Goal: Browse casually: Explore the website without a specific task or goal

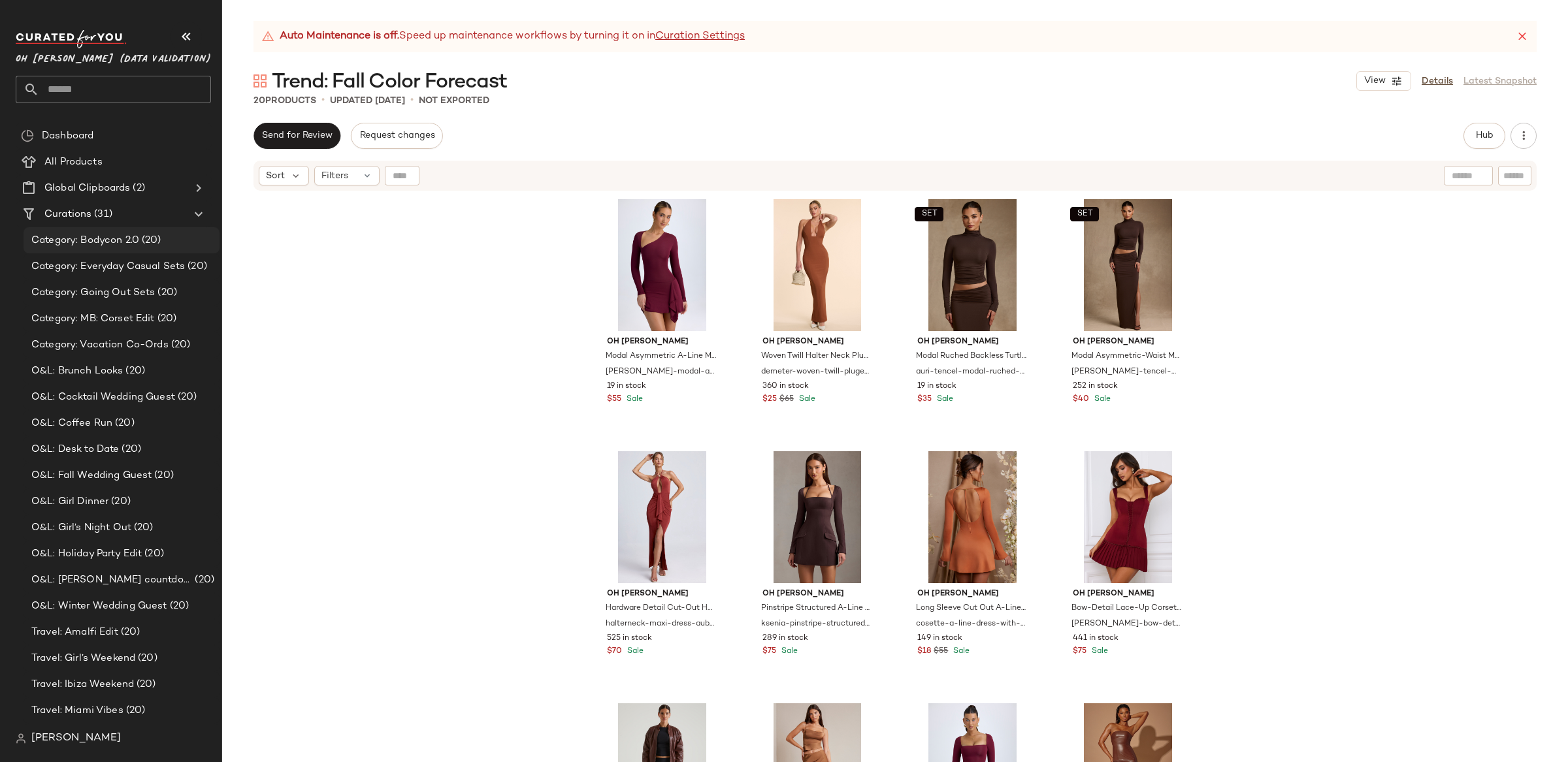
drag, startPoint x: 147, startPoint y: 262, endPoint x: 126, endPoint y: 245, distance: 27.0
click at [147, 262] on span "Category: Everyday Casual Sets" at bounding box center [108, 267] width 153 height 15
click at [125, 242] on span "Category: Bodycon 2.0" at bounding box center [85, 240] width 108 height 15
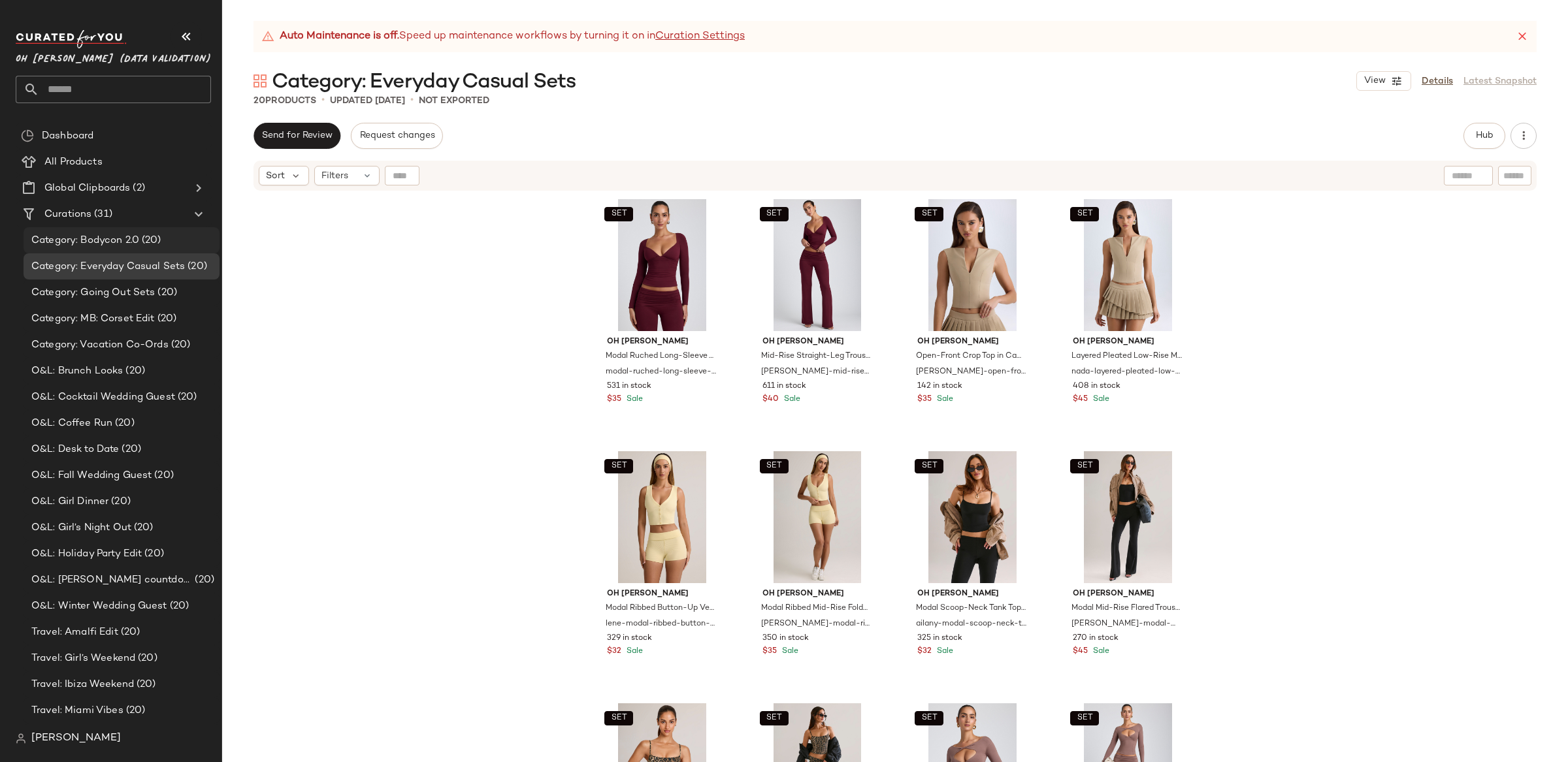
click at [117, 233] on span "Category: Bodycon 2.0" at bounding box center [85, 240] width 108 height 15
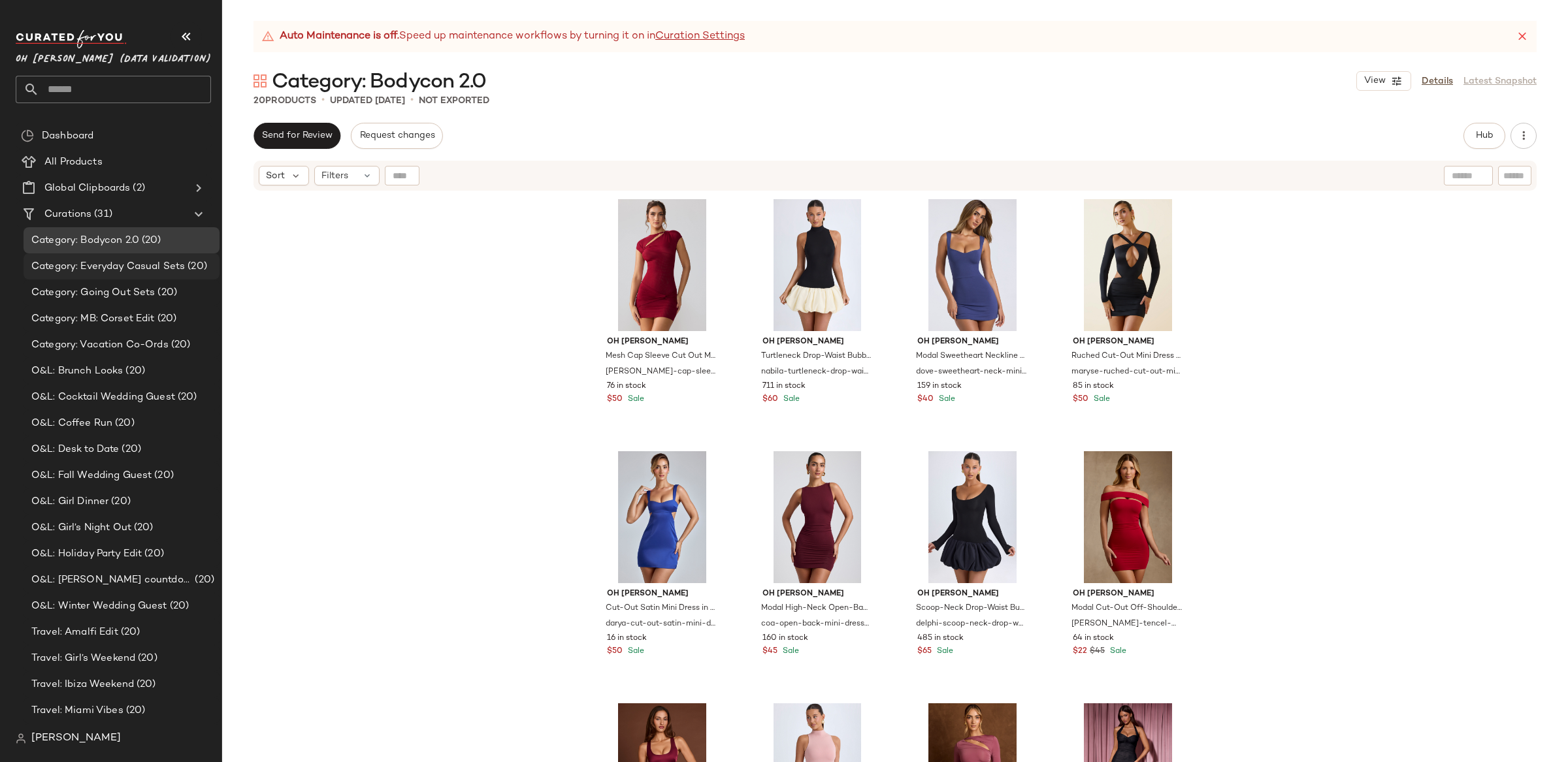
click at [120, 269] on span "Category: Everyday Casual Sets" at bounding box center [108, 267] width 153 height 15
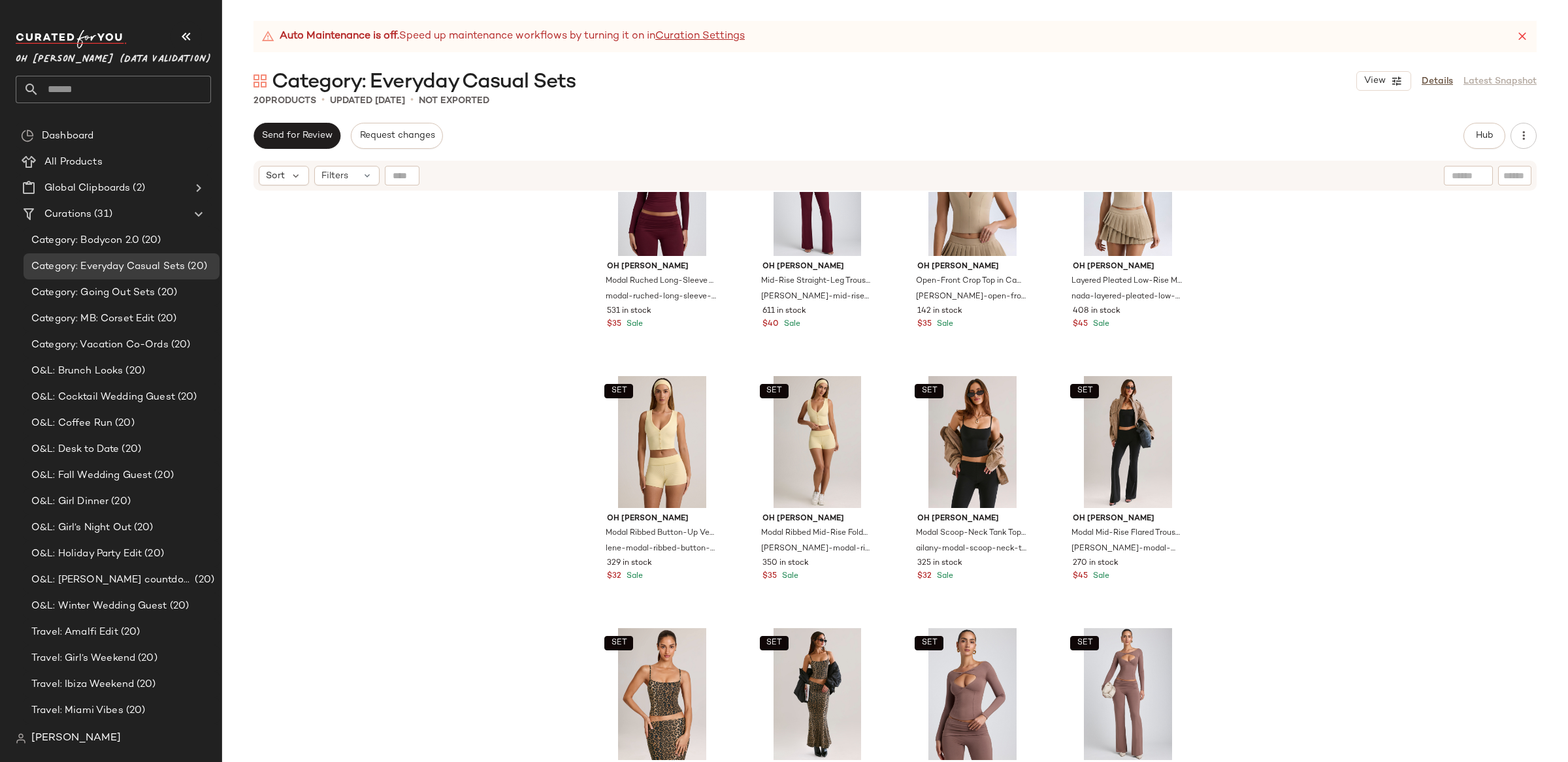
scroll to position [74, 0]
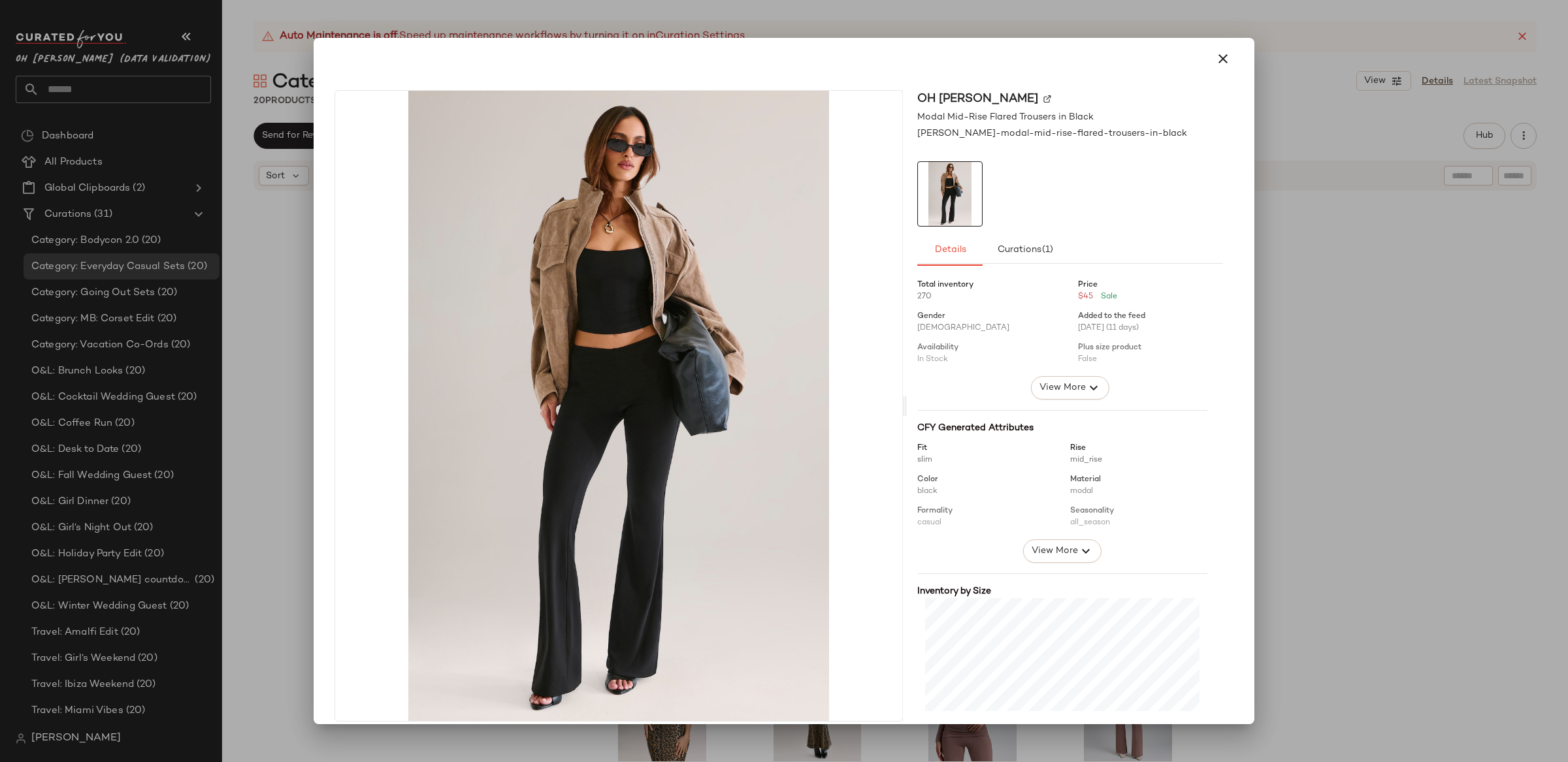
click at [1303, 394] on div at bounding box center [784, 381] width 1568 height 762
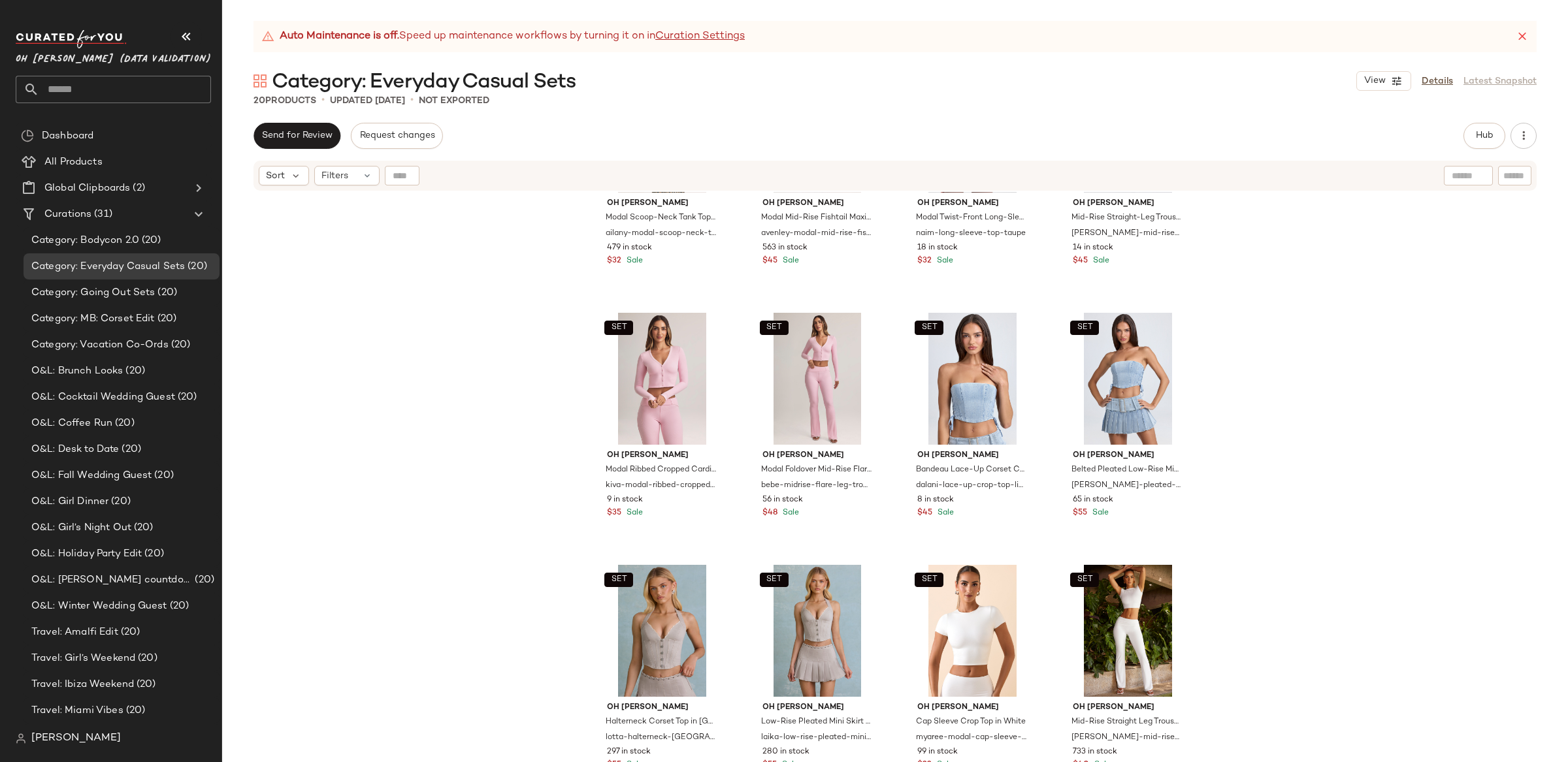
scroll to position [660, 0]
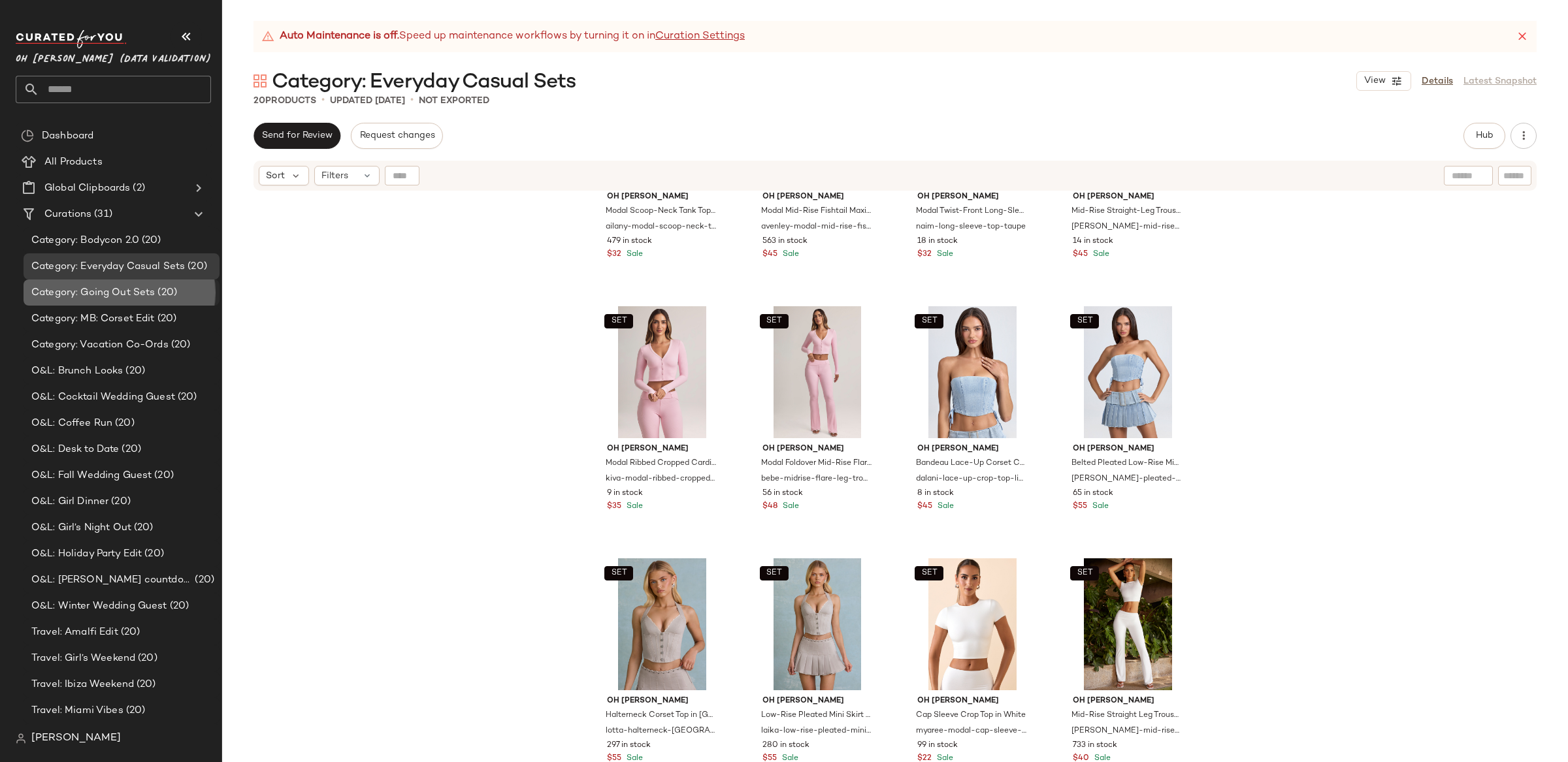
click at [108, 292] on span "Category: Going Out Sets" at bounding box center [93, 293] width 123 height 15
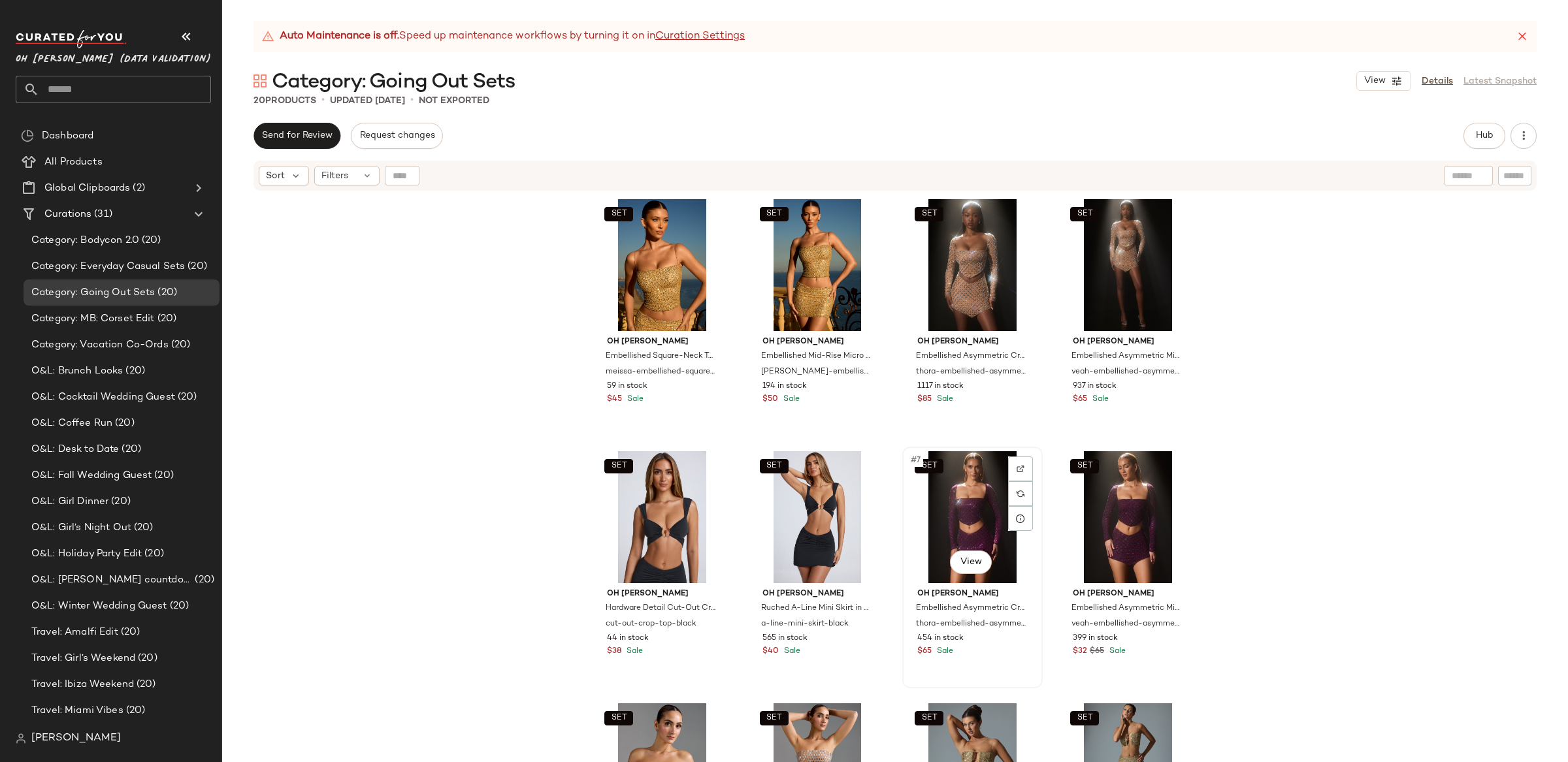
drag, startPoint x: 943, startPoint y: 521, endPoint x: 931, endPoint y: 502, distance: 22.5
click at [943, 521] on div "SET #7 View" at bounding box center [972, 517] width 131 height 132
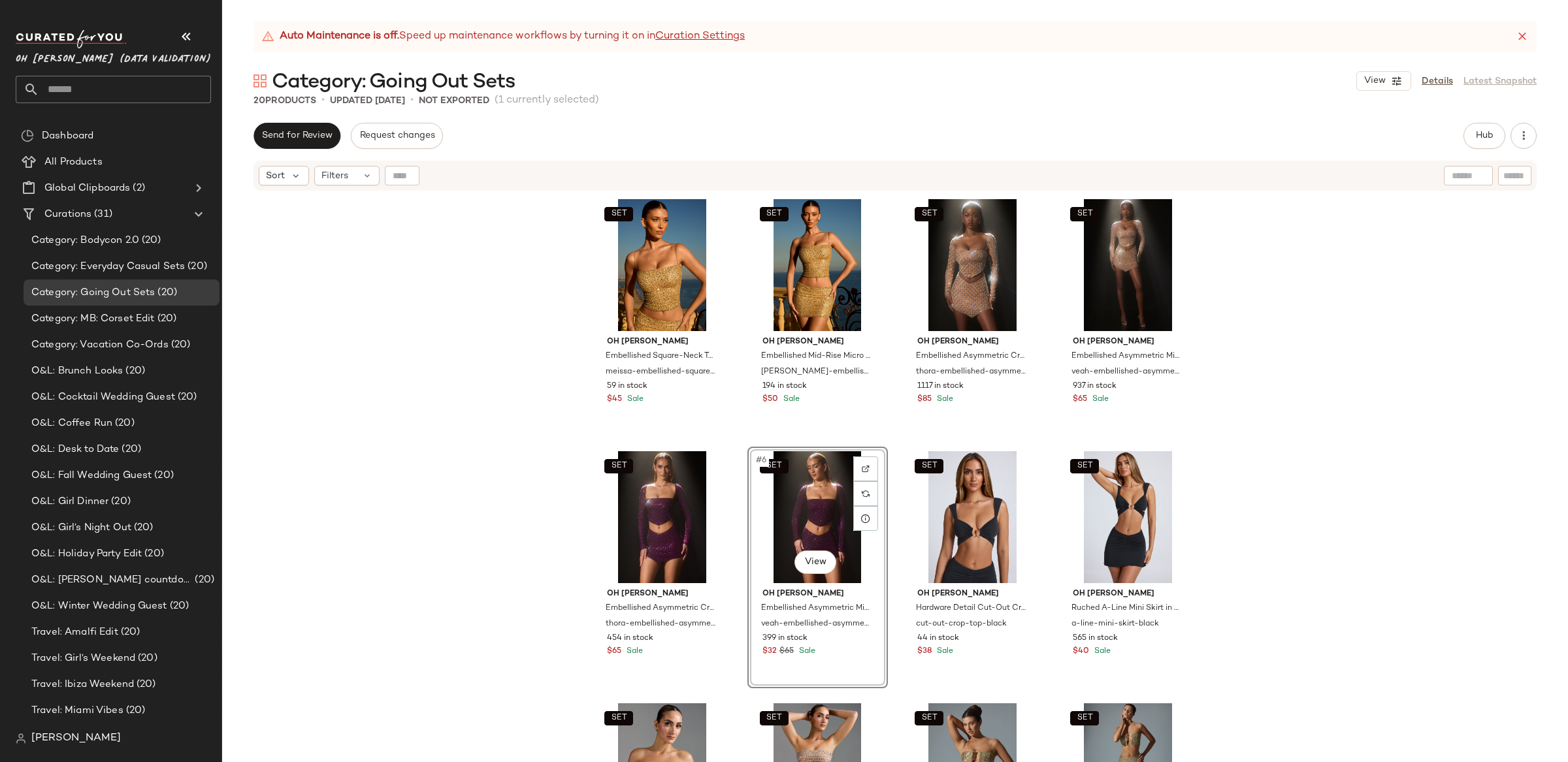
click at [1317, 428] on div "SET Oh [PERSON_NAME] Embellished Square-Neck Top in Gold meissa-embellished-squ…" at bounding box center [895, 493] width 1346 height 603
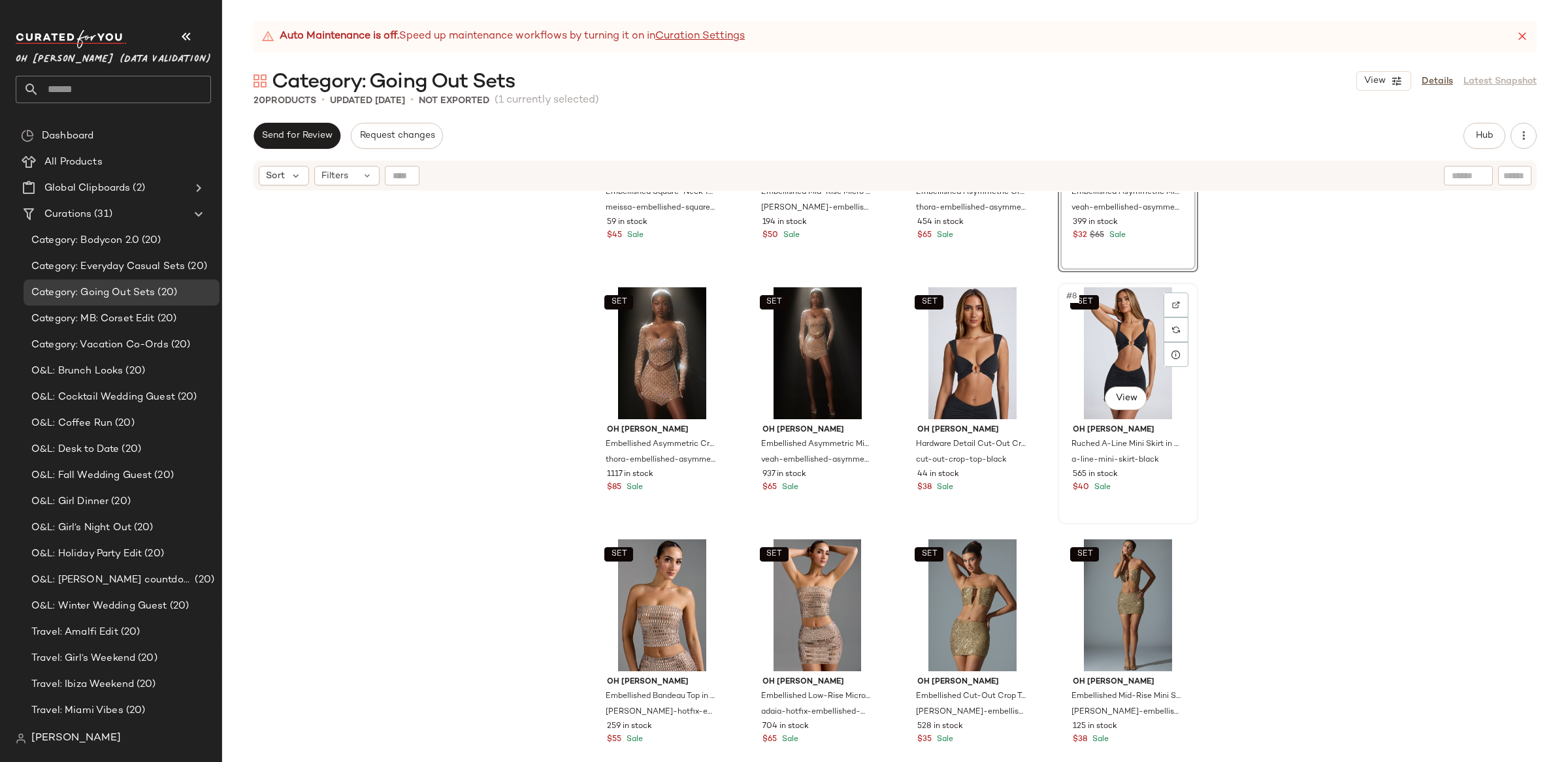
scroll to position [170, 0]
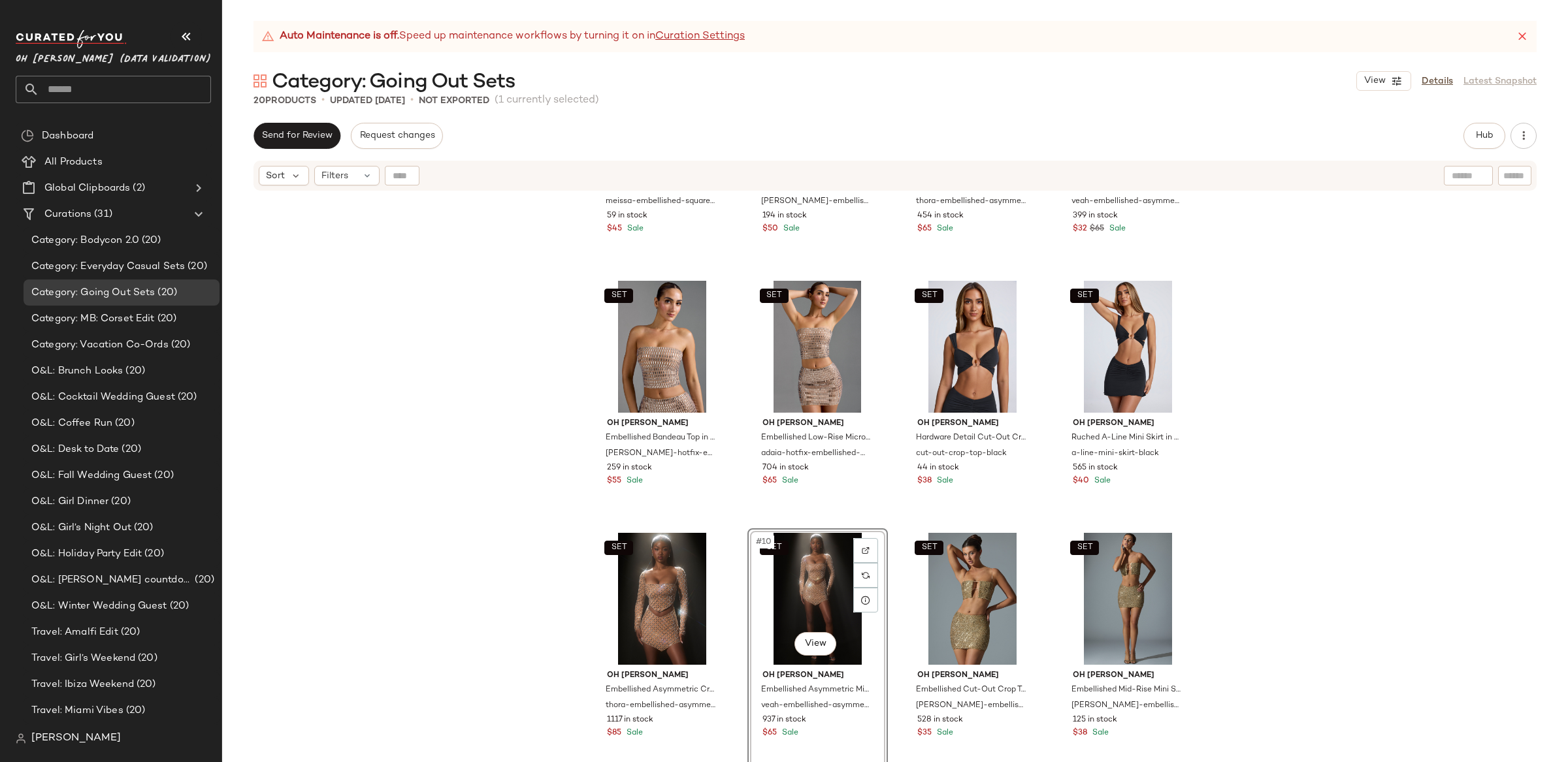
click at [1366, 488] on div "SET Oh [PERSON_NAME] Embellished Square-Neck Top in Gold meissa-embellished-squ…" at bounding box center [895, 493] width 1346 height 603
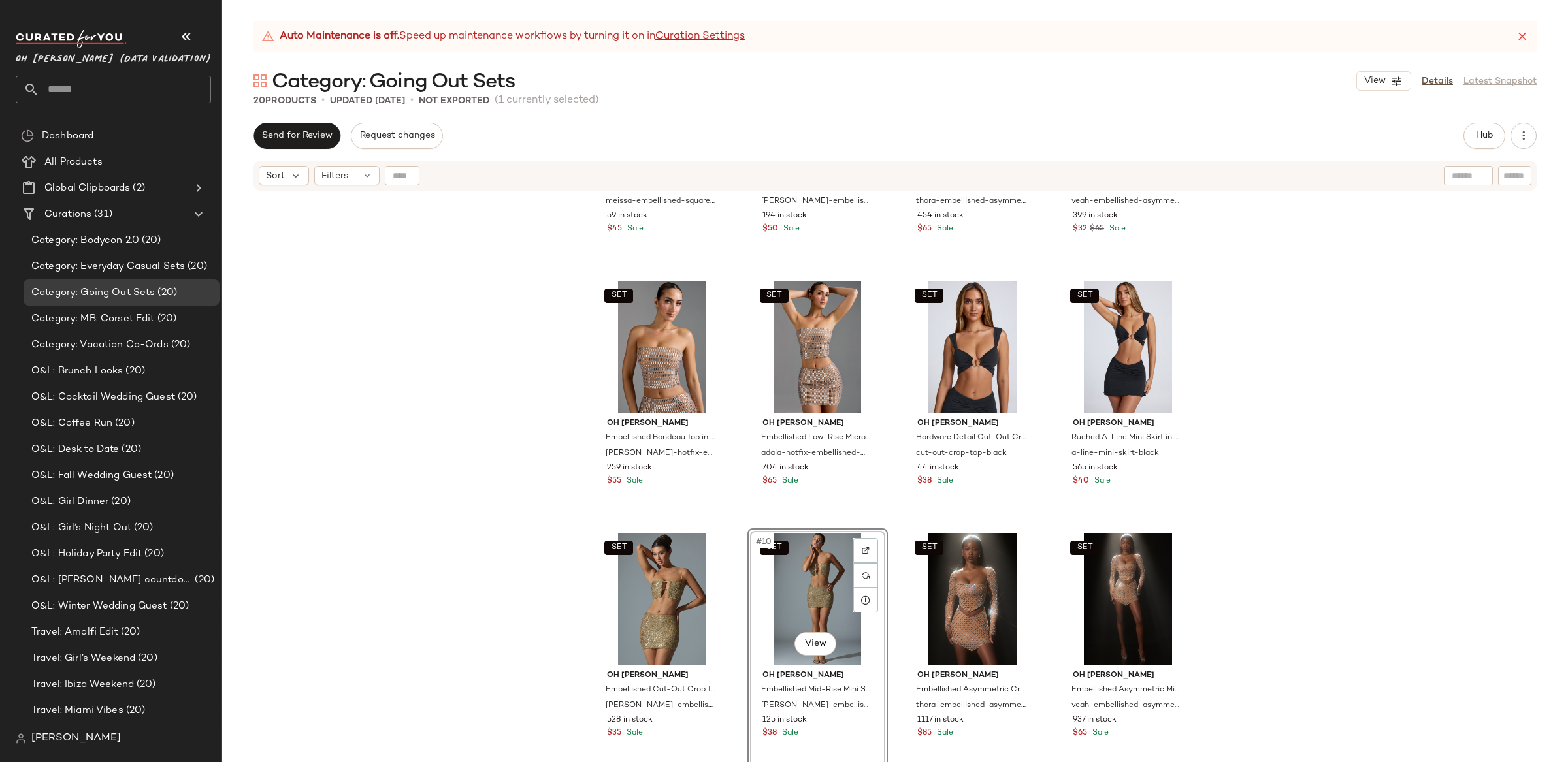
click at [1382, 466] on div "SET Oh [PERSON_NAME] Embellished Square-Neck Top in Gold meissa-embellished-squ…" at bounding box center [895, 493] width 1346 height 603
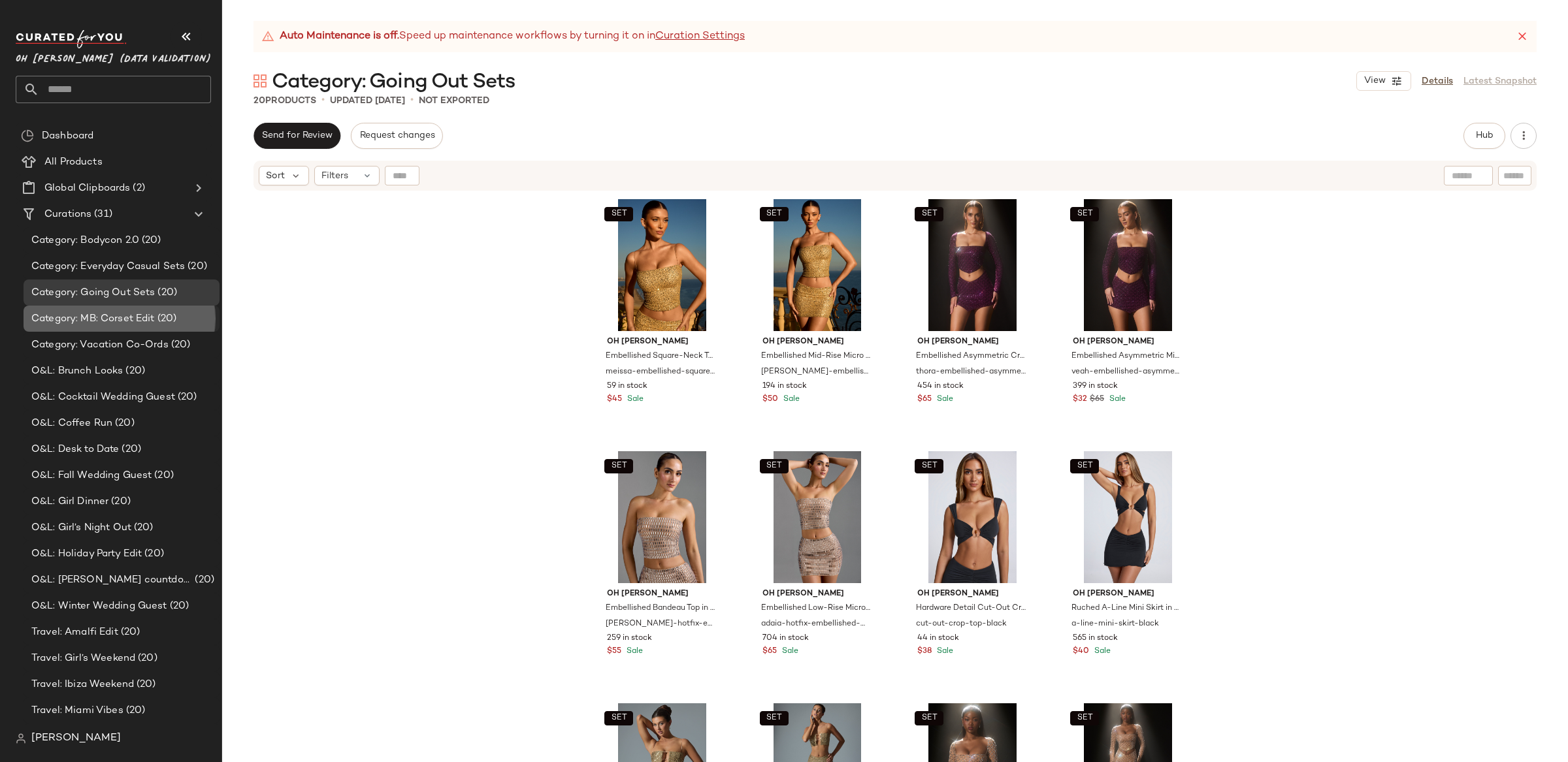
click at [113, 320] on span "Category: MB: Corset Edit" at bounding box center [93, 318] width 123 height 15
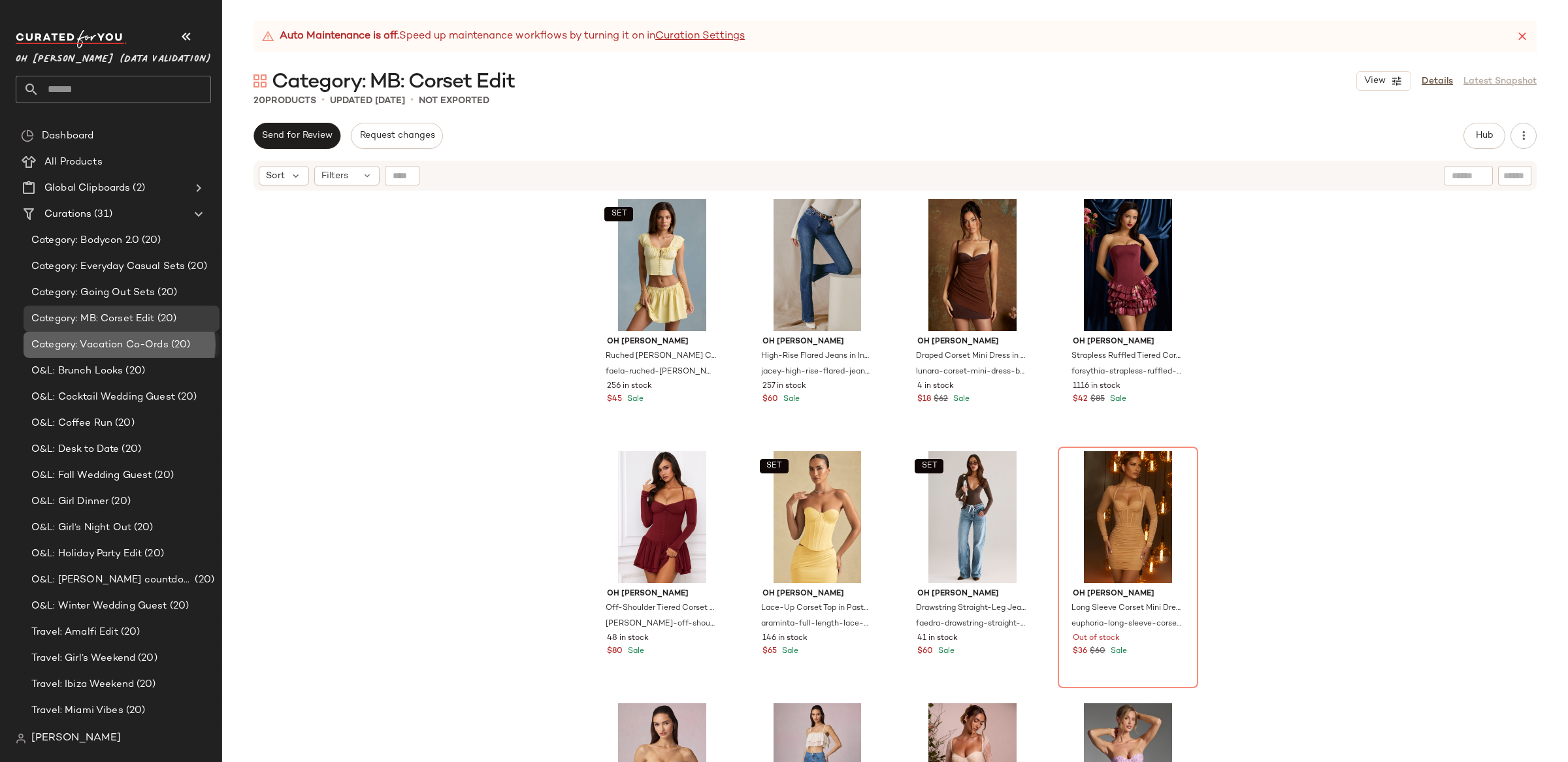
click at [147, 347] on span "Category: Vacation Co-Ords" at bounding box center [100, 345] width 137 height 15
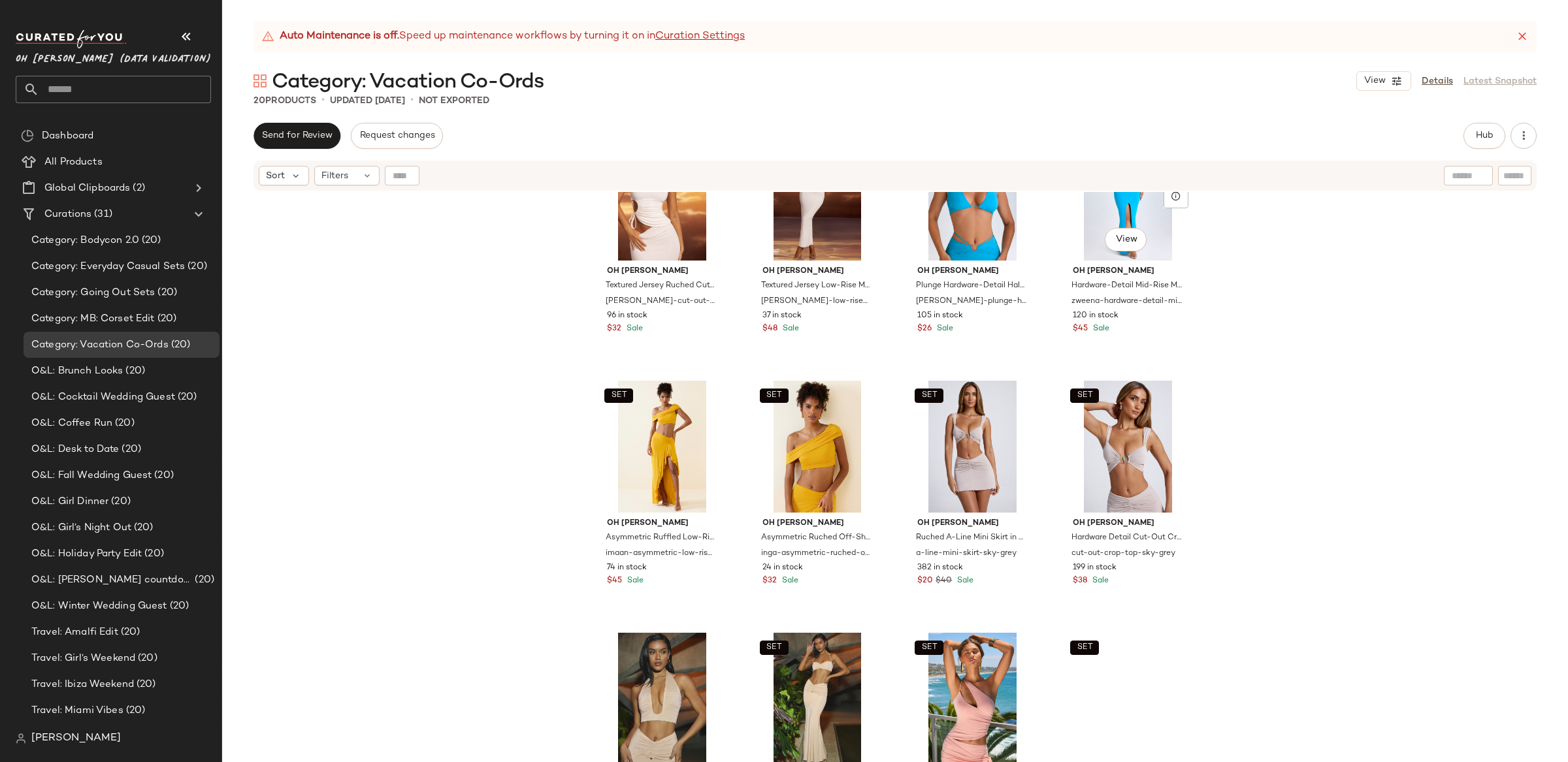
scroll to position [660, 0]
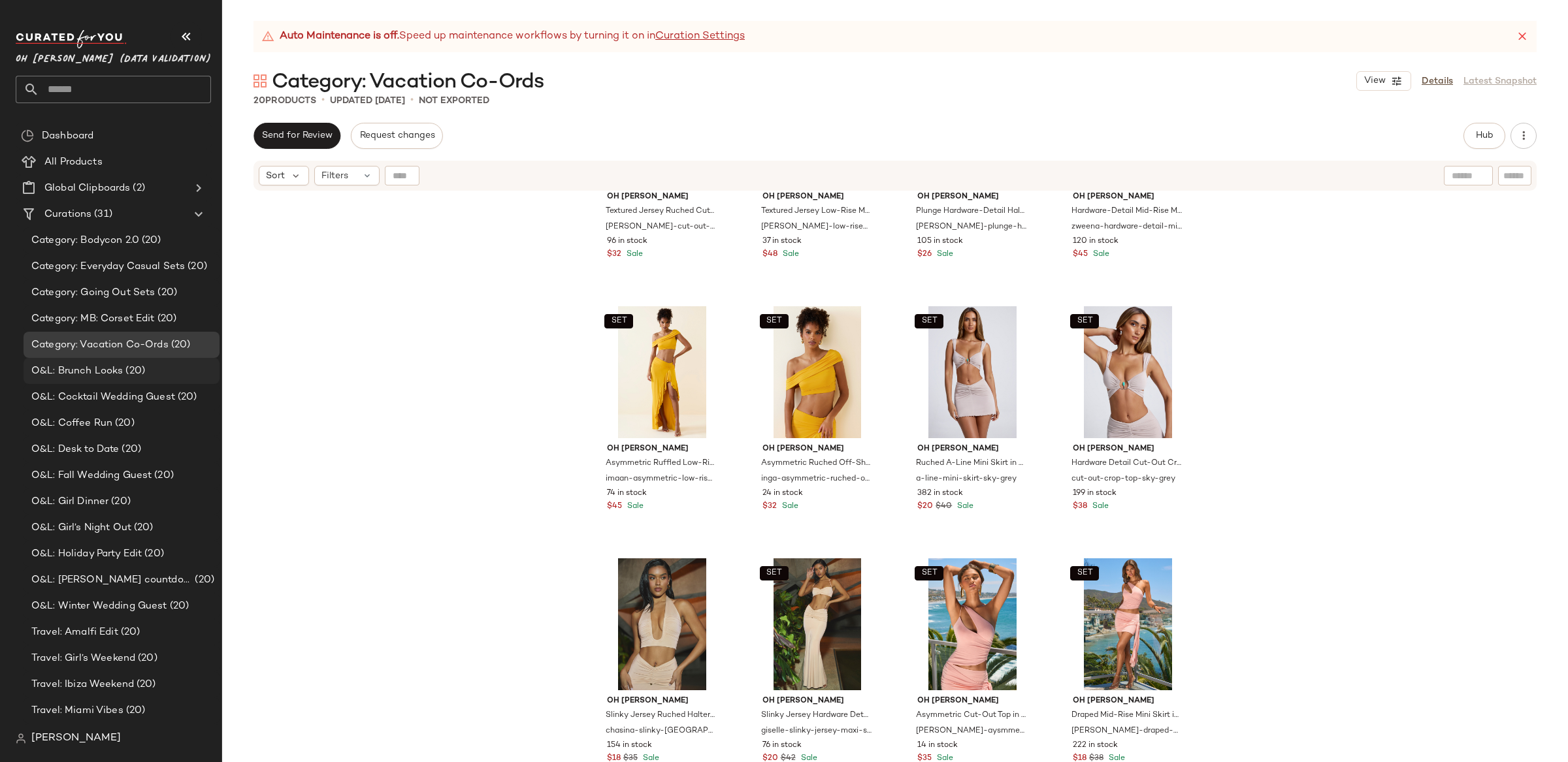
click at [118, 373] on span "O&L: Brunch Looks" at bounding box center [77, 371] width 92 height 15
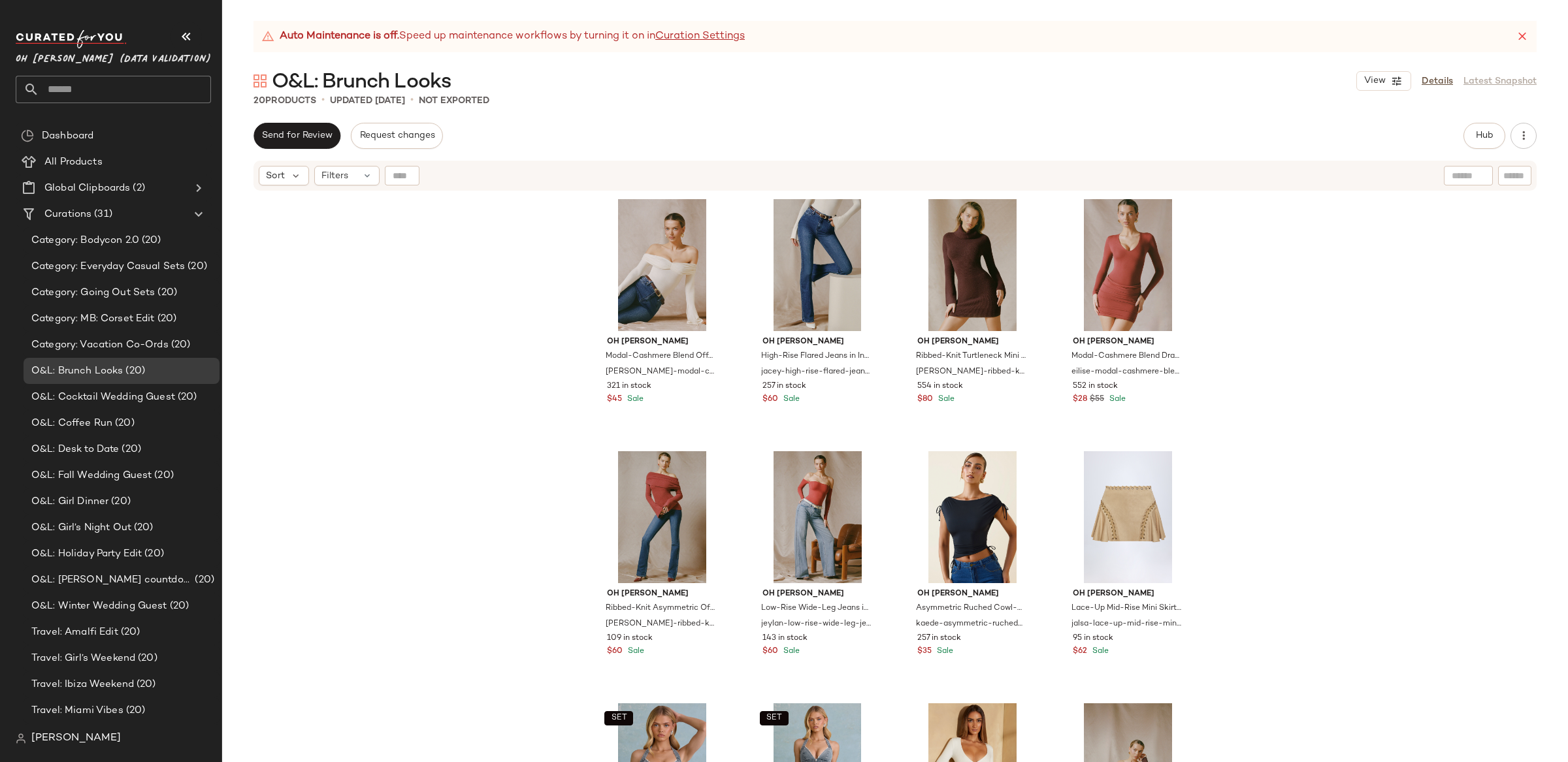
click at [1367, 406] on div "Oh [PERSON_NAME] Modal-Cashmere Blend Off-Shoulder Ruched Top in [PERSON_NAME]-…" at bounding box center [895, 493] width 1346 height 603
click at [1265, 404] on div "Oh [PERSON_NAME] Modal-Cashmere Blend Off-Shoulder Ruched Top in [PERSON_NAME]-…" at bounding box center [895, 493] width 1346 height 603
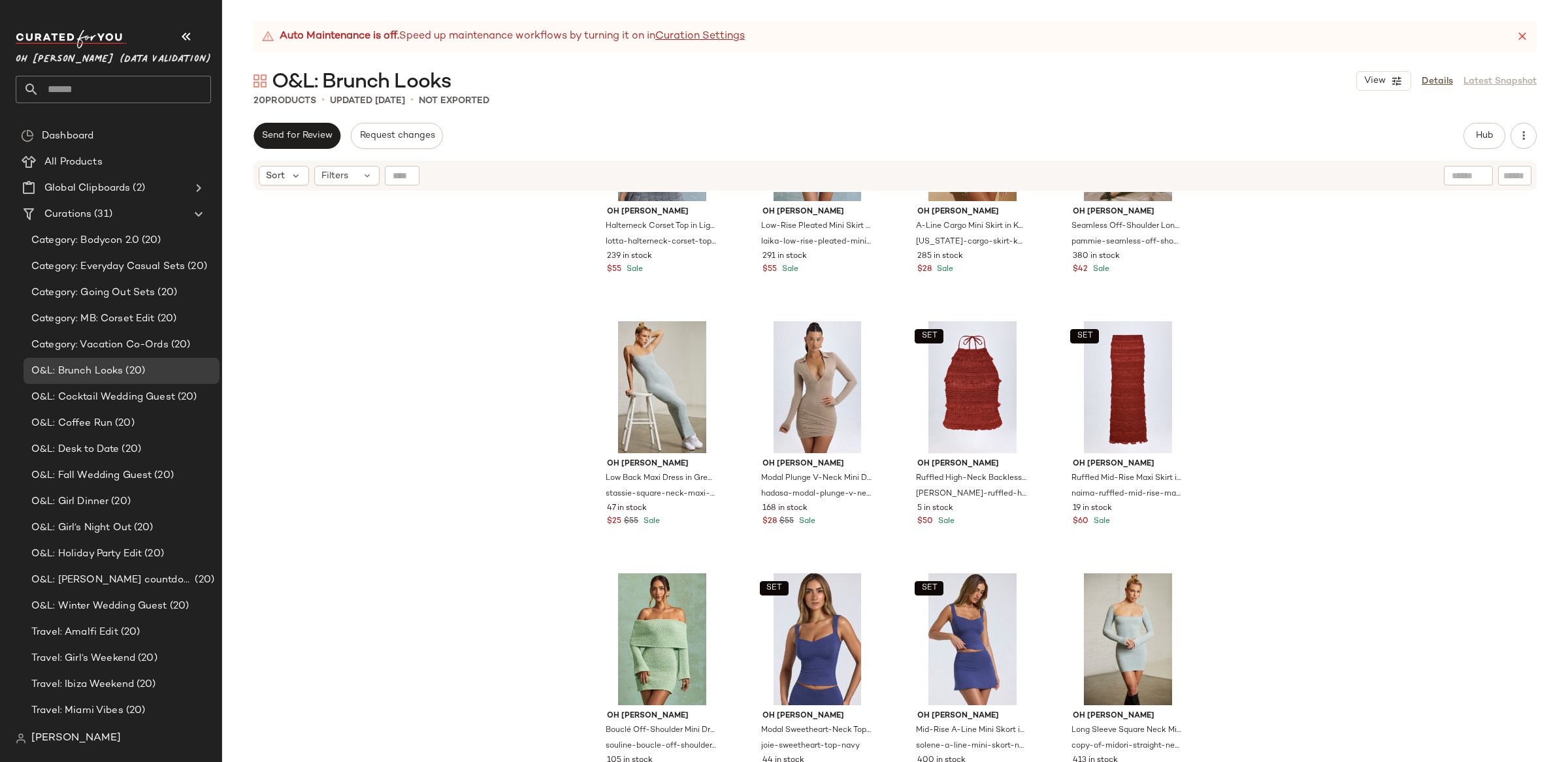
scroll to position [660, 0]
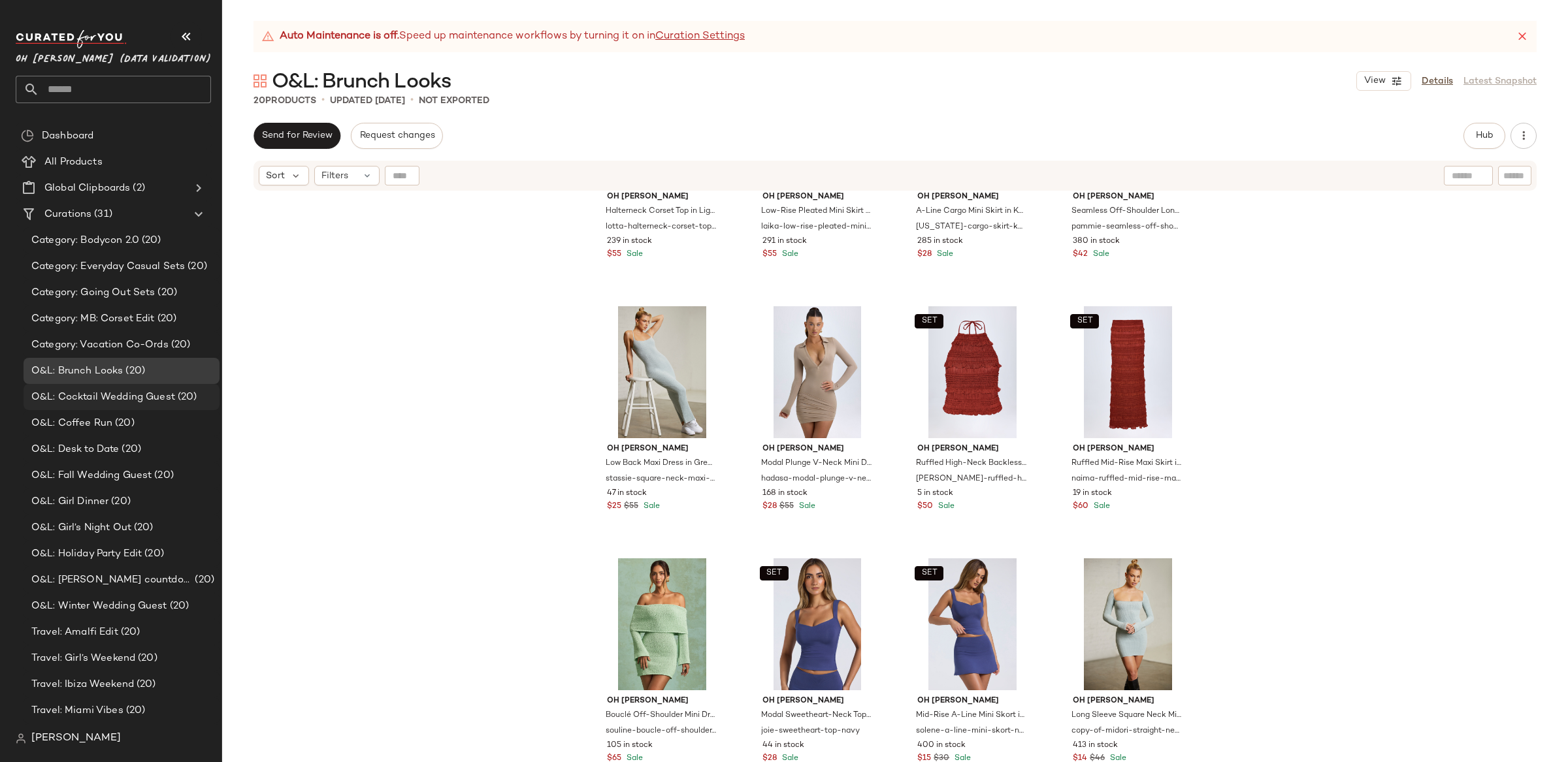
click at [90, 396] on span "O&L: Cocktail Wedding Guest" at bounding box center [103, 397] width 144 height 15
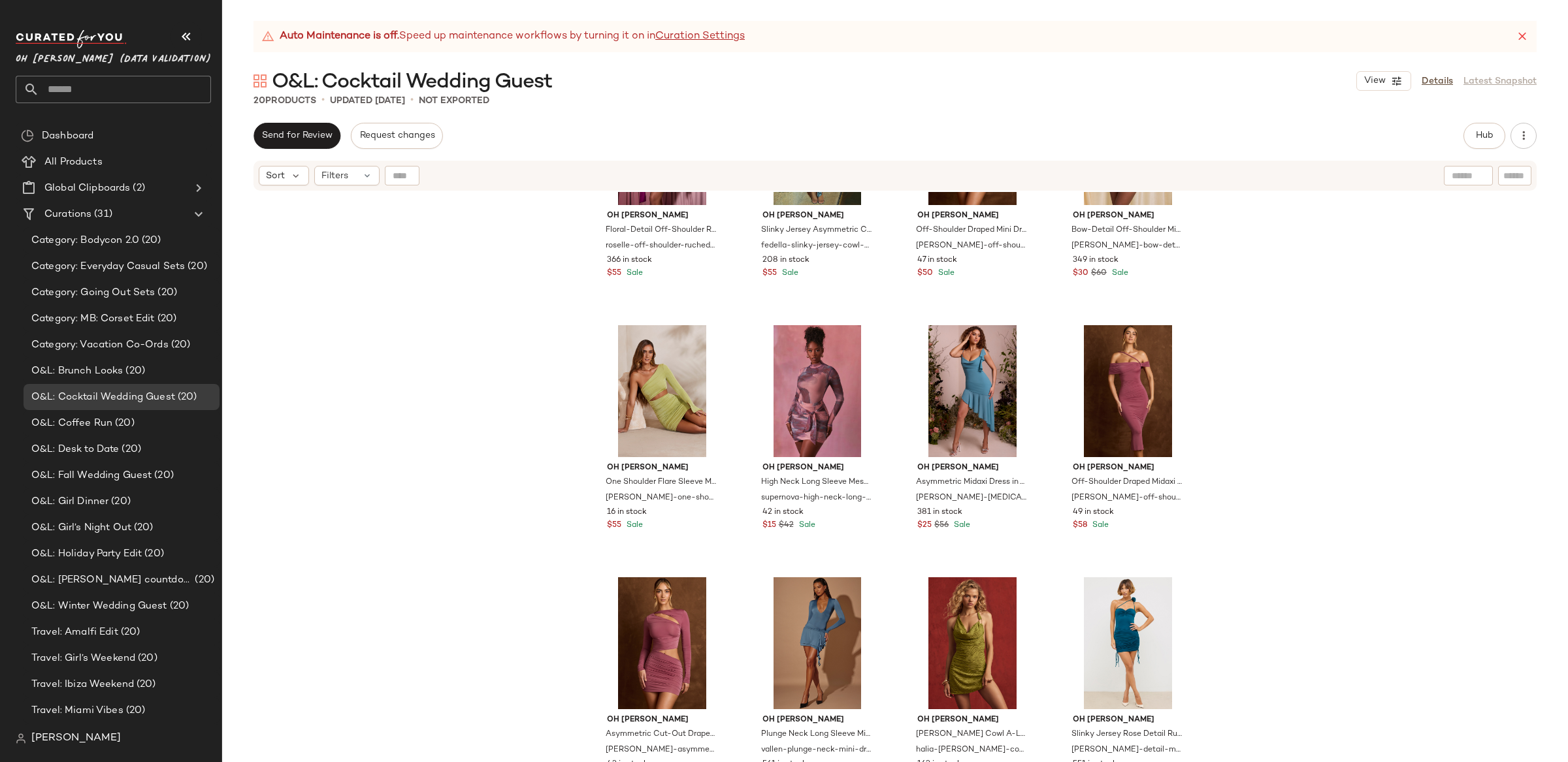
scroll to position [660, 0]
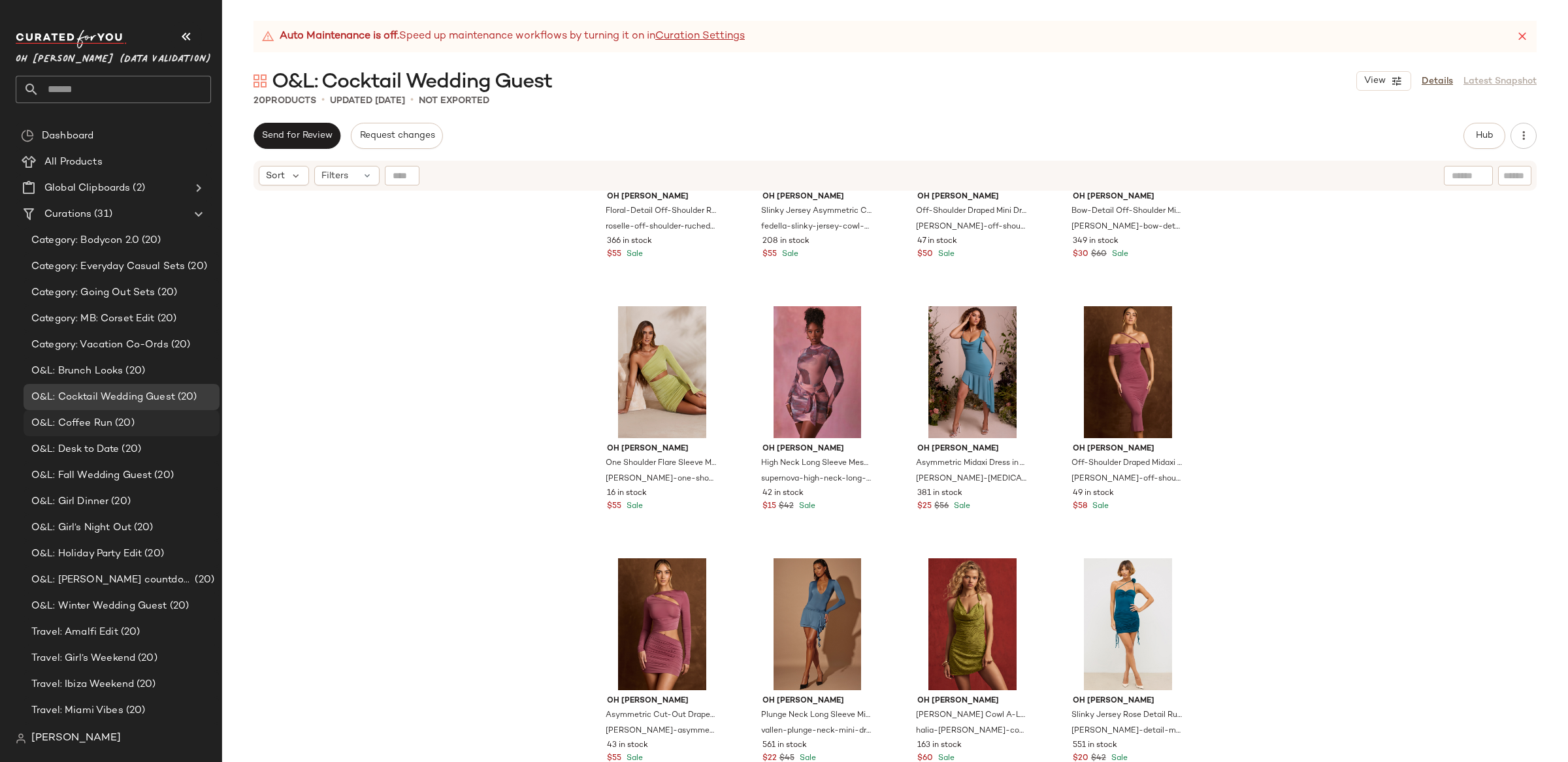
click at [83, 424] on span "O&L: Coffee Run" at bounding box center [72, 423] width 81 height 15
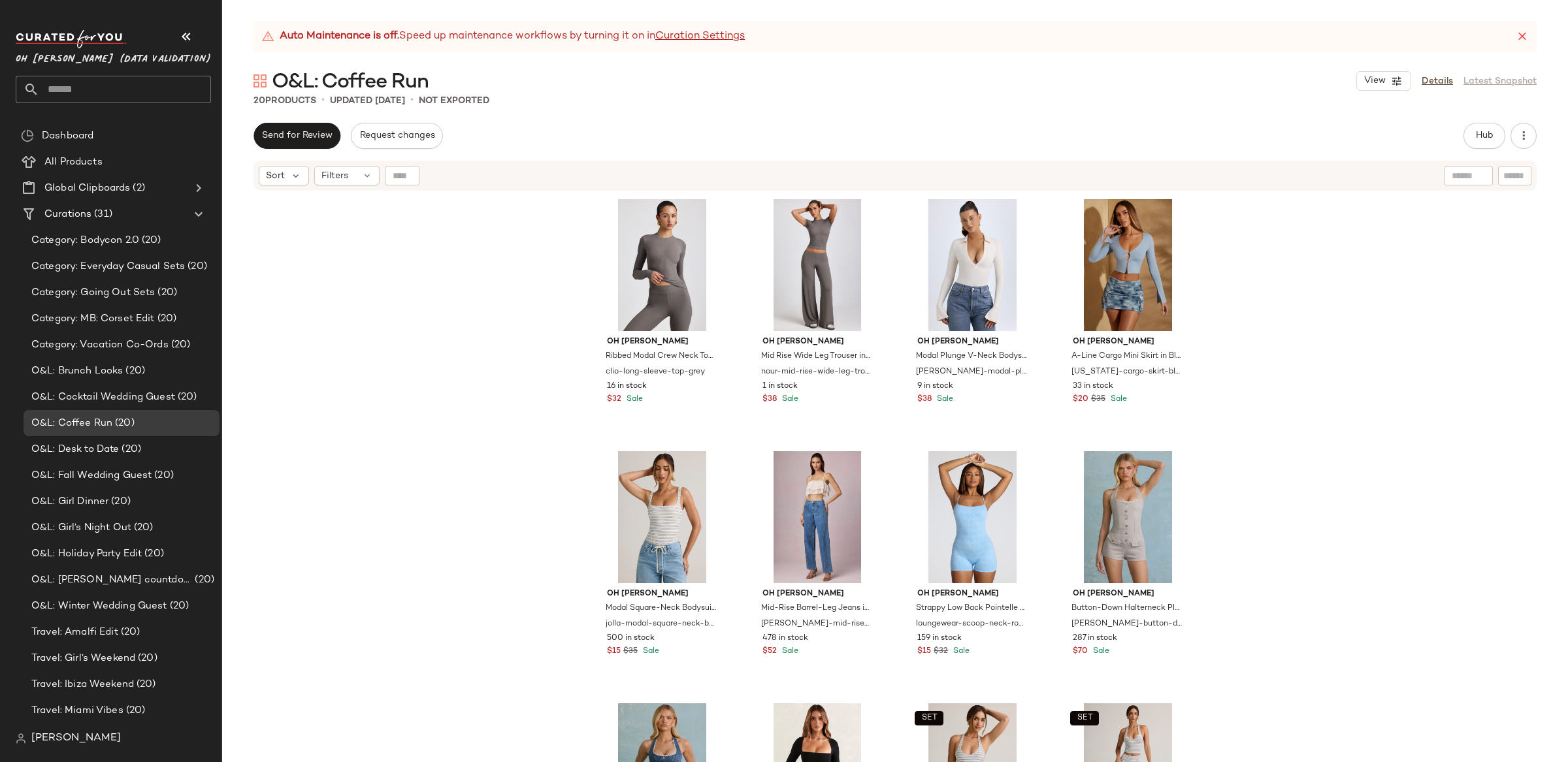
click at [1309, 365] on div "Oh [PERSON_NAME] Modal Crew Neck Top in Grey clio-long-sleeve-top-grey 16 in st…" at bounding box center [895, 493] width 1346 height 603
click at [1456, 442] on div "Oh [PERSON_NAME] Modal Crew Neck Top in Grey clio-long-sleeve-top-grey 16 in st…" at bounding box center [895, 493] width 1346 height 603
click at [94, 452] on span "O&L: Desk to Date" at bounding box center [75, 449] width 88 height 15
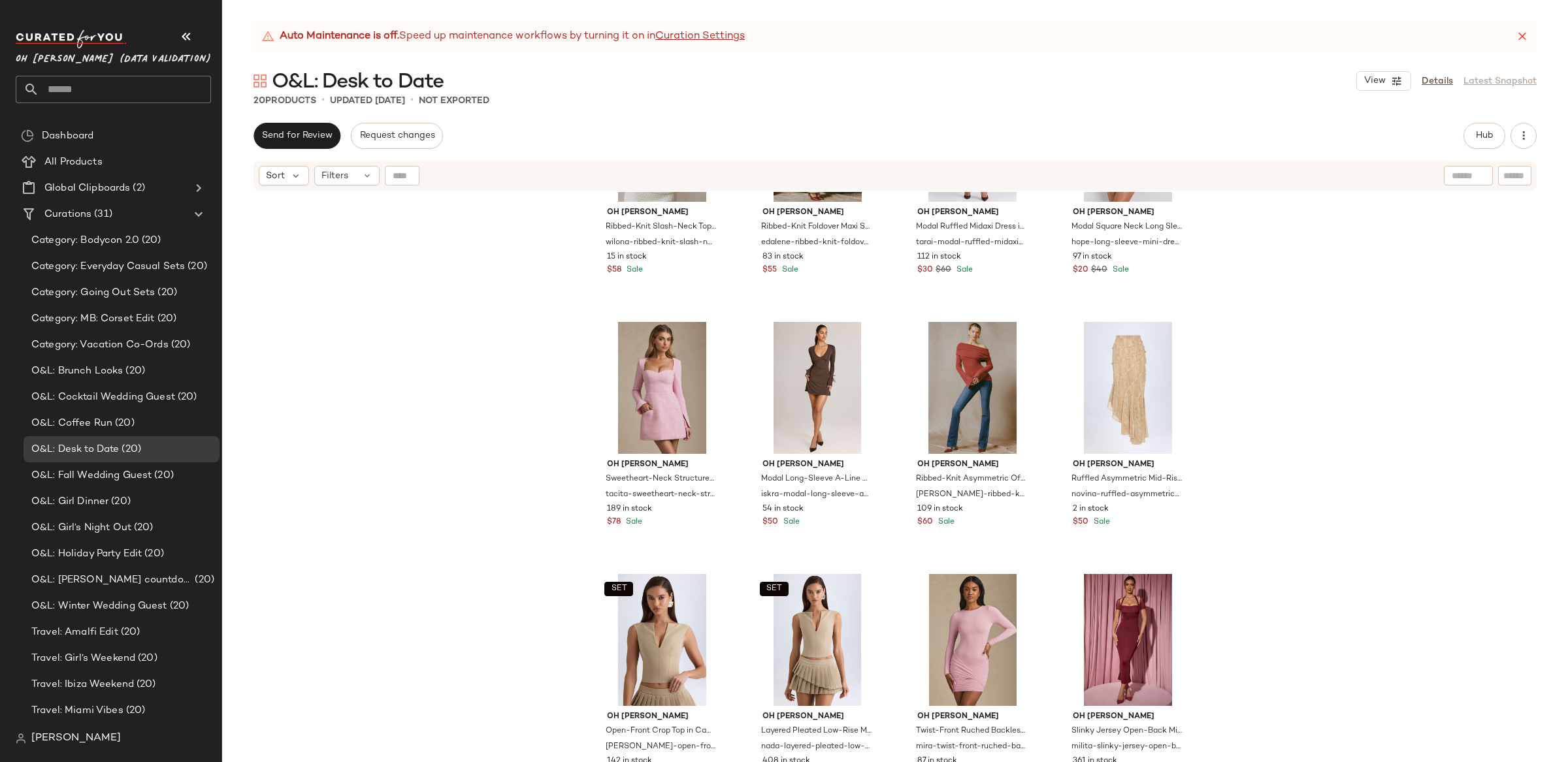
scroll to position [660, 0]
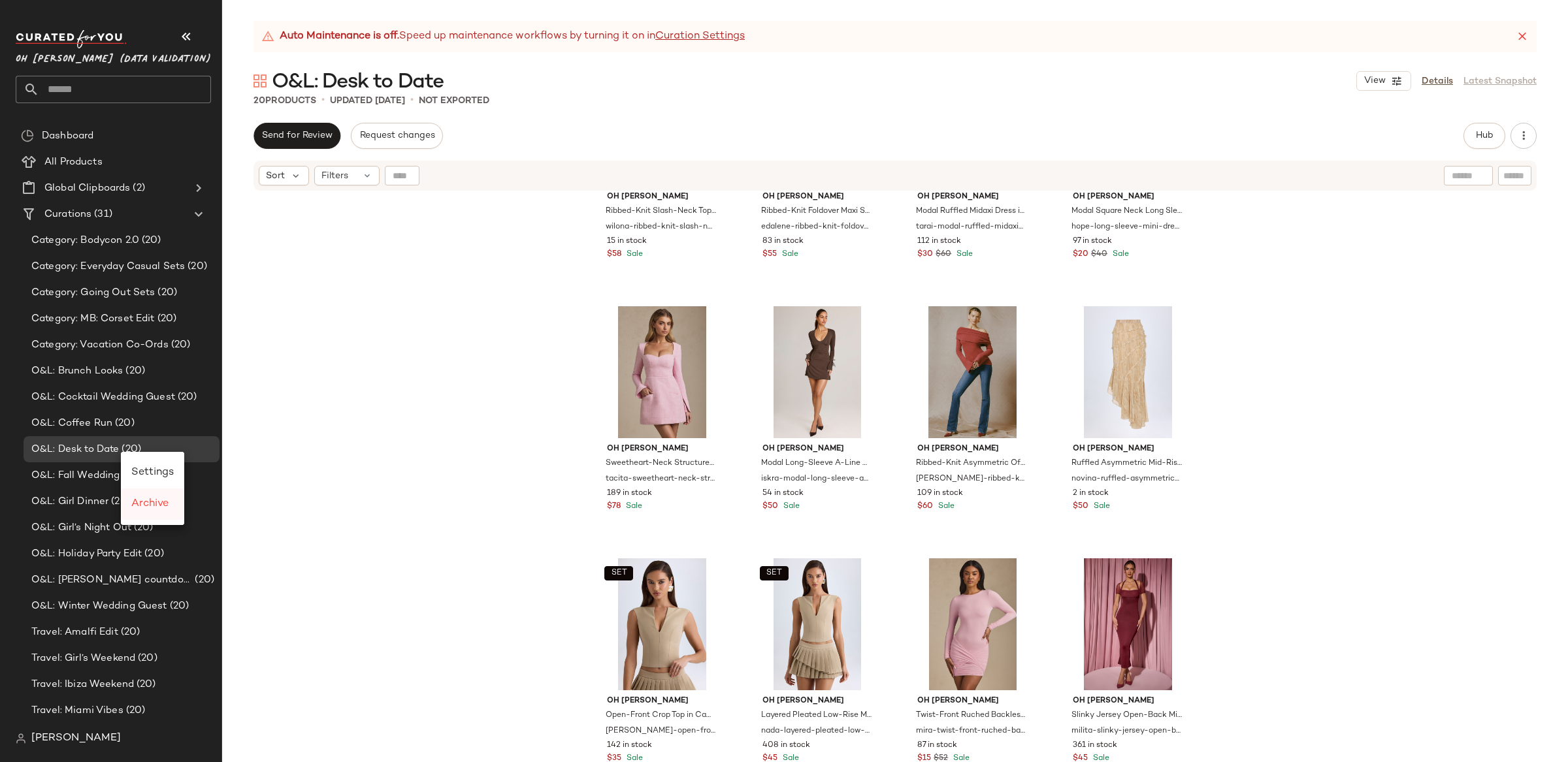
click at [144, 505] on span "Archive" at bounding box center [149, 504] width 37 height 11
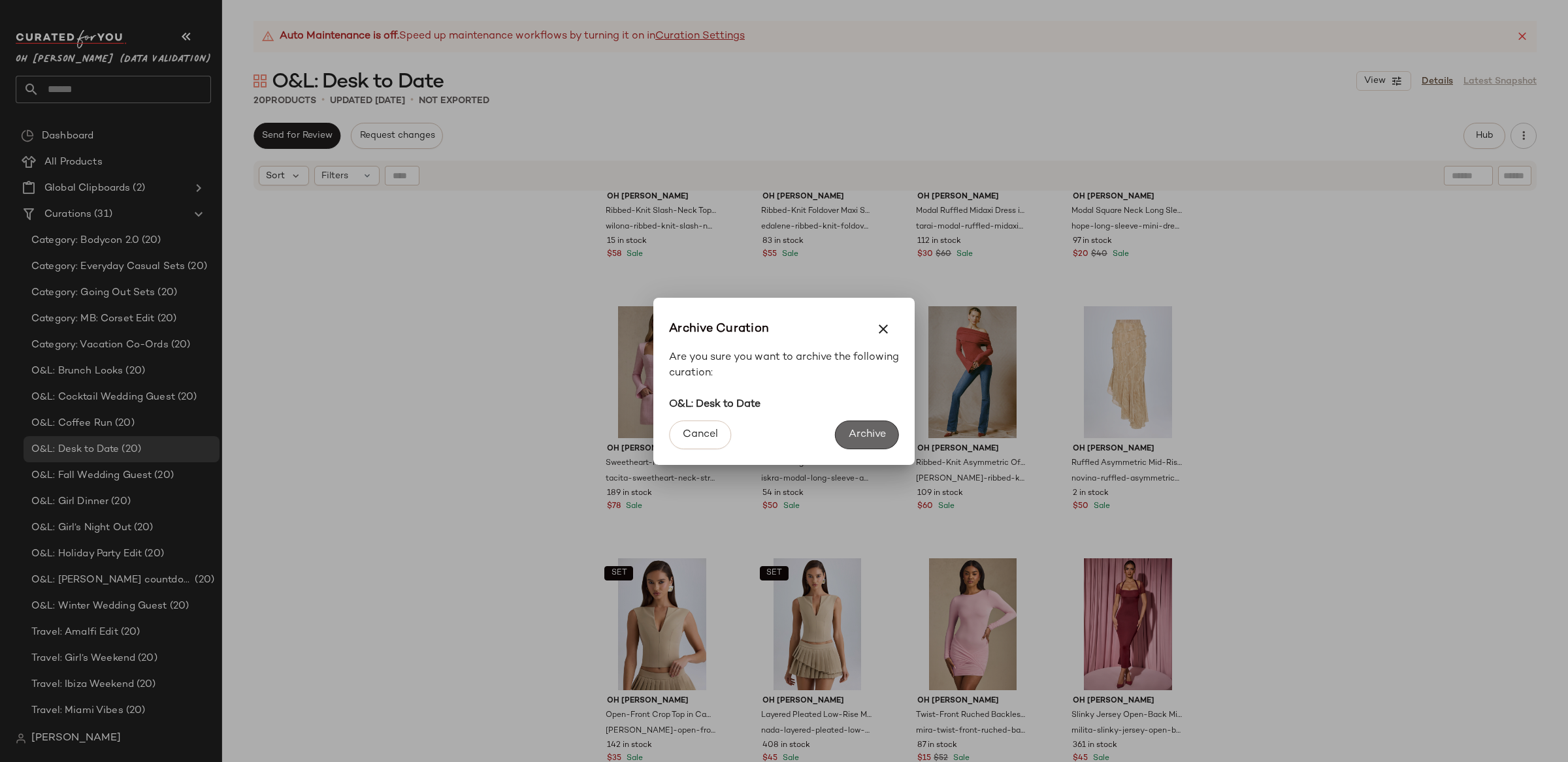
click at [871, 435] on span "Archive" at bounding box center [867, 434] width 38 height 12
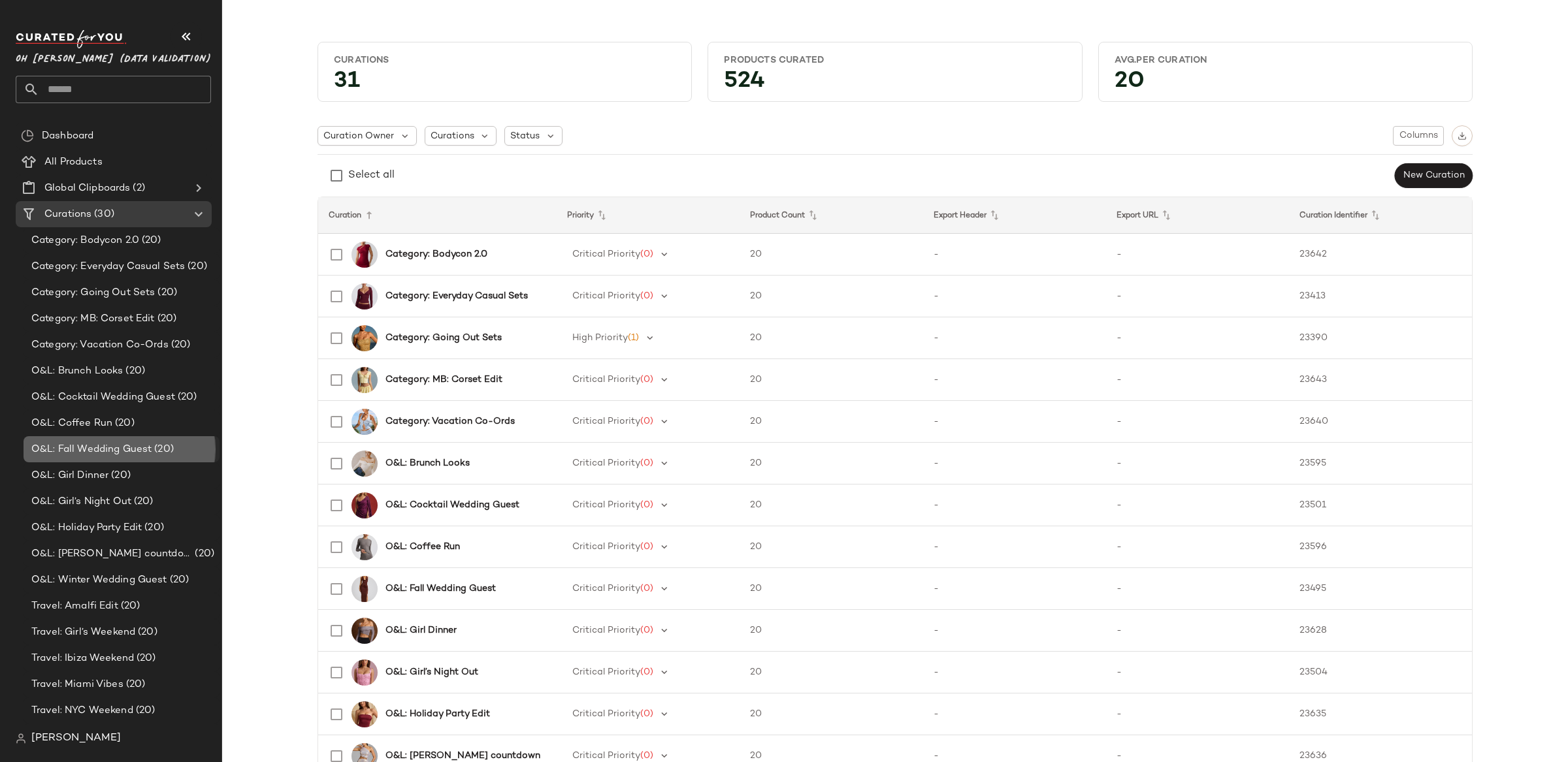
click at [86, 447] on span "O&L: Fall Wedding Guest" at bounding box center [91, 449] width 120 height 15
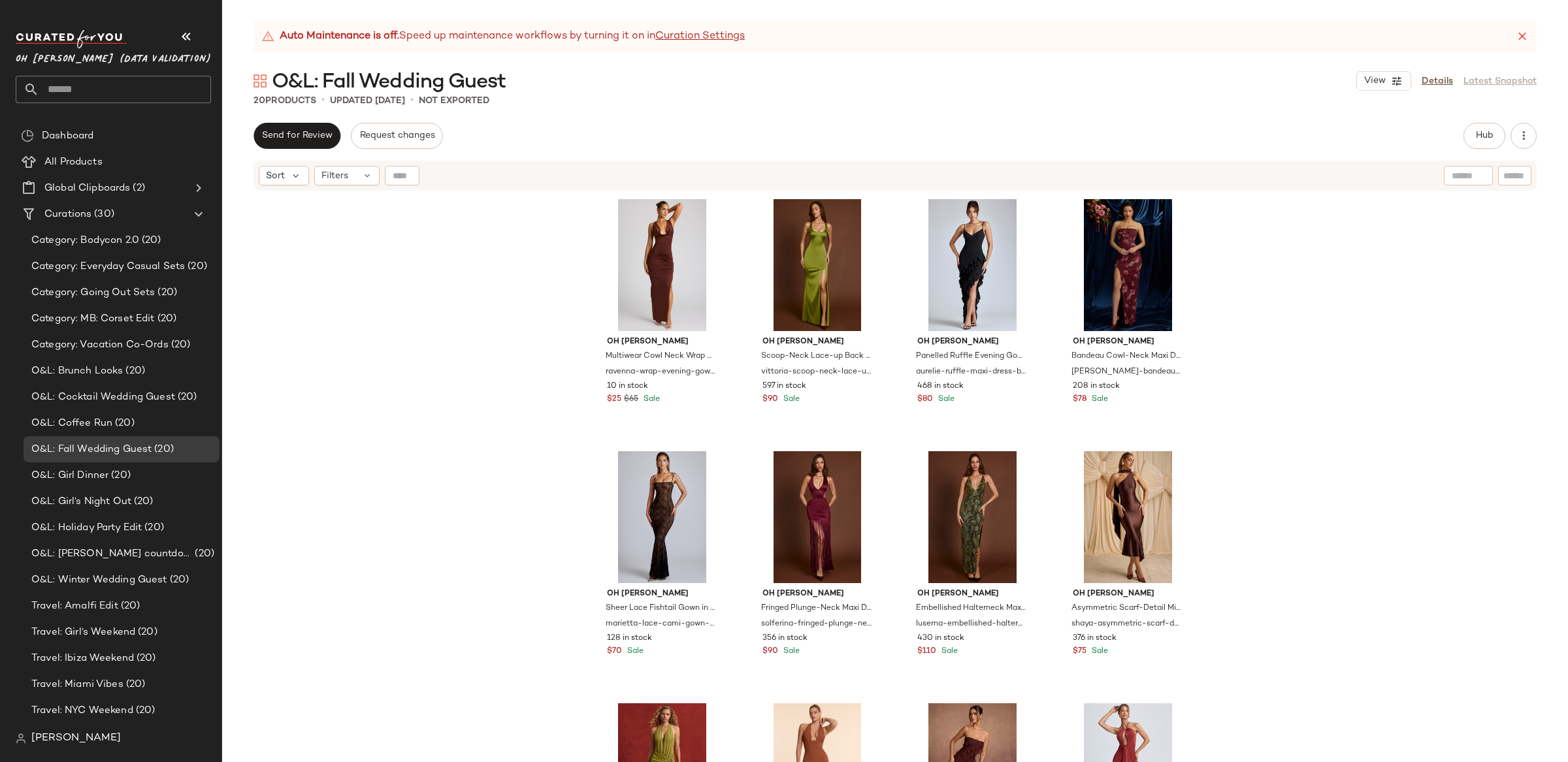
click at [1347, 333] on div "Oh [PERSON_NAME] Multiwear Cowl Neck Wrap Over Evening Gown in Chocolate Brown …" at bounding box center [895, 493] width 1346 height 603
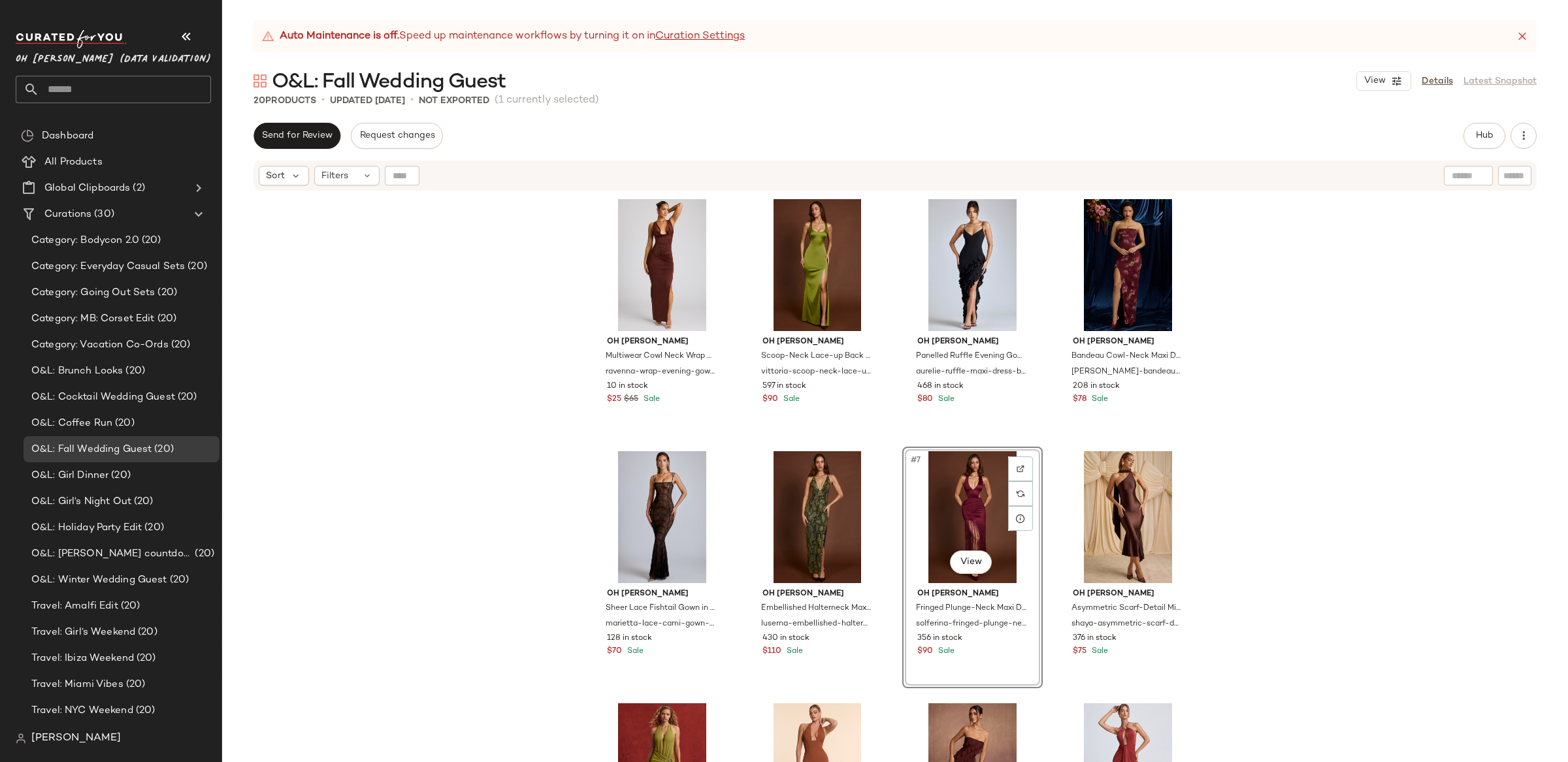
click at [1421, 398] on div "Oh [PERSON_NAME] Multiwear Cowl Neck Wrap Over Evening Gown in Chocolate Brown …" at bounding box center [895, 493] width 1346 height 603
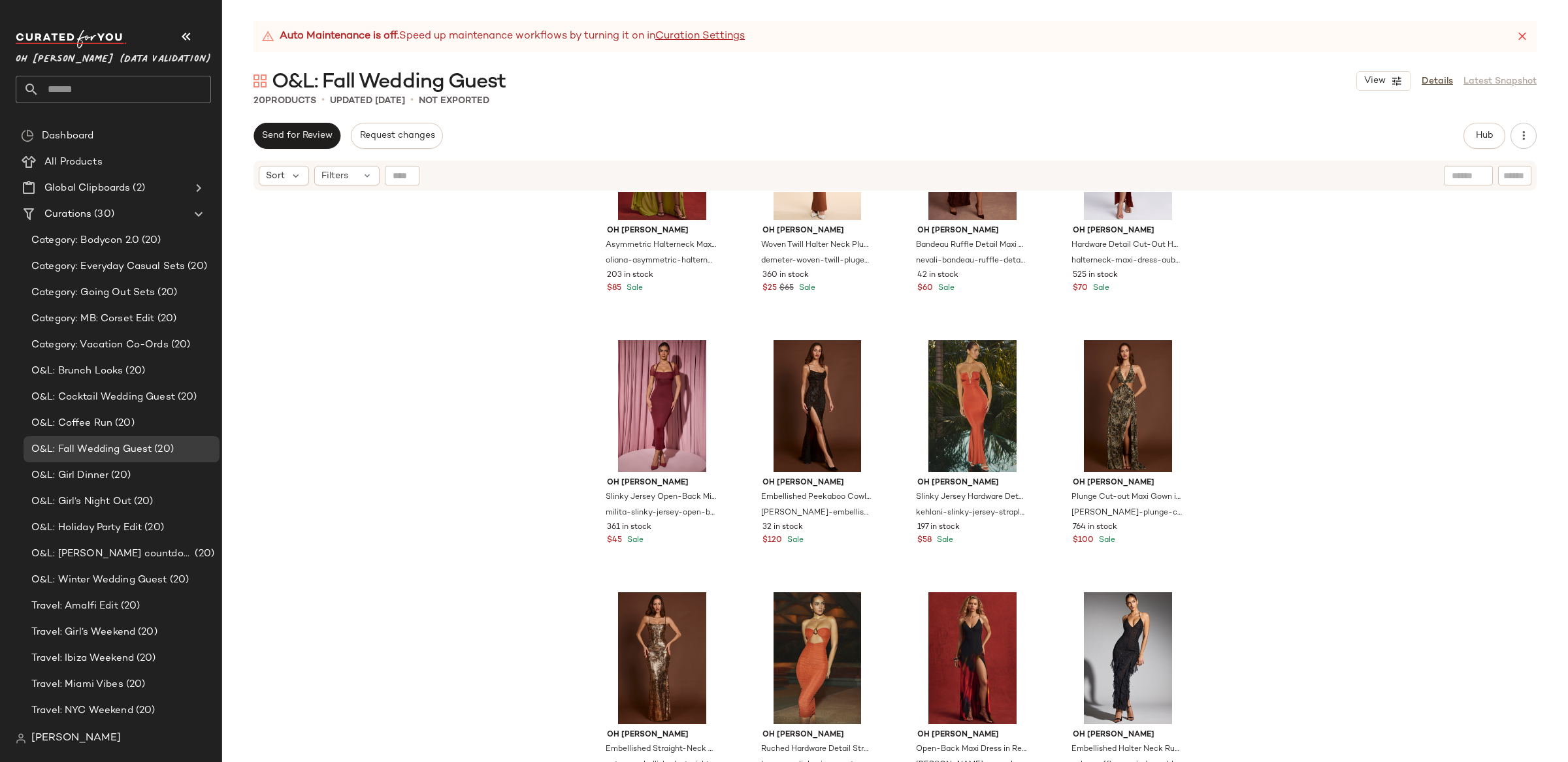
scroll to position [660, 0]
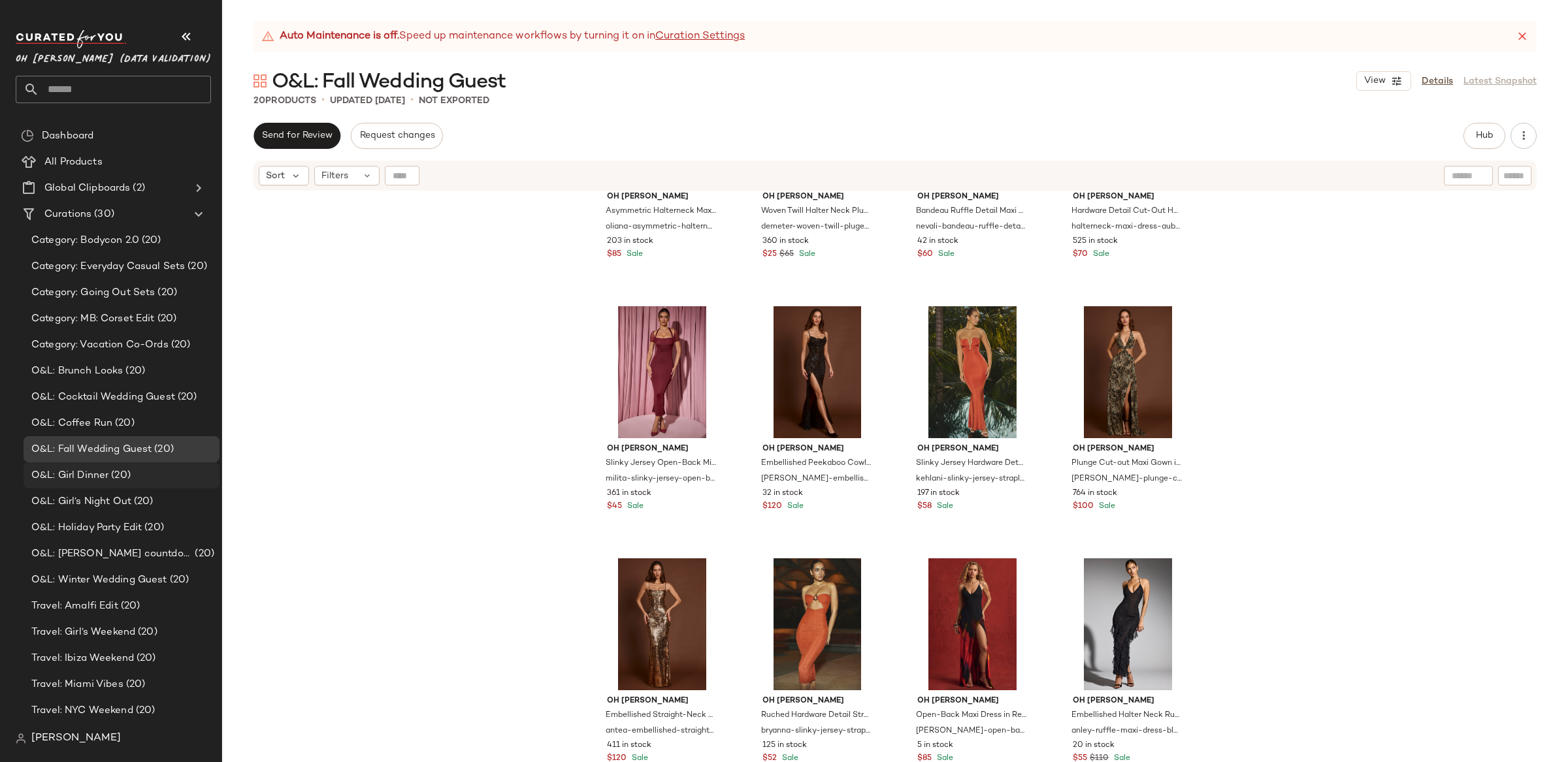
drag, startPoint x: 77, startPoint y: 476, endPoint x: 69, endPoint y: 482, distance: 10.0
click at [77, 476] on span "O&L: Girl Dinner" at bounding box center [70, 476] width 77 height 15
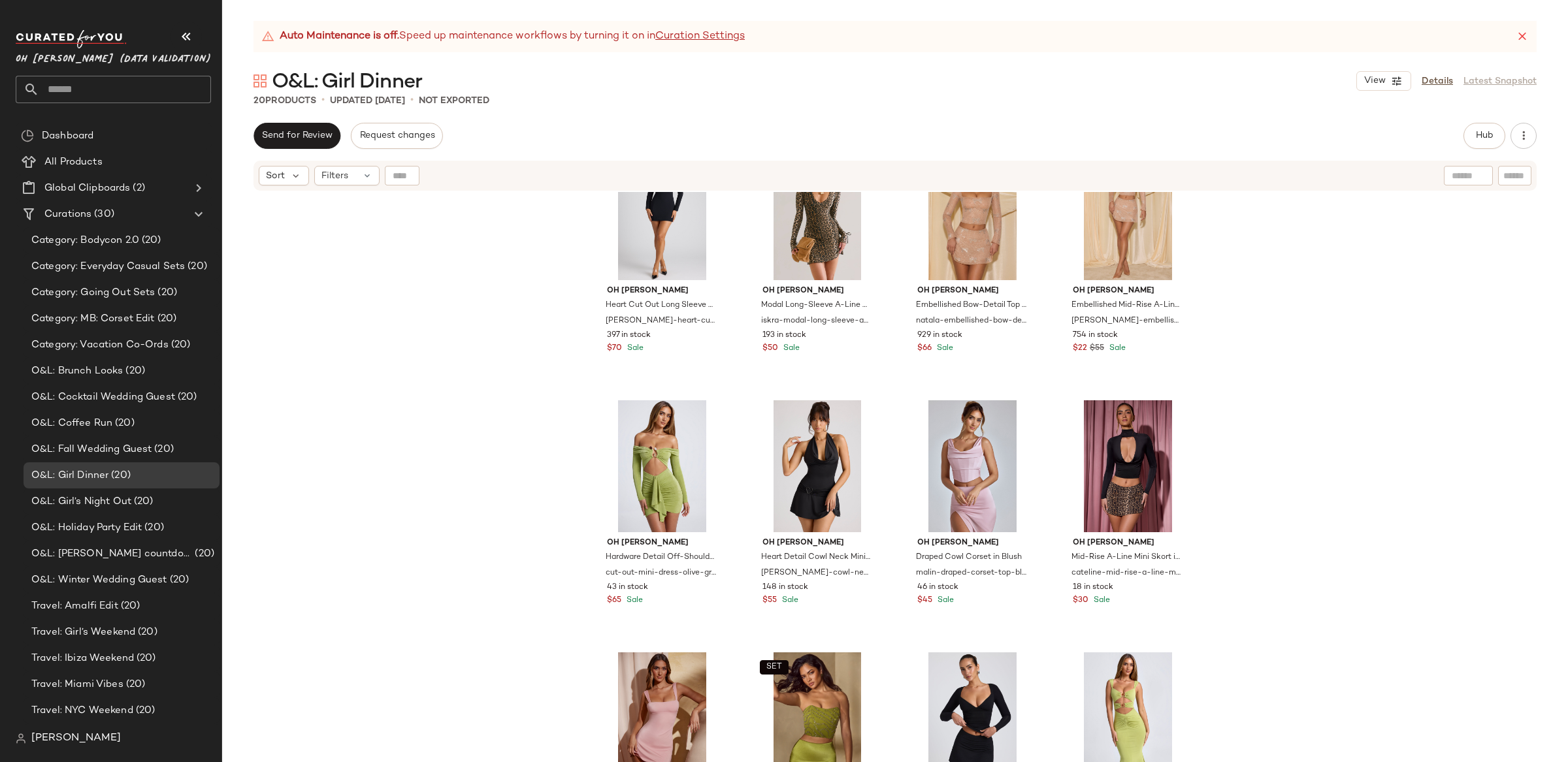
scroll to position [660, 0]
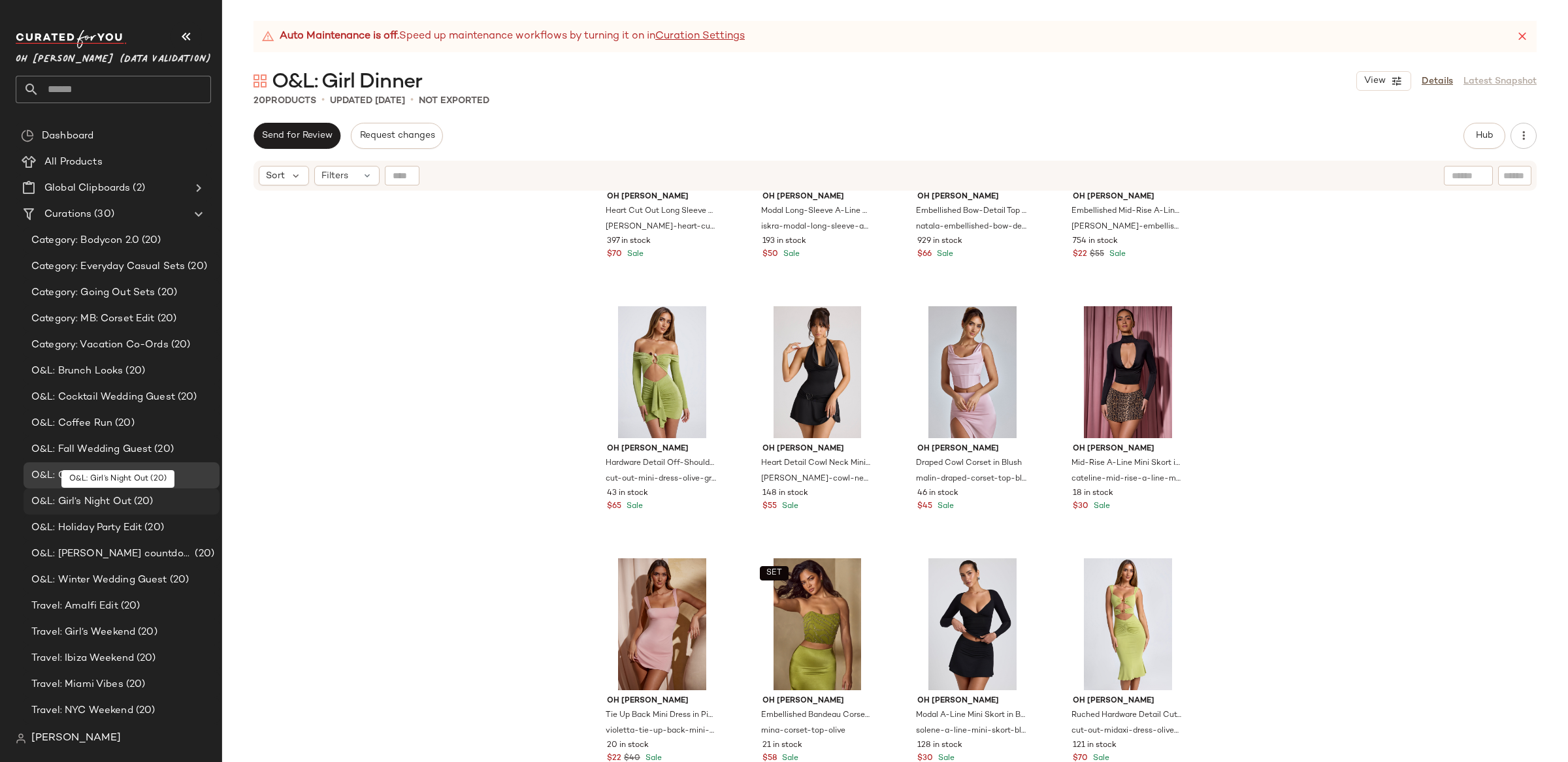
click at [143, 505] on span "(20)" at bounding box center [142, 502] width 22 height 15
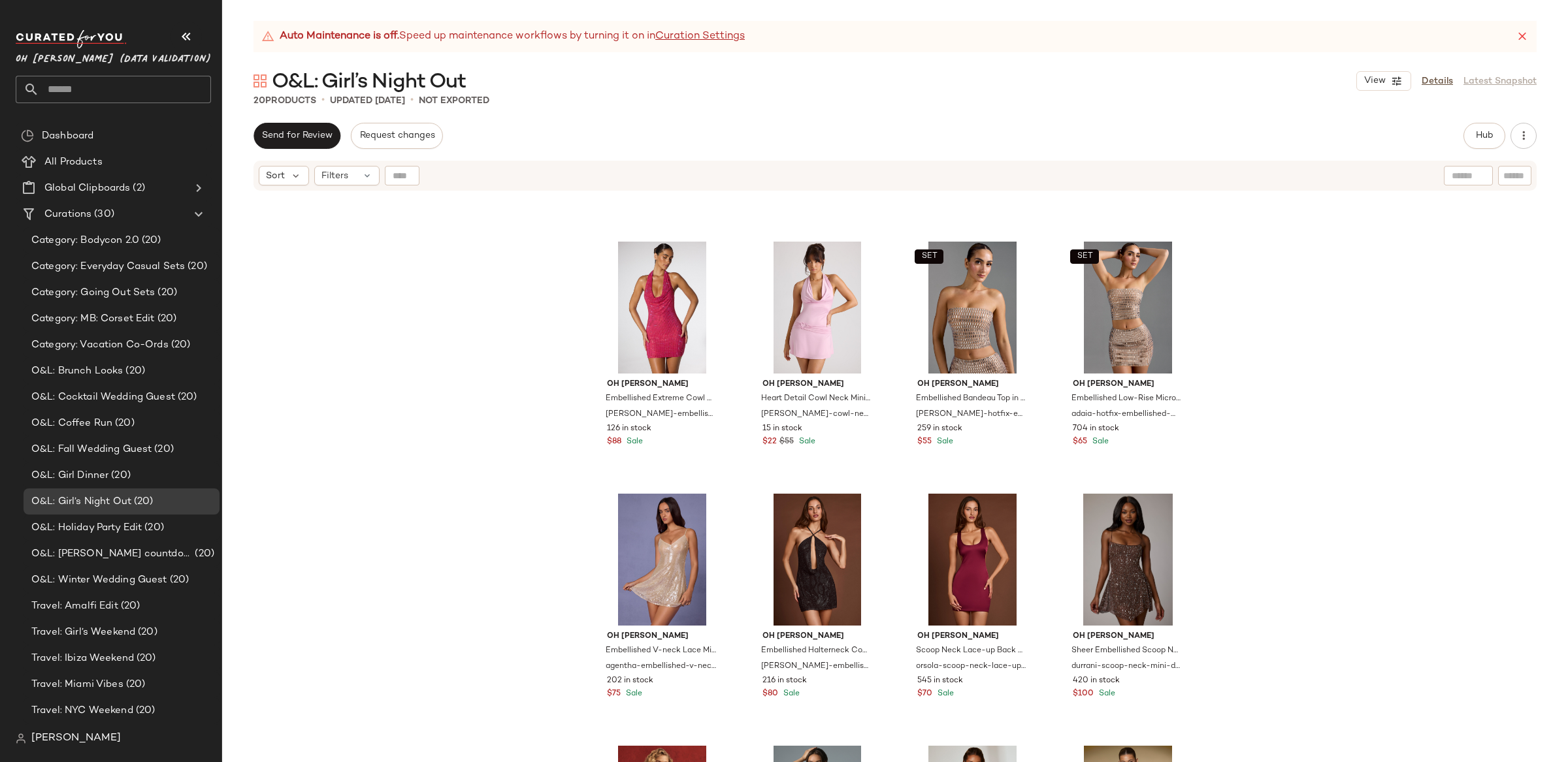
scroll to position [660, 0]
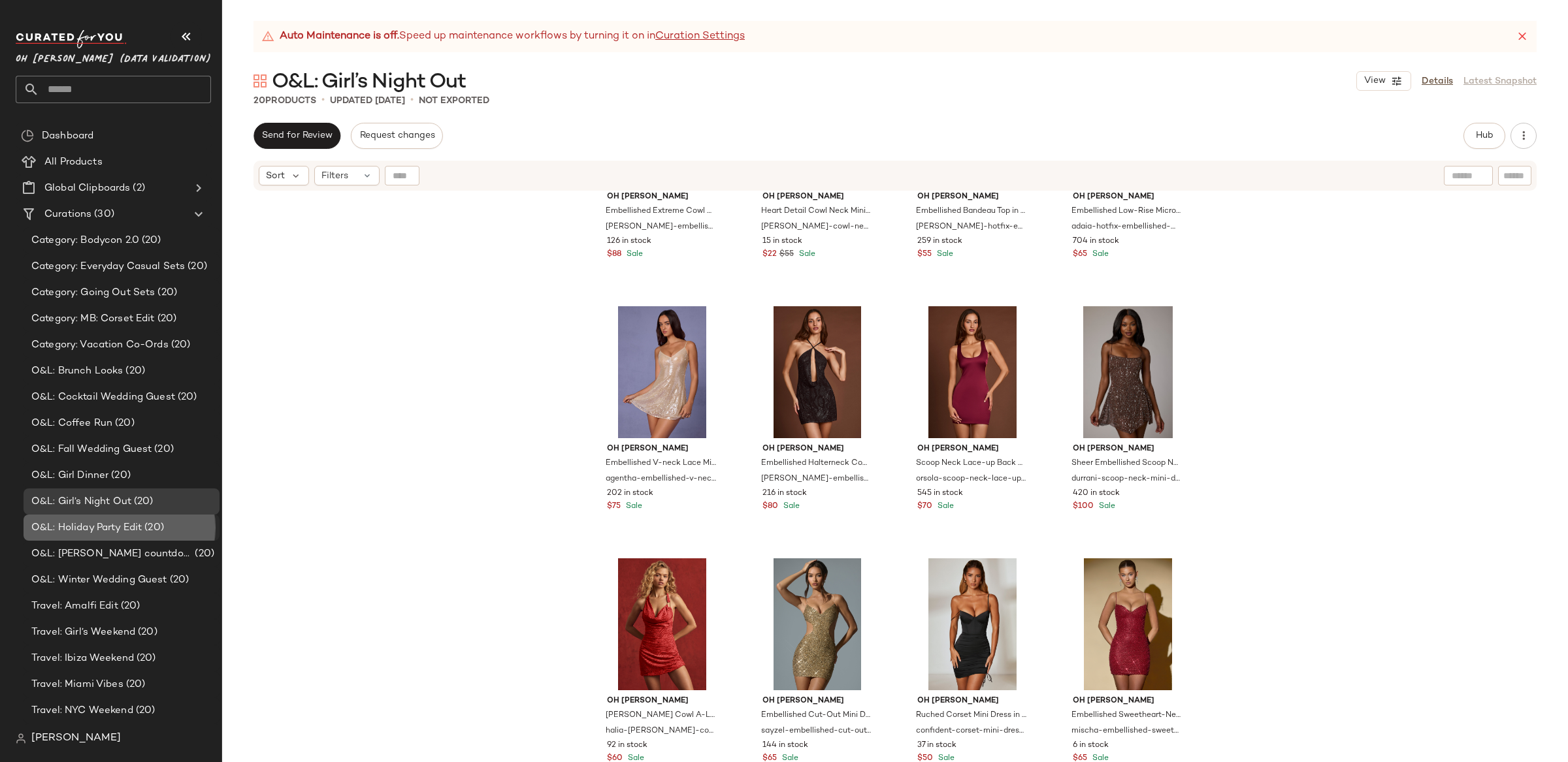
click at [104, 525] on span "O&L: Holiday Party Edit" at bounding box center [87, 527] width 110 height 15
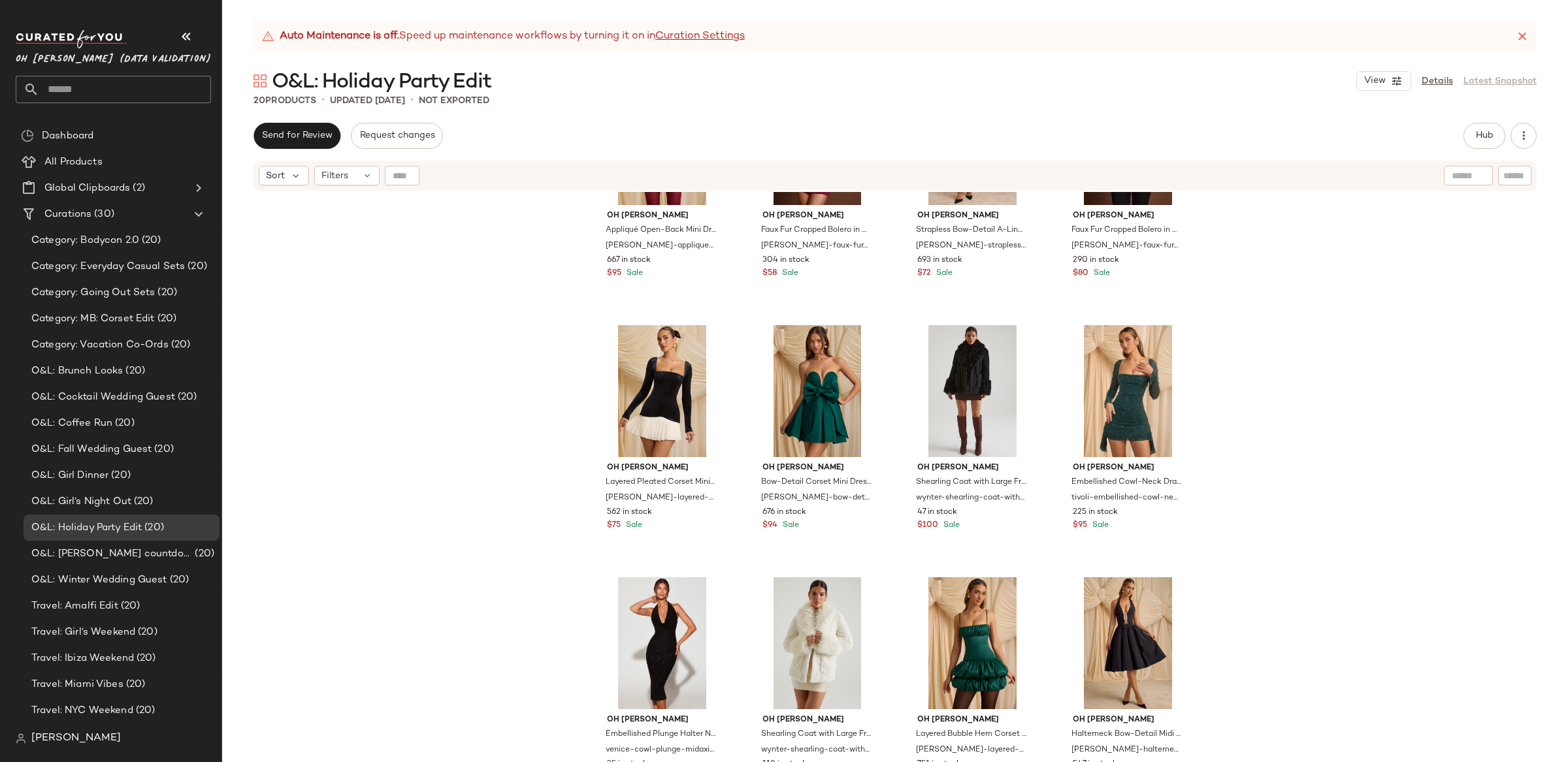
scroll to position [660, 0]
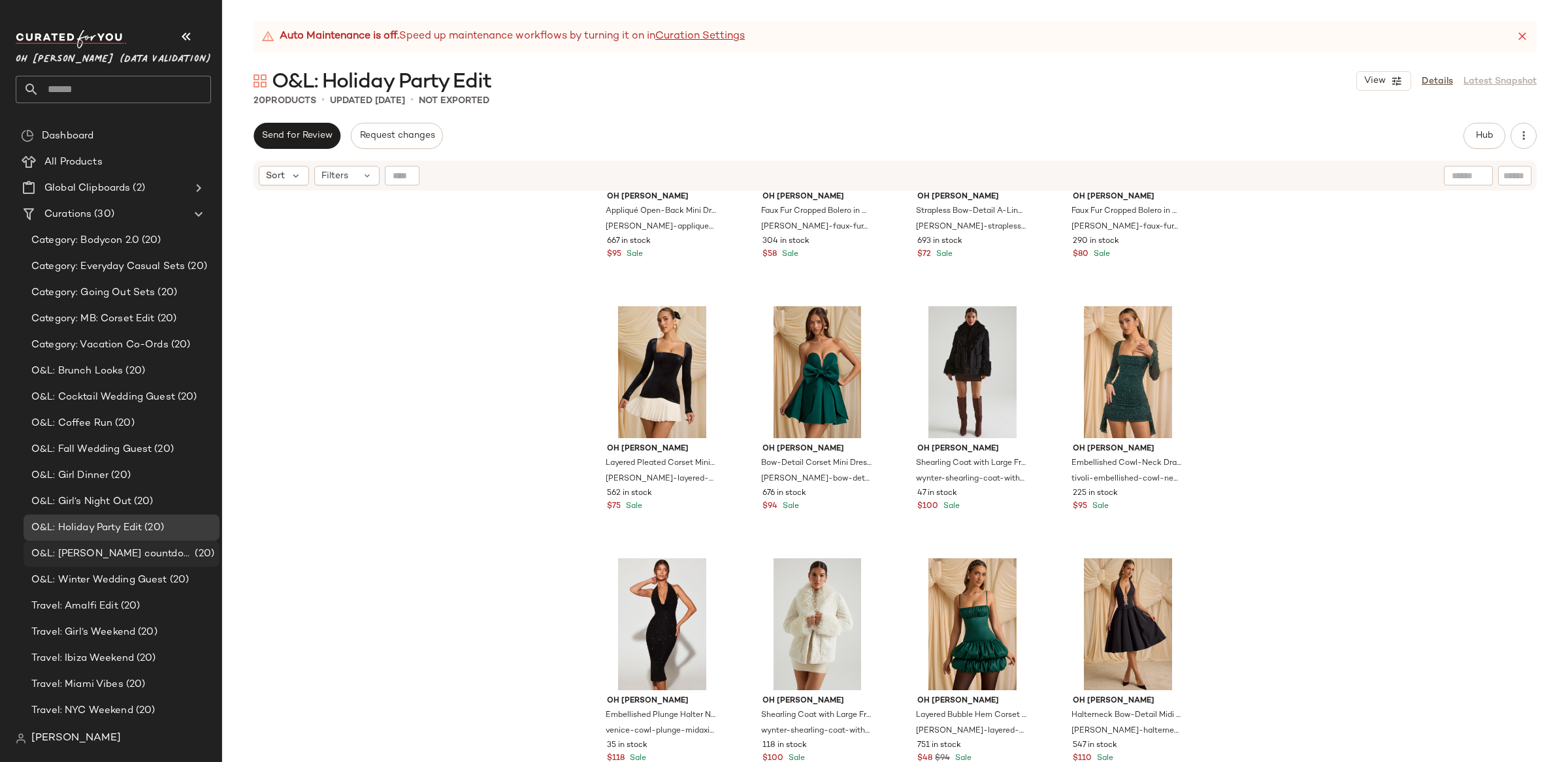
click at [113, 554] on span "O&L: [PERSON_NAME] countdown" at bounding box center [111, 554] width 161 height 15
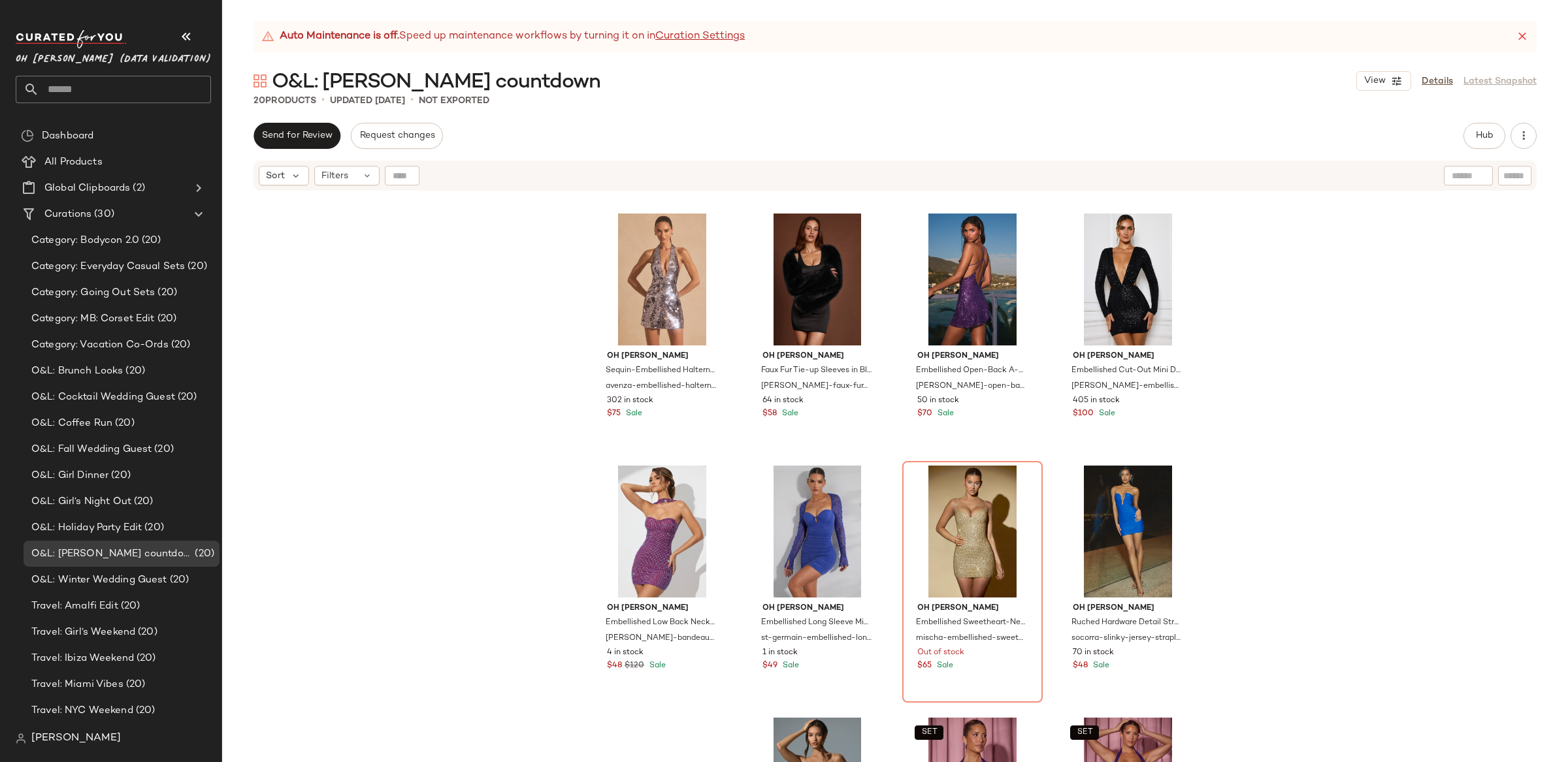
scroll to position [660, 0]
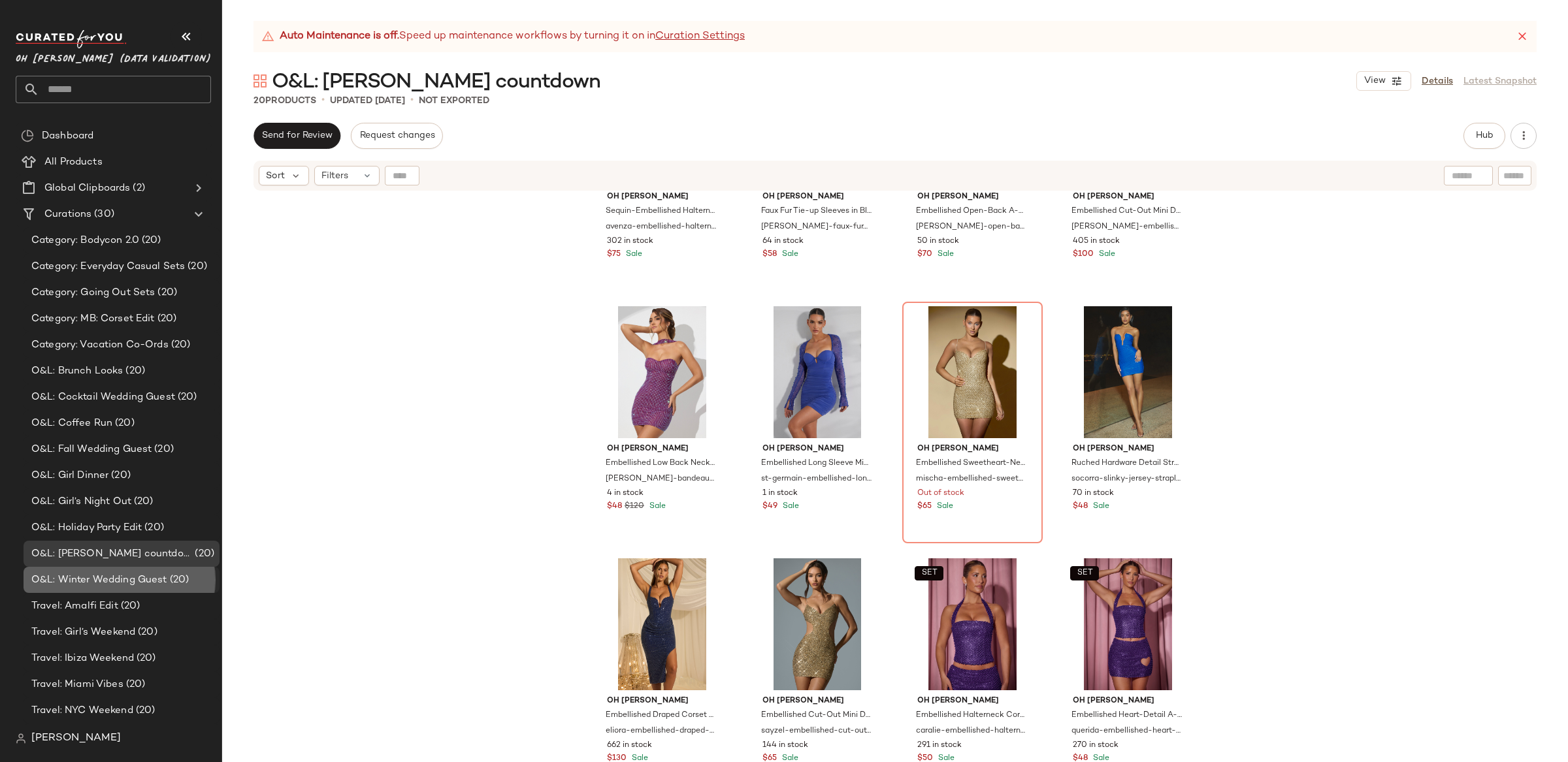
click at [127, 581] on span "O&L: Winter Wedding Guest" at bounding box center [99, 580] width 136 height 15
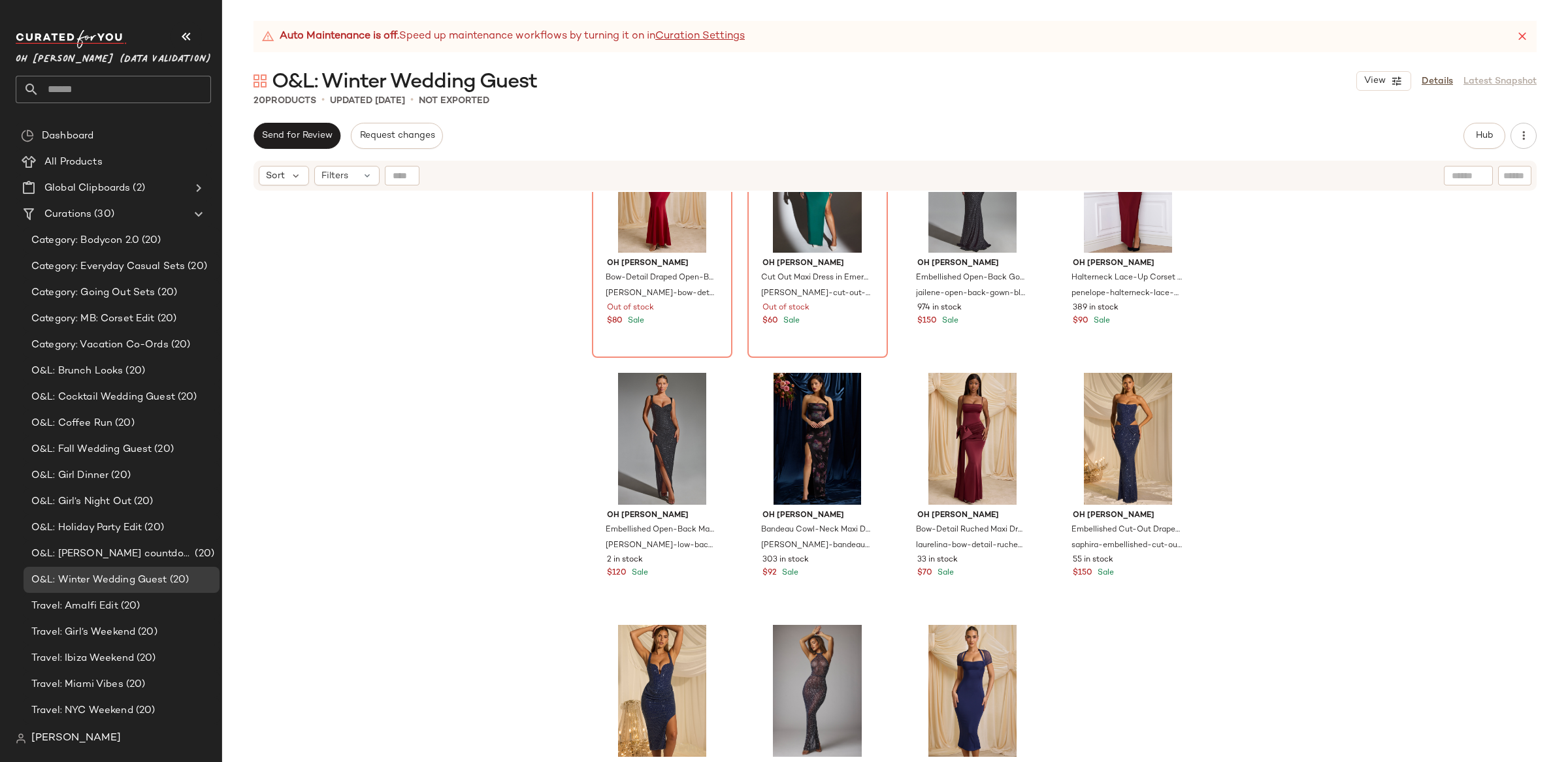
scroll to position [660, 0]
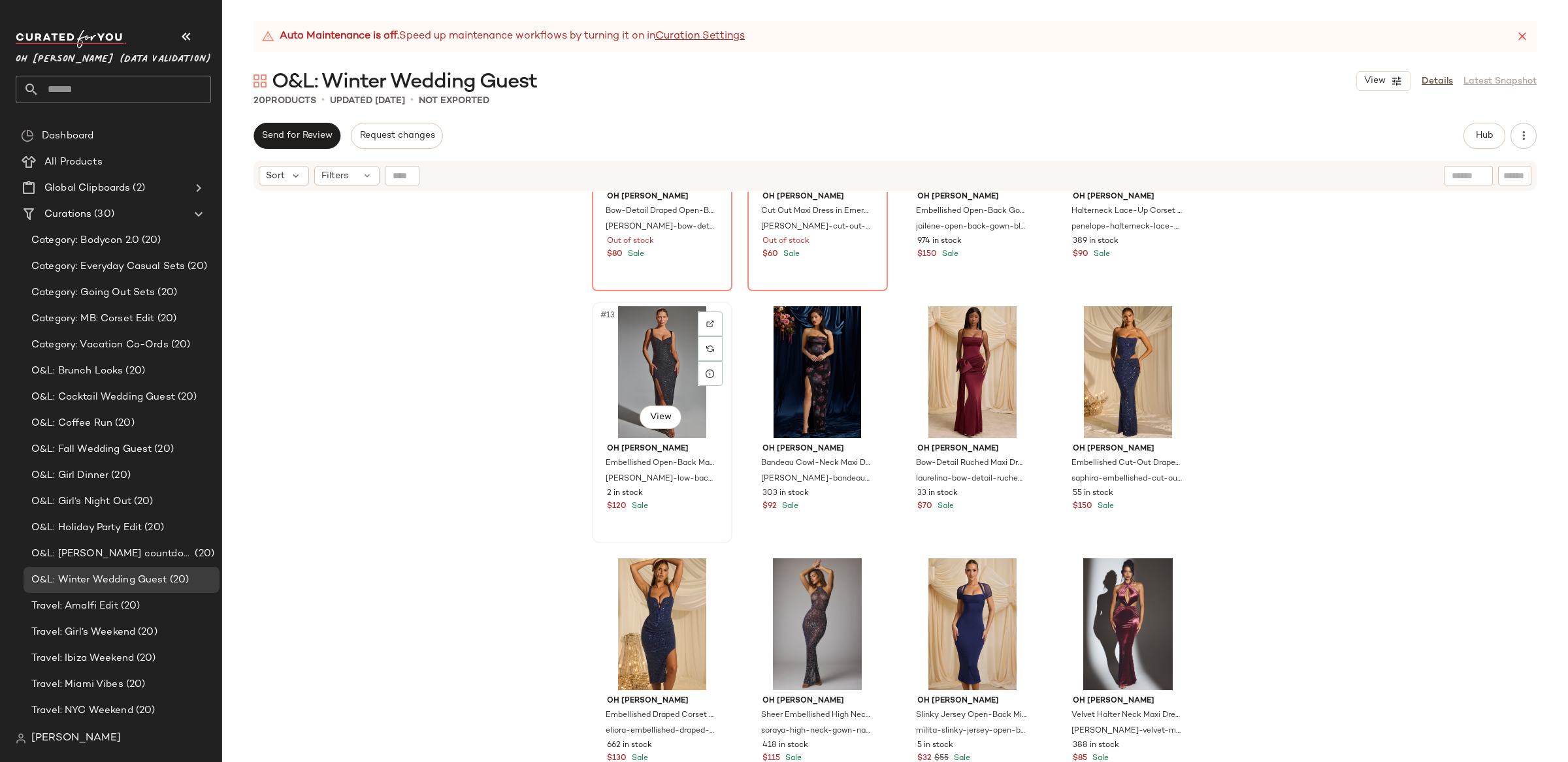
drag, startPoint x: 629, startPoint y: 372, endPoint x: 642, endPoint y: 381, distance: 15.8
click at [628, 373] on div "#13 View" at bounding box center [662, 371] width 131 height 132
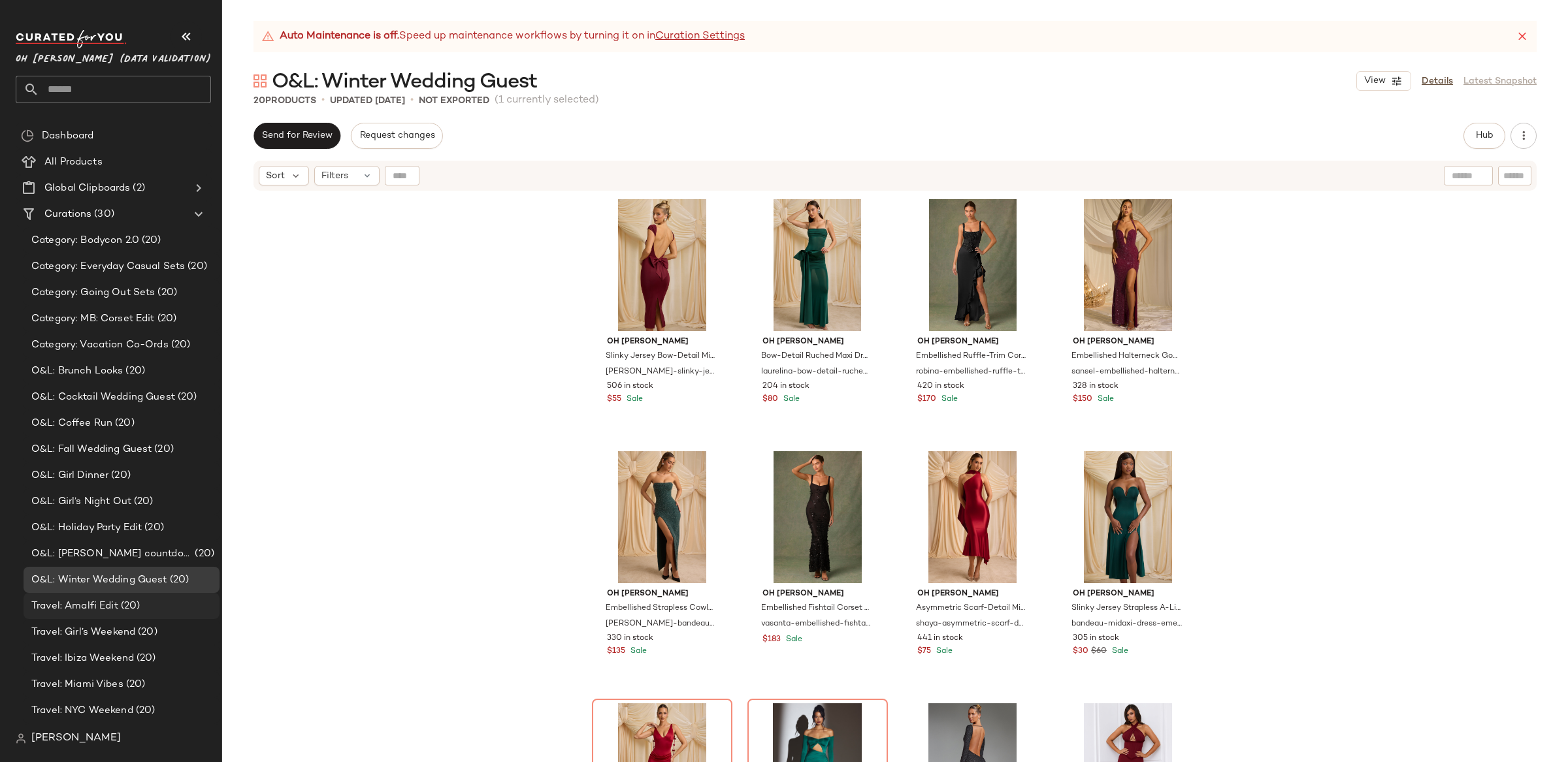
click at [128, 607] on span "(20)" at bounding box center [129, 606] width 22 height 15
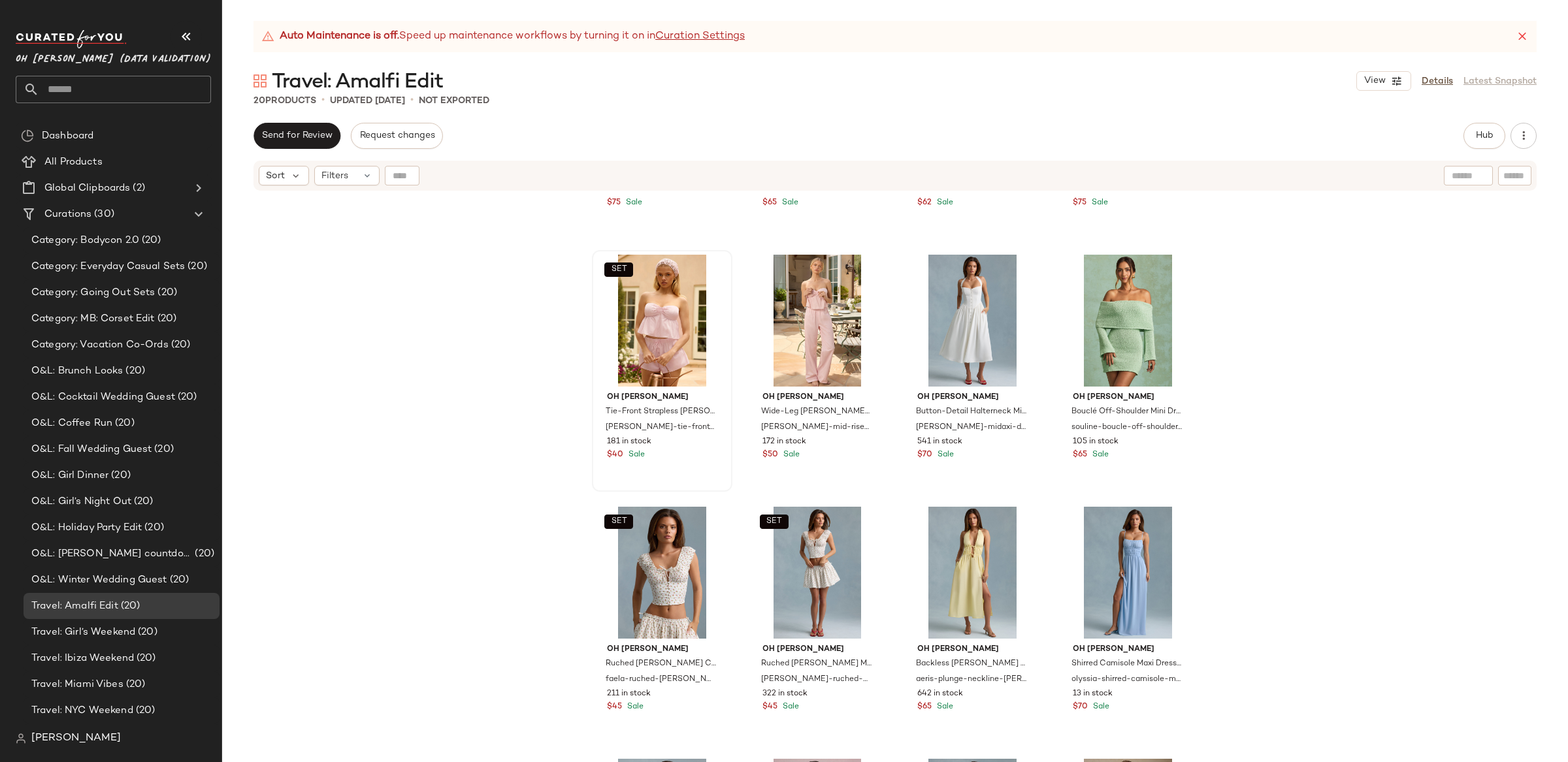
scroll to position [195, 0]
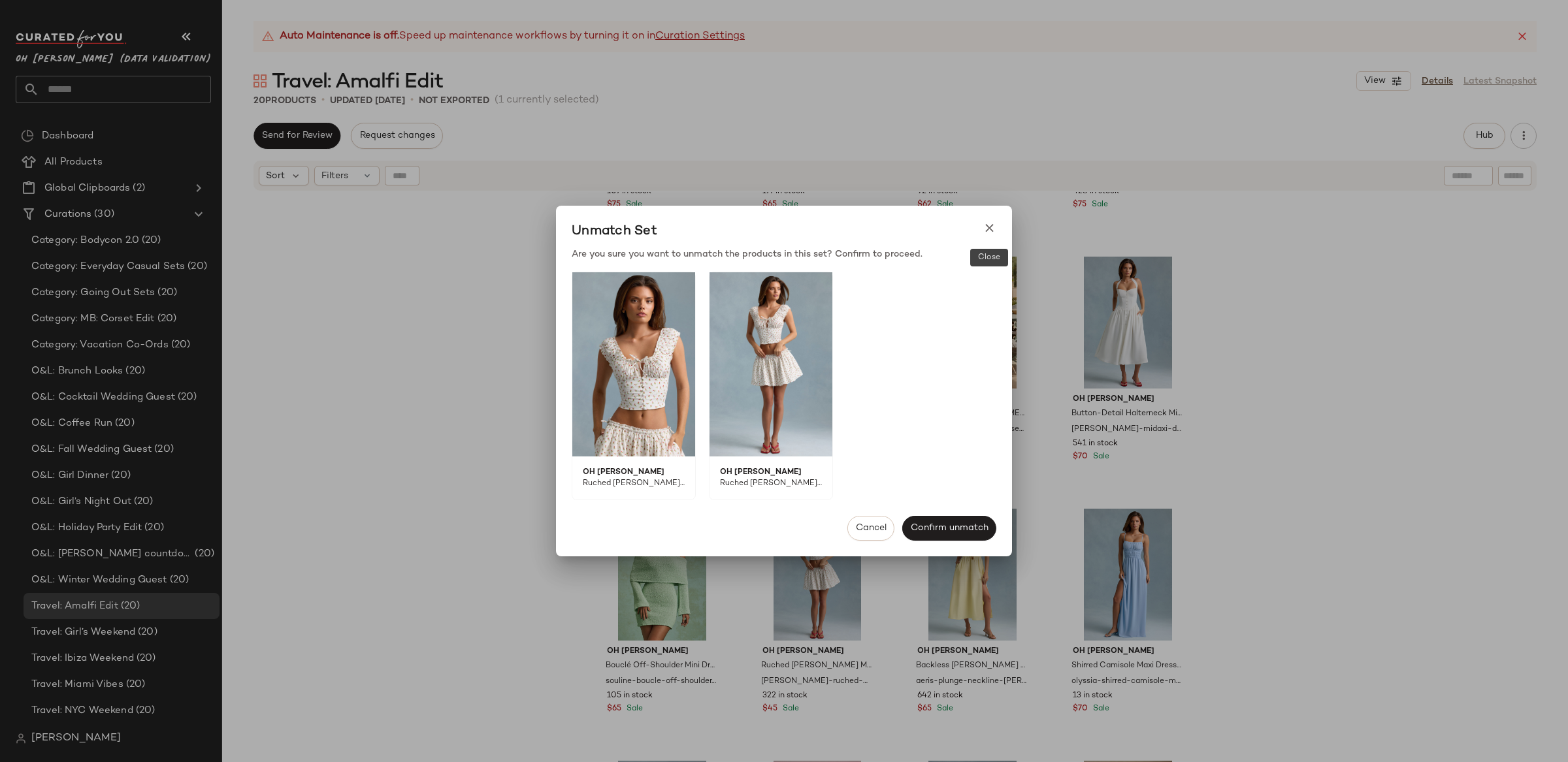
click at [979, 226] on div "Unmatch Set" at bounding box center [784, 232] width 456 height 31
click at [987, 228] on icon at bounding box center [989, 228] width 14 height 14
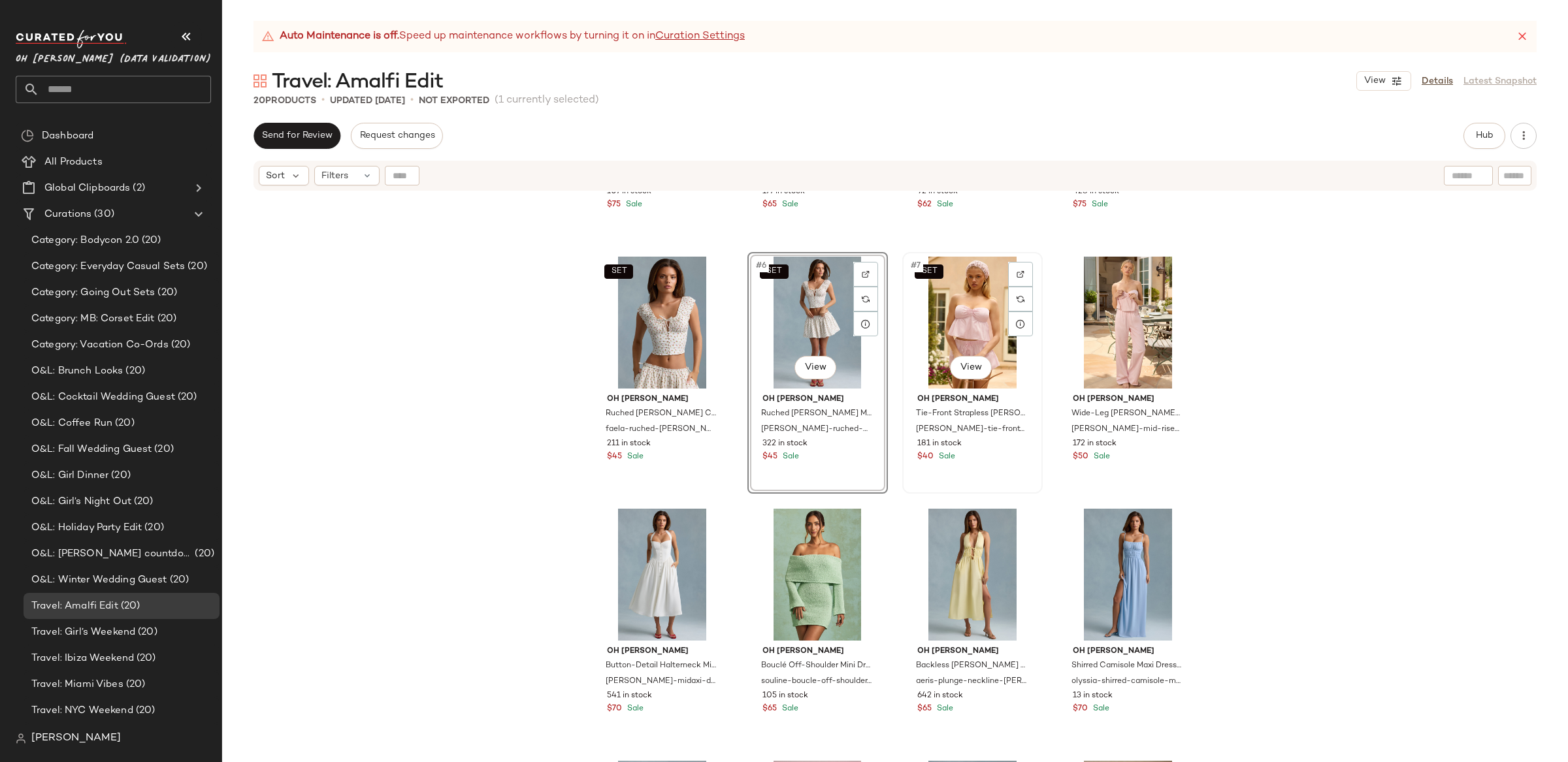
scroll to position [193, 0]
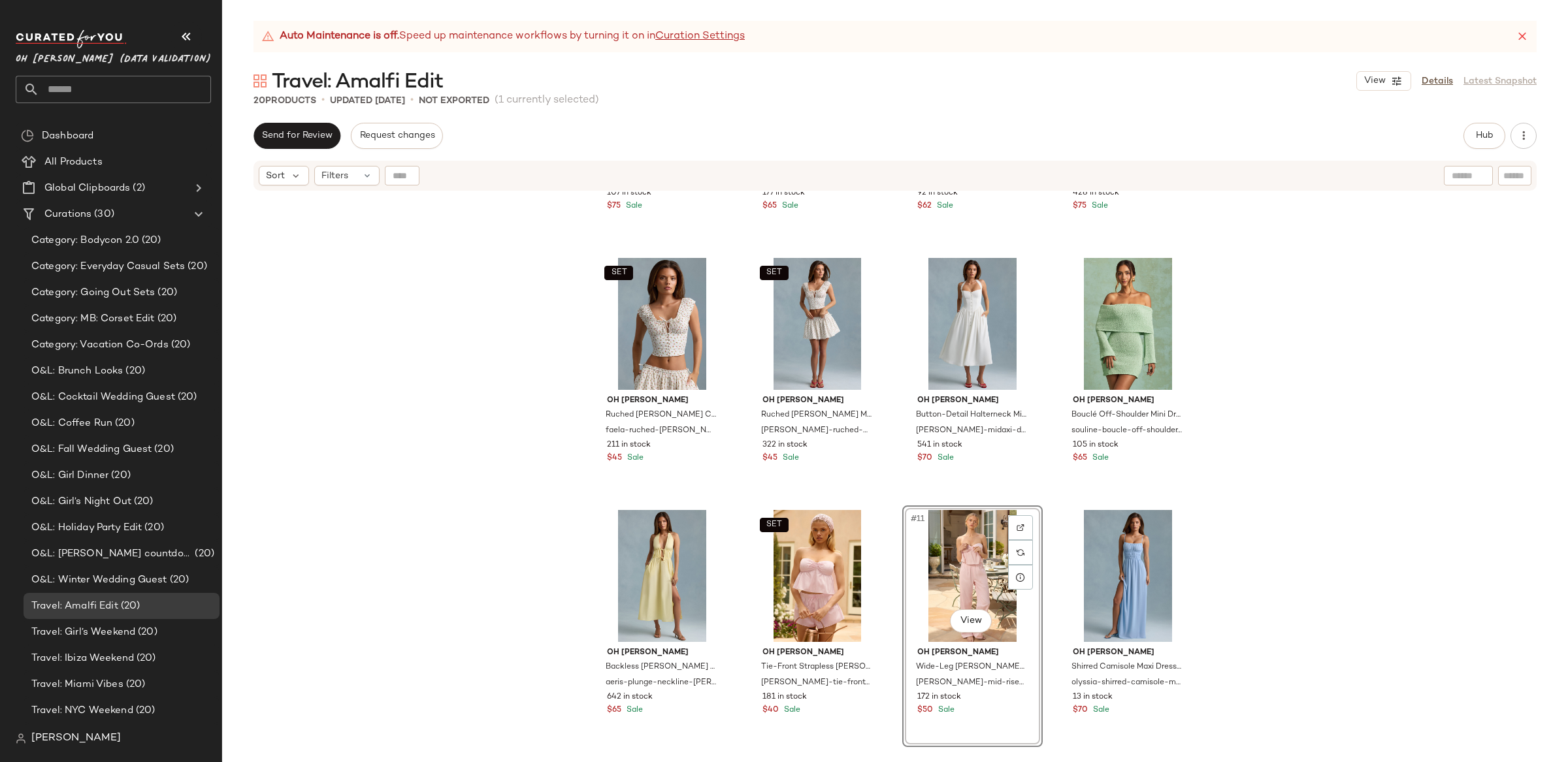
click at [1405, 494] on div "Oh [PERSON_NAME] Halterneck Maxi Dress in Mint mirri-boucle-halterneck-maxi-dre…" at bounding box center [895, 493] width 1346 height 603
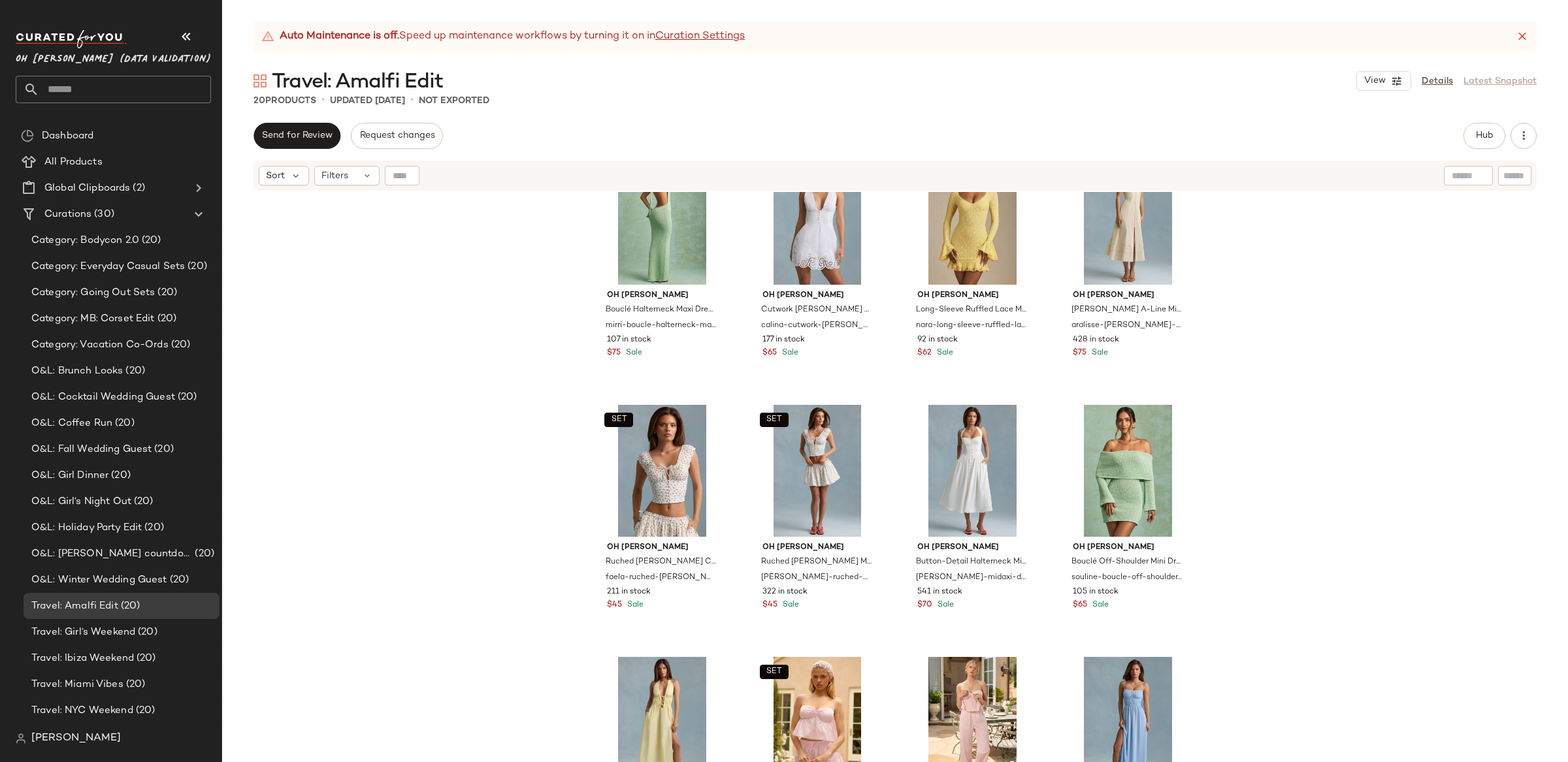
scroll to position [34, 0]
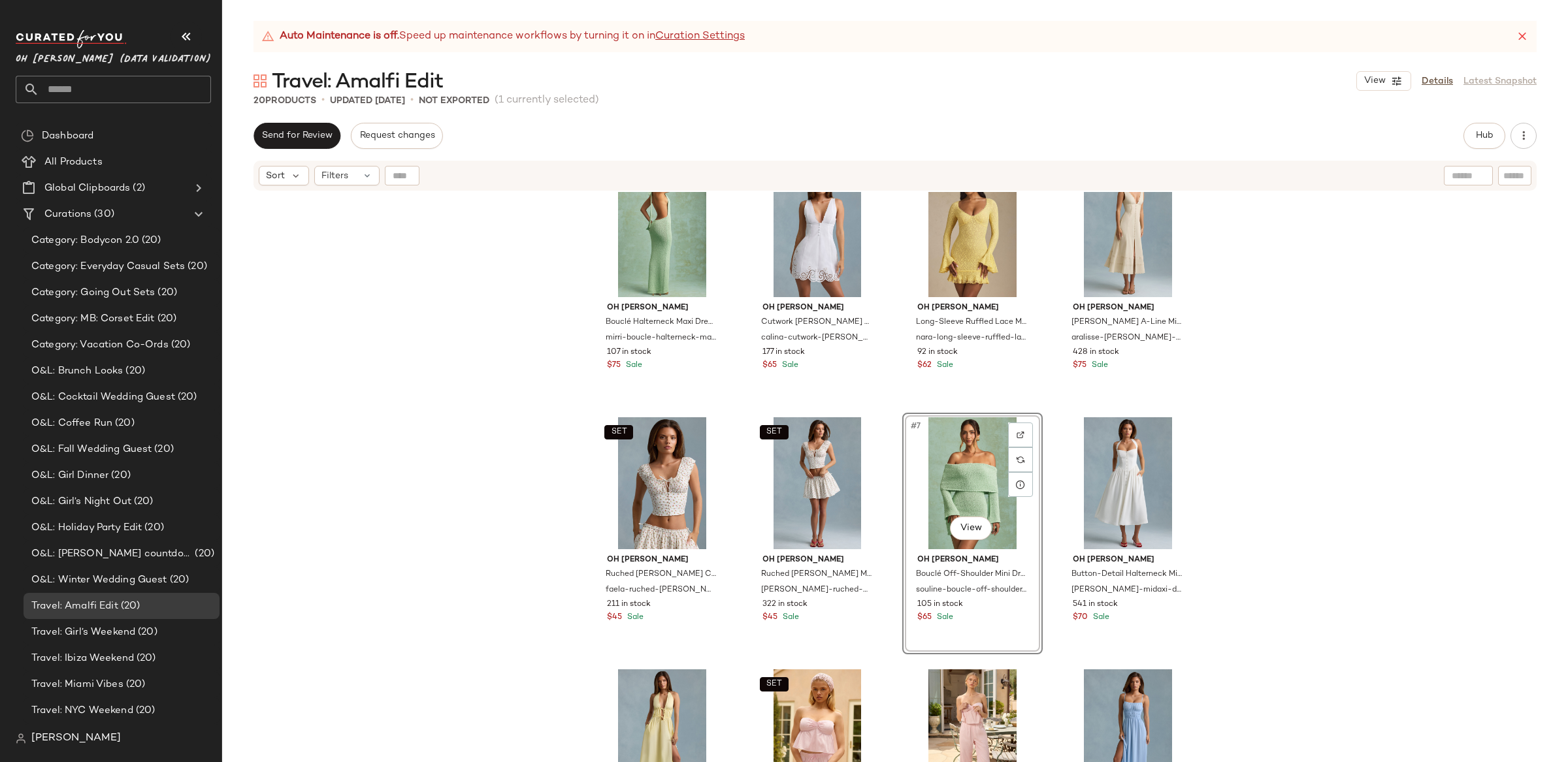
click at [1307, 528] on div "Oh [PERSON_NAME] Halterneck Maxi Dress in Mint mirri-boucle-halterneck-maxi-dre…" at bounding box center [895, 493] width 1346 height 603
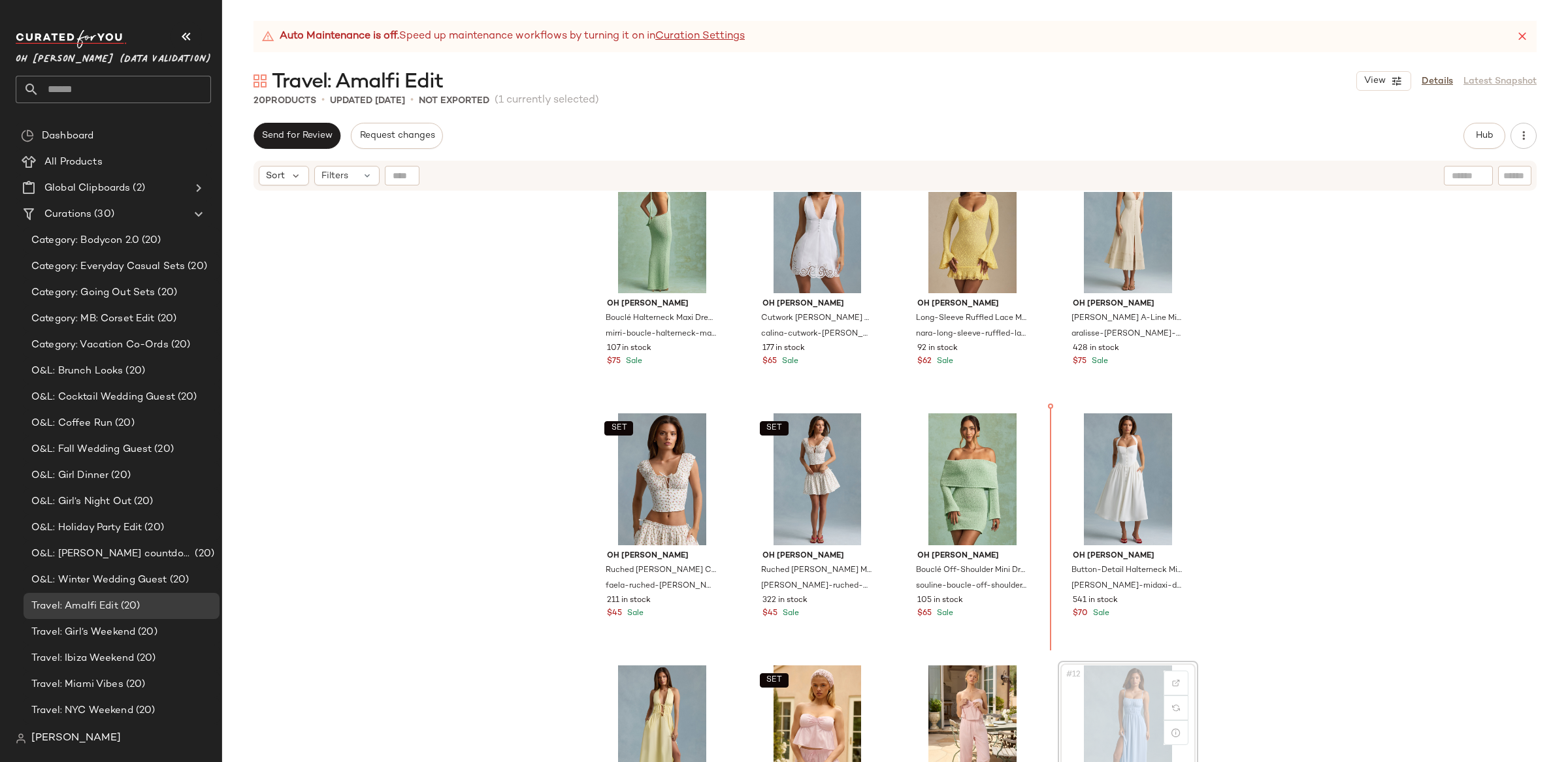
scroll to position [41, 0]
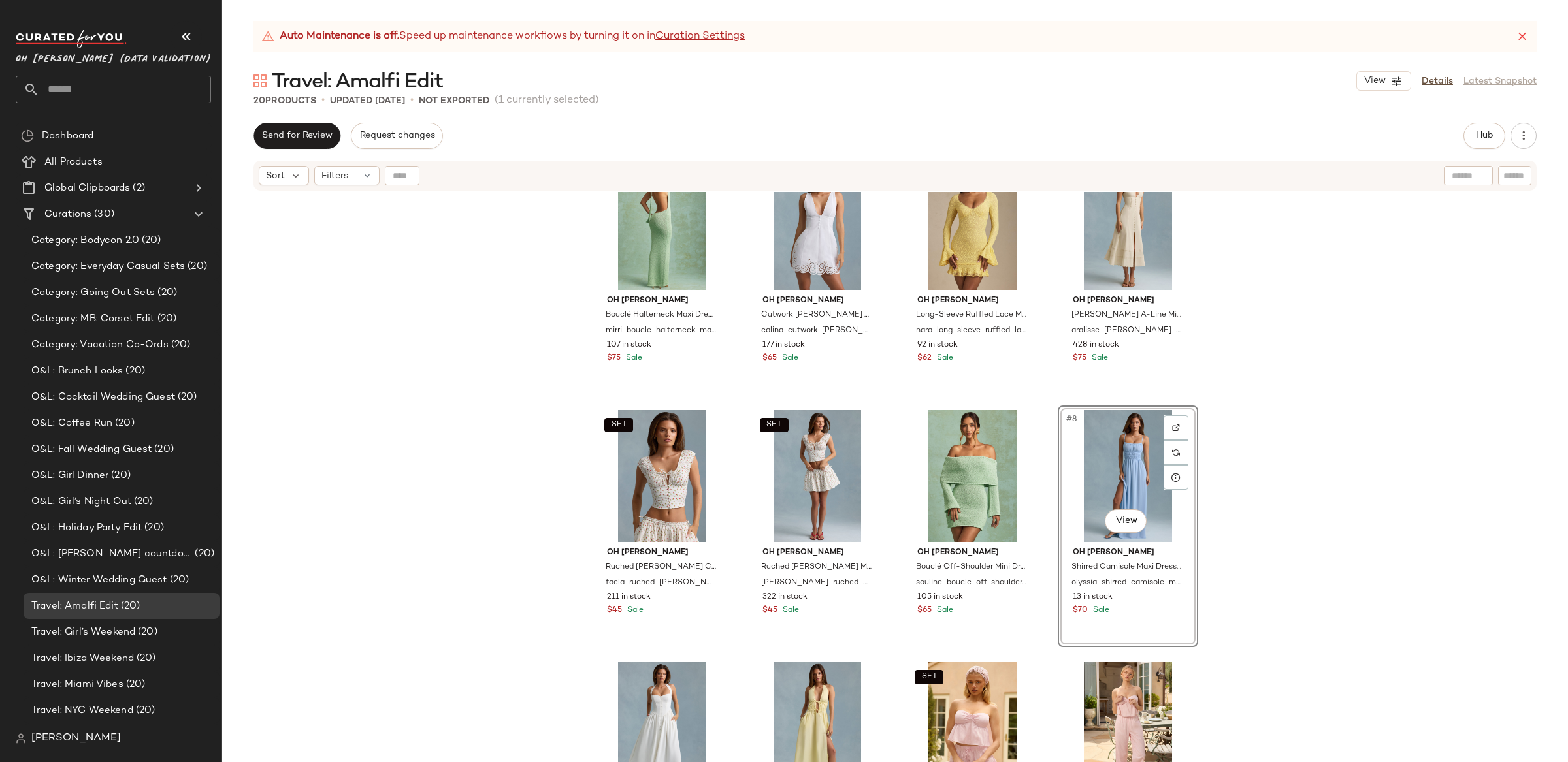
click at [1397, 465] on div "Oh [PERSON_NAME] Halterneck Maxi Dress in Mint mirri-boucle-halterneck-maxi-dre…" at bounding box center [895, 493] width 1346 height 603
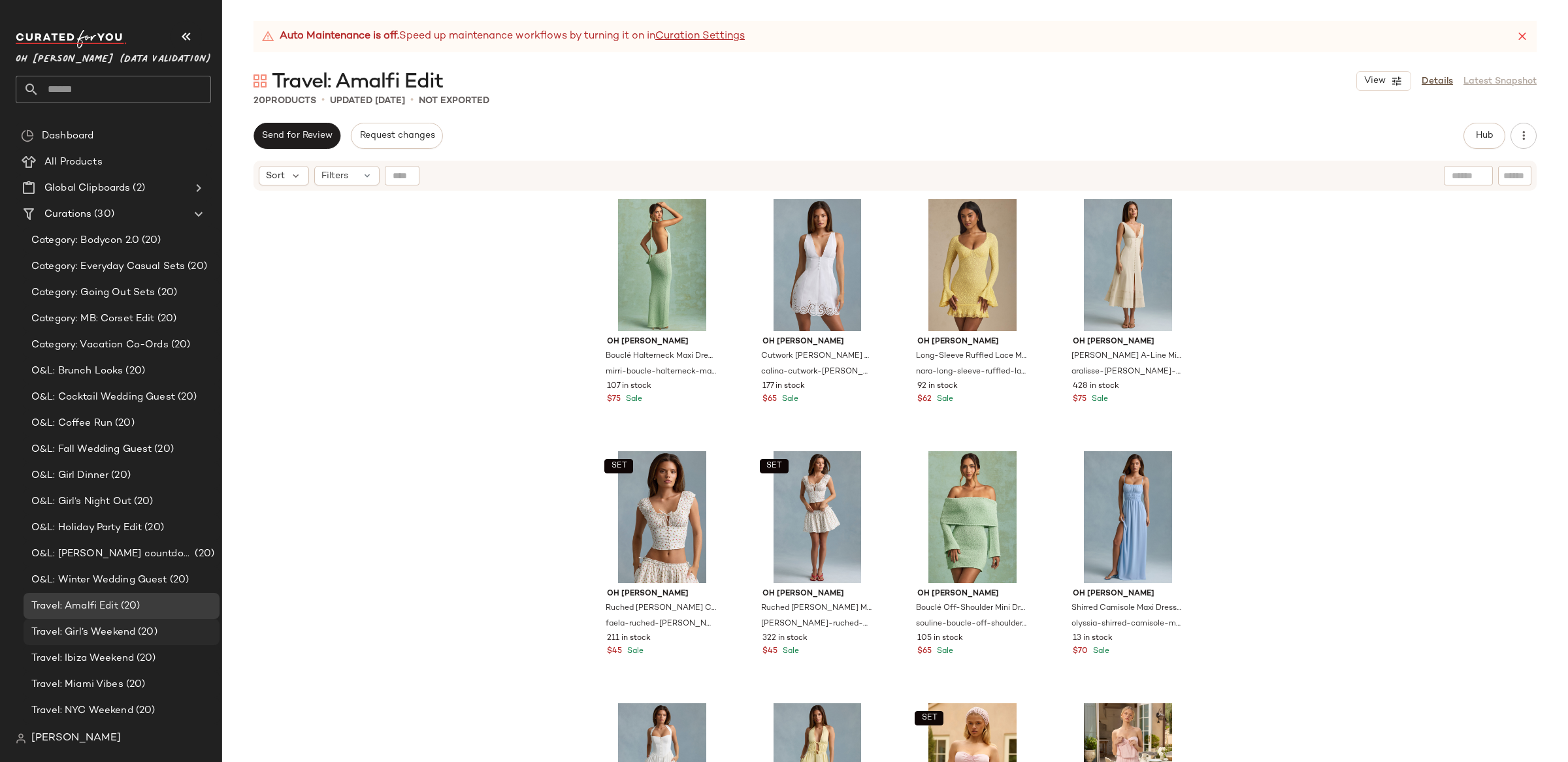
click at [117, 636] on span "Travel: Girl’s Weekend" at bounding box center [83, 632] width 104 height 15
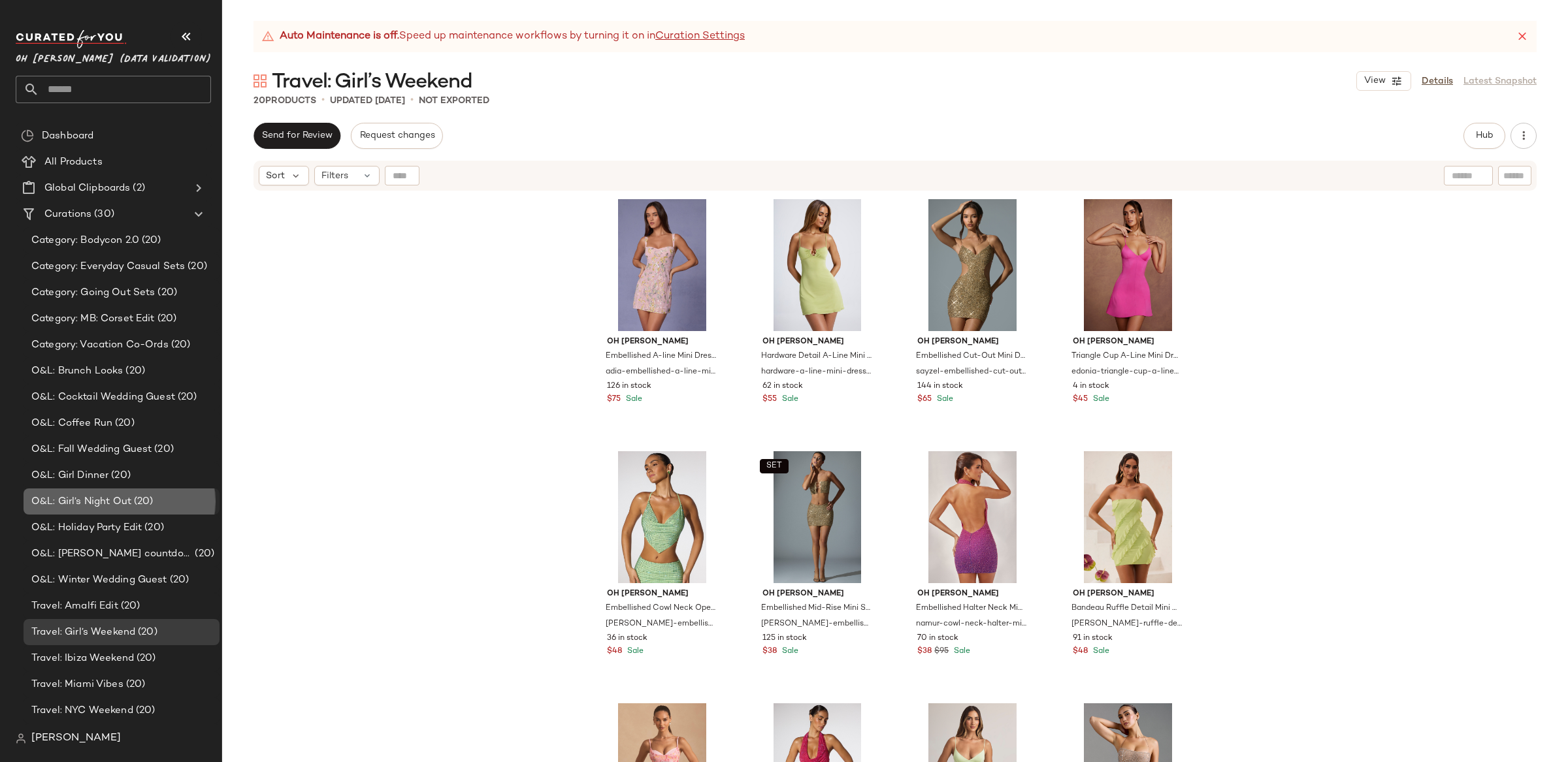
click at [141, 503] on span "(20)" at bounding box center [142, 502] width 22 height 15
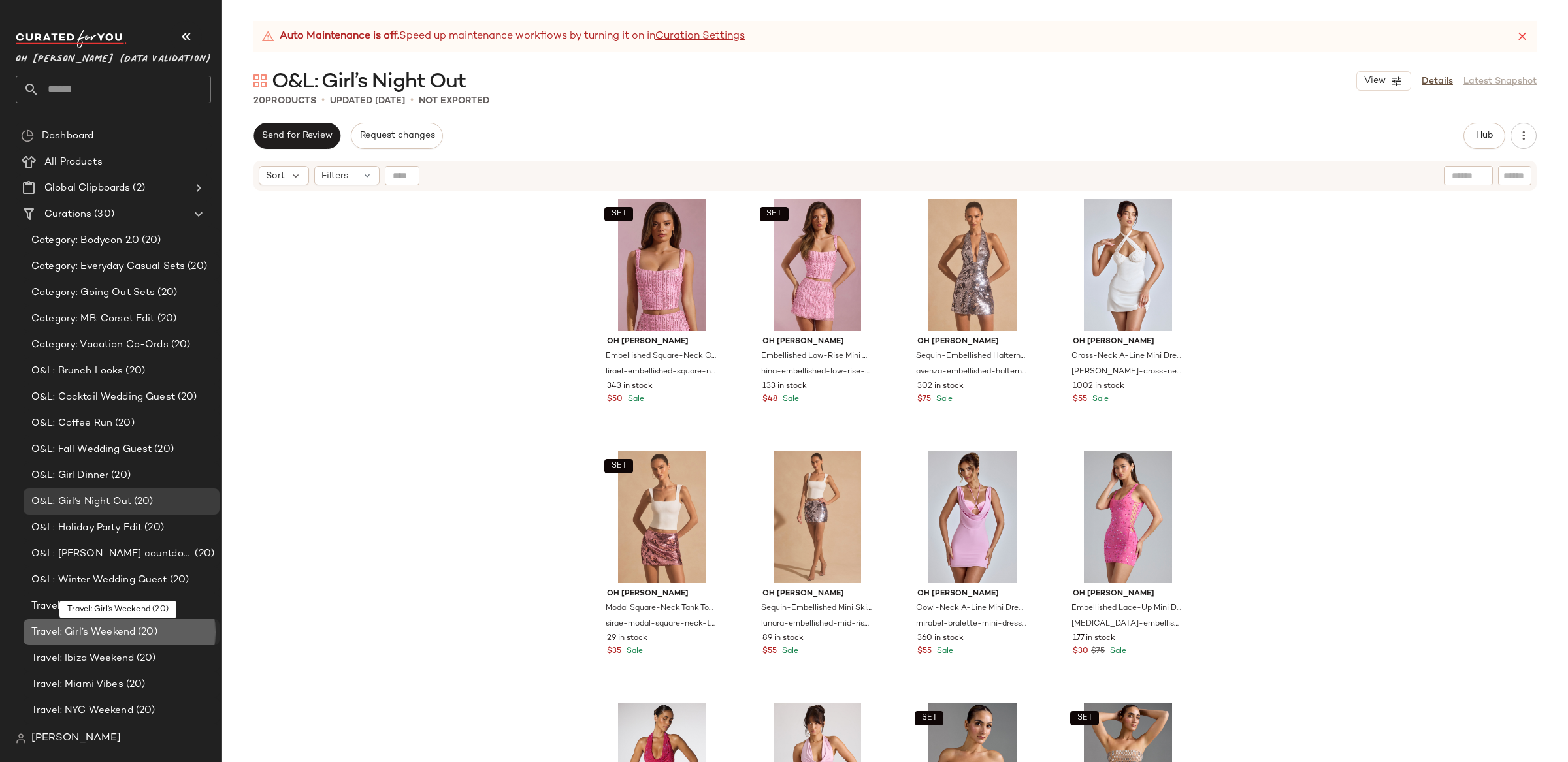
click at [129, 640] on div "Travel: Girl’s Weekend (20)" at bounding box center [121, 632] width 196 height 26
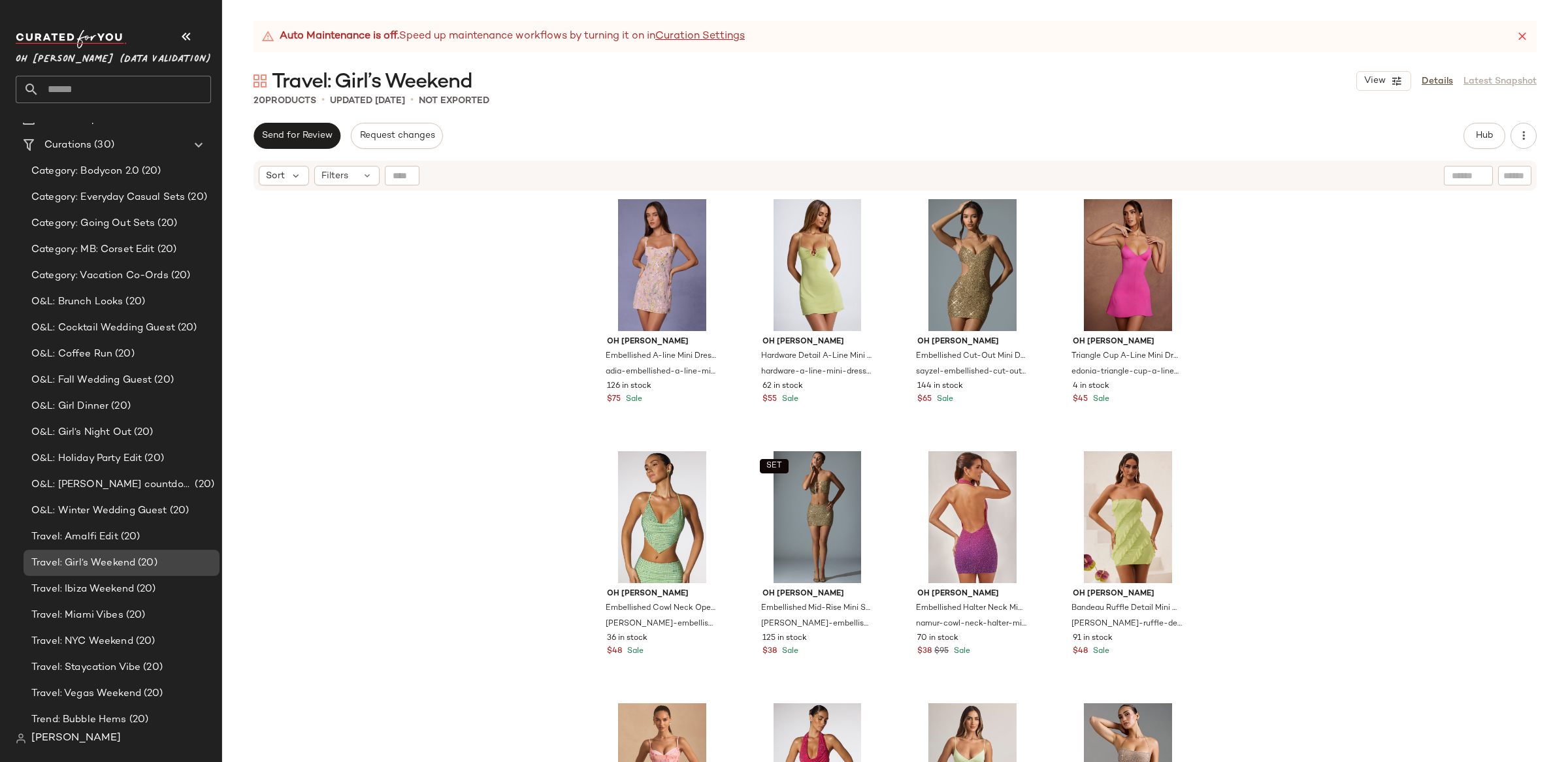
scroll to position [75, 0]
click at [136, 605] on span "Archive" at bounding box center [131, 609] width 37 height 11
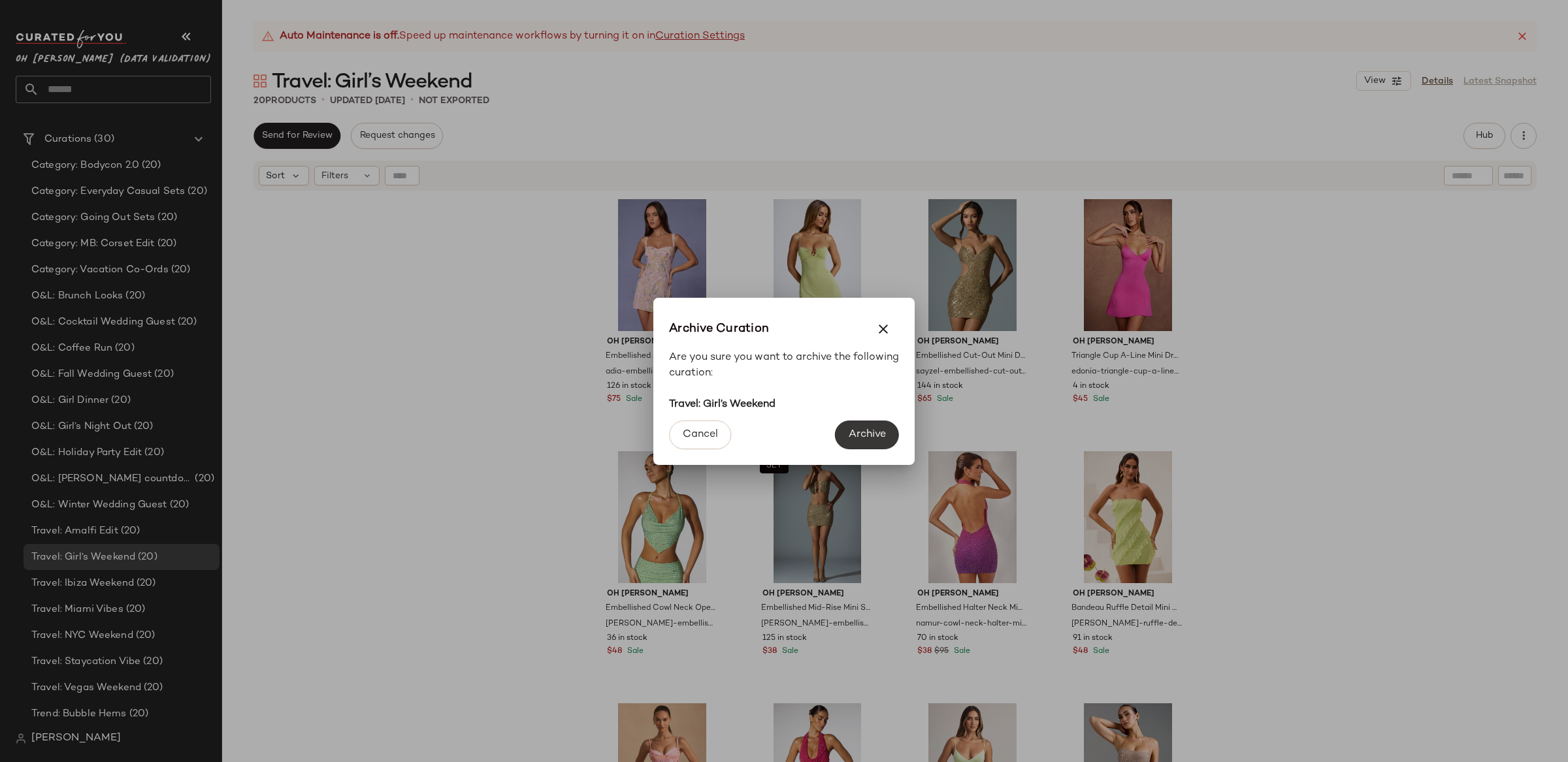
click at [880, 441] on span "Archive" at bounding box center [867, 434] width 38 height 12
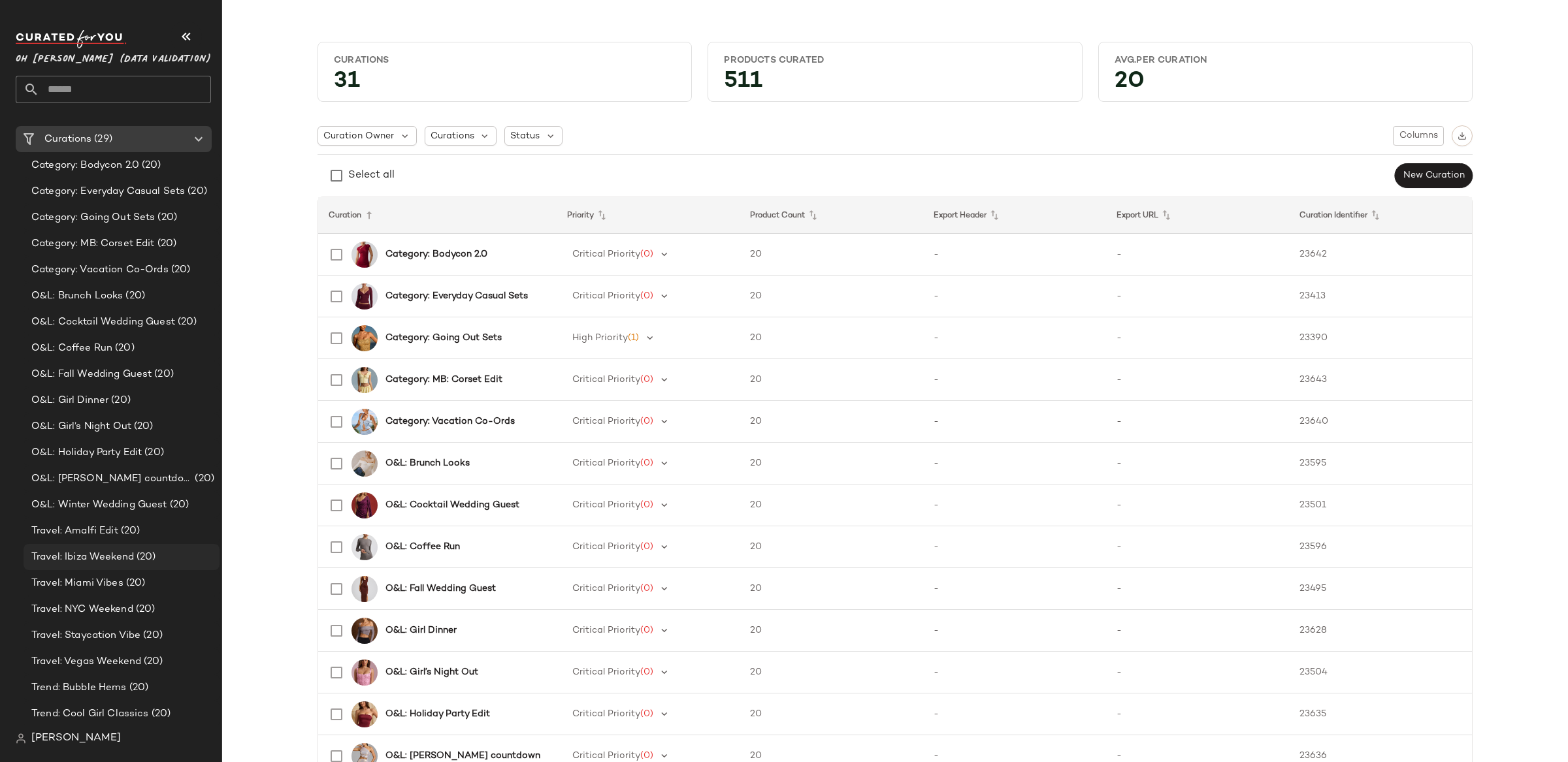
click at [118, 548] on div "Travel: Ibiza Weekend (20)" at bounding box center [121, 557] width 196 height 26
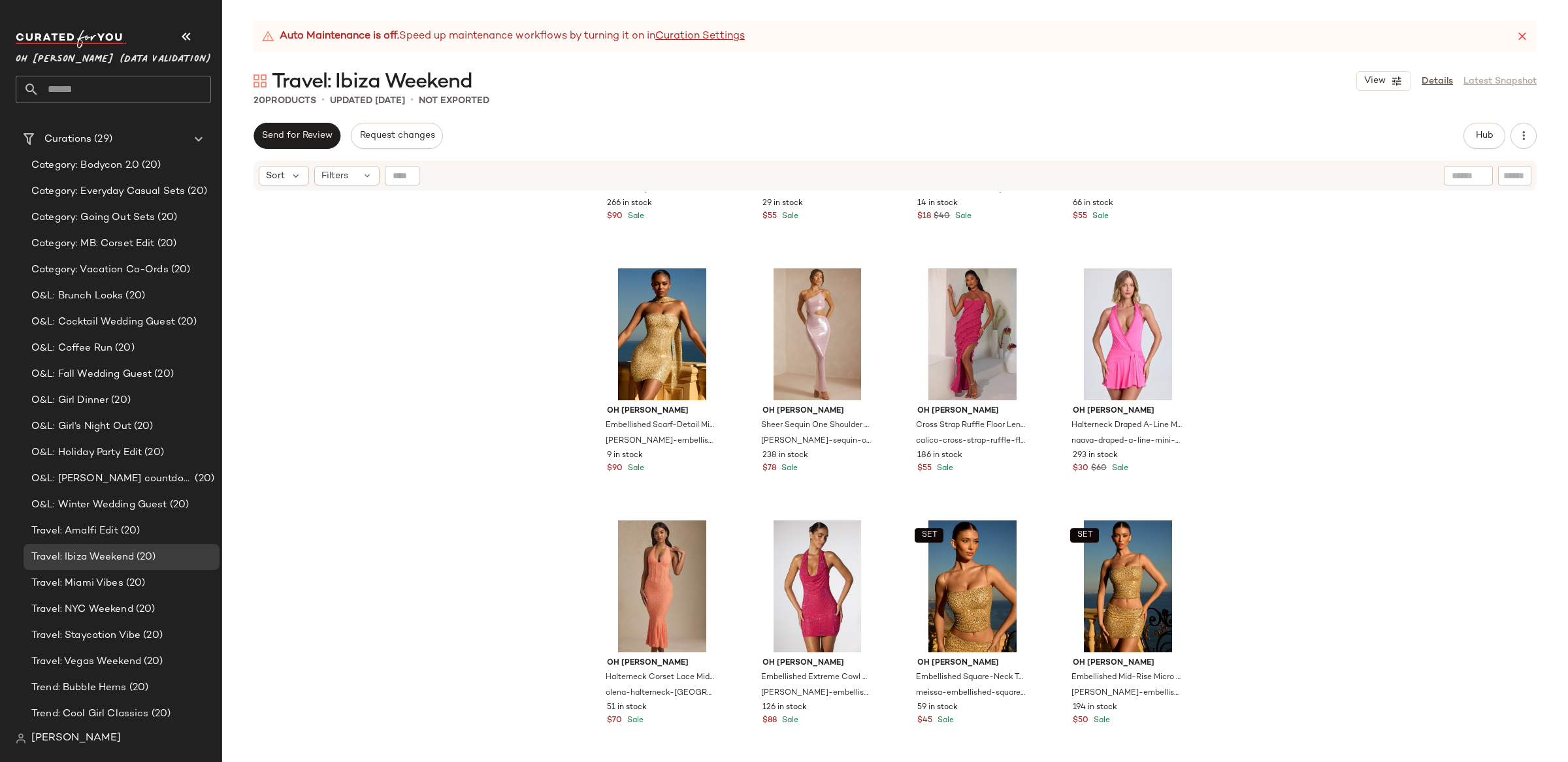
scroll to position [195, 0]
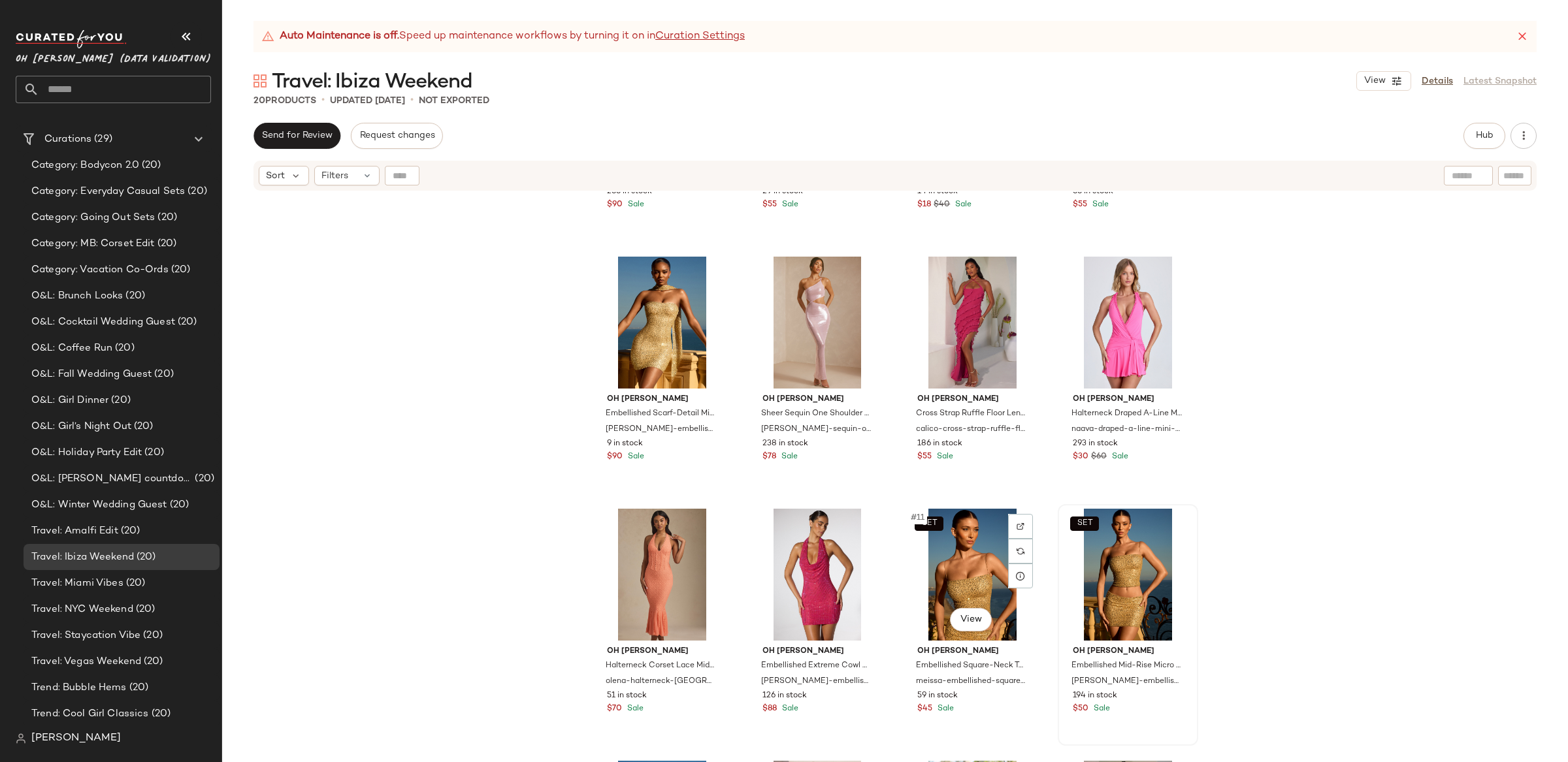
drag, startPoint x: 949, startPoint y: 570, endPoint x: 1116, endPoint y: 579, distance: 167.2
click at [950, 570] on div "SET #11 View" at bounding box center [972, 574] width 131 height 132
click at [1108, 574] on div "SET #12 View" at bounding box center [1128, 574] width 131 height 132
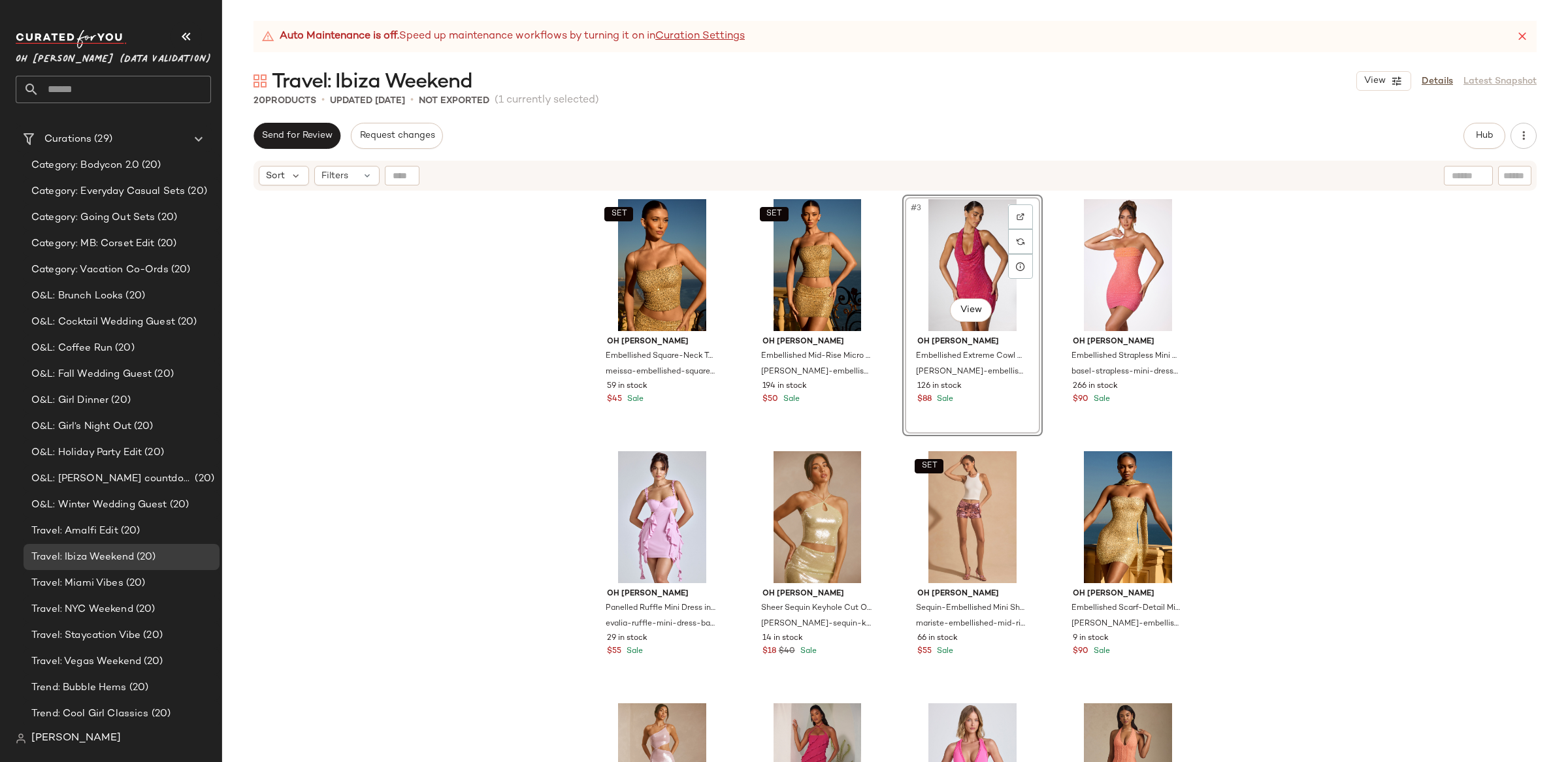
click at [1371, 274] on div "SET Oh [PERSON_NAME] Embellished Square-Neck Top in Gold meissa-embellished-squ…" at bounding box center [895, 493] width 1346 height 603
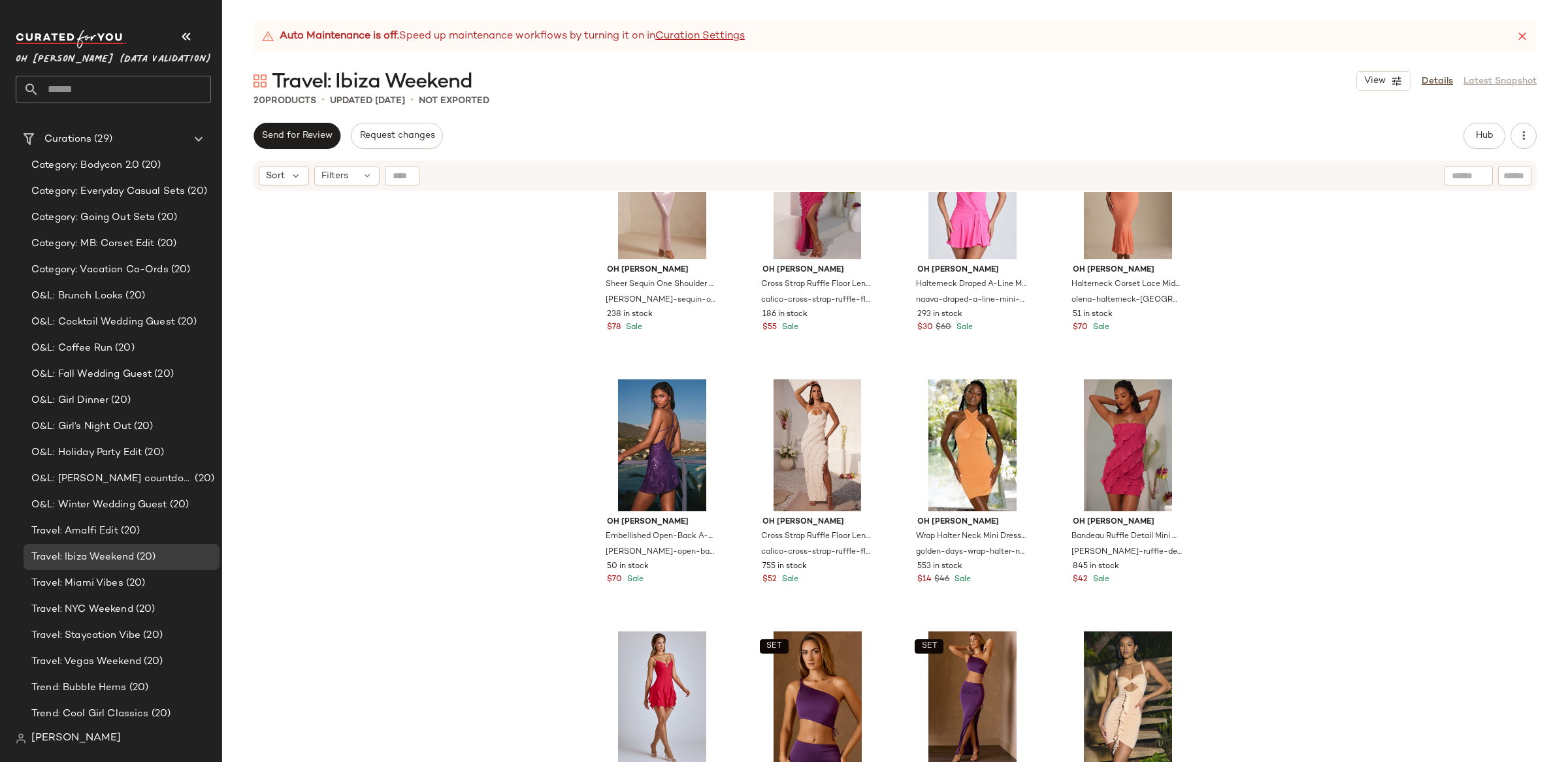
scroll to position [586, 0]
drag, startPoint x: 813, startPoint y: 717, endPoint x: 910, endPoint y: 703, distance: 98.0
click at [813, 717] on div "SET #18 View" at bounding box center [817, 698] width 131 height 132
click at [924, 702] on div "SET #19 View" at bounding box center [972, 698] width 131 height 132
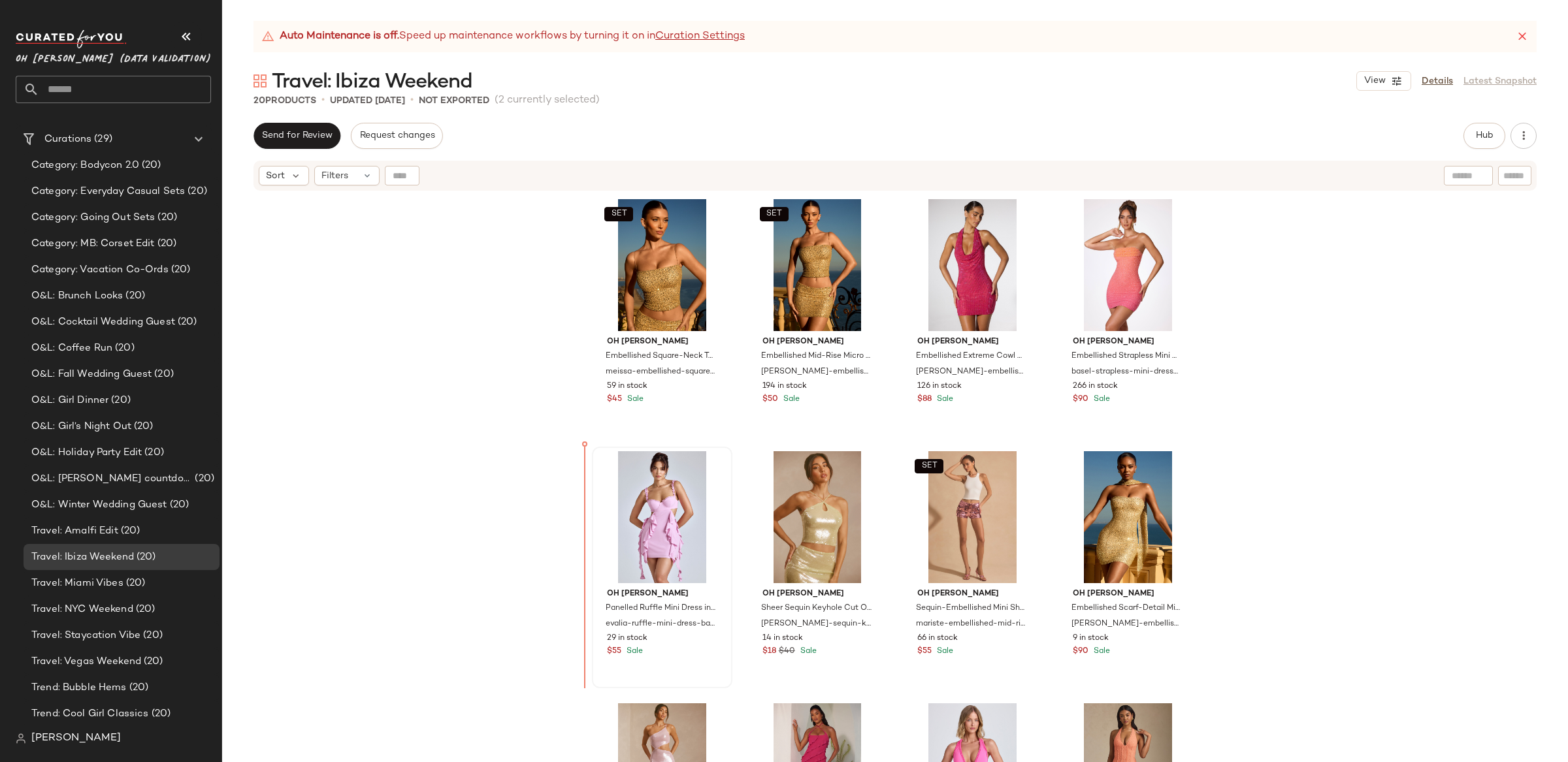
scroll to position [1, 0]
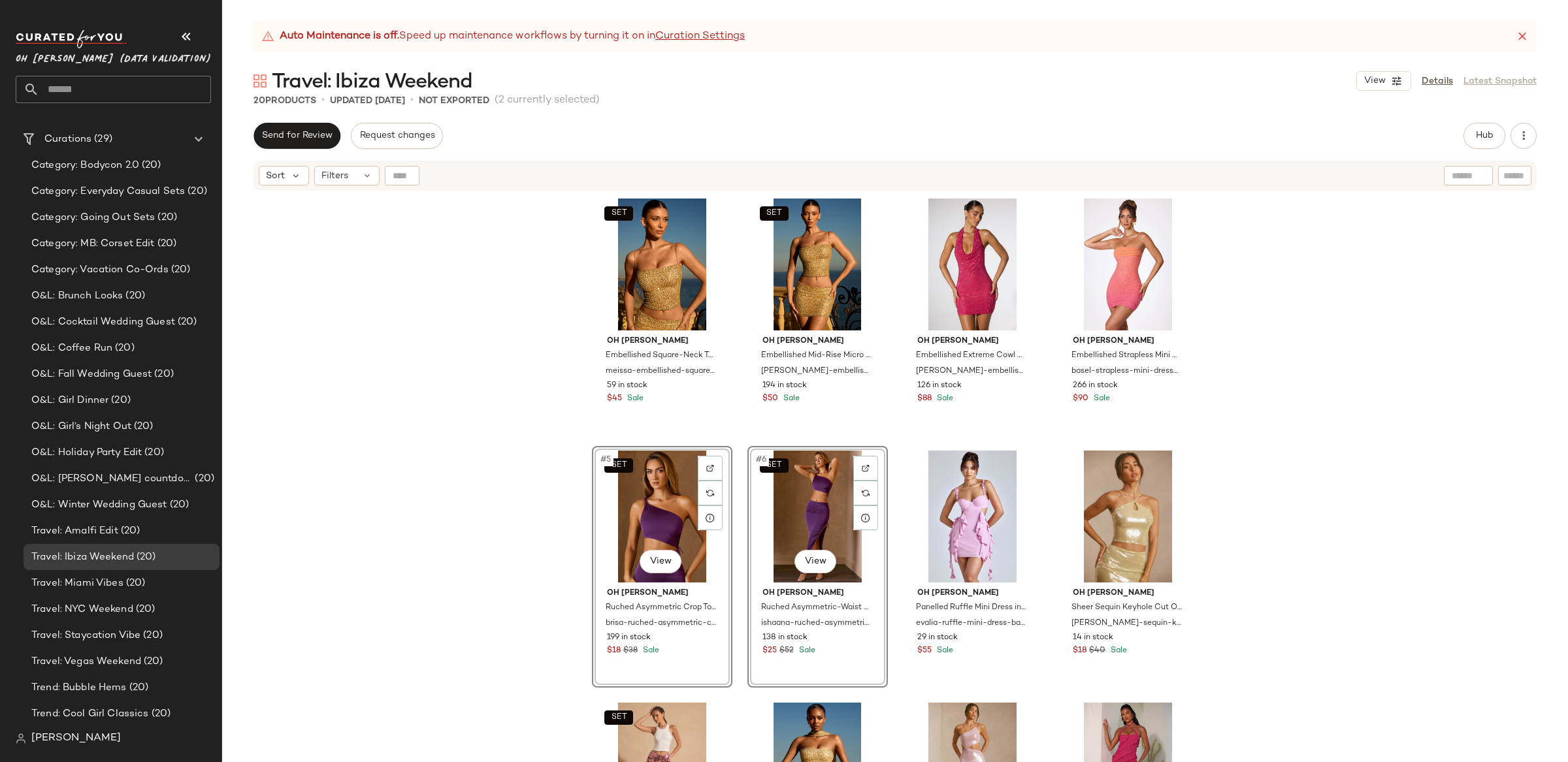
click at [1352, 484] on div "SET Oh [PERSON_NAME] Embellished Square-Neck Top in Gold meissa-embellished-squ…" at bounding box center [895, 493] width 1346 height 603
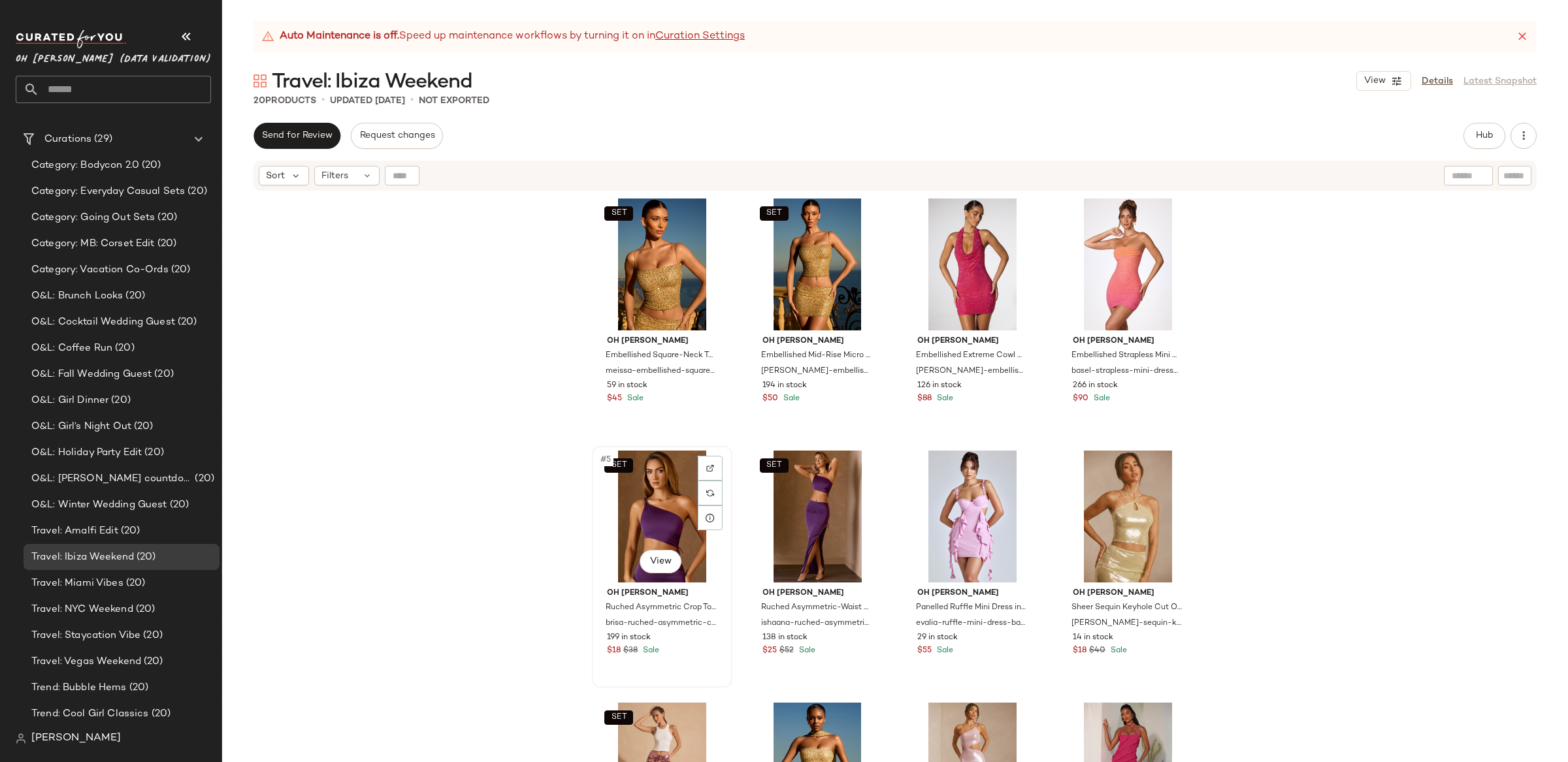
click at [659, 511] on div "SET #5 View" at bounding box center [662, 516] width 131 height 132
click at [813, 523] on div "SET #6 View" at bounding box center [817, 516] width 131 height 132
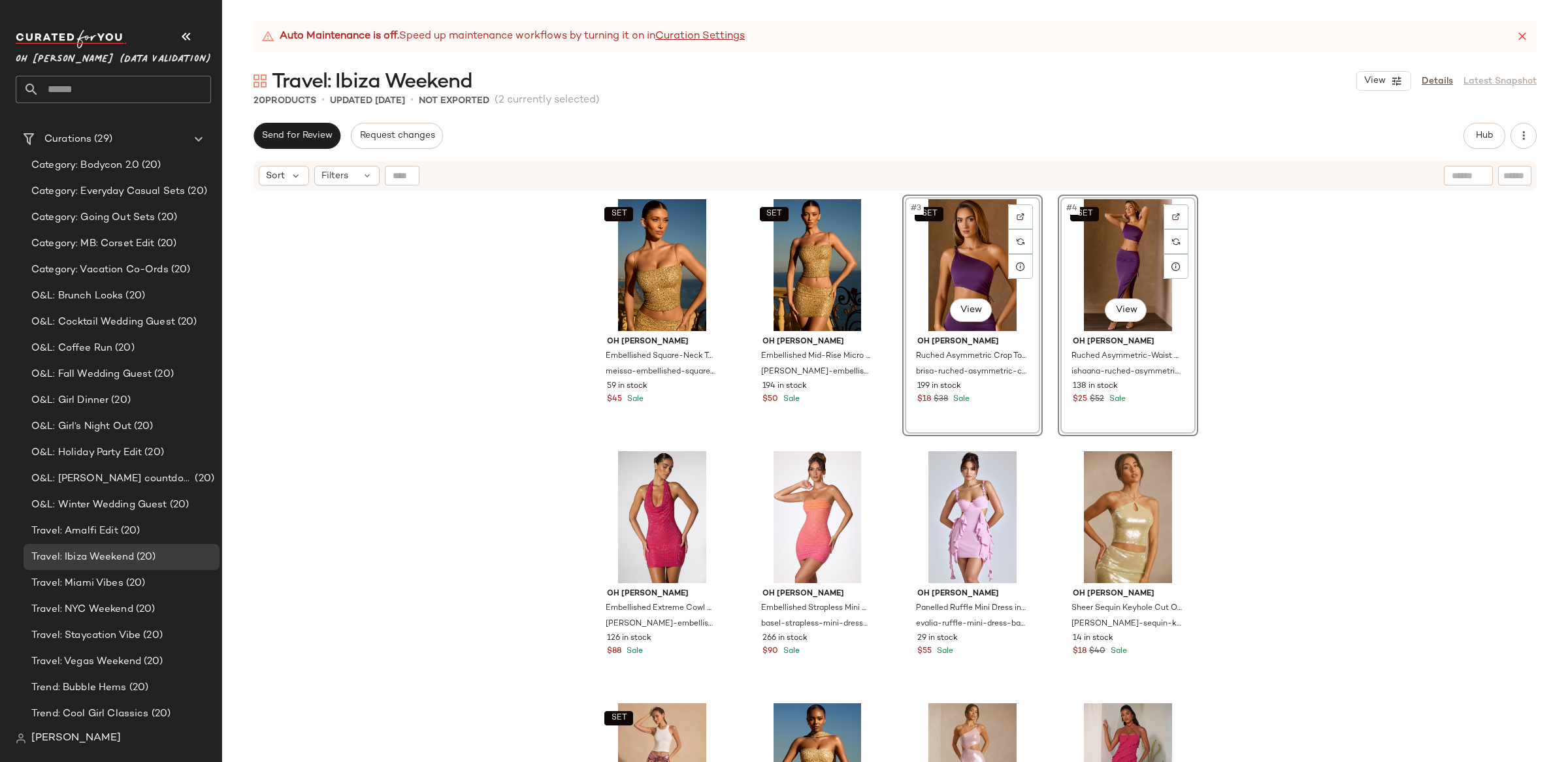
click at [1387, 361] on div "SET Oh [PERSON_NAME] Embellished Square-Neck Top in Gold meissa-embellished-squ…" at bounding box center [895, 493] width 1346 height 603
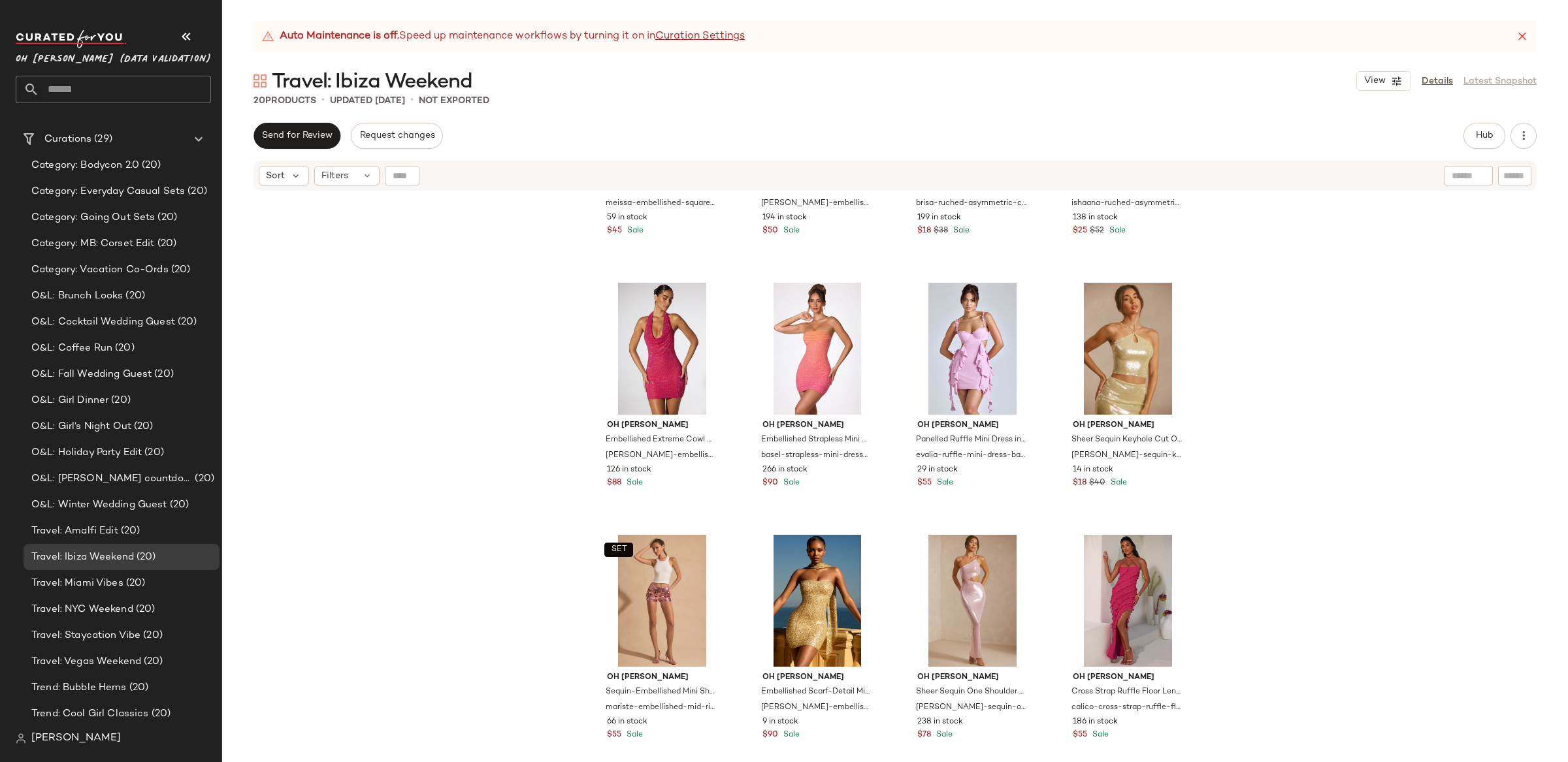
scroll to position [181, 0]
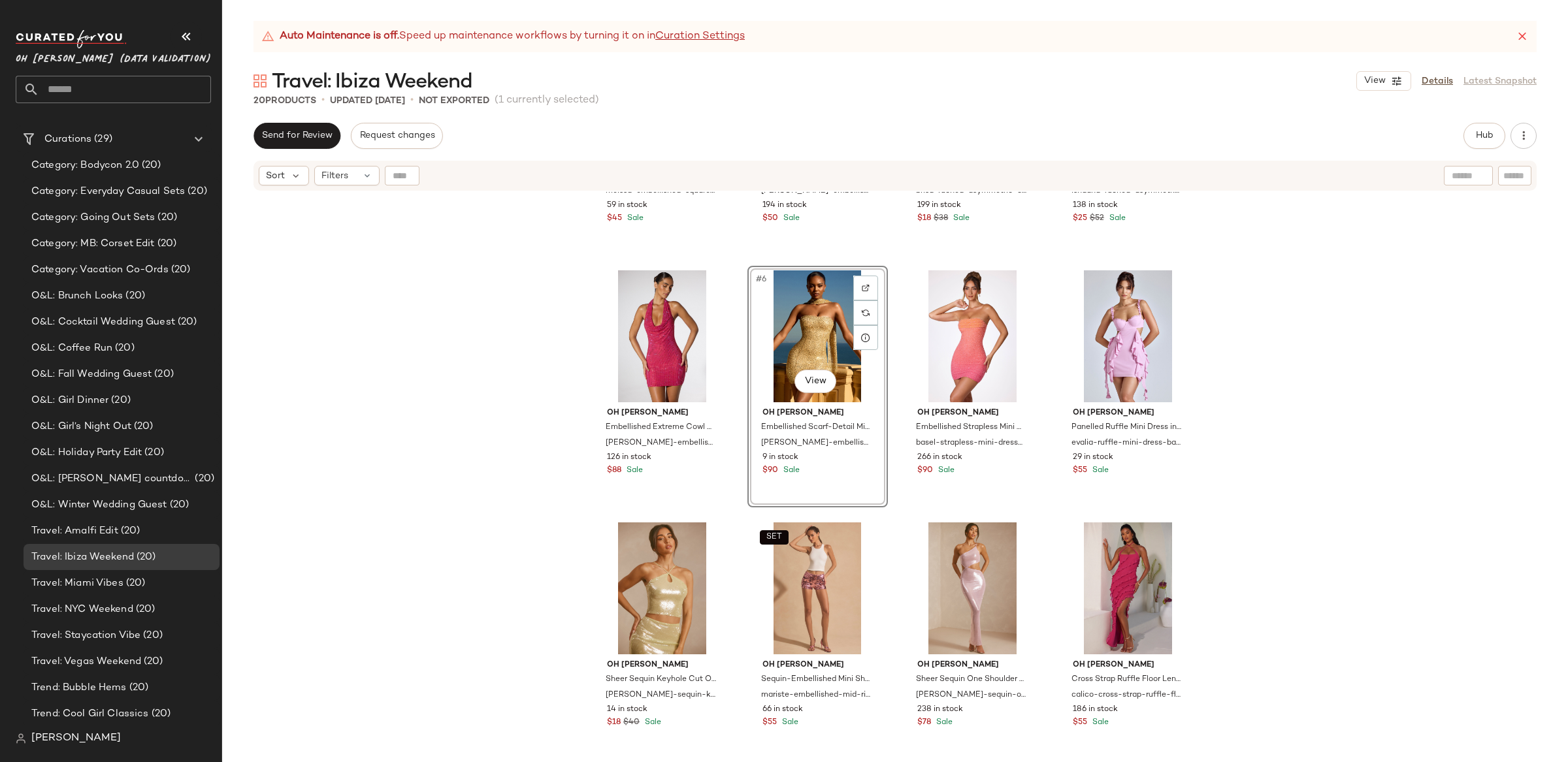
click at [1419, 366] on div "SET Oh [PERSON_NAME] Embellished Square-Neck Top in Gold meissa-embellished-squ…" at bounding box center [895, 493] width 1346 height 603
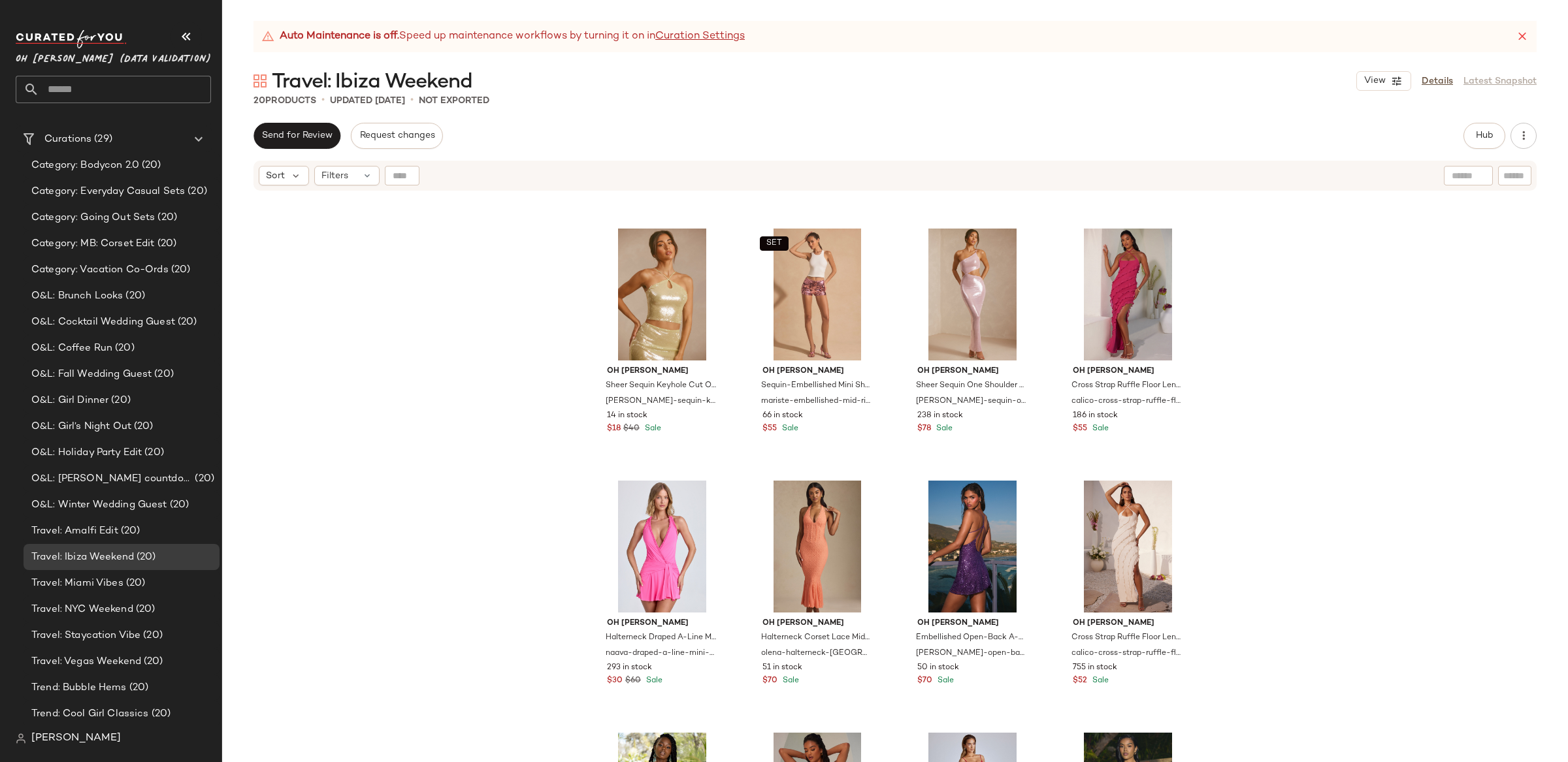
scroll to position [487, 0]
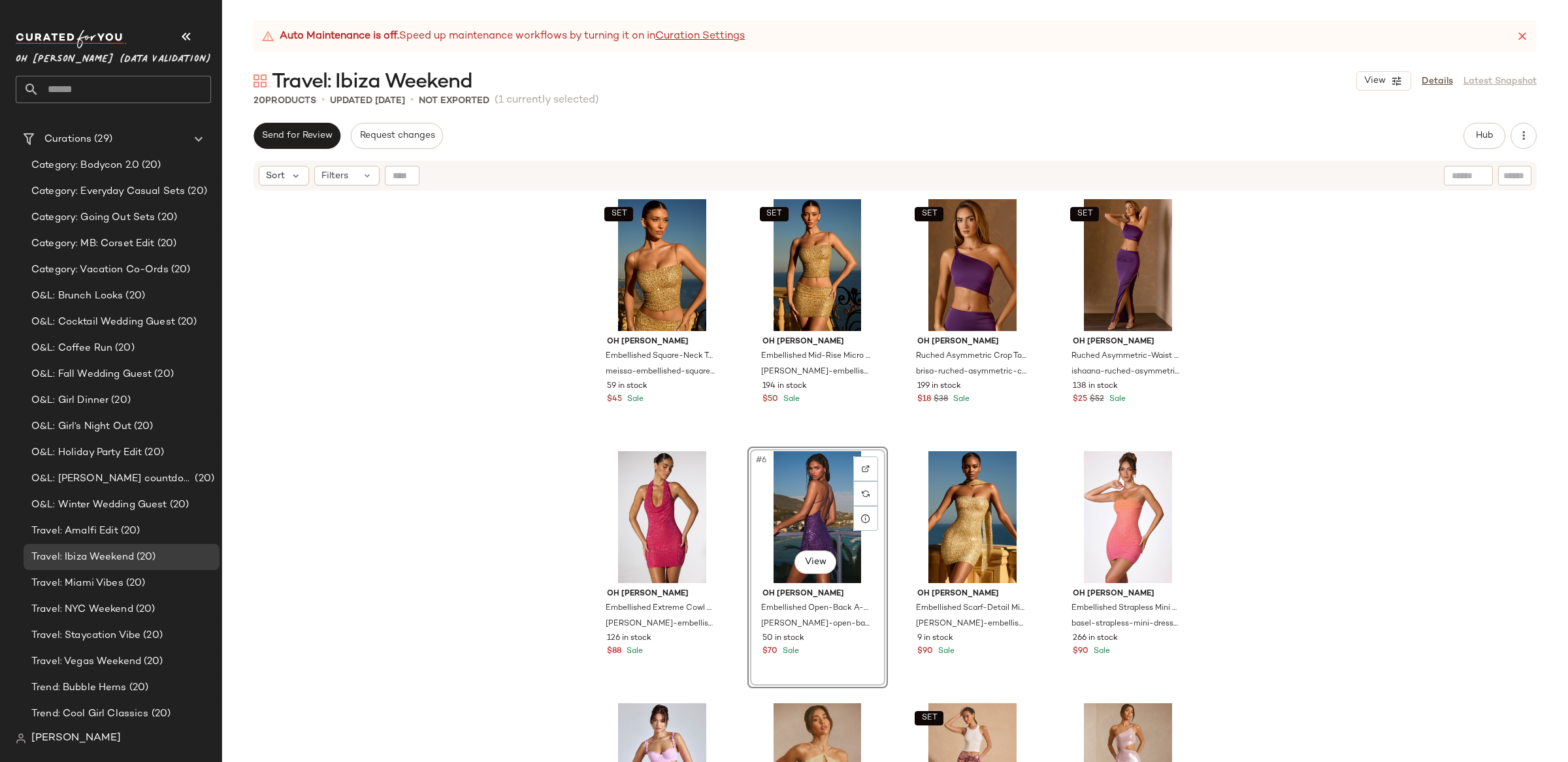
click at [1297, 501] on div "SET Oh [PERSON_NAME] Embellished Square-Neck Top in Gold meissa-embellished-squ…" at bounding box center [895, 493] width 1346 height 603
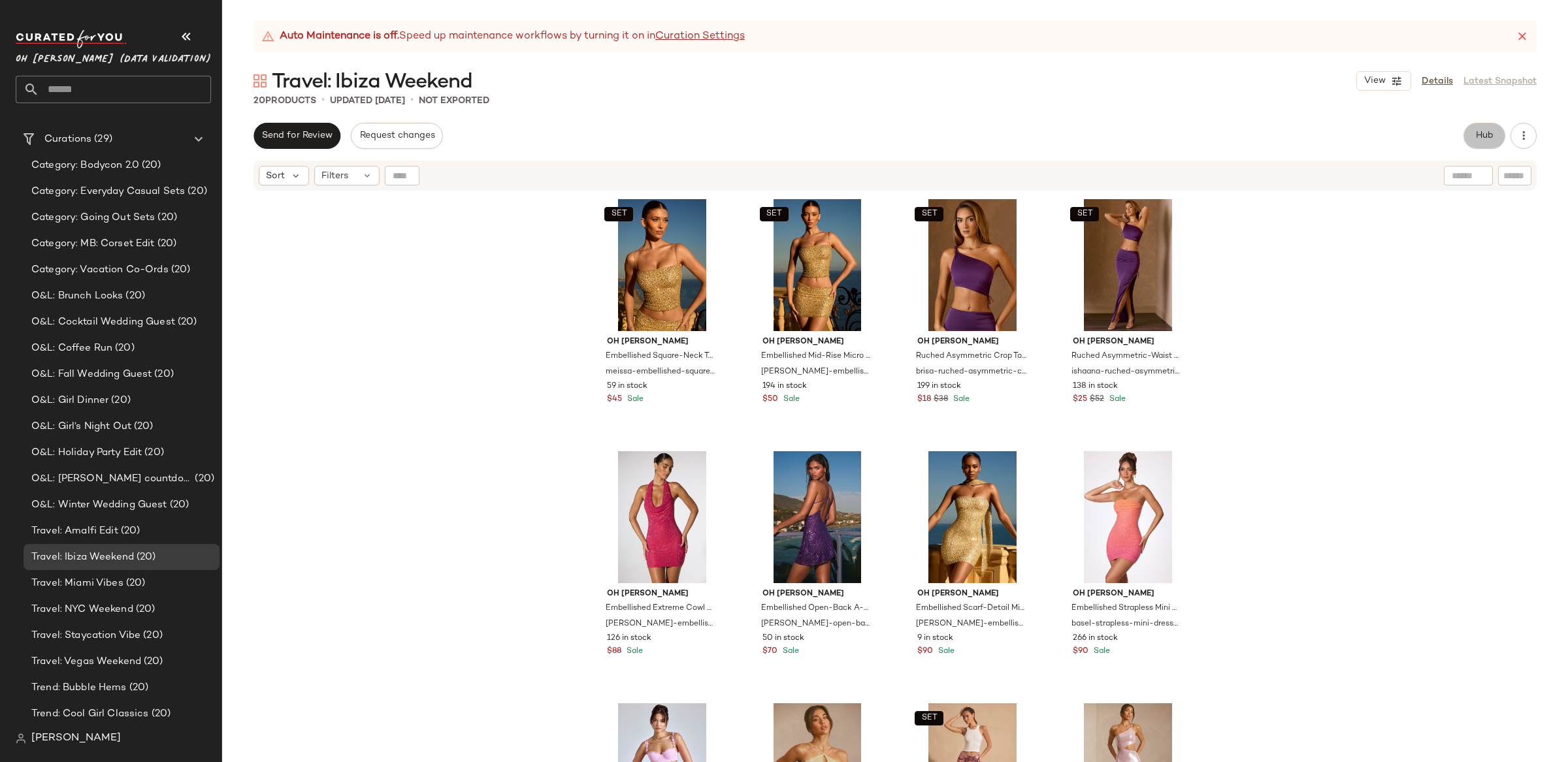
click at [1481, 137] on span "Hub" at bounding box center [1485, 136] width 18 height 10
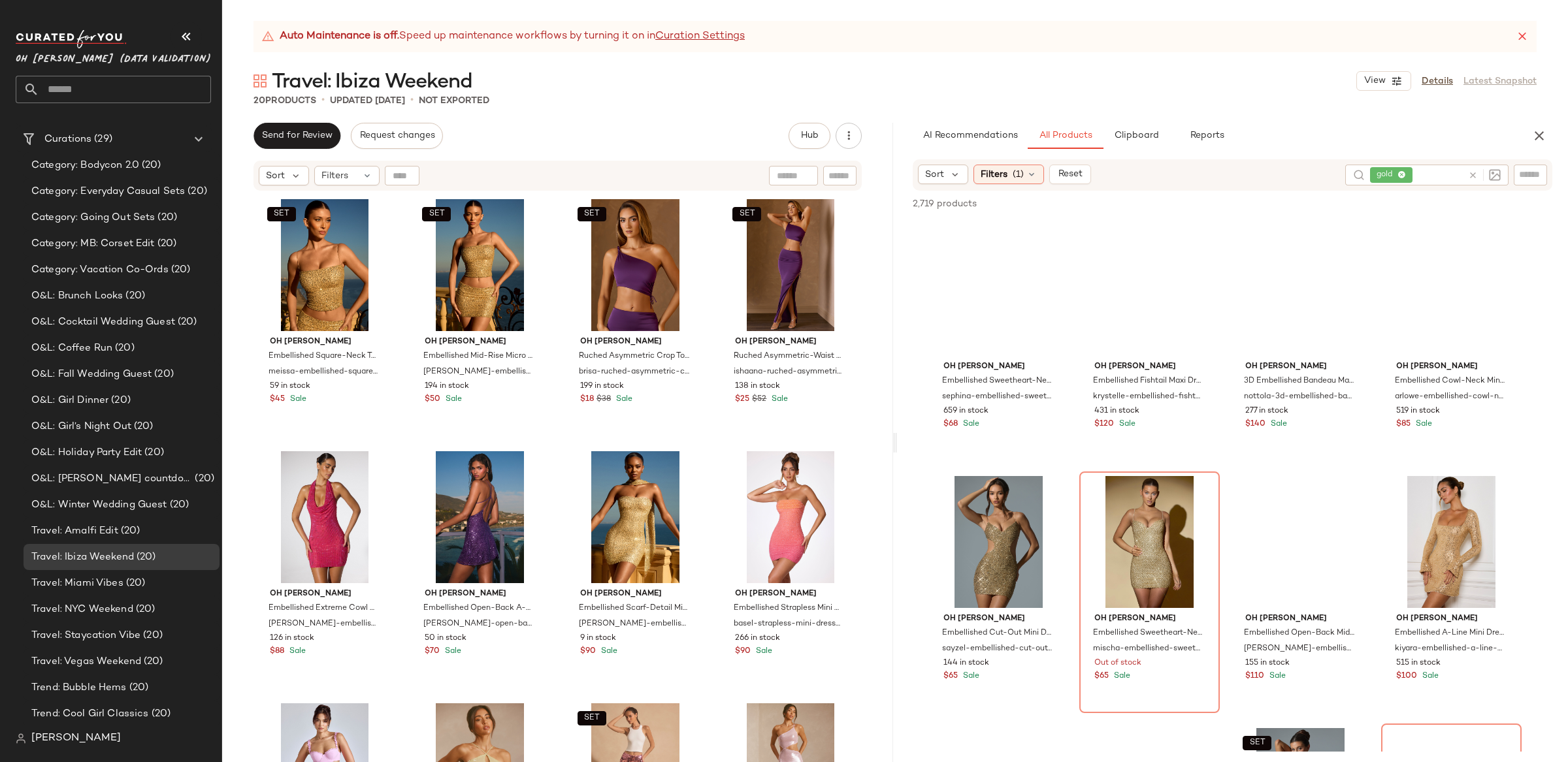
click at [1475, 174] on icon at bounding box center [1473, 175] width 10 height 10
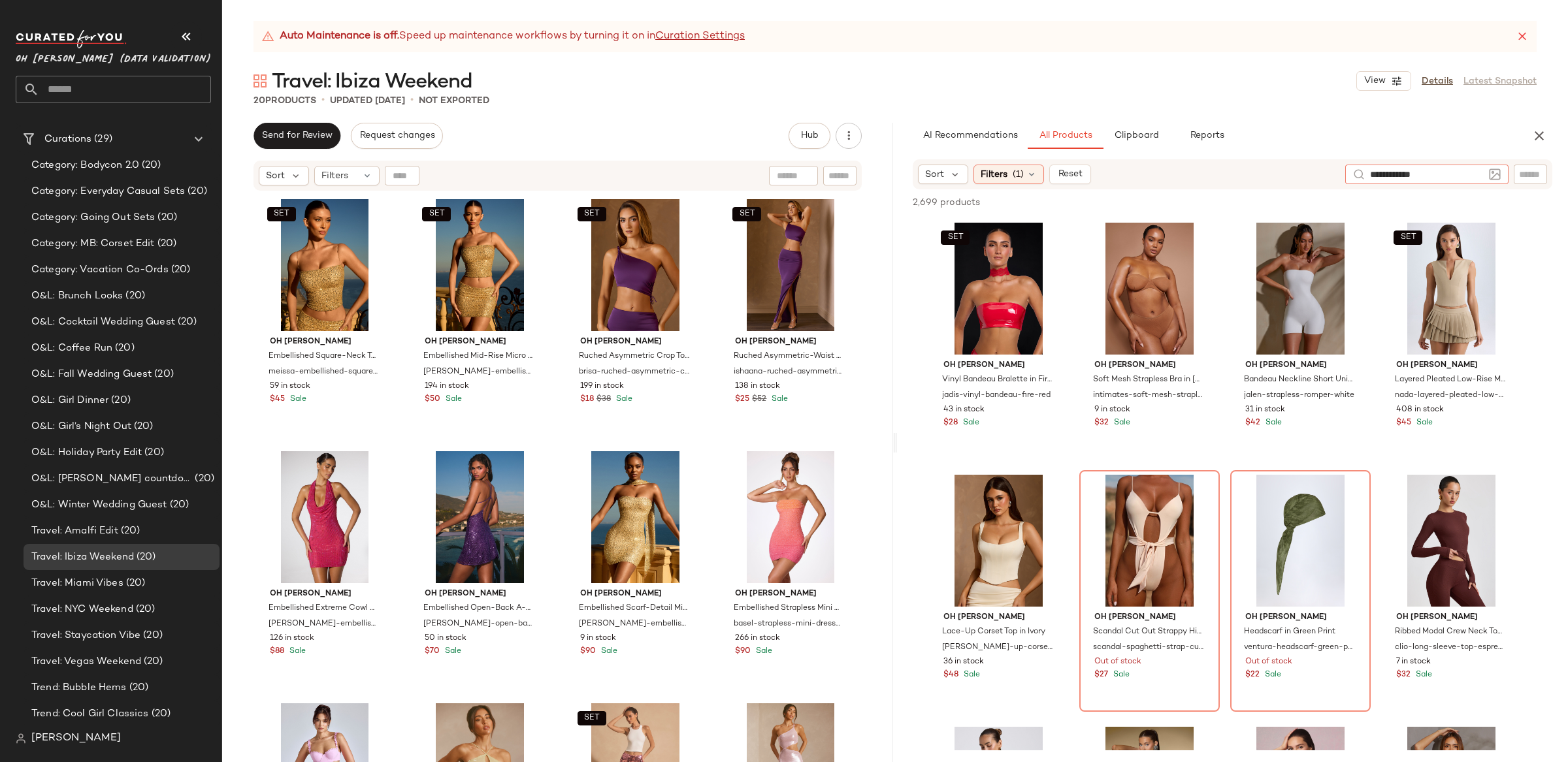
type input "**********"
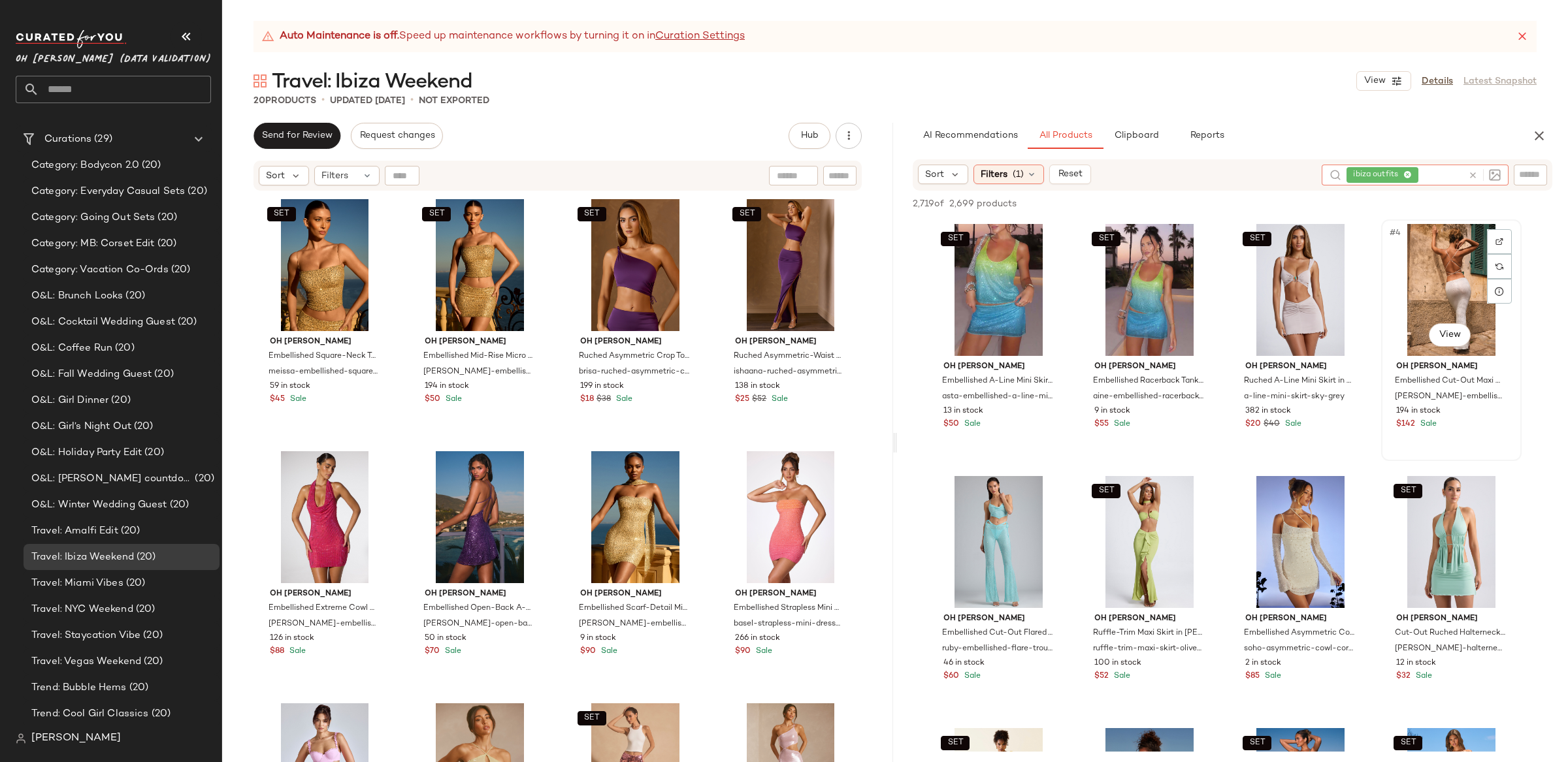
scroll to position [34, 0]
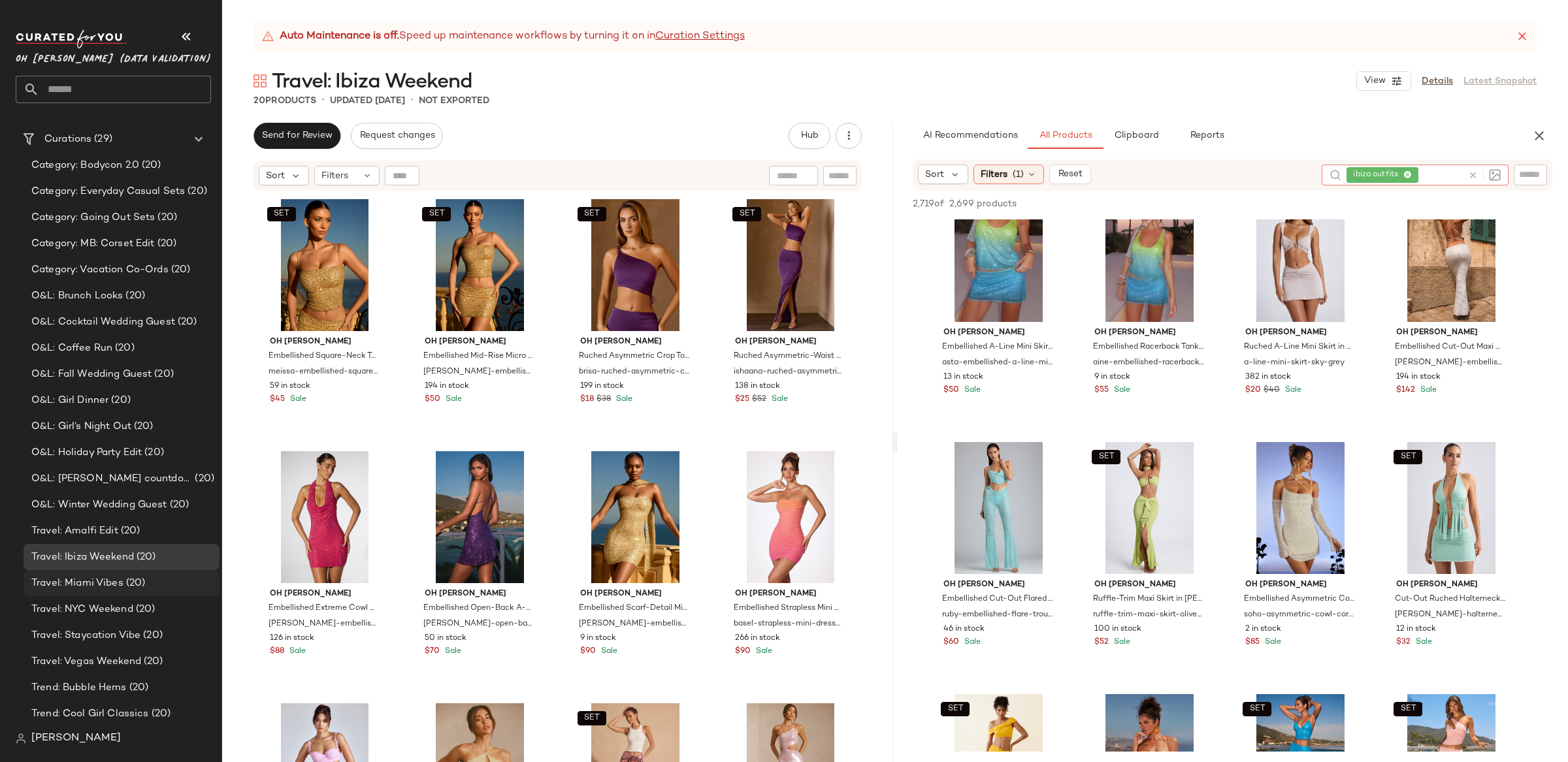
click at [123, 585] on span "(20)" at bounding box center [134, 583] width 22 height 15
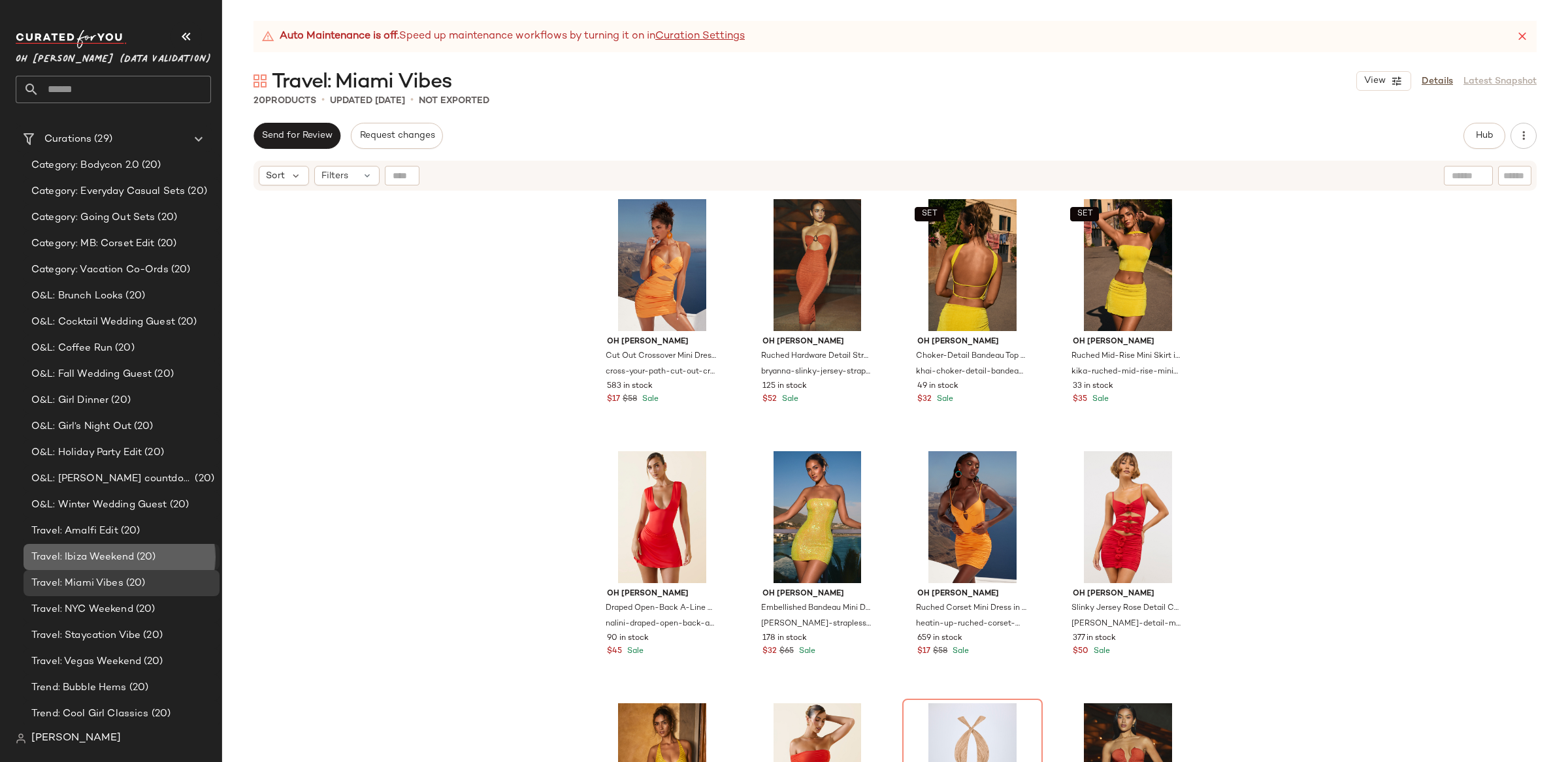
click at [118, 558] on span "Travel: Ibiza Weekend" at bounding box center [83, 557] width 102 height 15
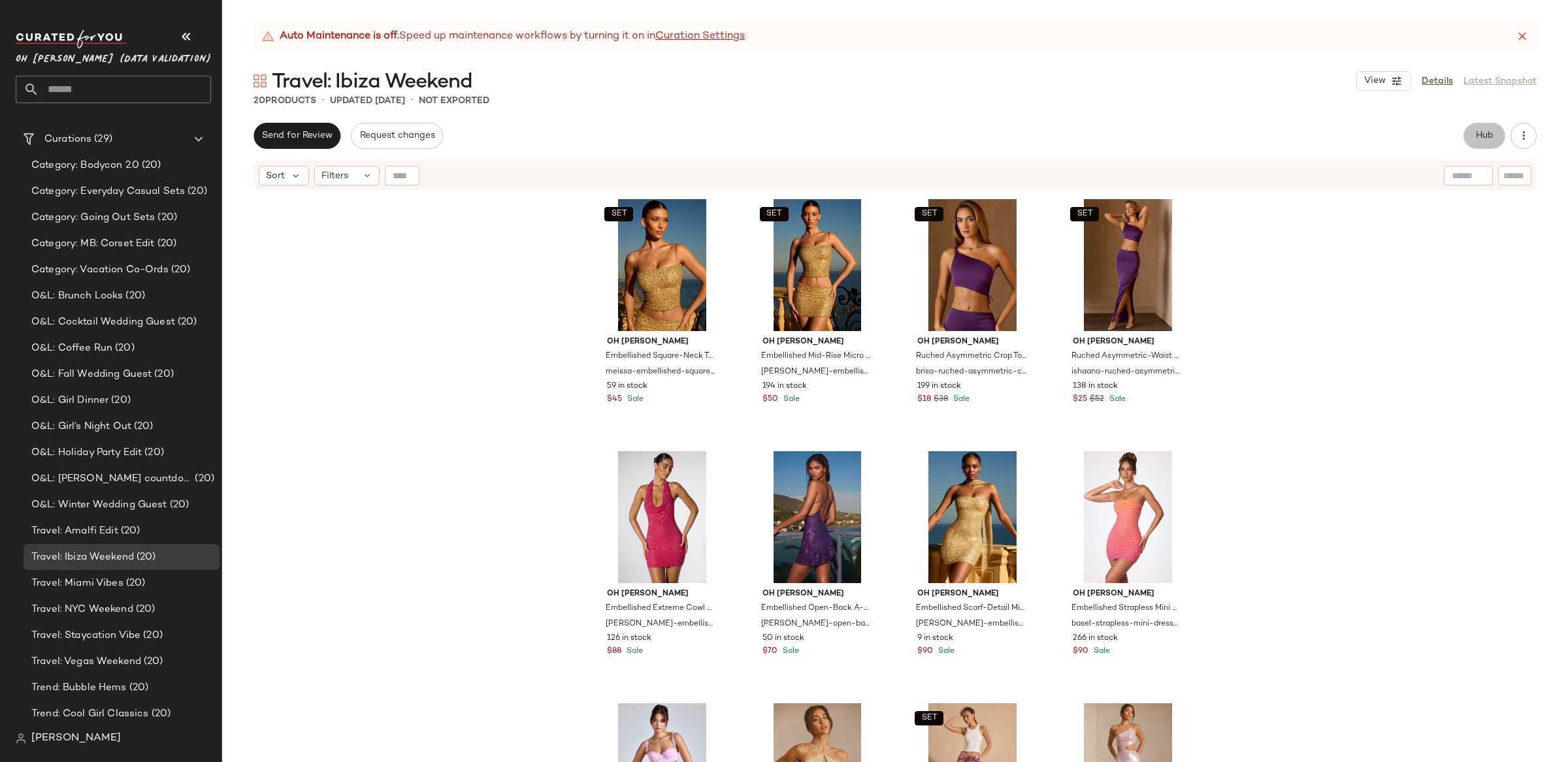
click at [1484, 135] on span "Hub" at bounding box center [1485, 136] width 18 height 10
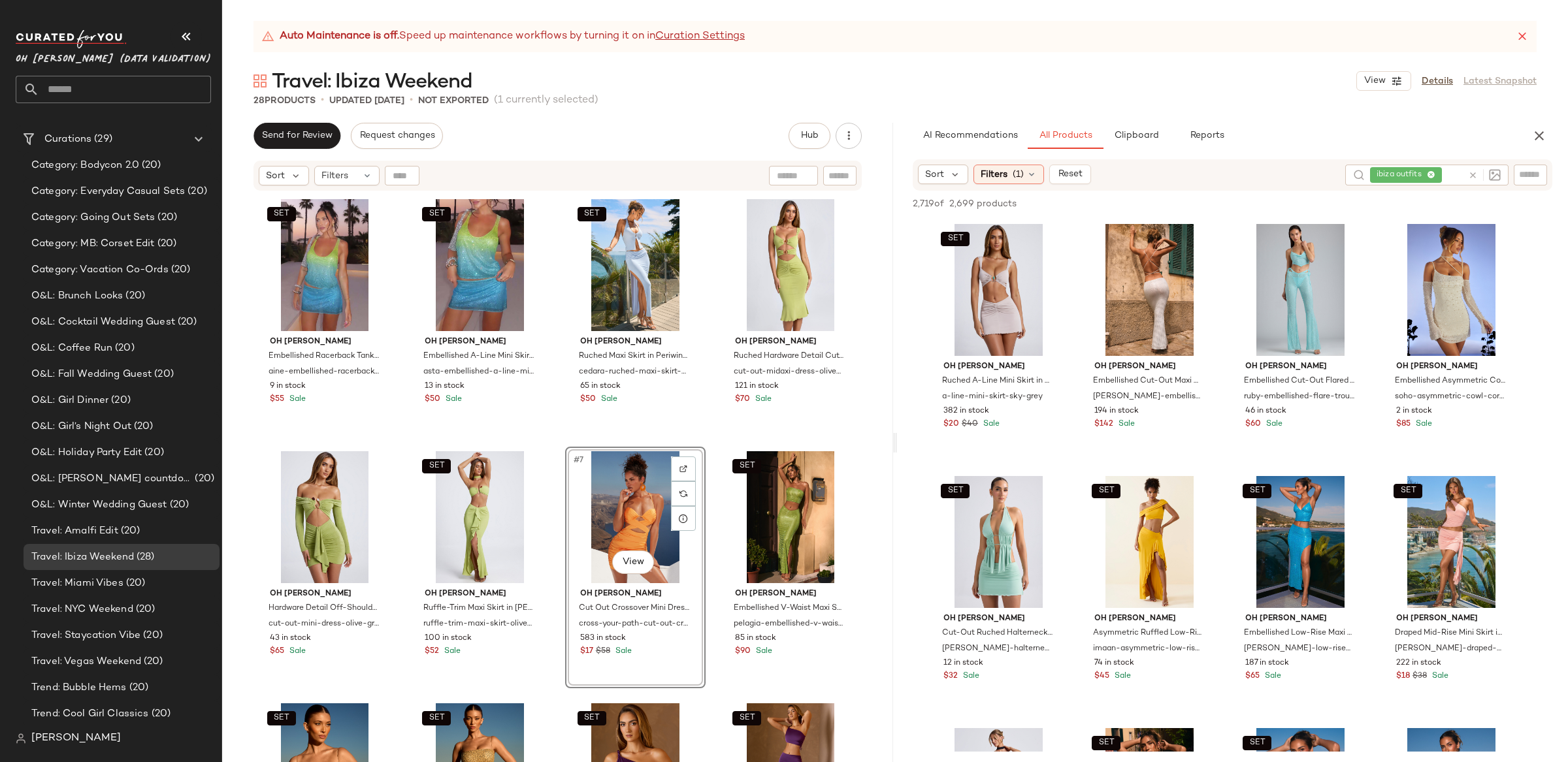
click at [592, 516] on div "#7 View" at bounding box center [635, 517] width 131 height 132
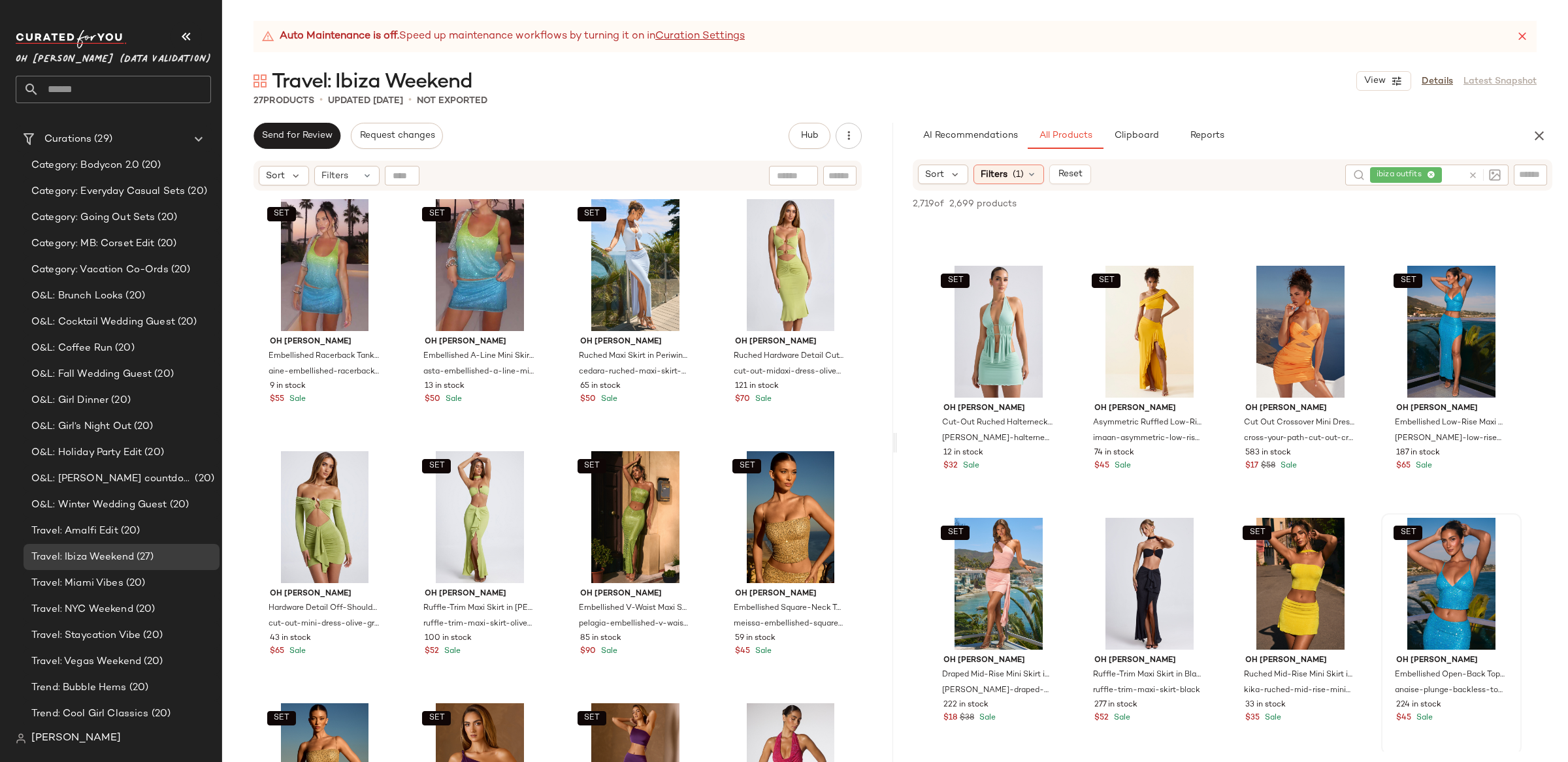
scroll to position [207, 0]
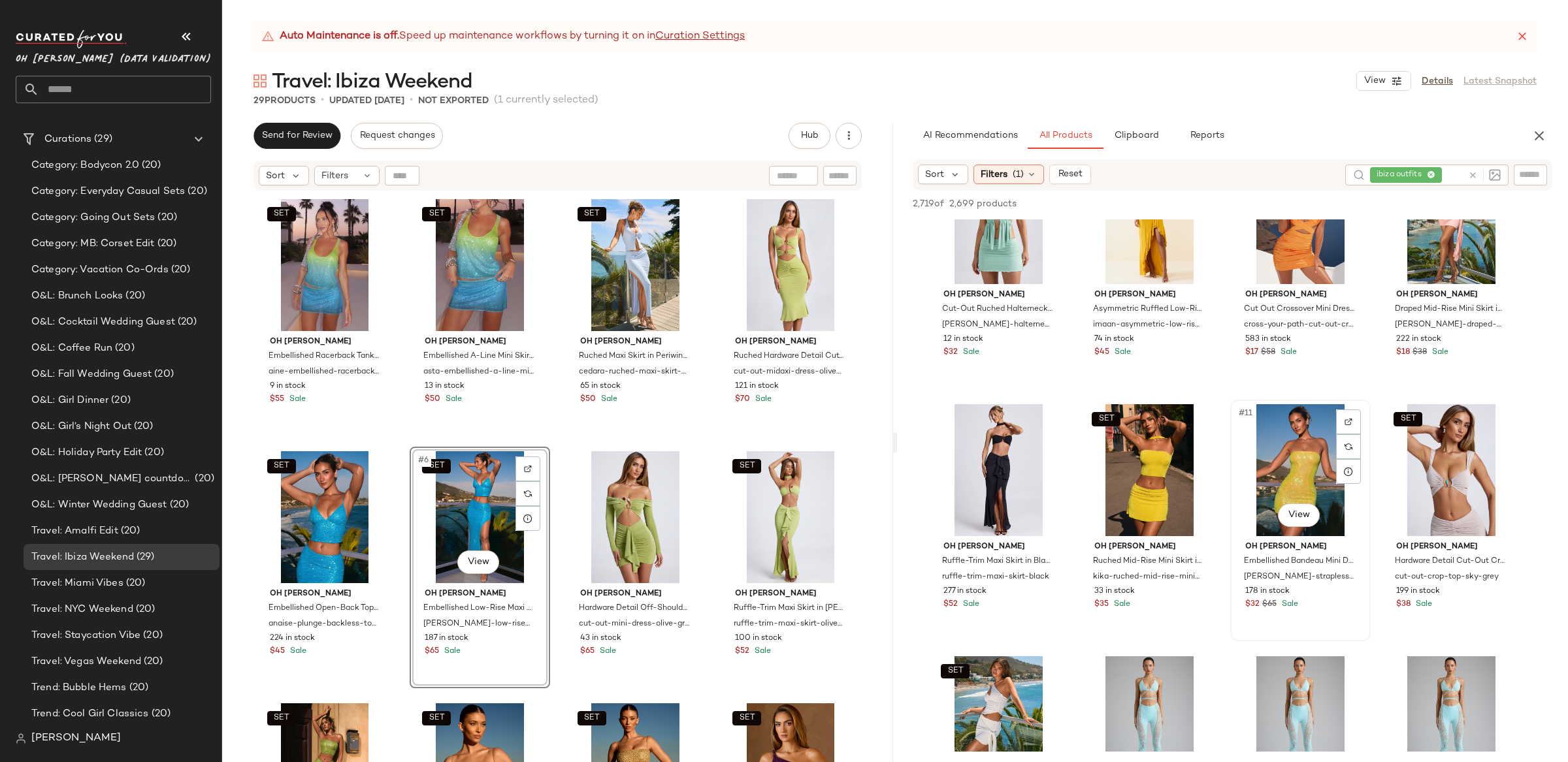
scroll to position [322, 0]
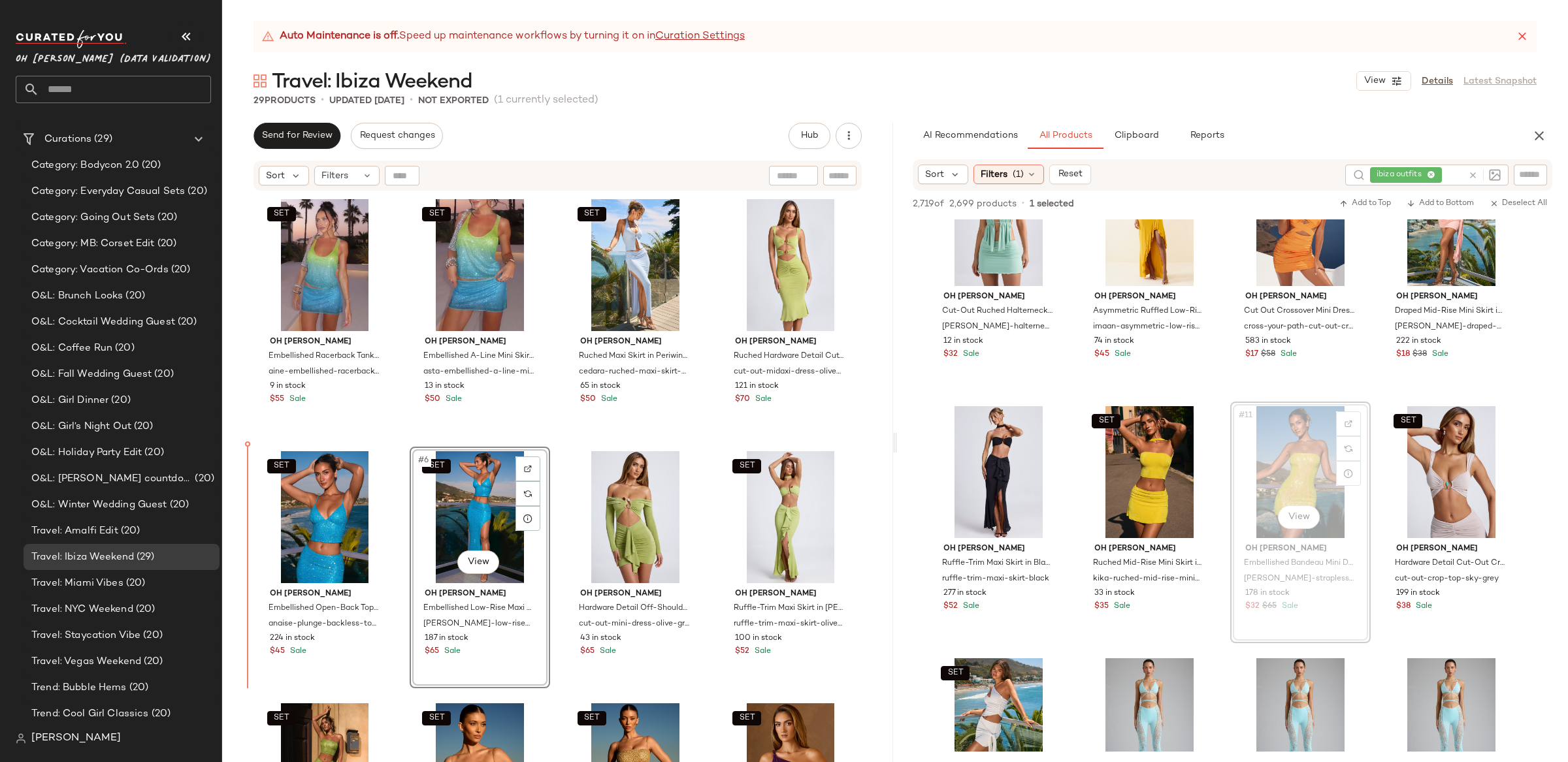
drag, startPoint x: 1303, startPoint y: 463, endPoint x: 1288, endPoint y: 465, distance: 15.1
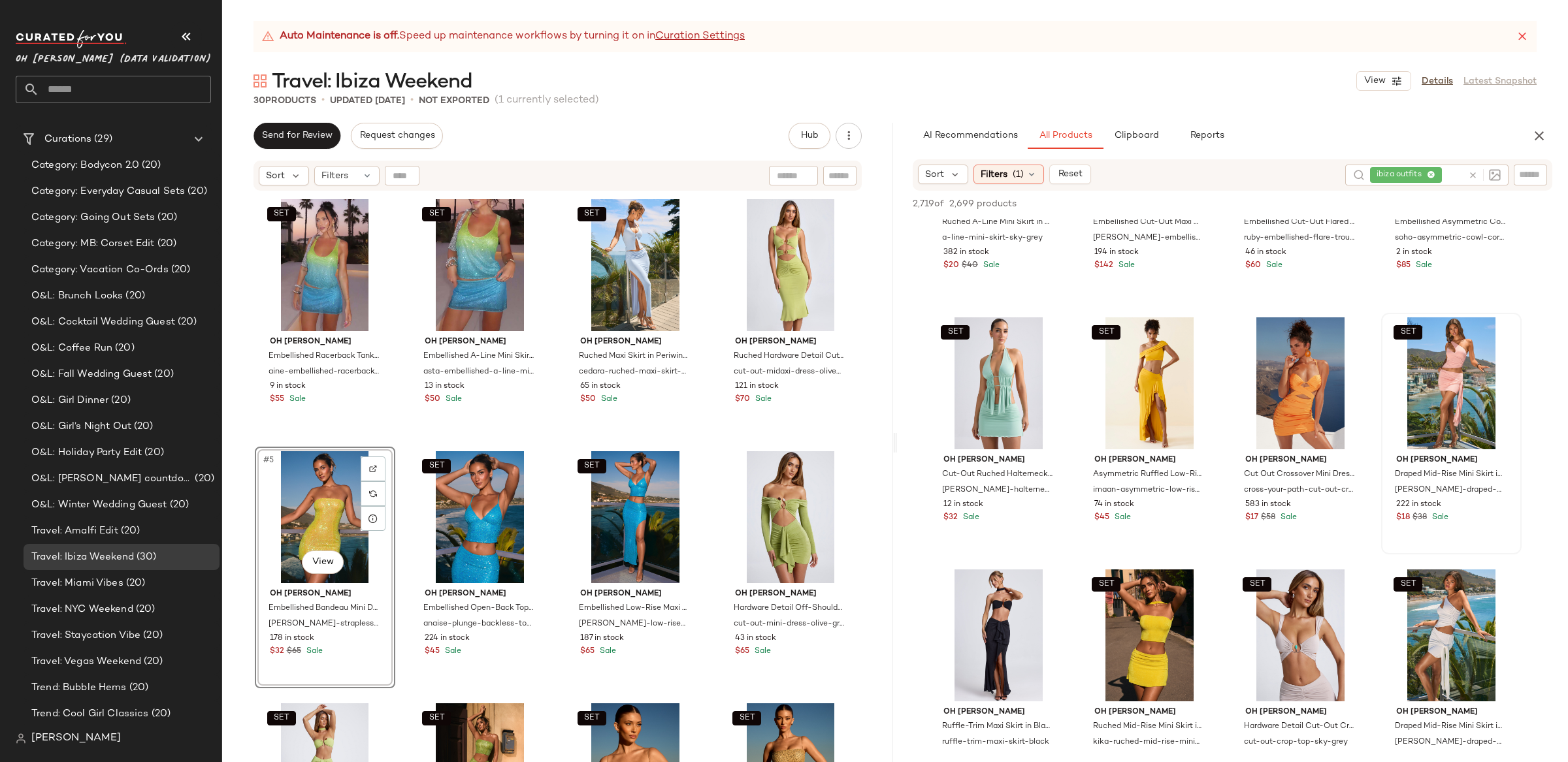
scroll to position [157, 0]
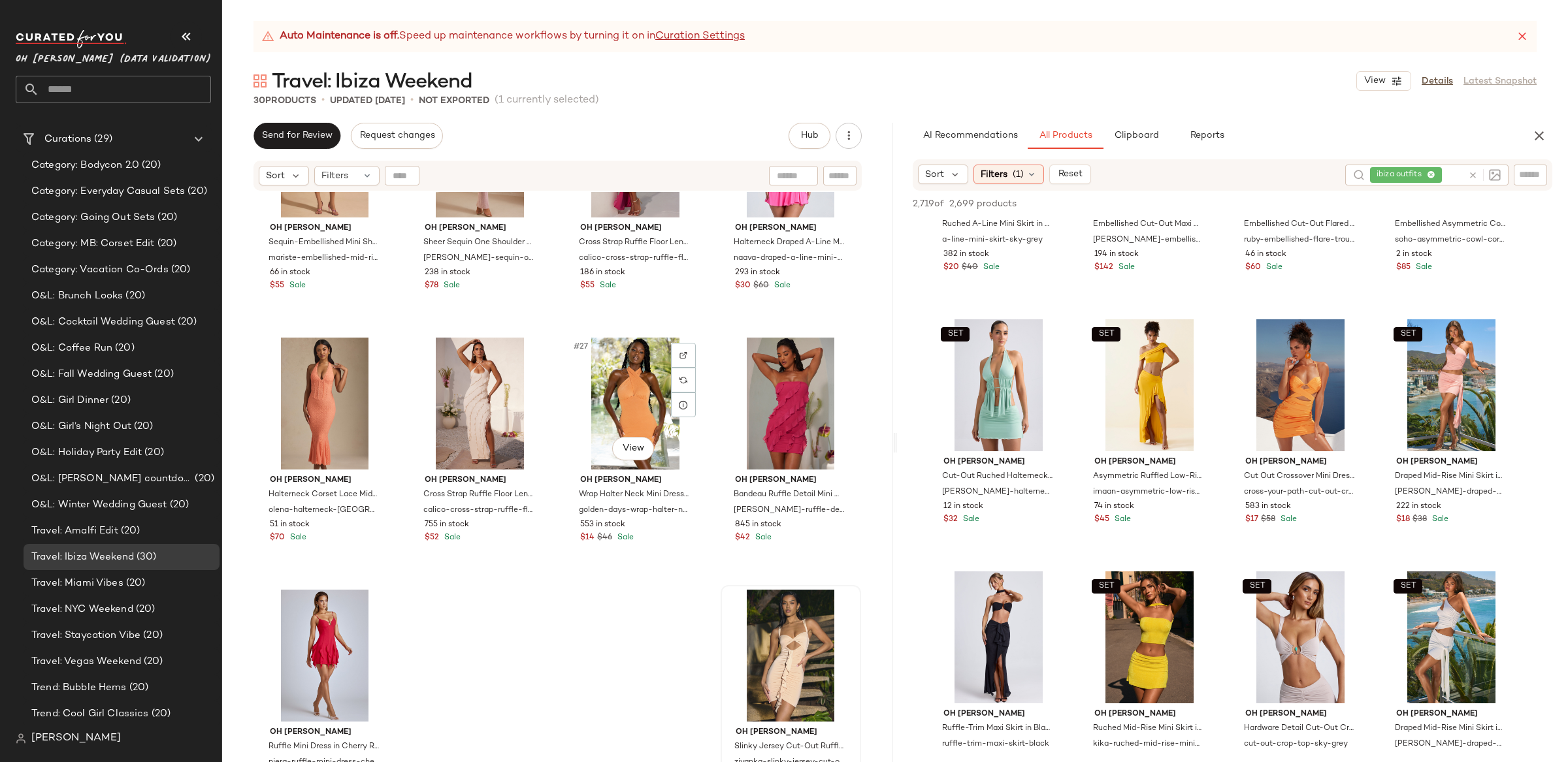
scroll to position [1416, 0]
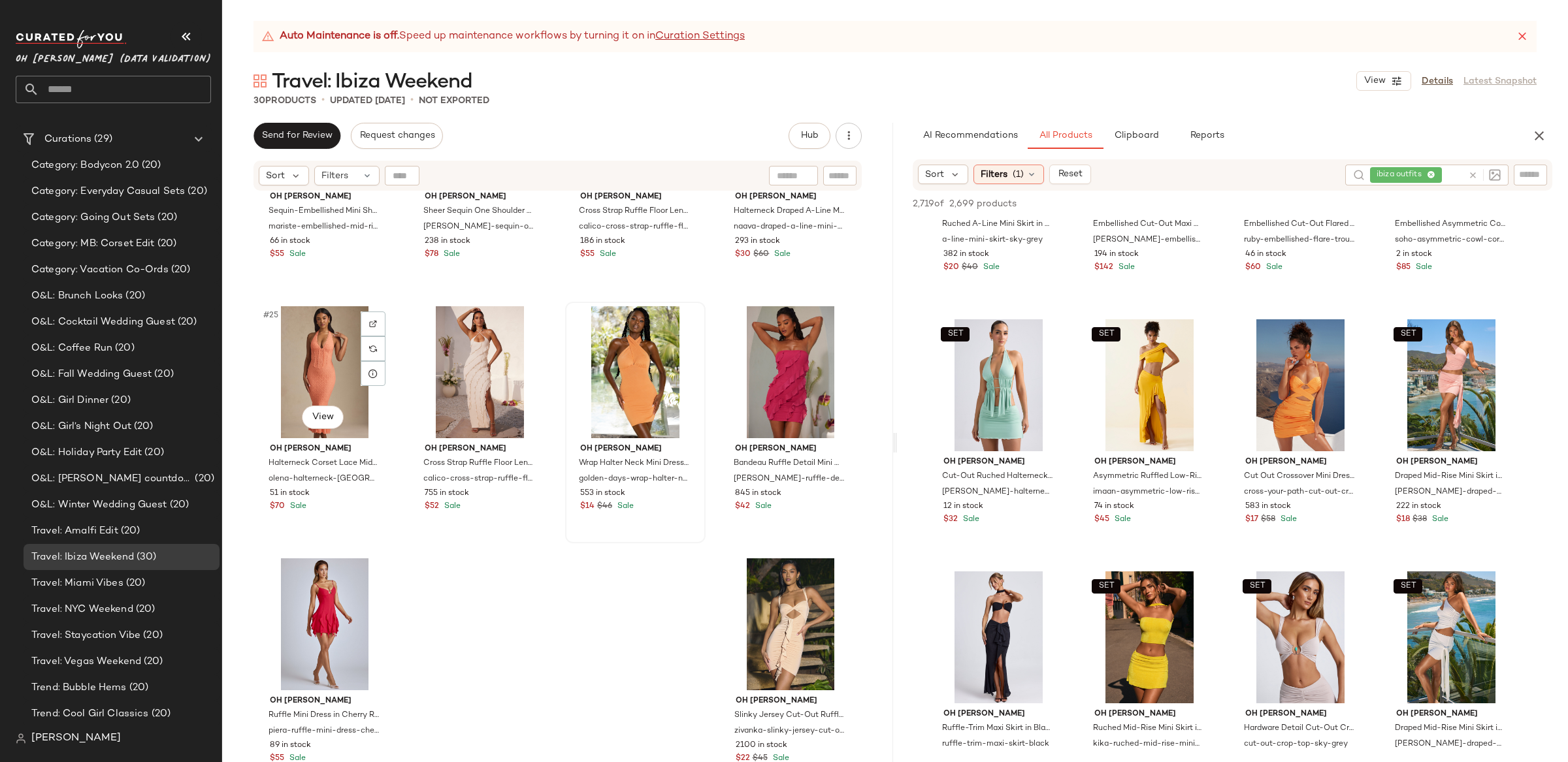
drag, startPoint x: 356, startPoint y: 372, endPoint x: 673, endPoint y: 389, distance: 317.5
click at [356, 372] on div "#25 View" at bounding box center [325, 371] width 131 height 132
click at [747, 369] on div "#28 View" at bounding box center [790, 371] width 131 height 132
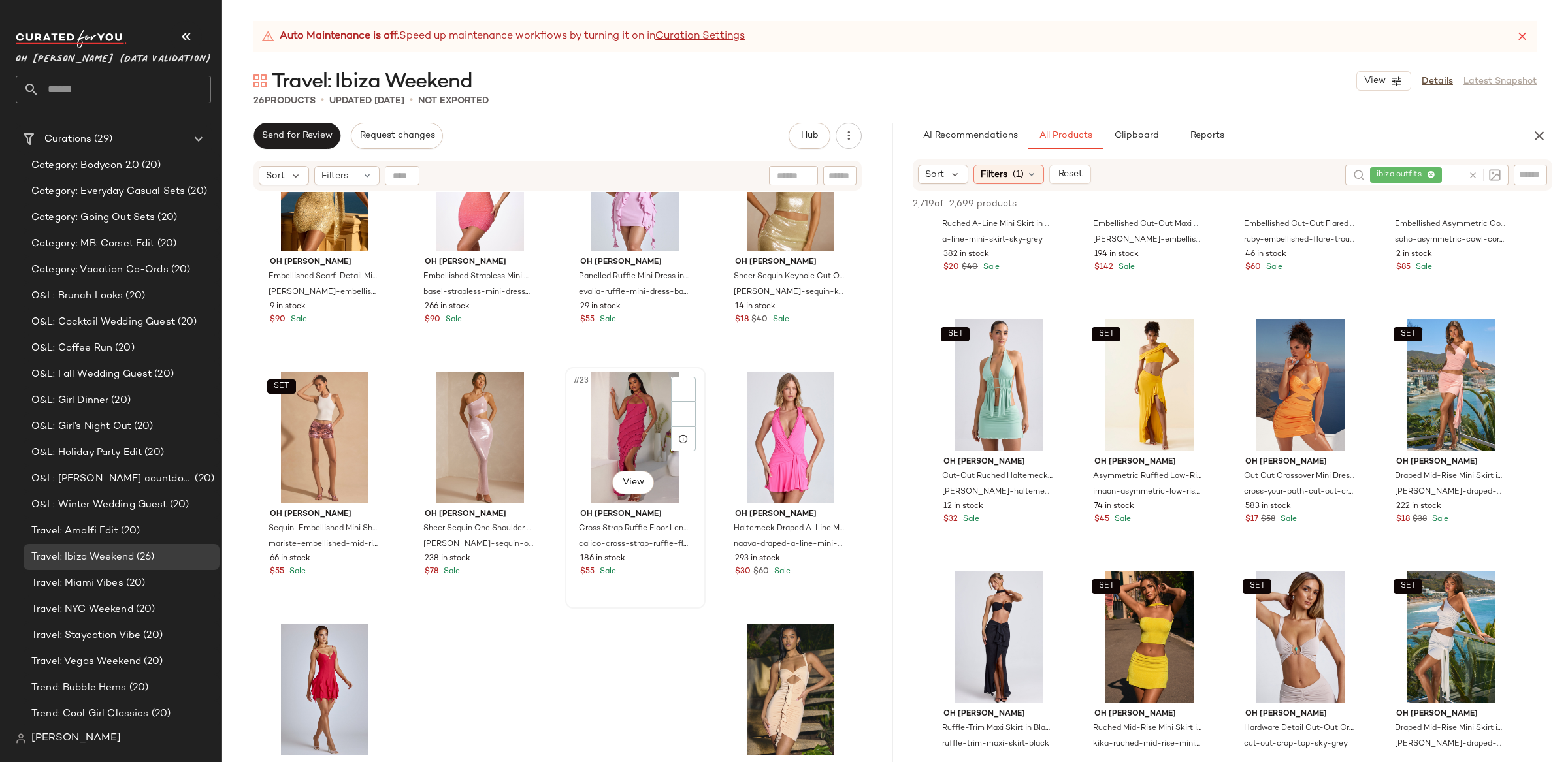
click at [610, 453] on div "#23 View" at bounding box center [635, 437] width 131 height 132
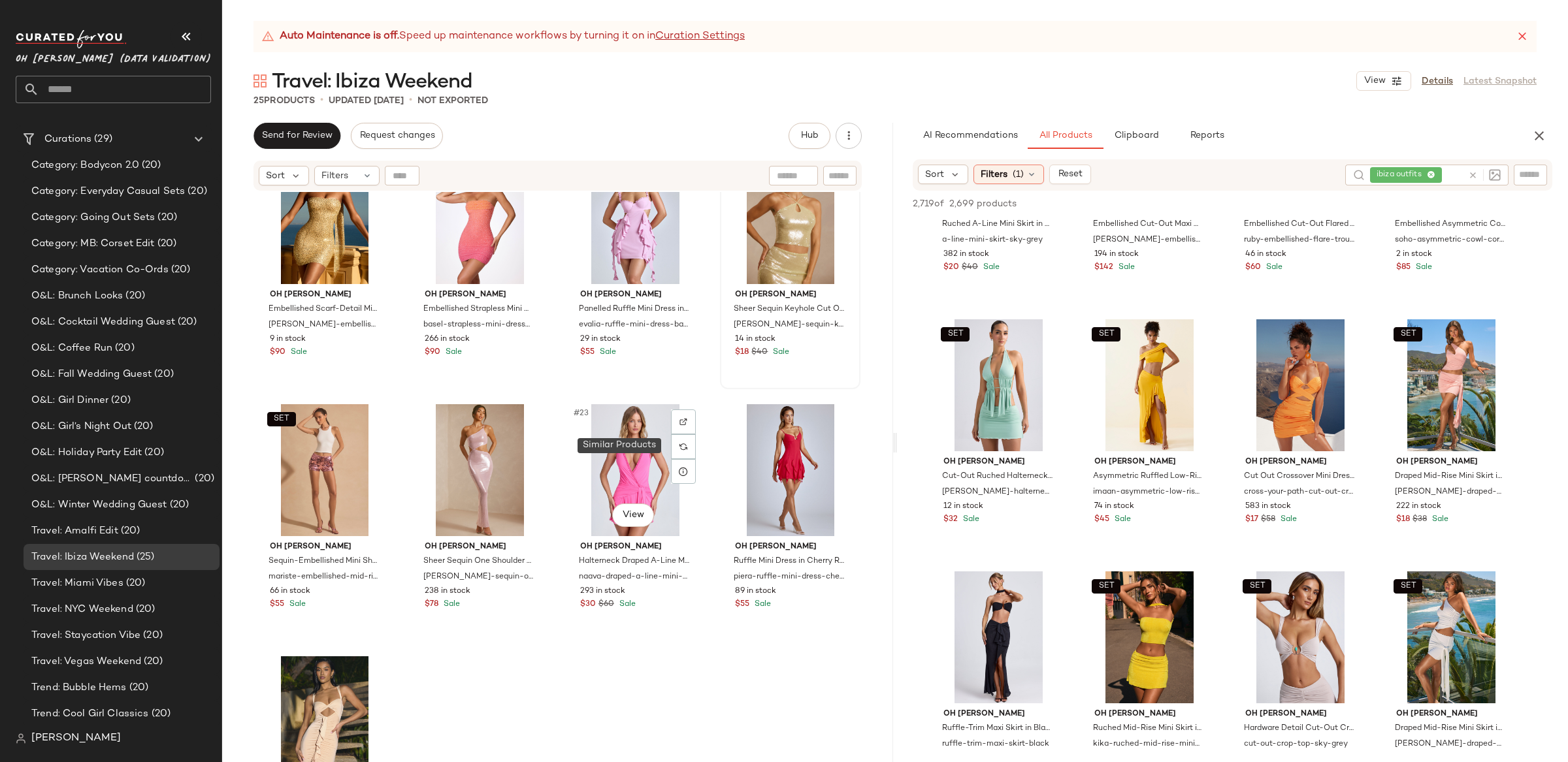
click at [678, 455] on div at bounding box center [684, 447] width 25 height 25
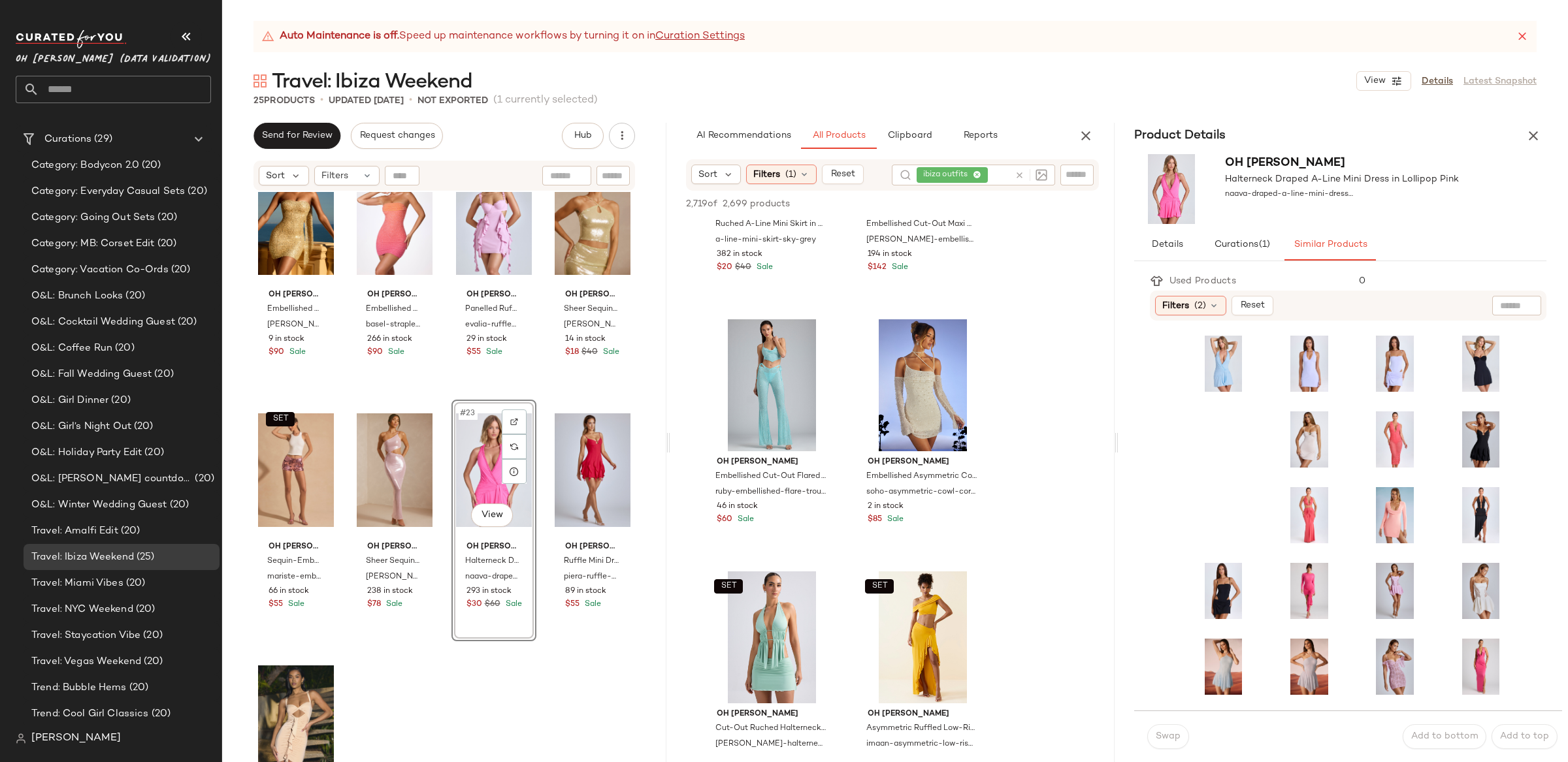
click at [1536, 133] on icon "button" at bounding box center [1533, 136] width 16 height 16
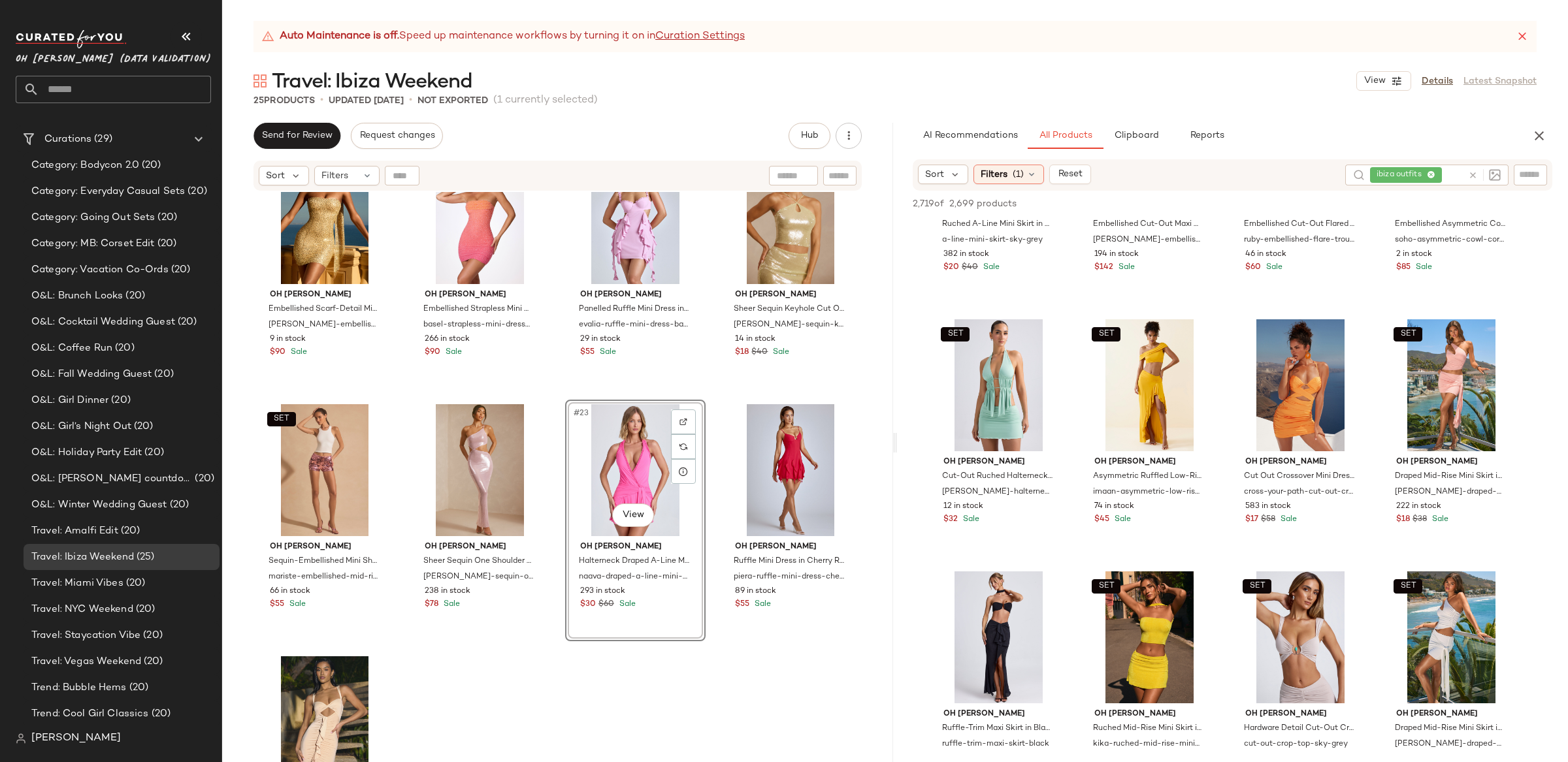
click at [632, 467] on div "#23 View" at bounding box center [635, 470] width 131 height 132
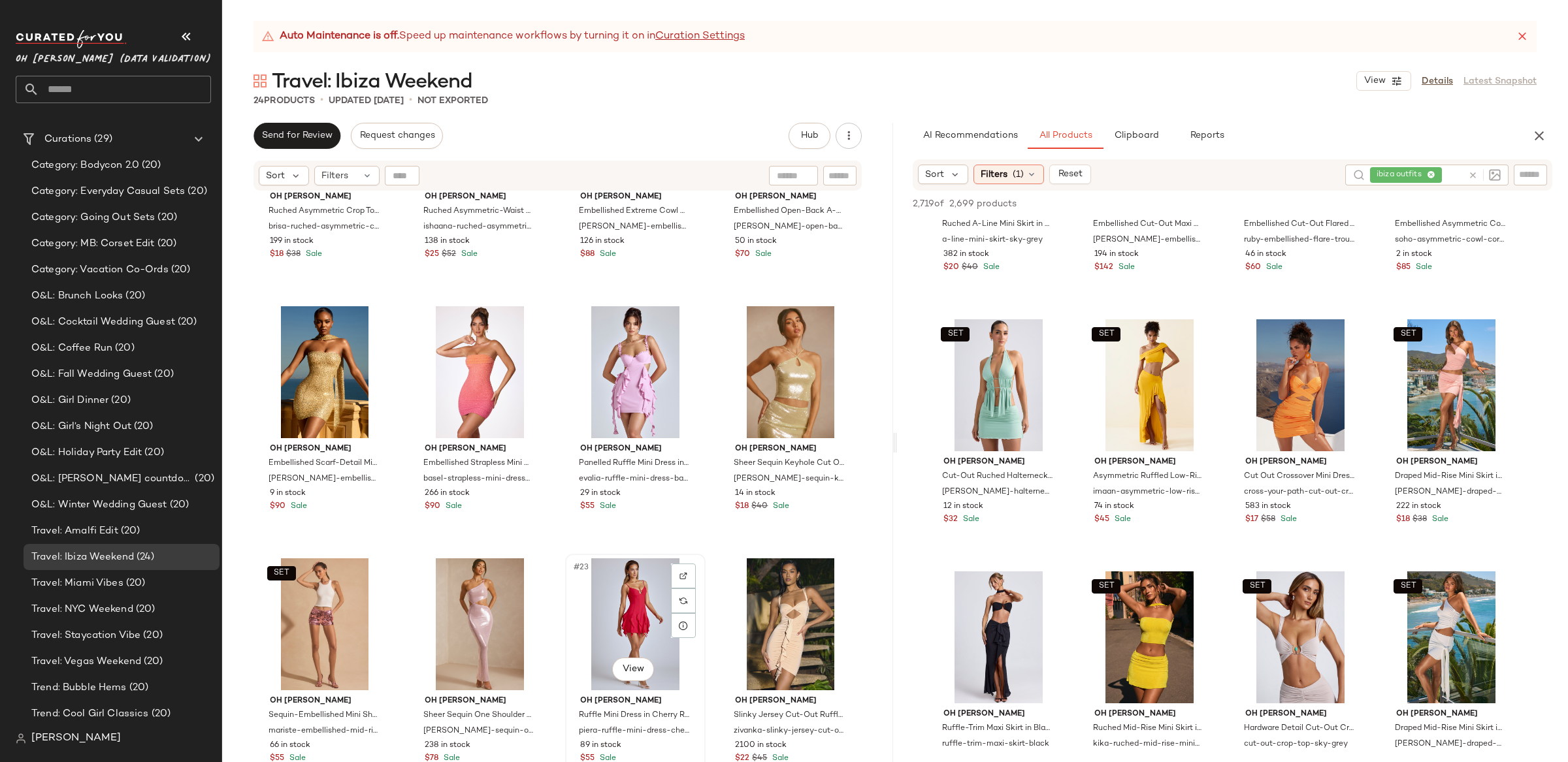
click at [591, 597] on div "#23 View" at bounding box center [635, 624] width 131 height 132
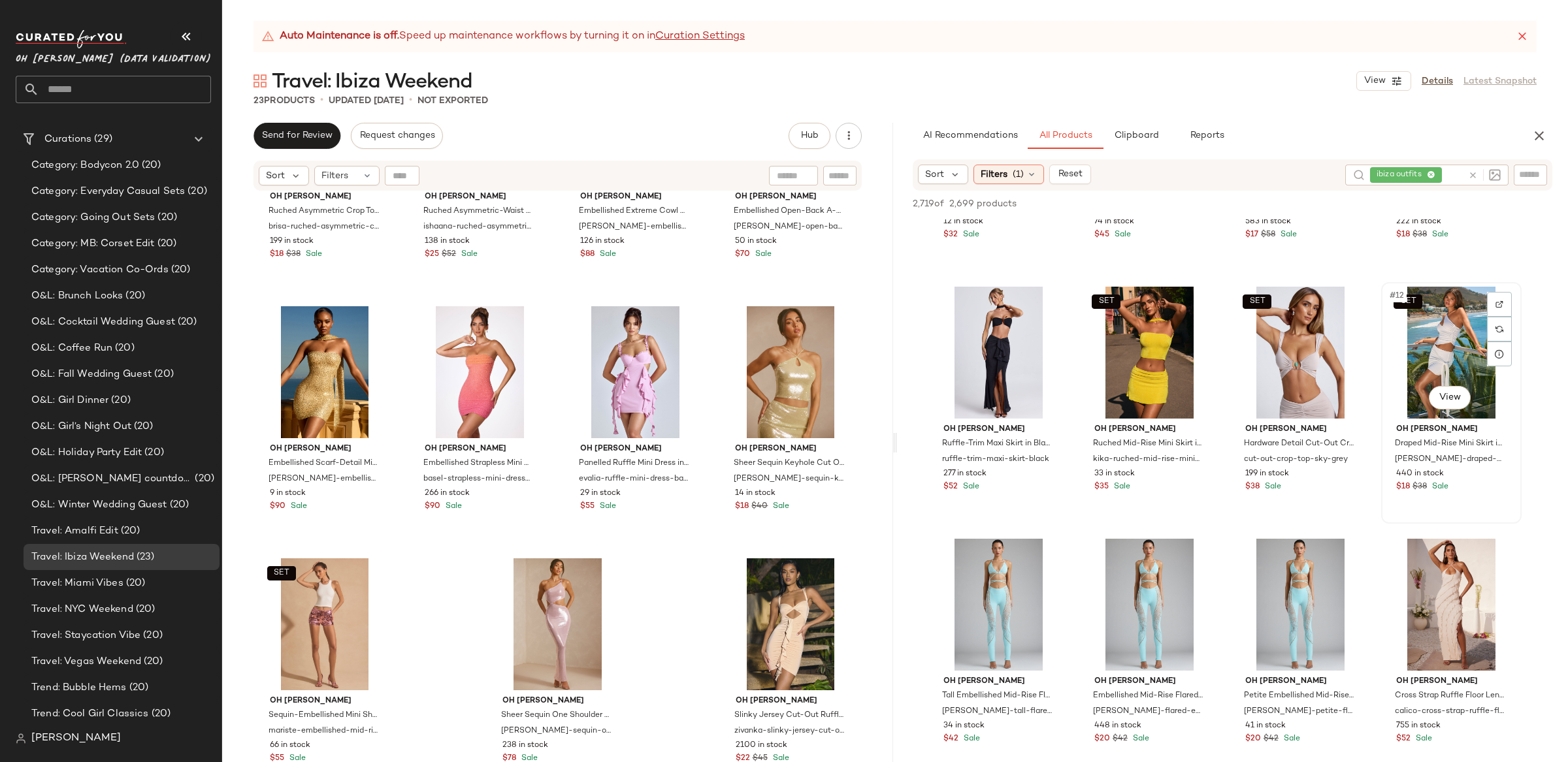
scroll to position [443, 0]
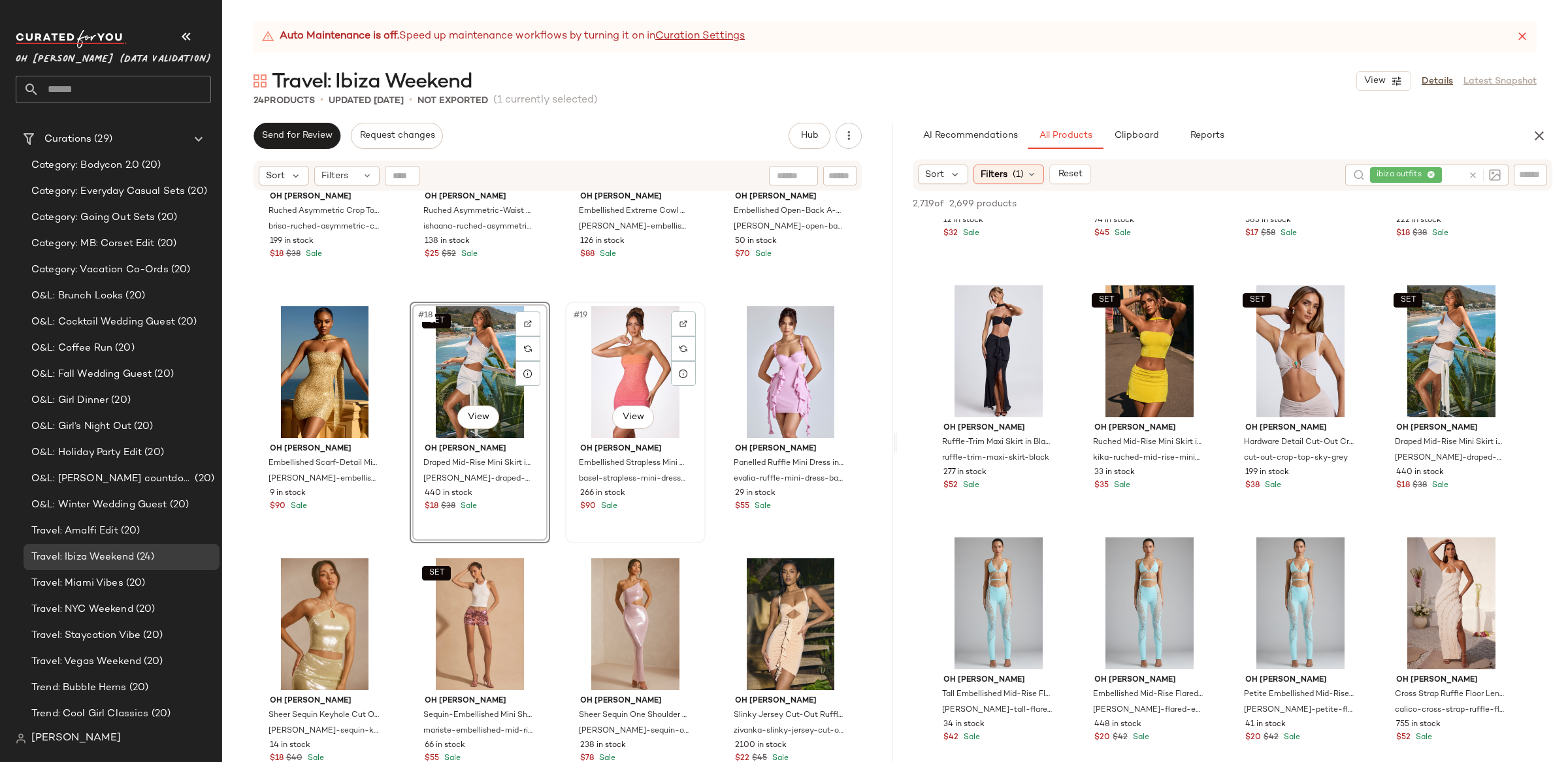
click at [621, 389] on div "#19 View" at bounding box center [635, 371] width 131 height 132
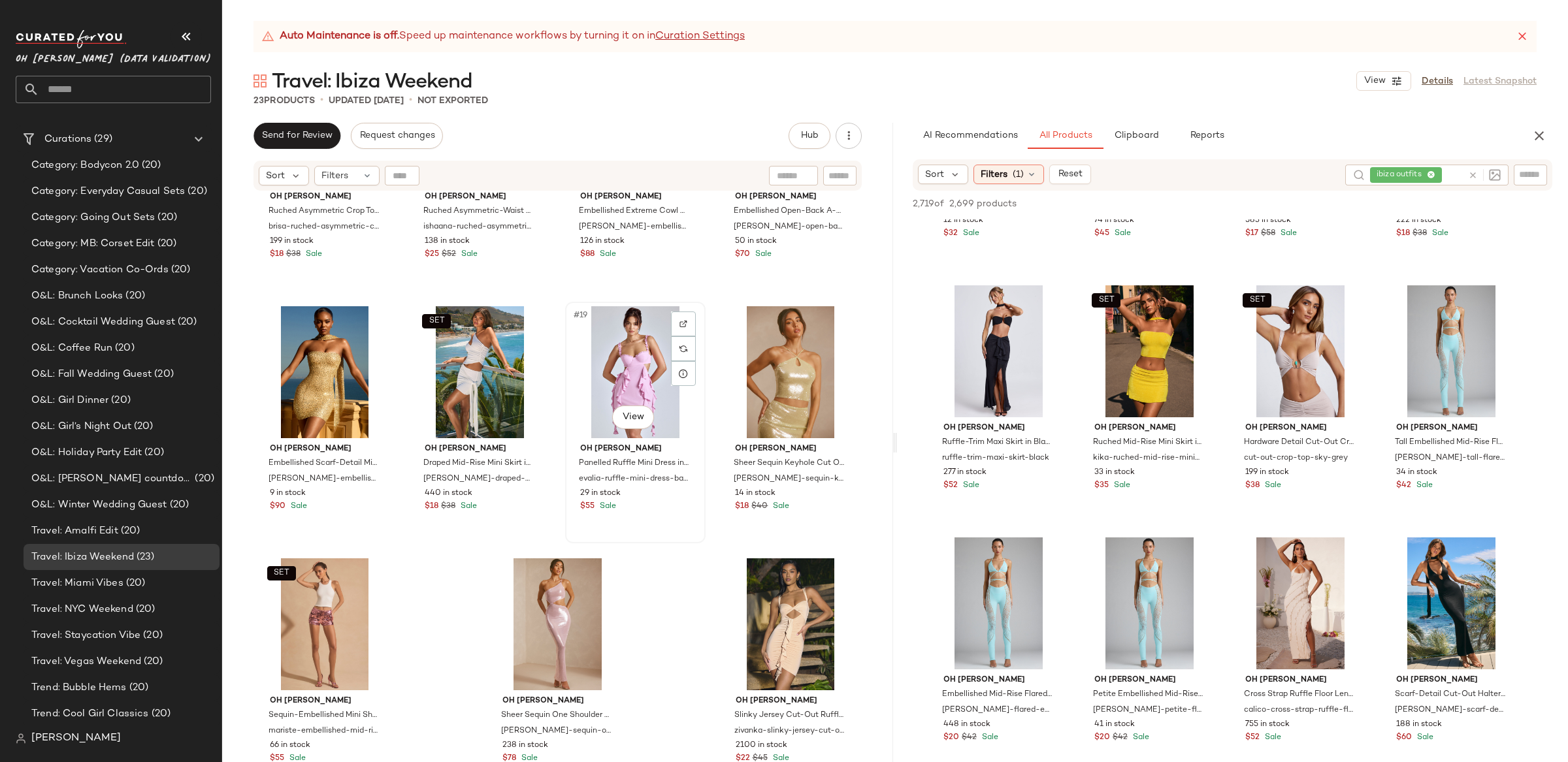
click at [645, 359] on div "#19 View" at bounding box center [635, 371] width 131 height 132
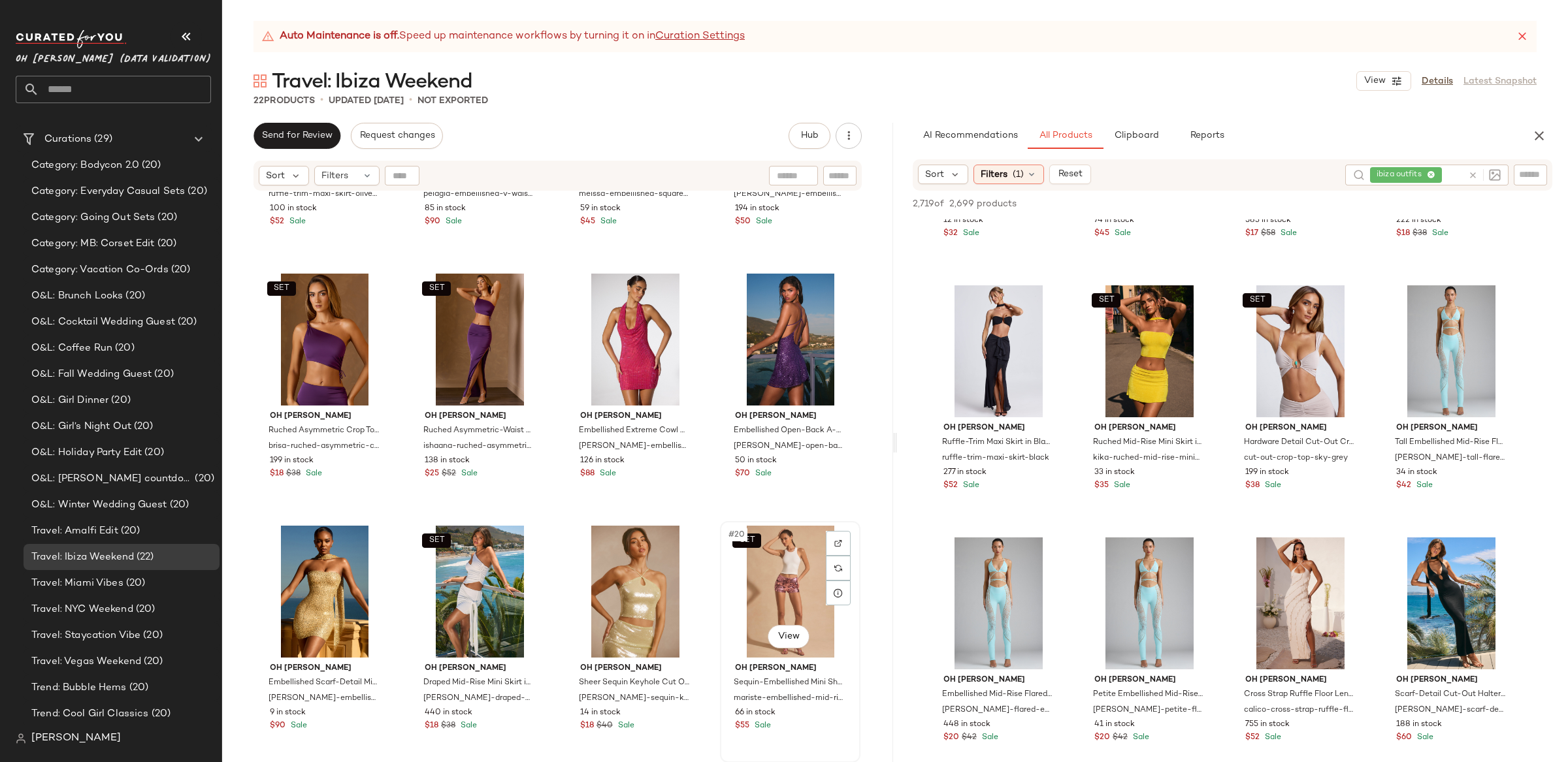
click at [764, 541] on div "SET #20 View" at bounding box center [790, 591] width 131 height 132
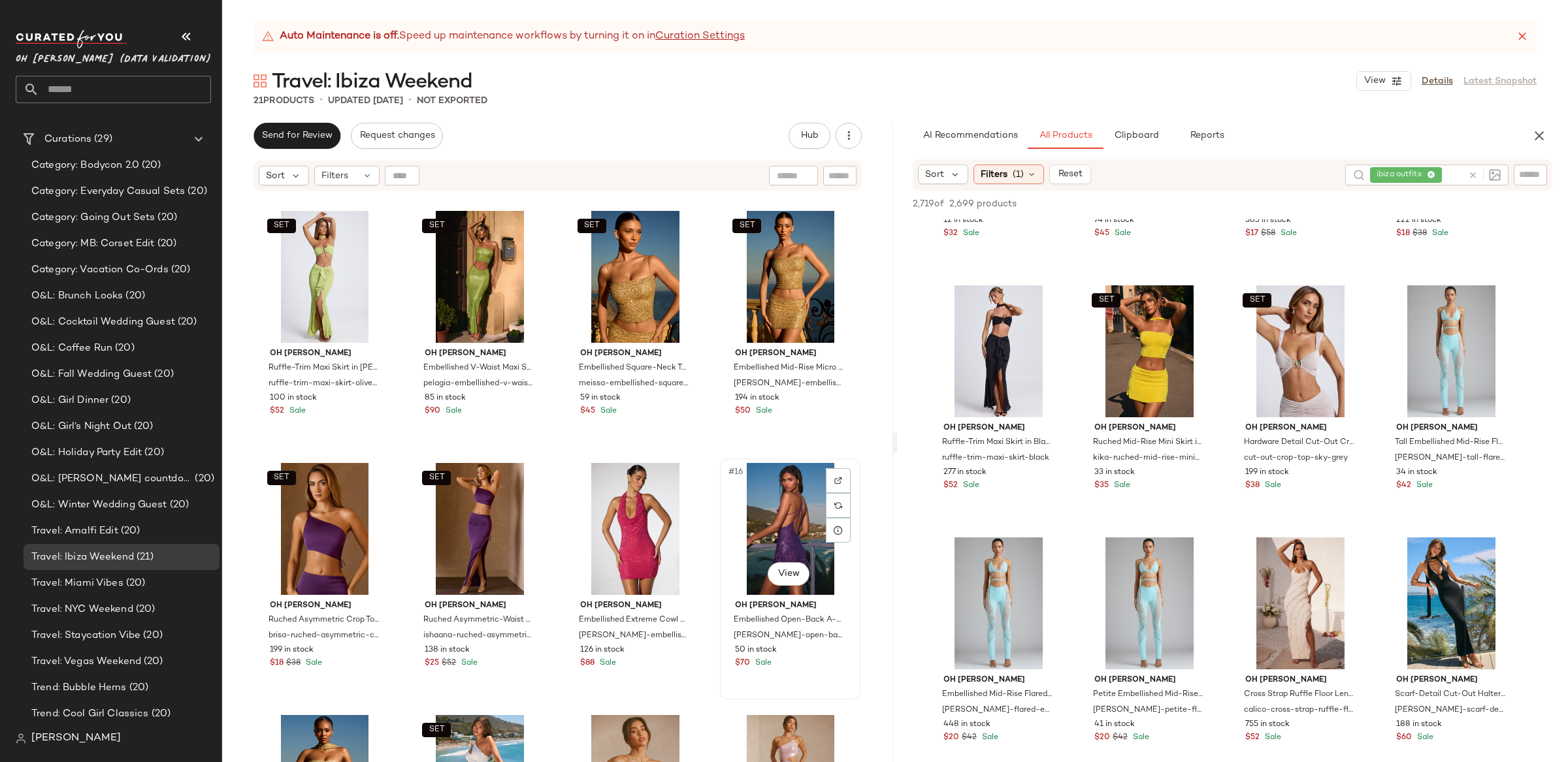
scroll to position [501, 0]
click at [764, 544] on div "#16 View" at bounding box center [790, 530] width 131 height 132
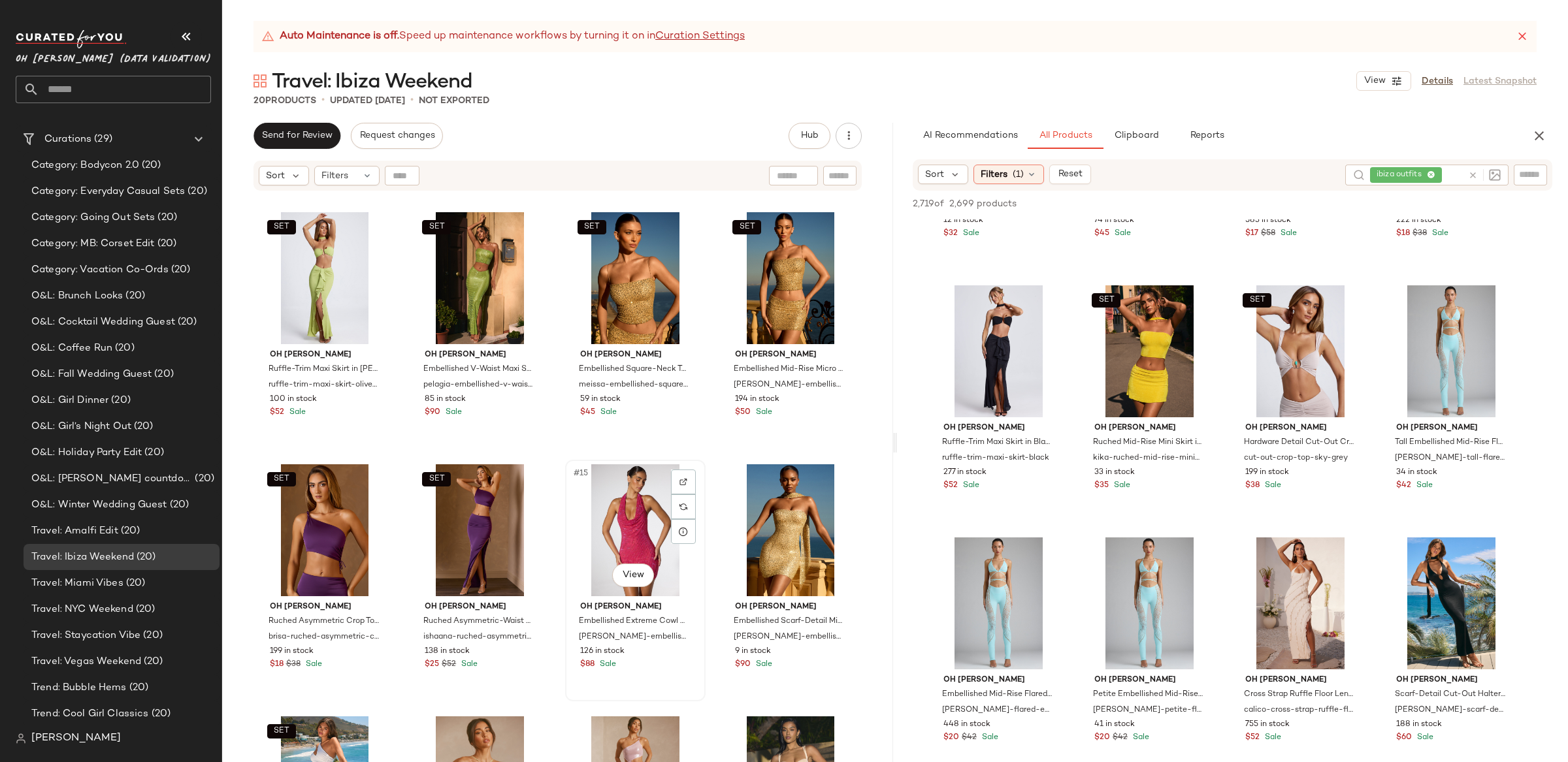
click at [647, 529] on div "#15 View" at bounding box center [635, 530] width 131 height 132
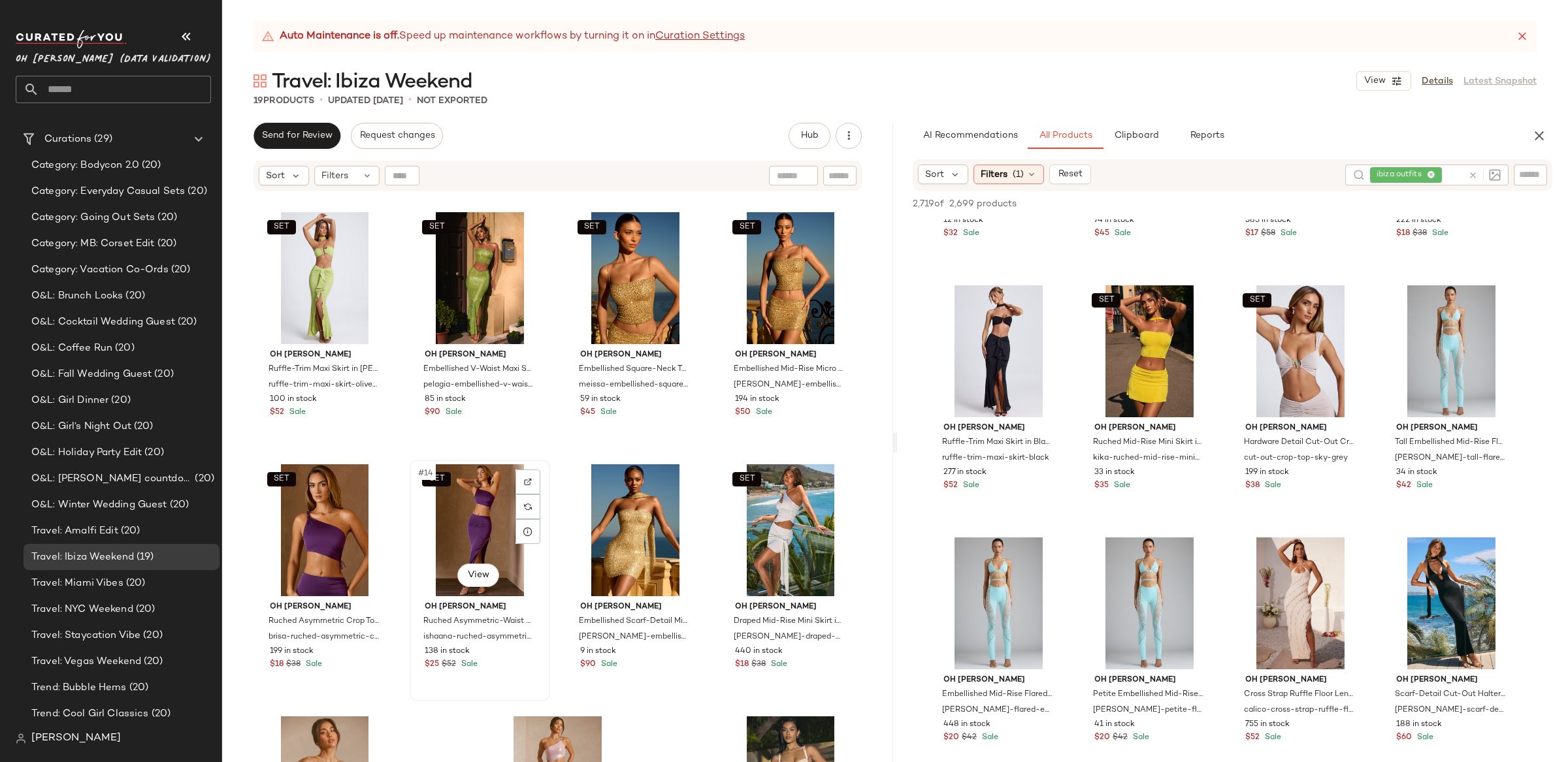
click at [457, 531] on div "SET #14 View" at bounding box center [480, 530] width 131 height 132
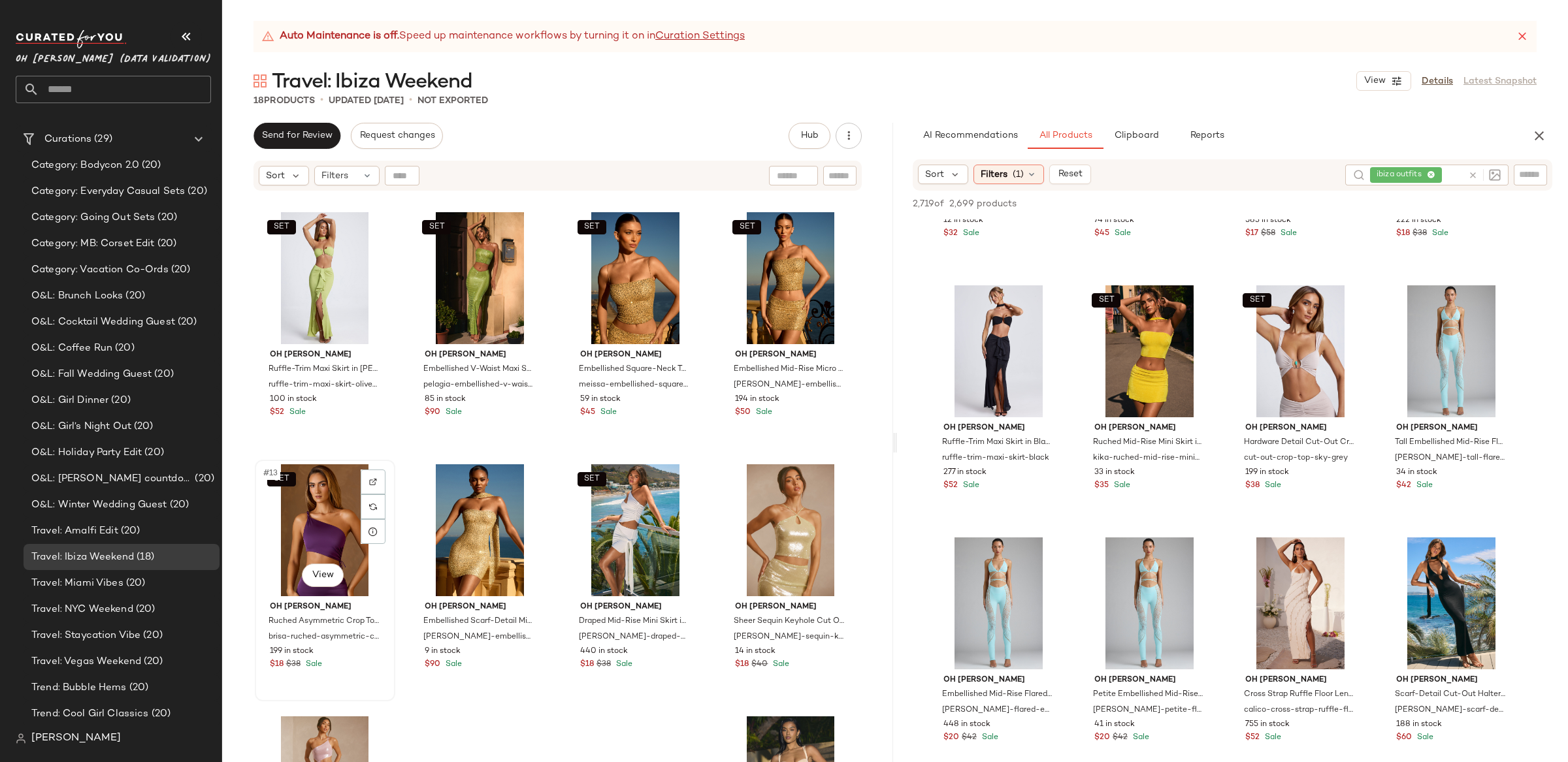
click at [328, 524] on div "SET #13 View" at bounding box center [325, 530] width 131 height 132
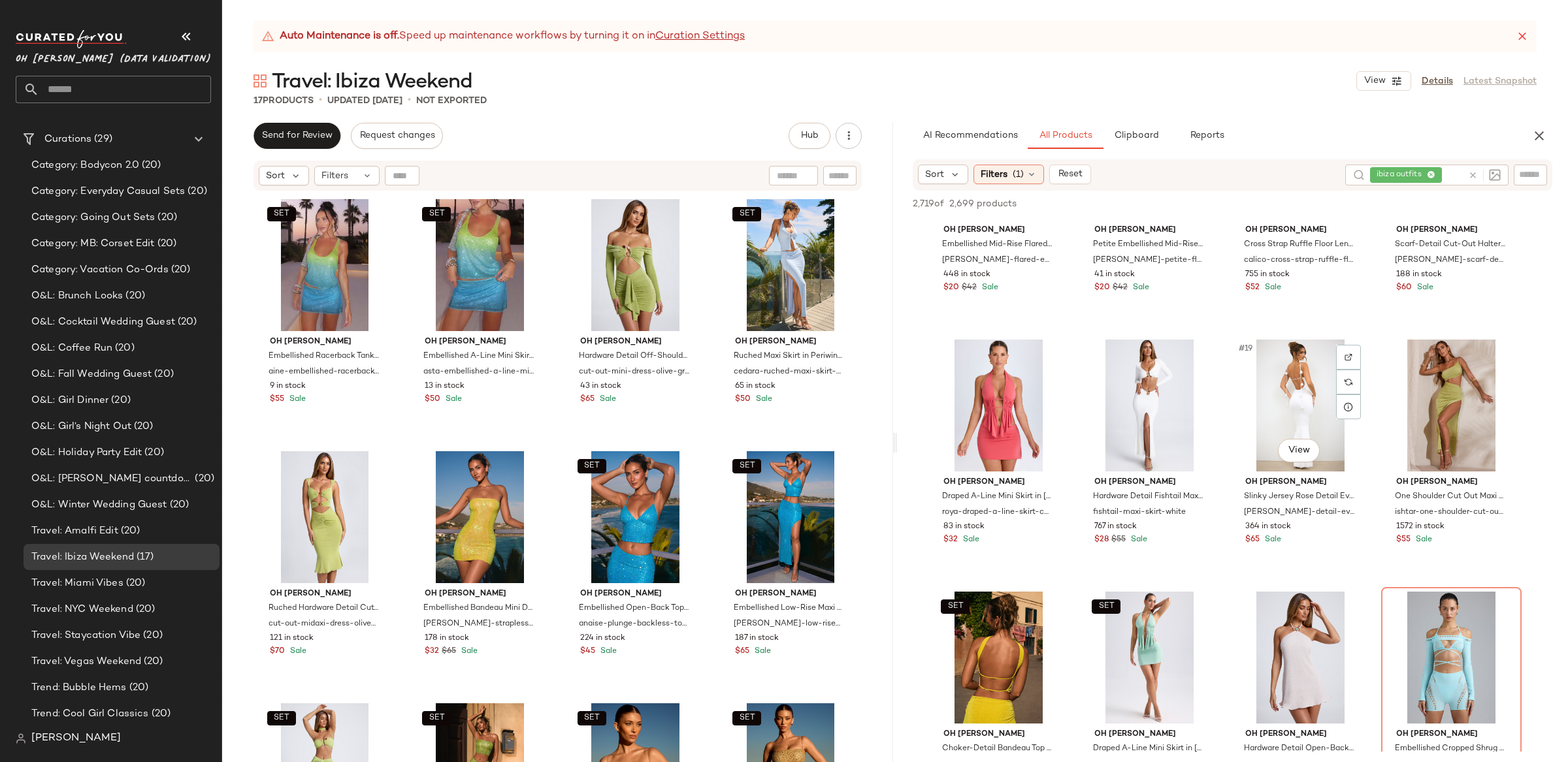
scroll to position [894, 0]
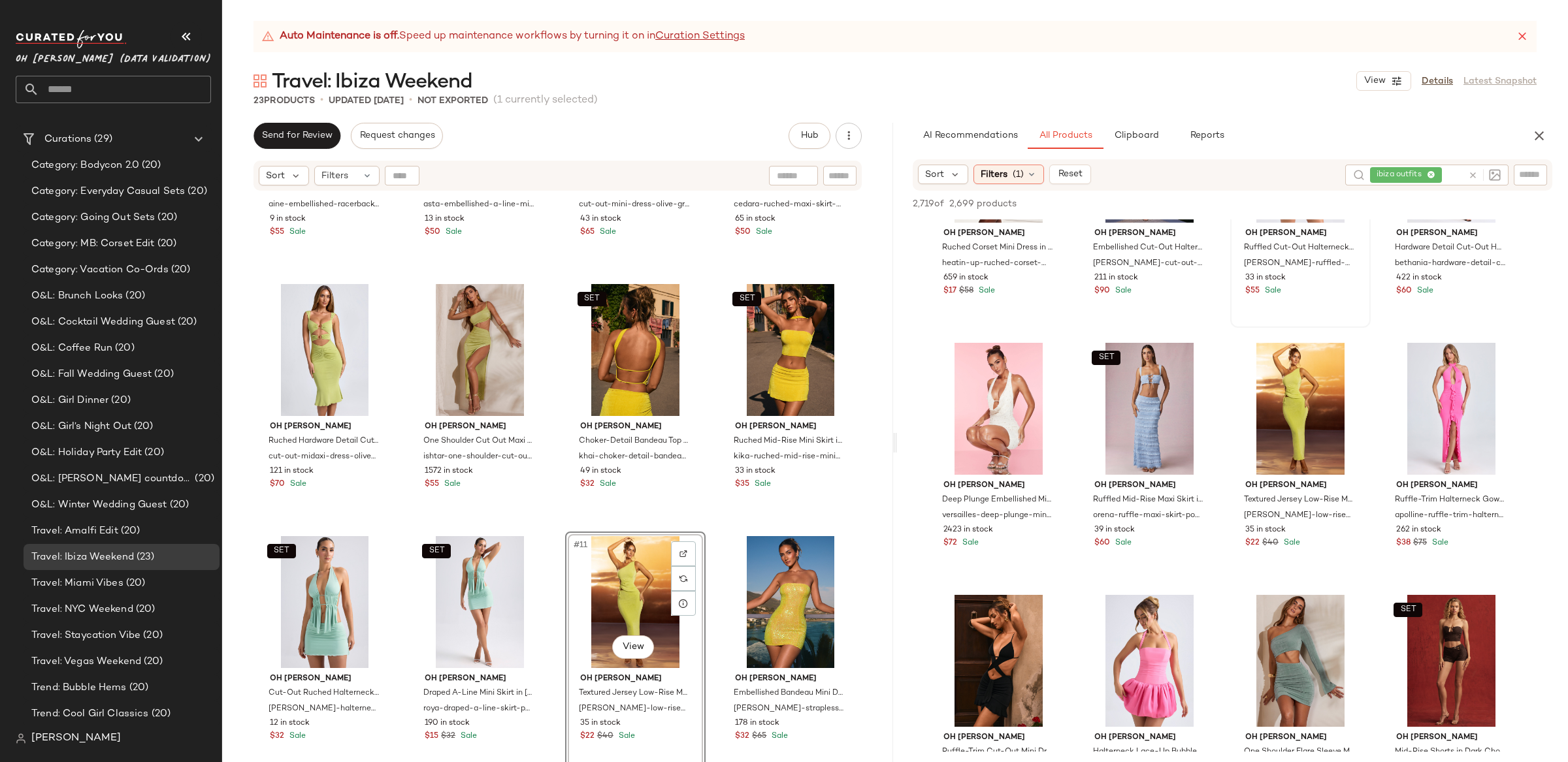
scroll to position [2153, 0]
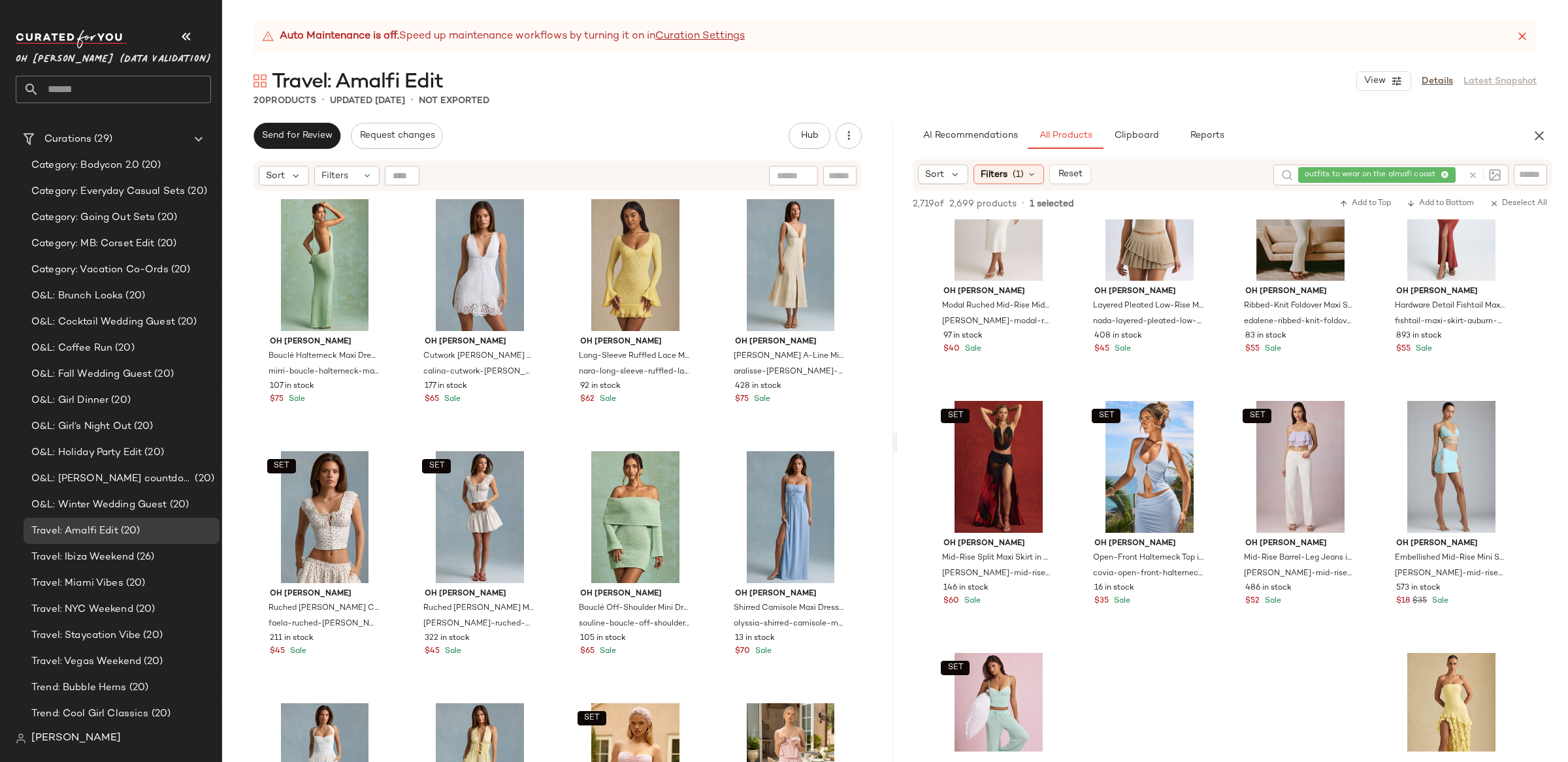
scroll to position [4683, 0]
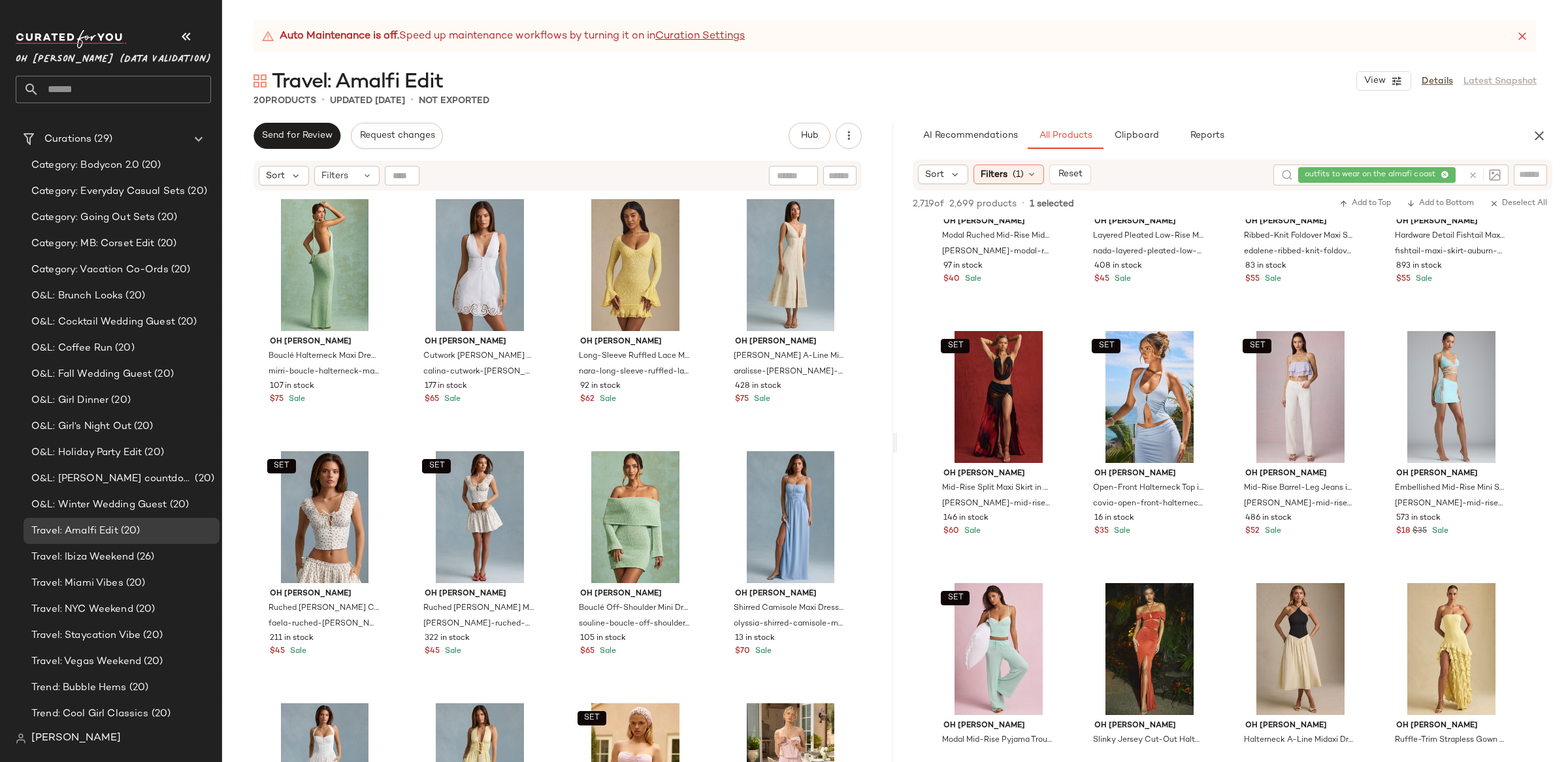
click at [1474, 172] on div at bounding box center [1482, 175] width 38 height 21
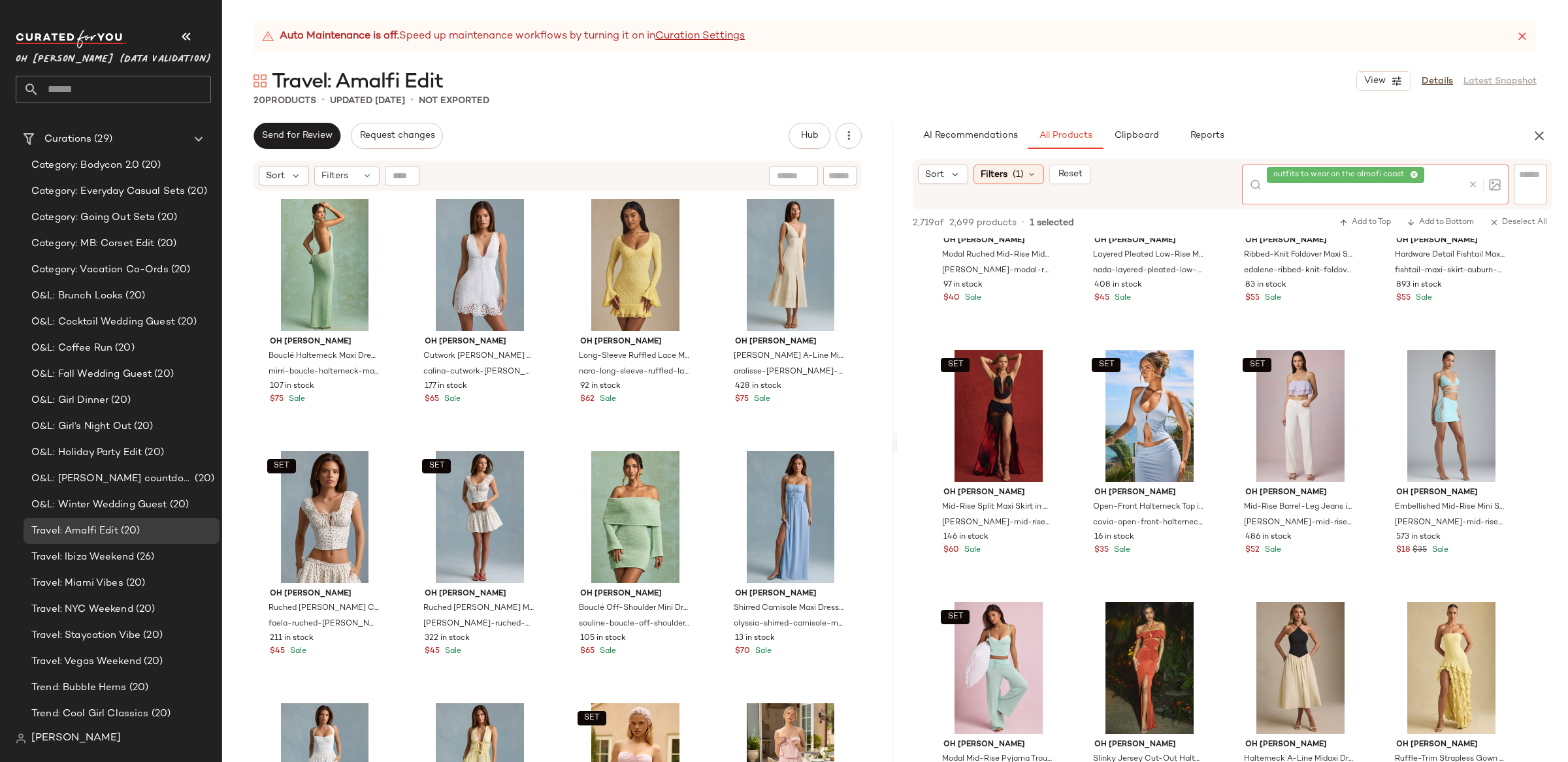
click at [1477, 185] on icon at bounding box center [1473, 184] width 10 height 10
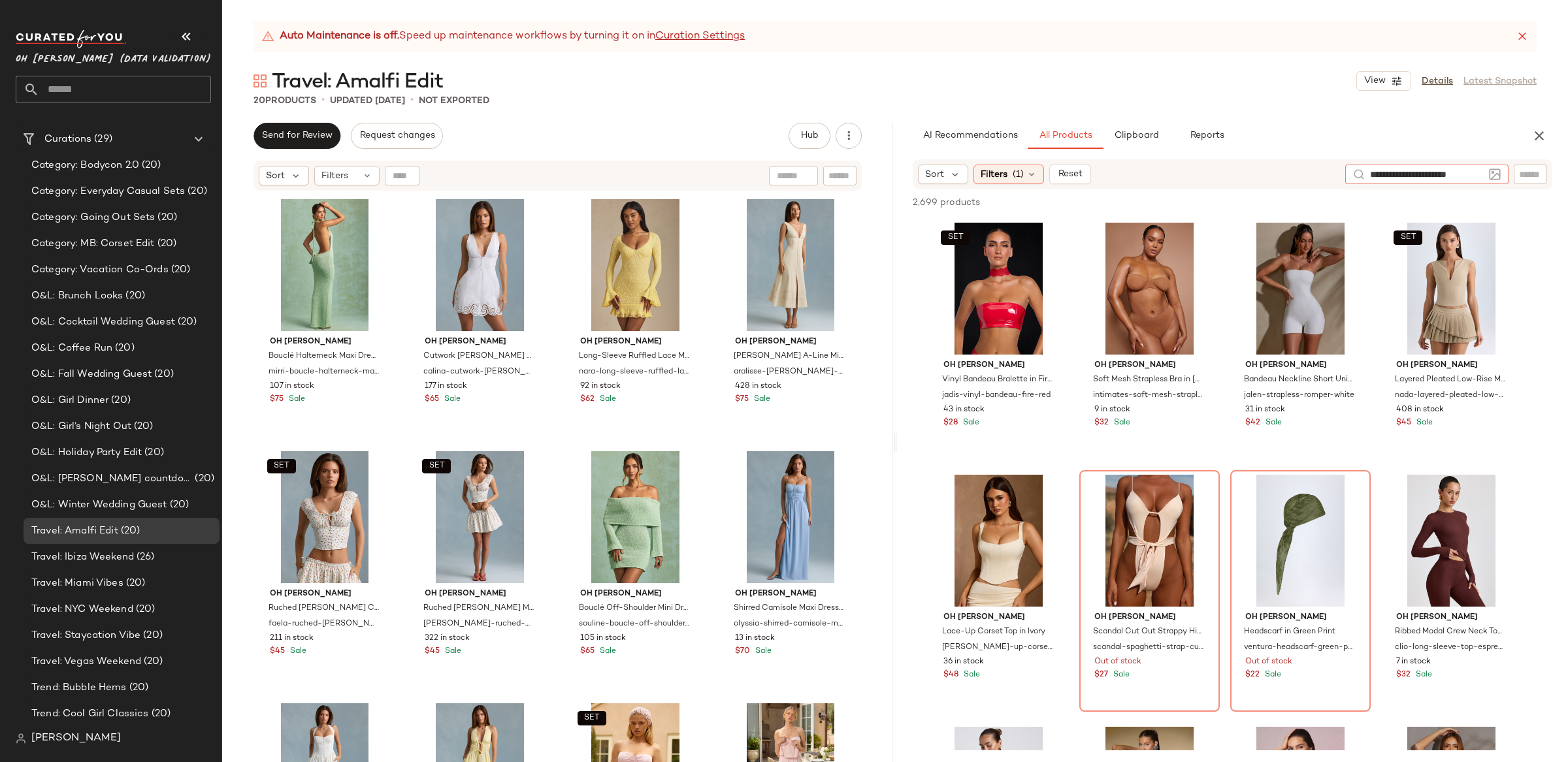
type input "**********"
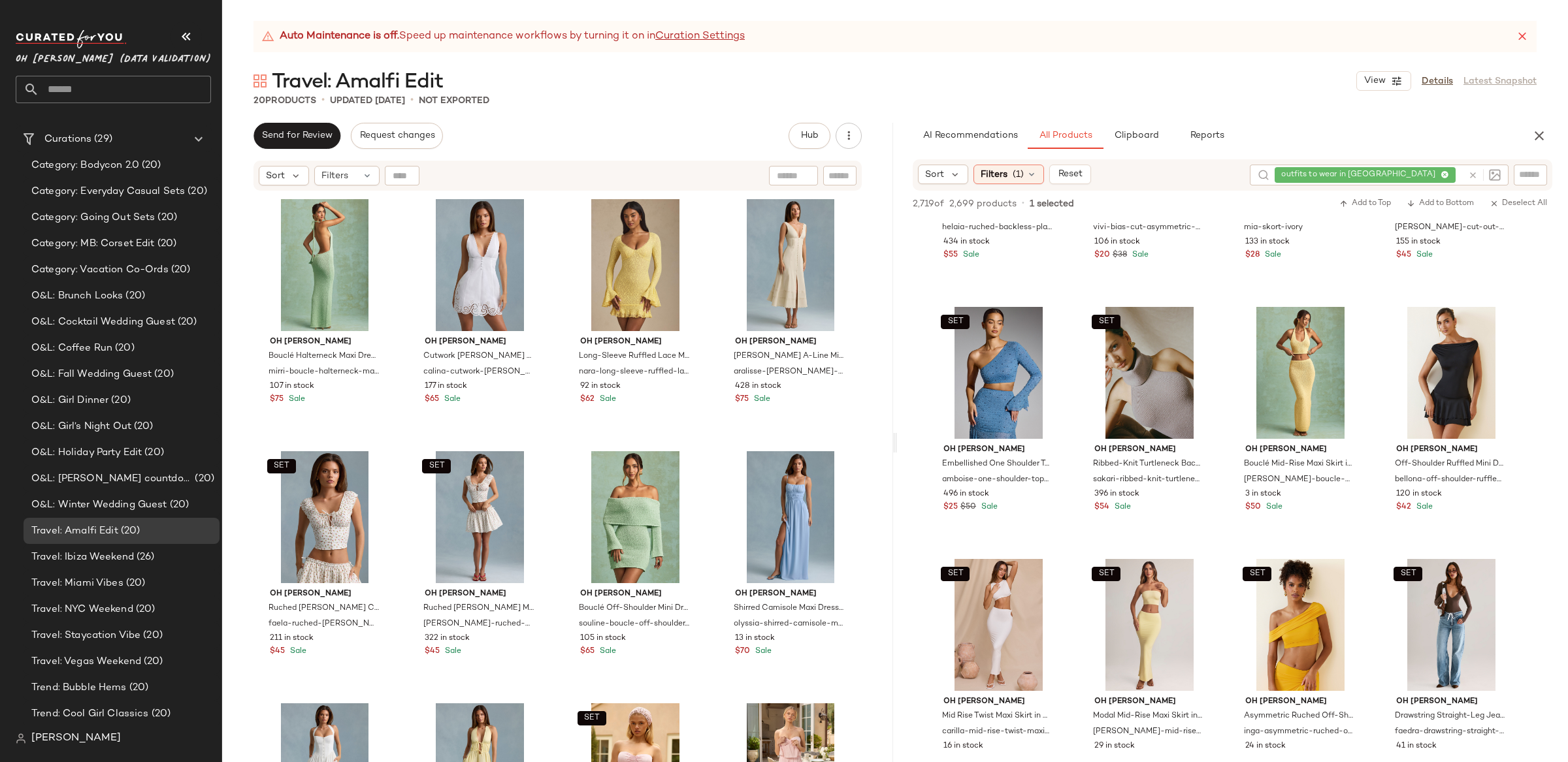
scroll to position [6991, 0]
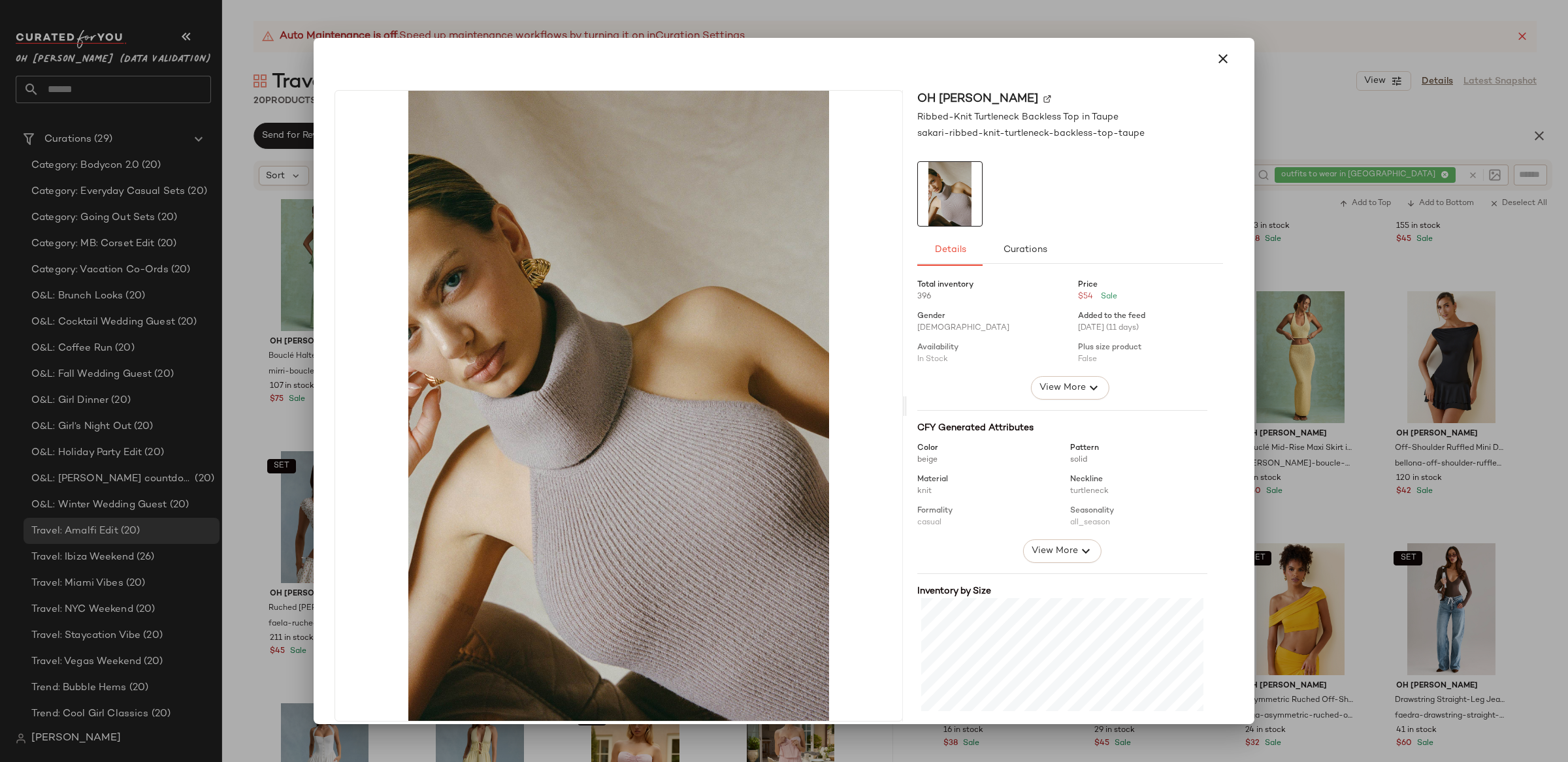
click at [1509, 434] on div at bounding box center [784, 381] width 1568 height 762
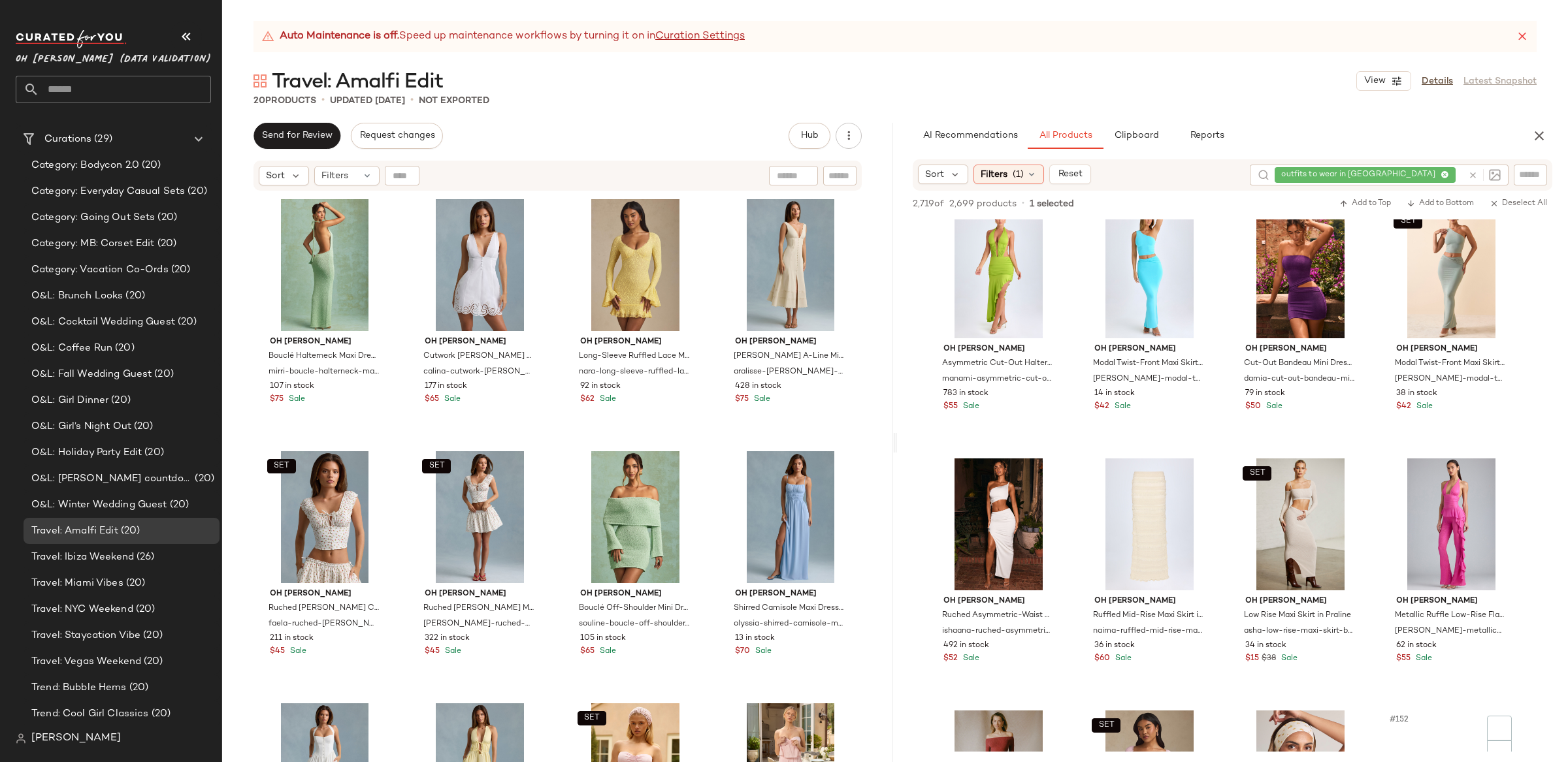
scroll to position [9101, 0]
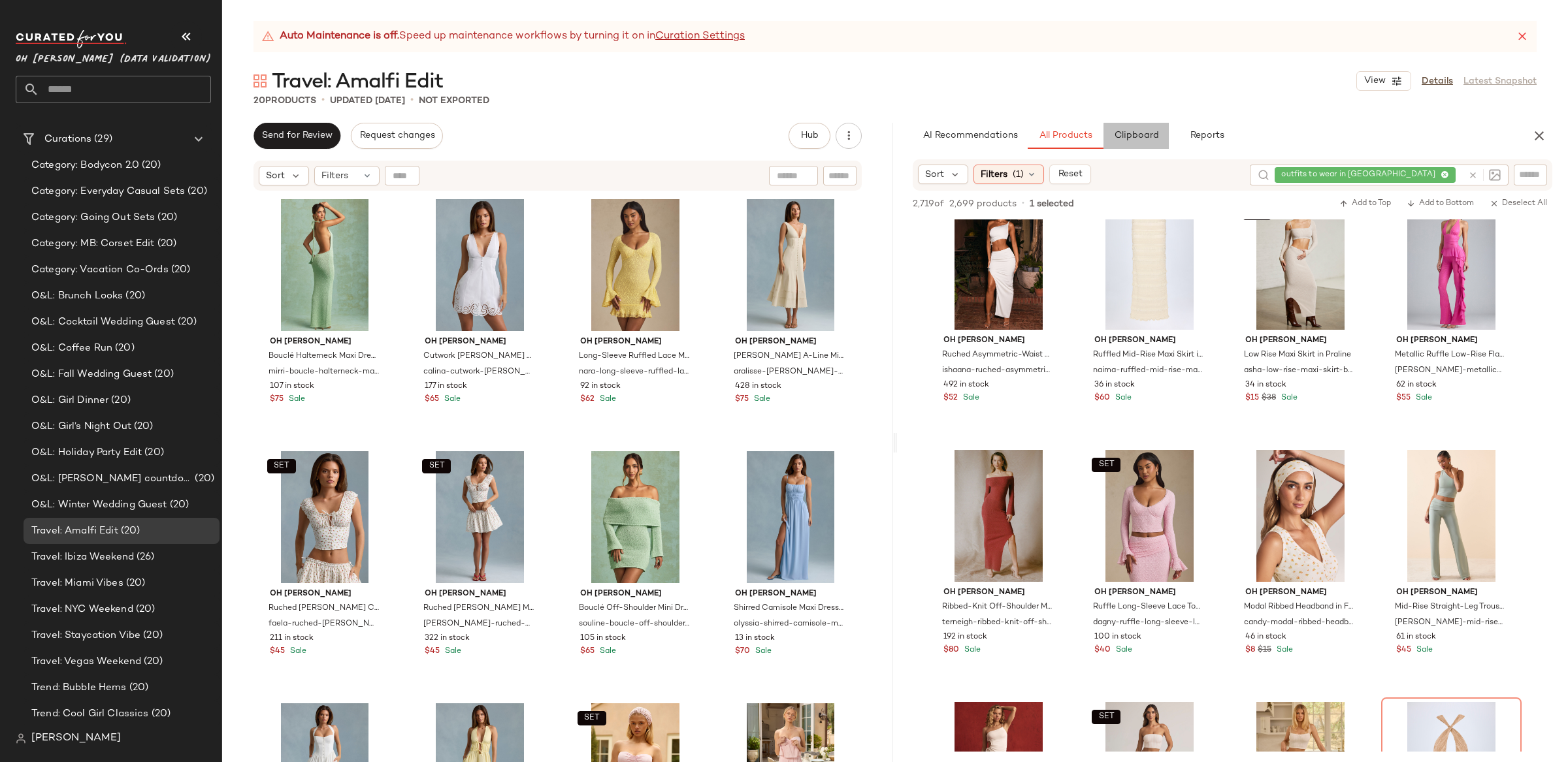
click at [1133, 136] on span "Clipboard" at bounding box center [1135, 136] width 45 height 10
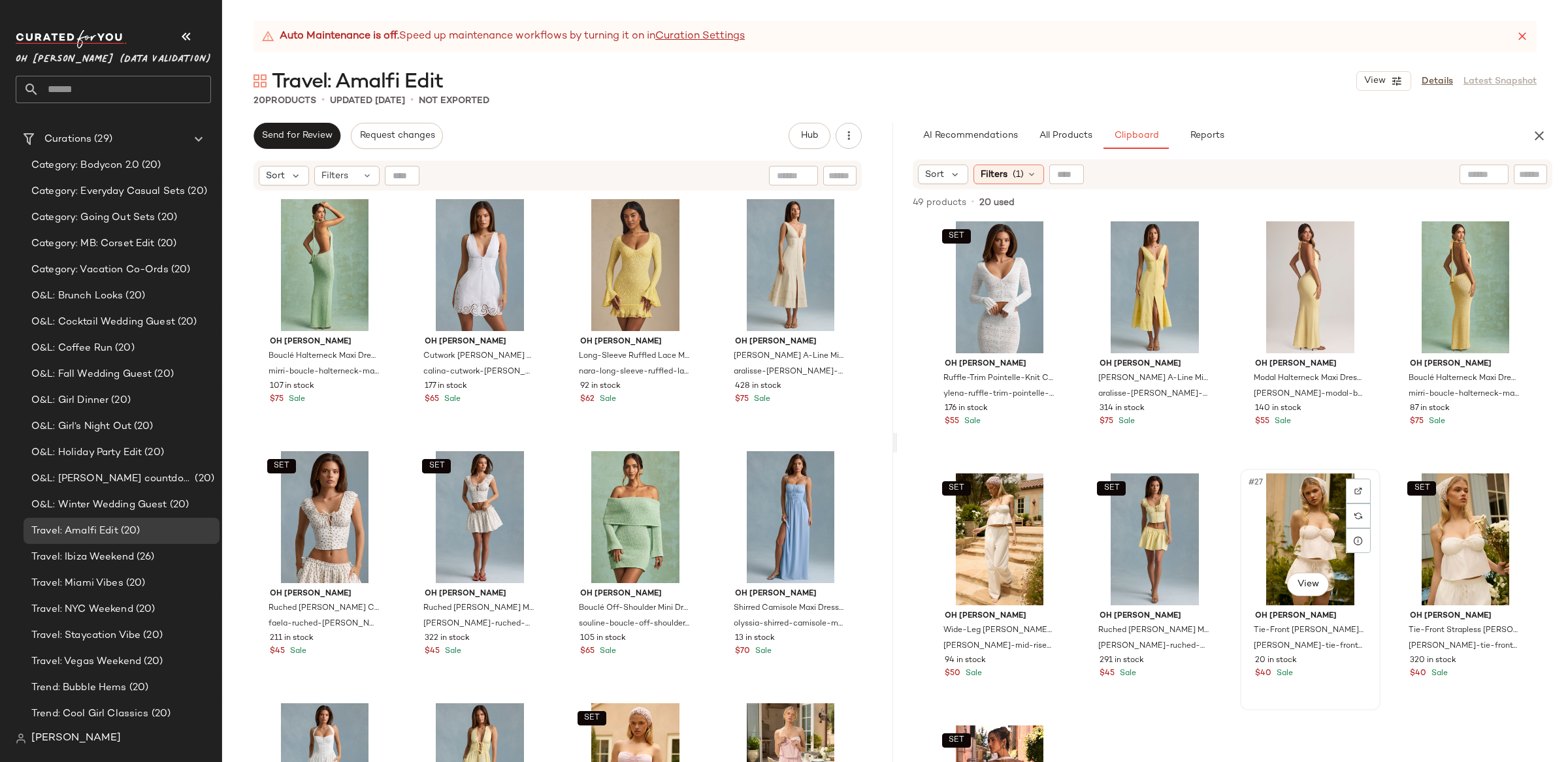
scroll to position [1251, 0]
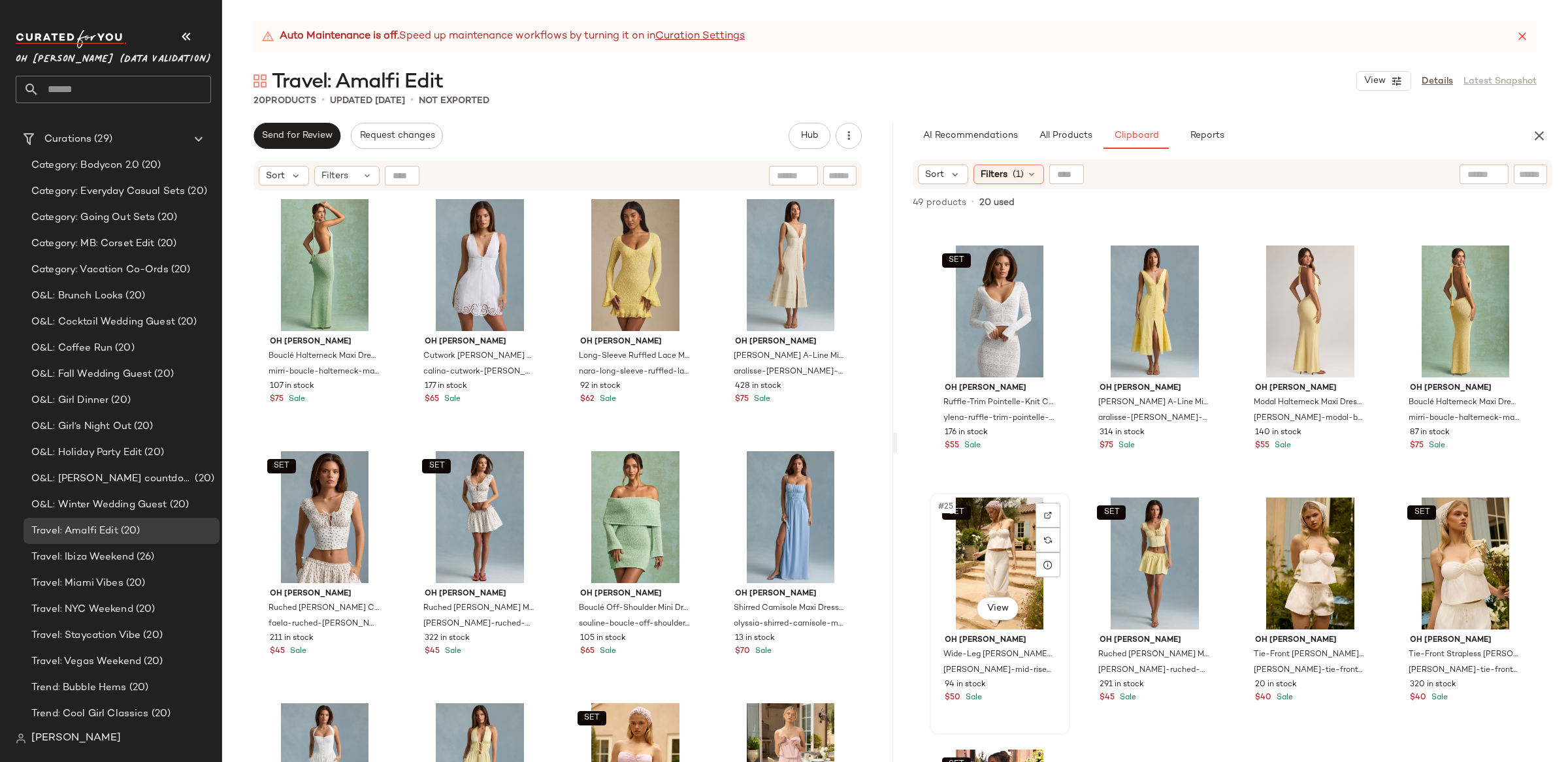
click at [990, 560] on div "SET #25 View" at bounding box center [1000, 563] width 131 height 132
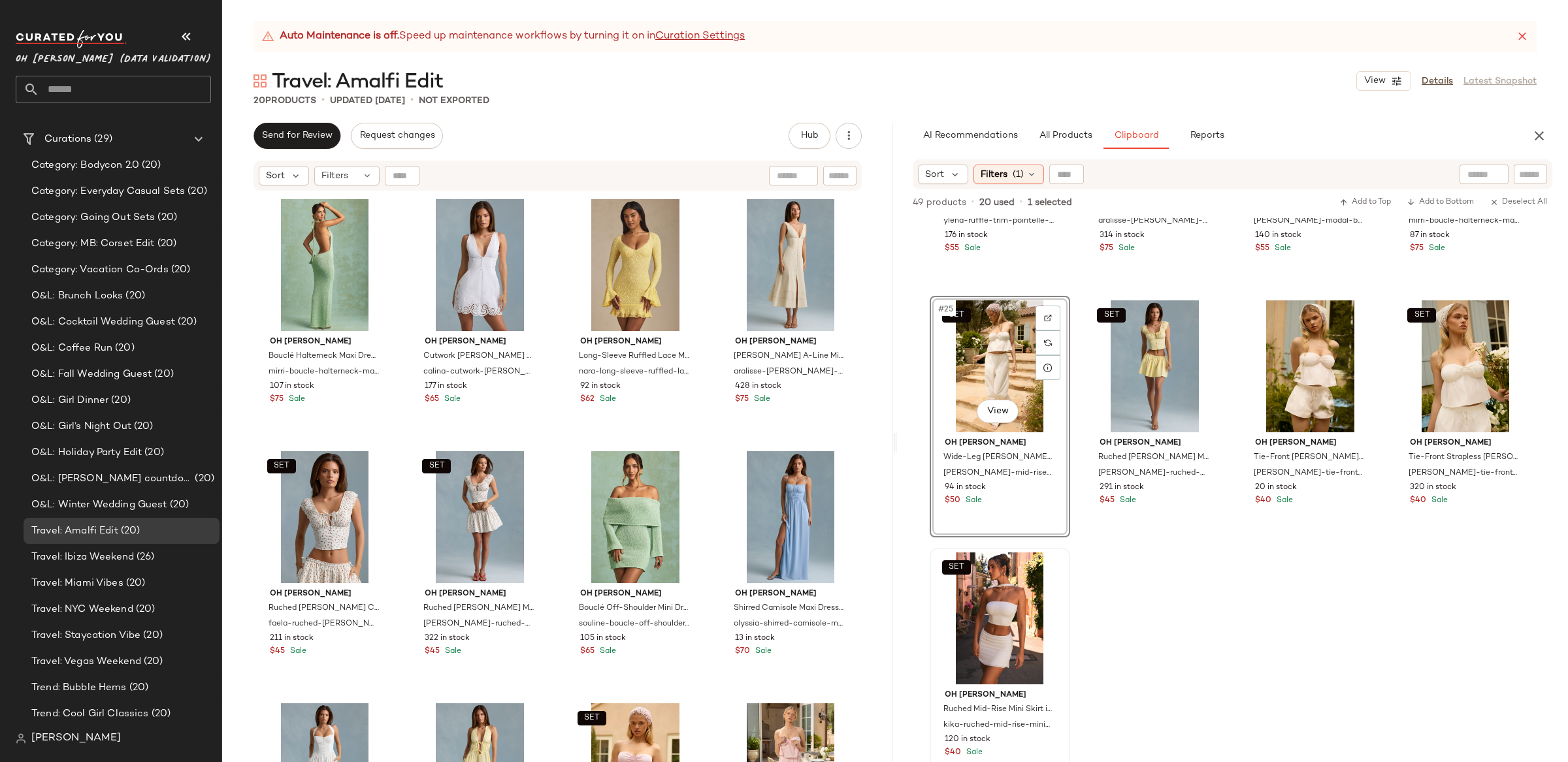
scroll to position [1475, 0]
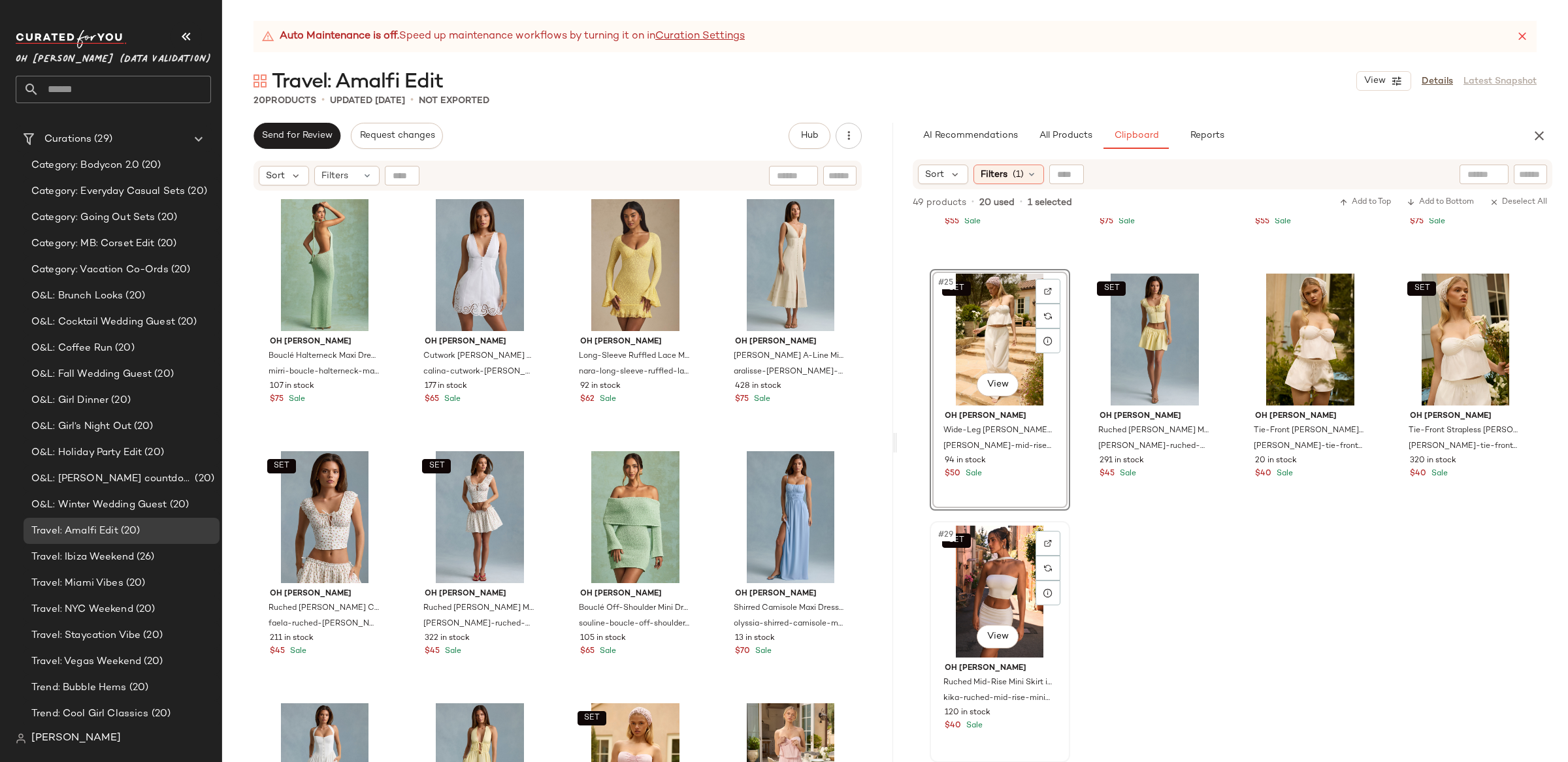
click at [1007, 572] on div "SET #29 View" at bounding box center [1000, 591] width 131 height 132
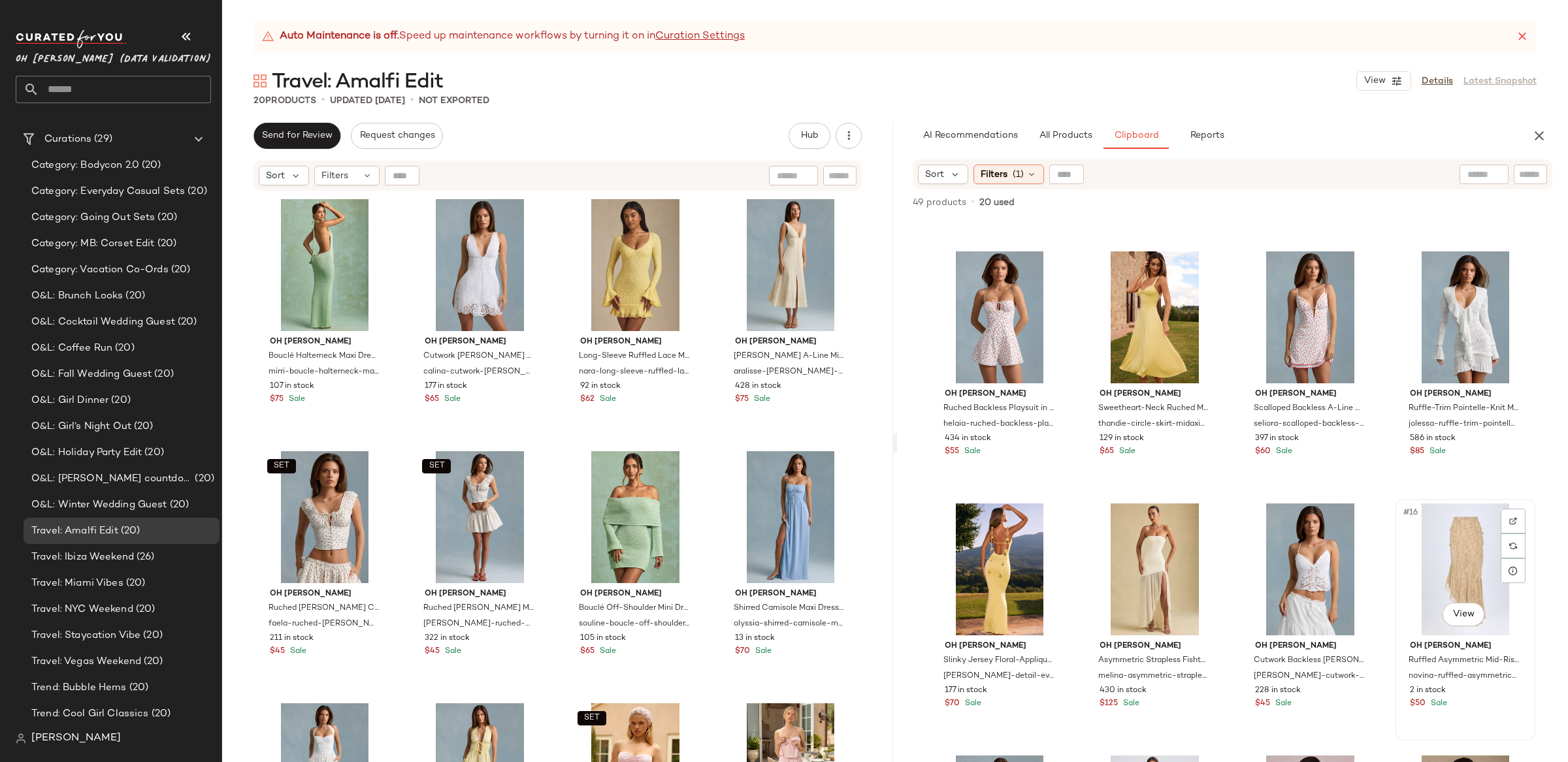
scroll to position [0, 0]
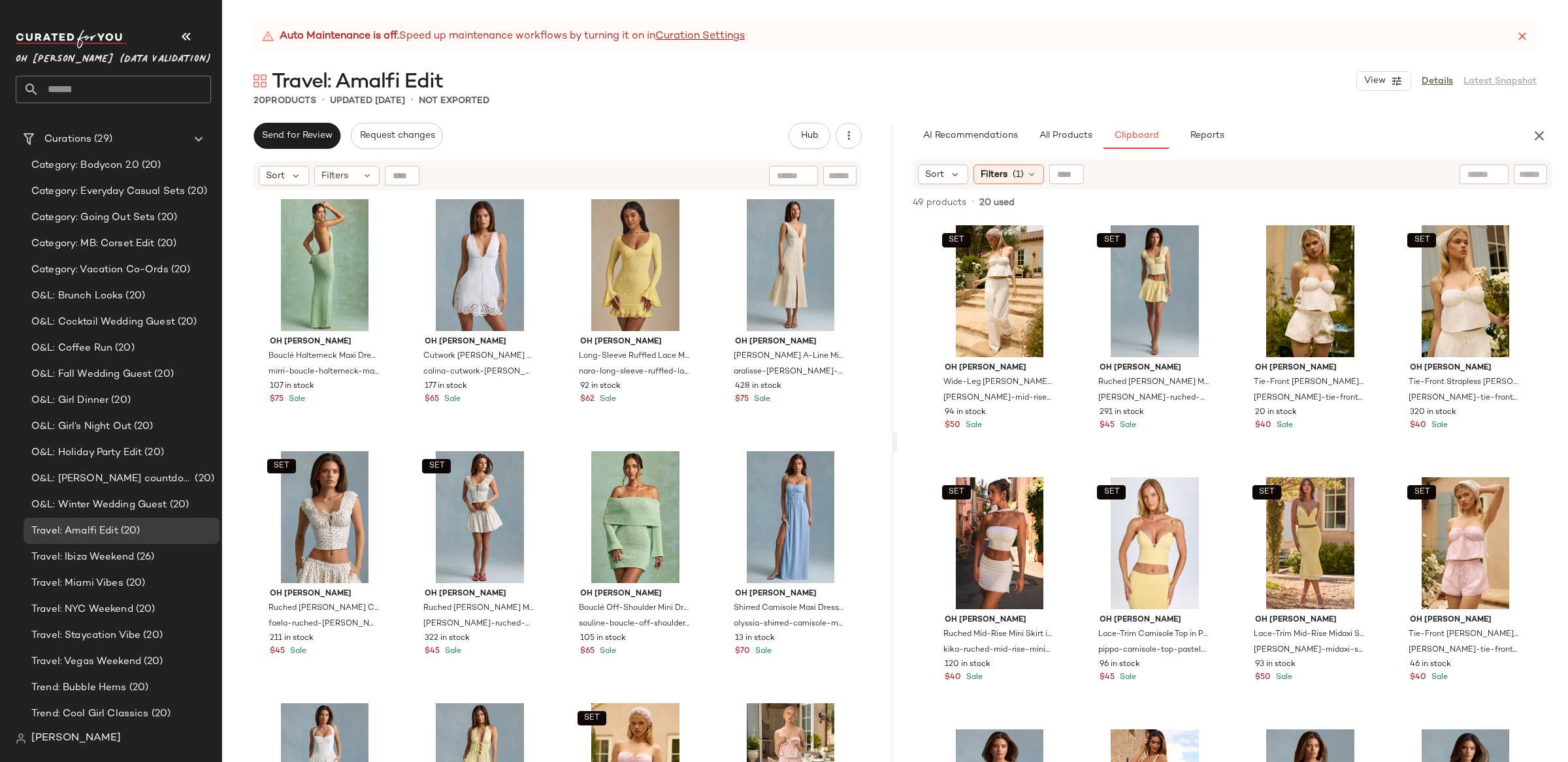
click at [1379, 501] on div "SET Oh Polly Wide-Leg Cotton-Poplin Trousers in White dalila-mid-rise-wide-leg-…" at bounding box center [1232, 491] width 606 height 541
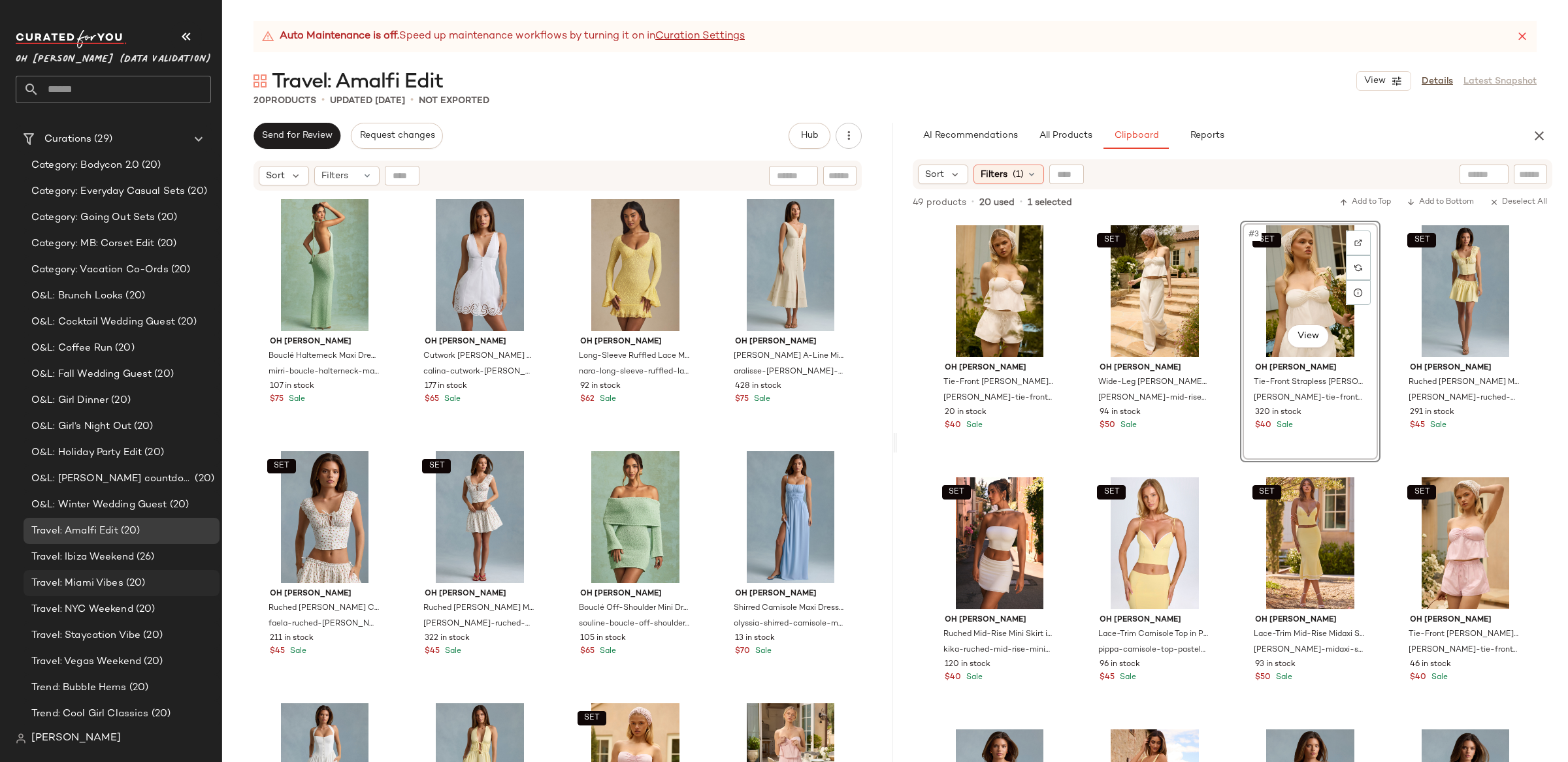
click at [109, 588] on span "Travel: Miami Vibes" at bounding box center [77, 583] width 92 height 15
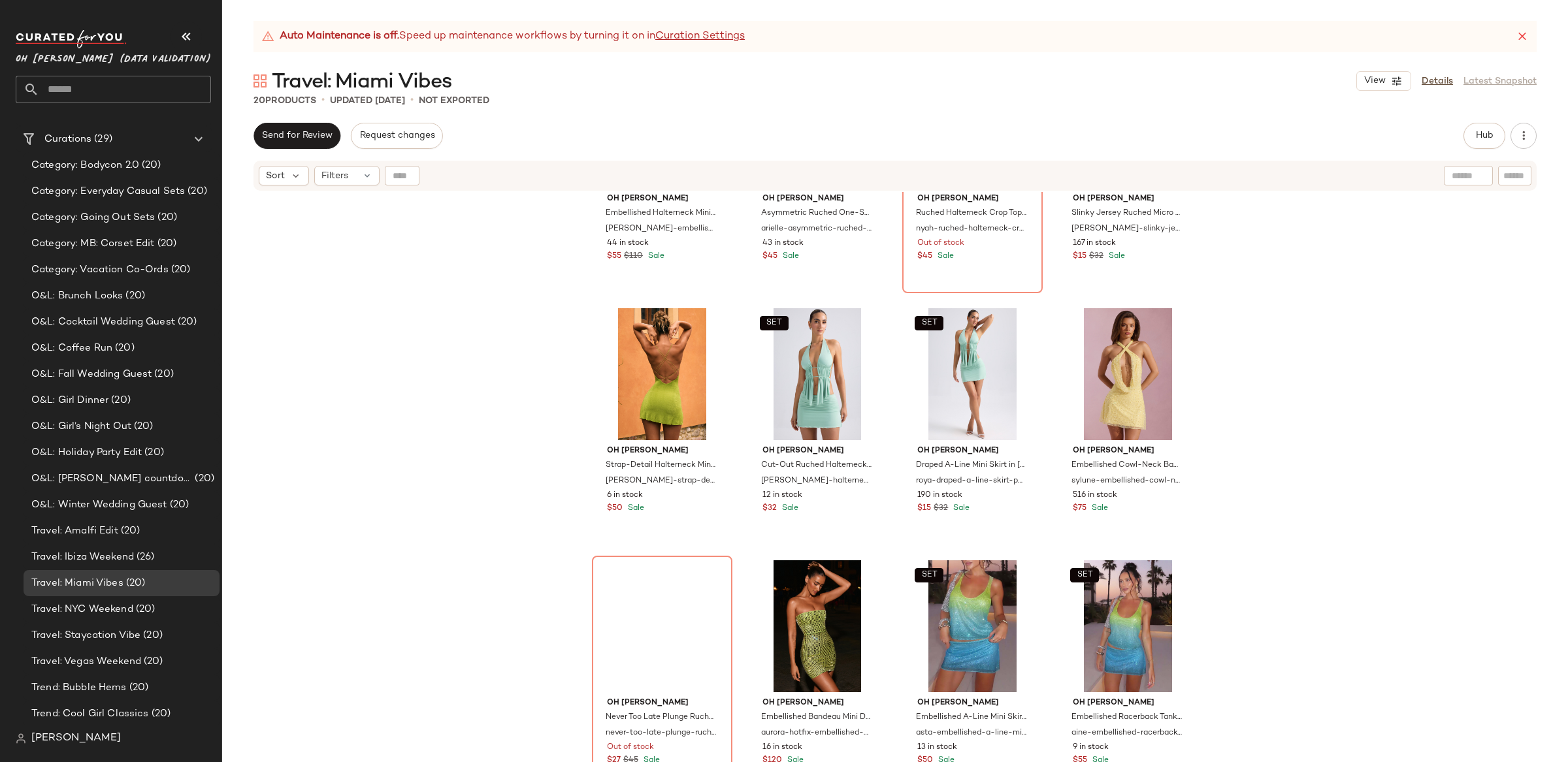
scroll to position [660, 0]
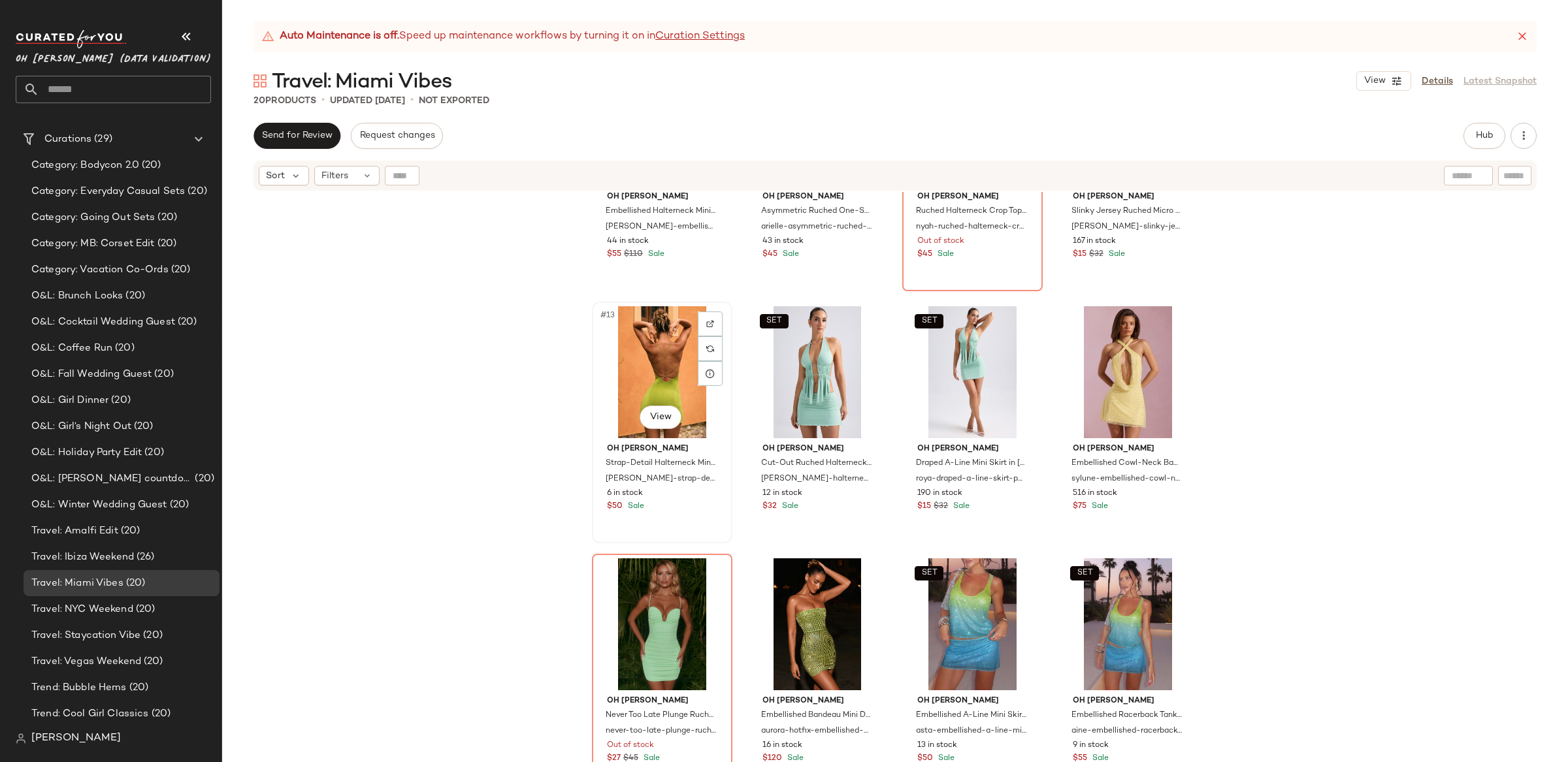
click at [673, 351] on div "#13 View" at bounding box center [662, 371] width 131 height 132
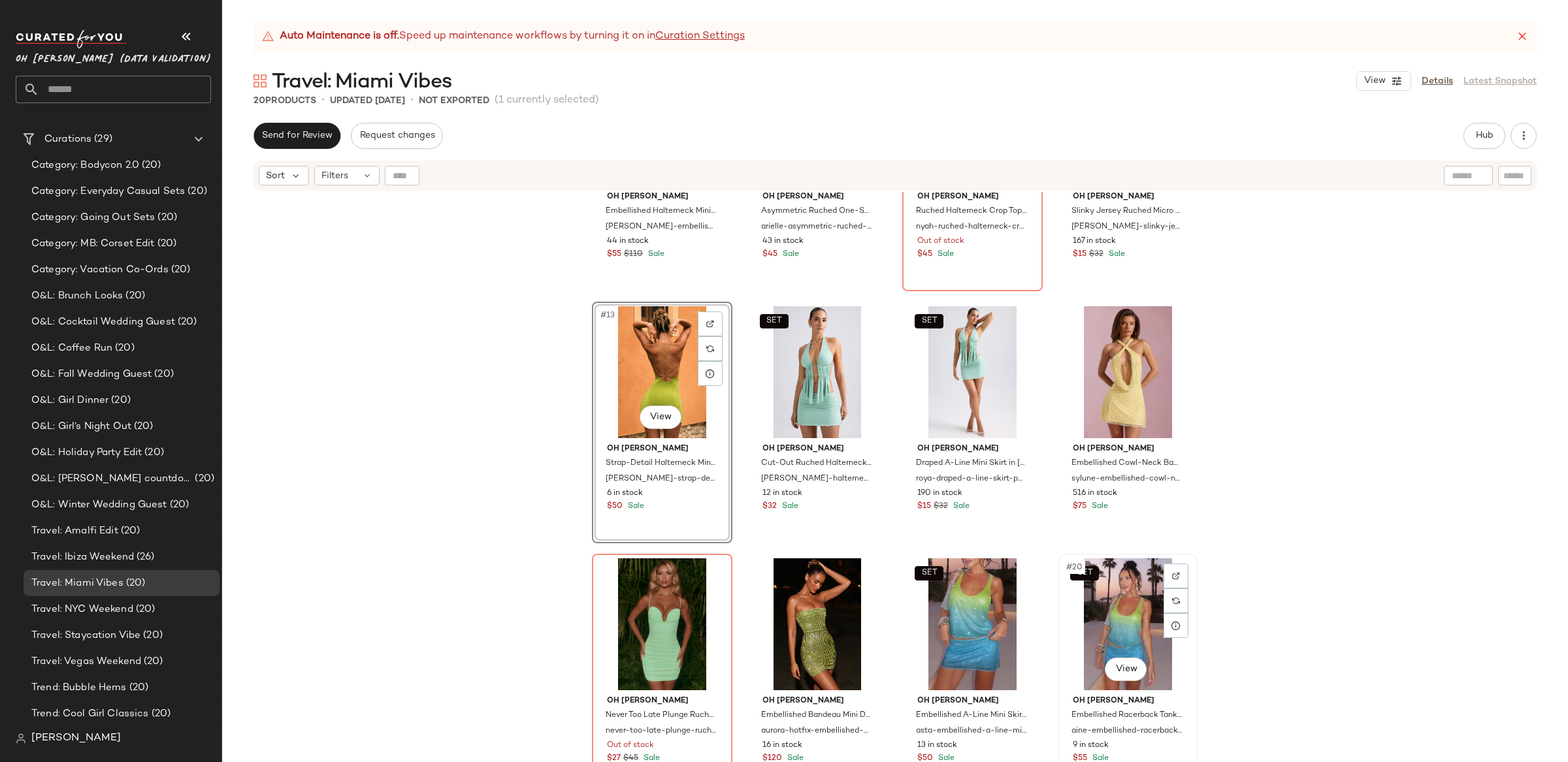
click at [1120, 611] on div "SET #20 View" at bounding box center [1128, 624] width 131 height 132
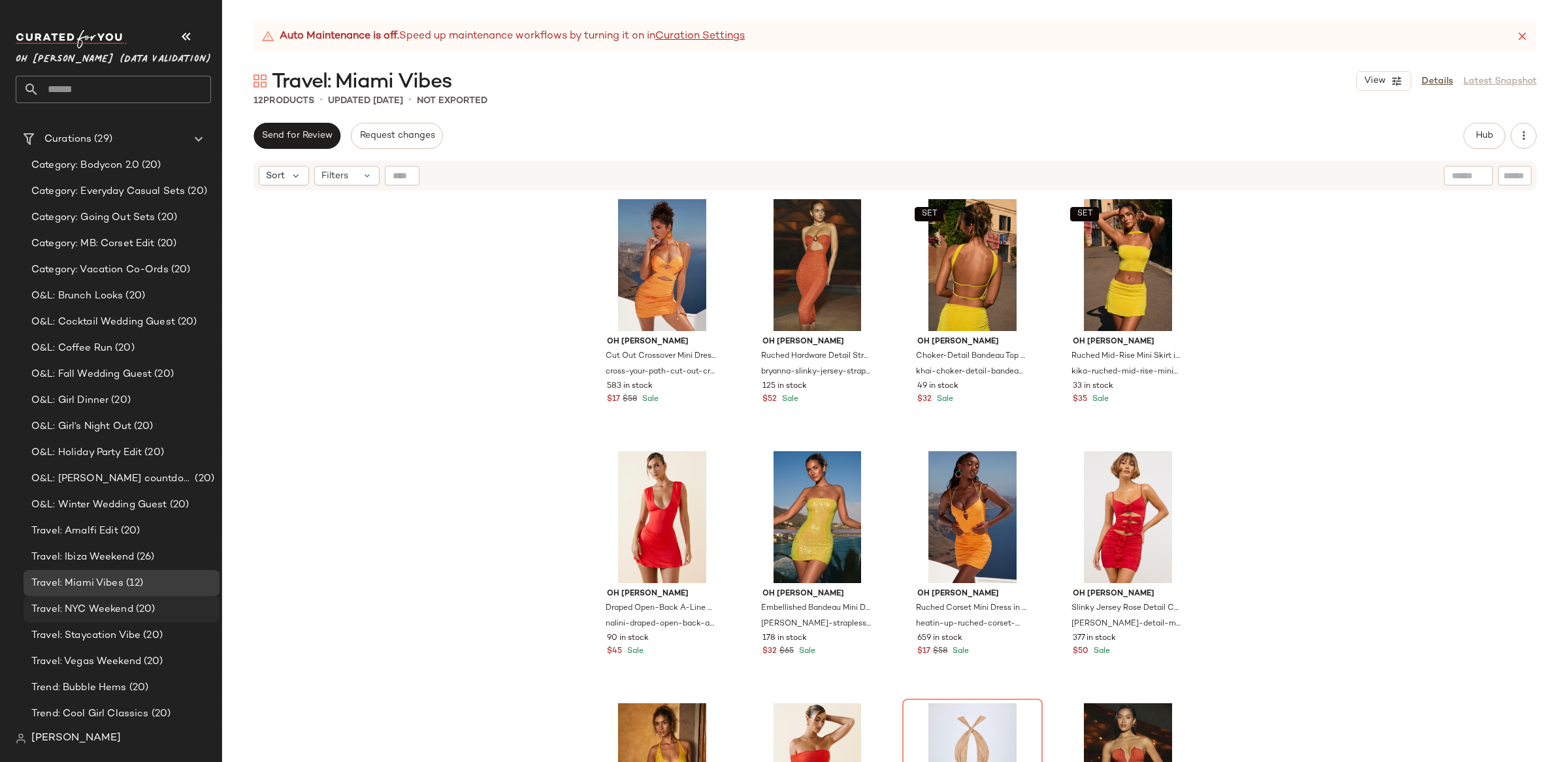
click at [148, 607] on span "(20)" at bounding box center [144, 609] width 22 height 15
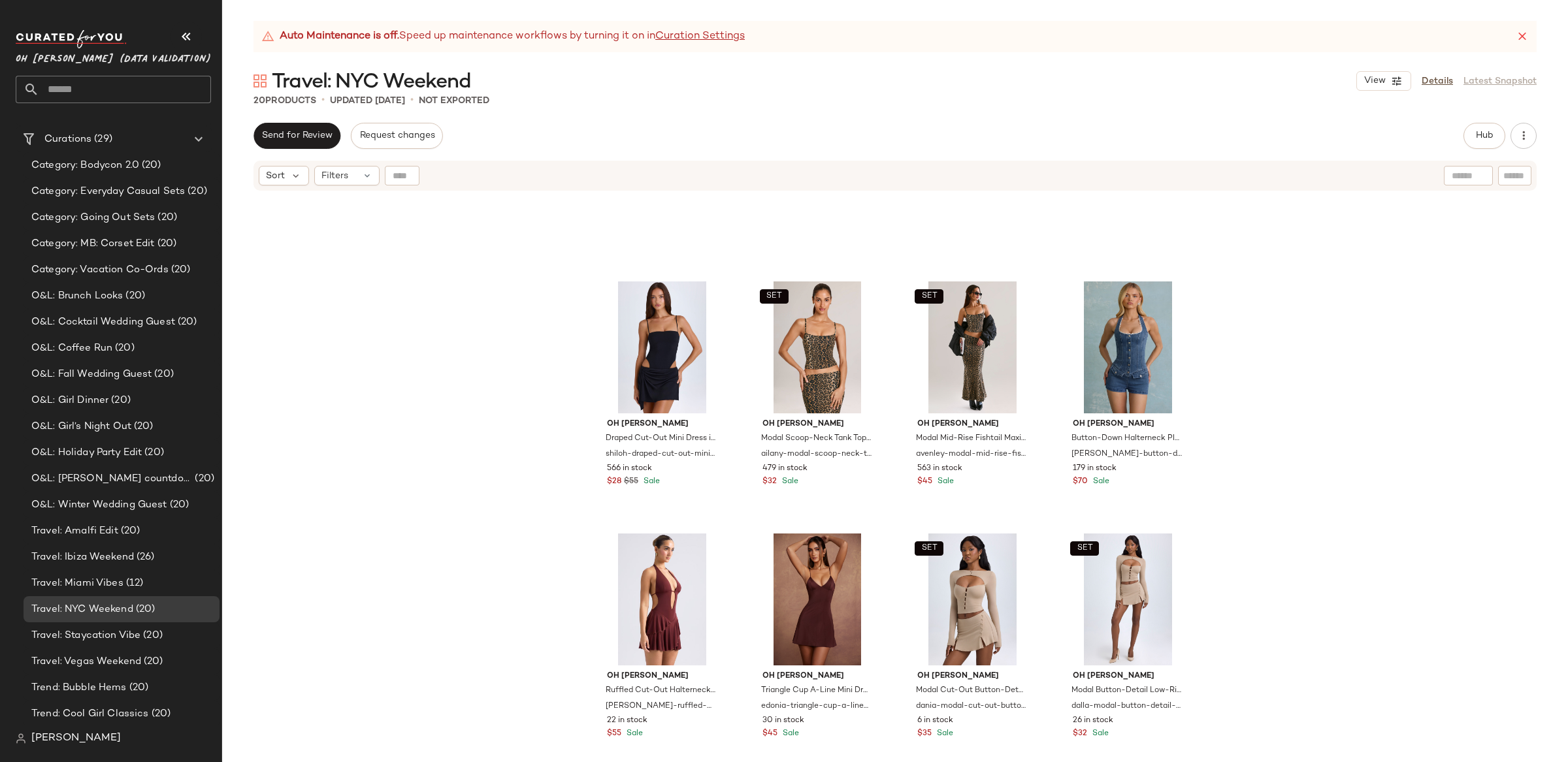
scroll to position [431, 0]
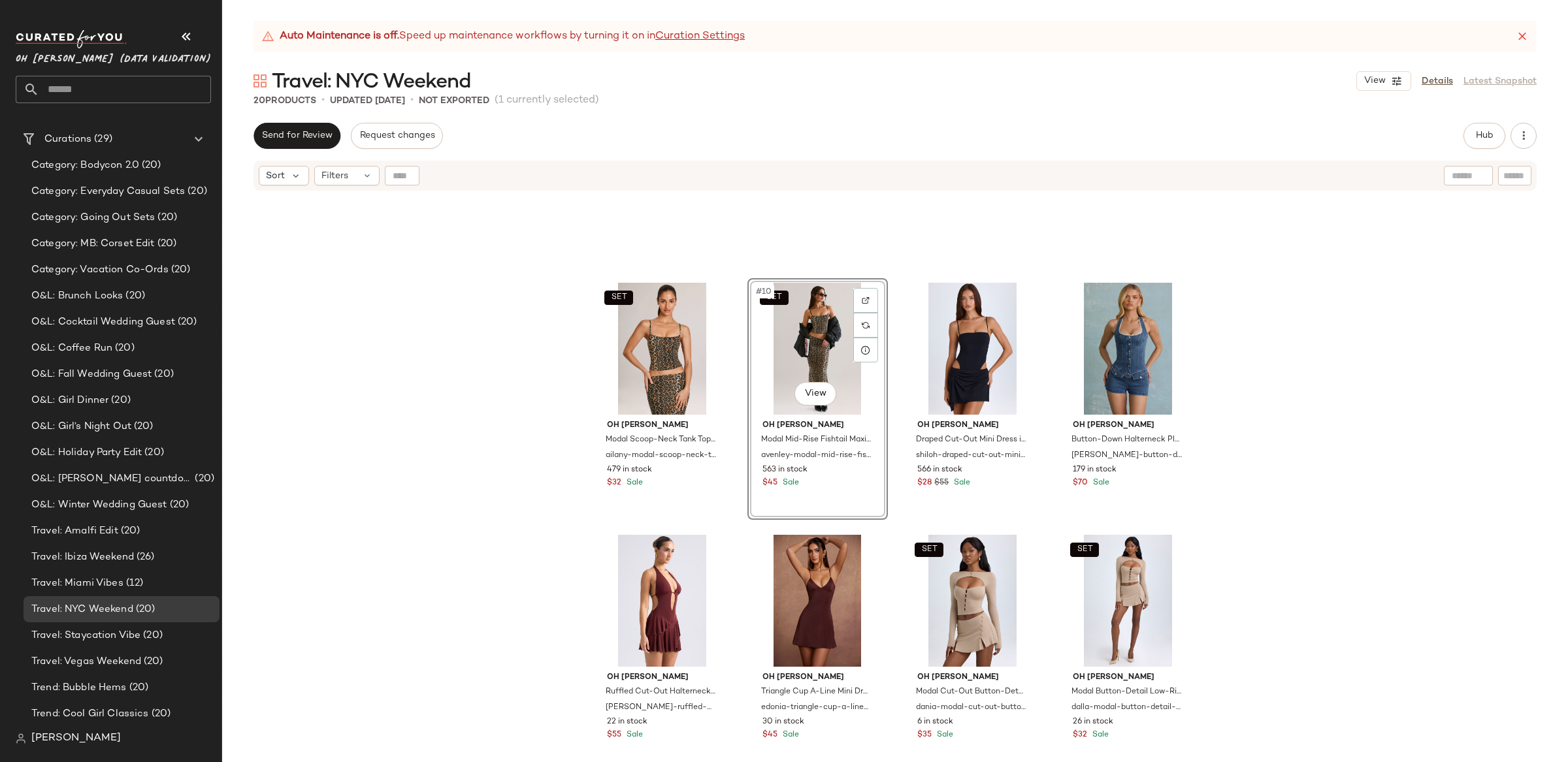
drag, startPoint x: 1353, startPoint y: 354, endPoint x: 1270, endPoint y: 401, distance: 95.4
click at [1353, 354] on div "SET Oh Polly Modal Scoop-Neck Tank Top in Leopard Print ailany-modal-scoop-neck…" at bounding box center [895, 493] width 1346 height 603
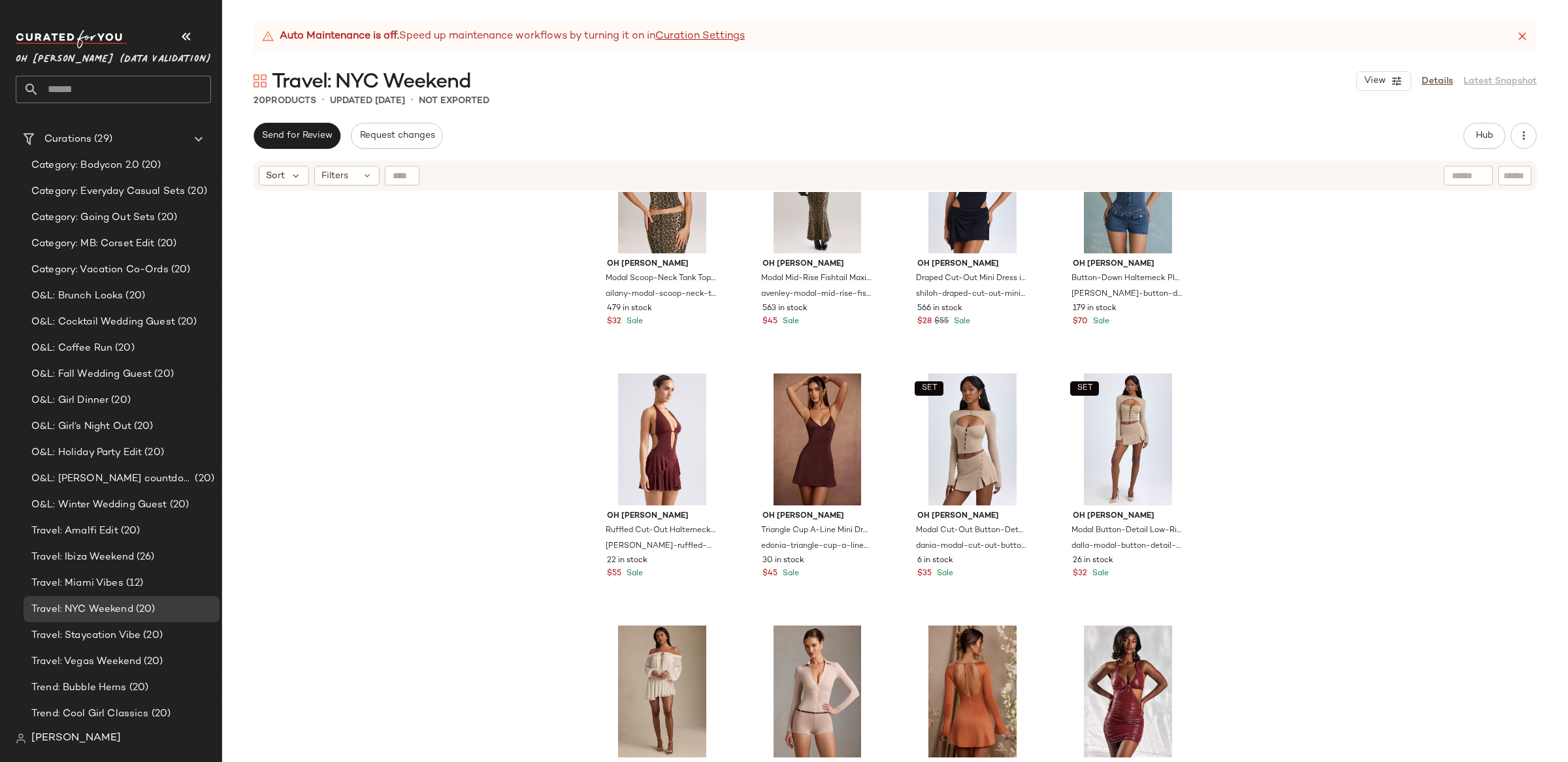
scroll to position [660, 0]
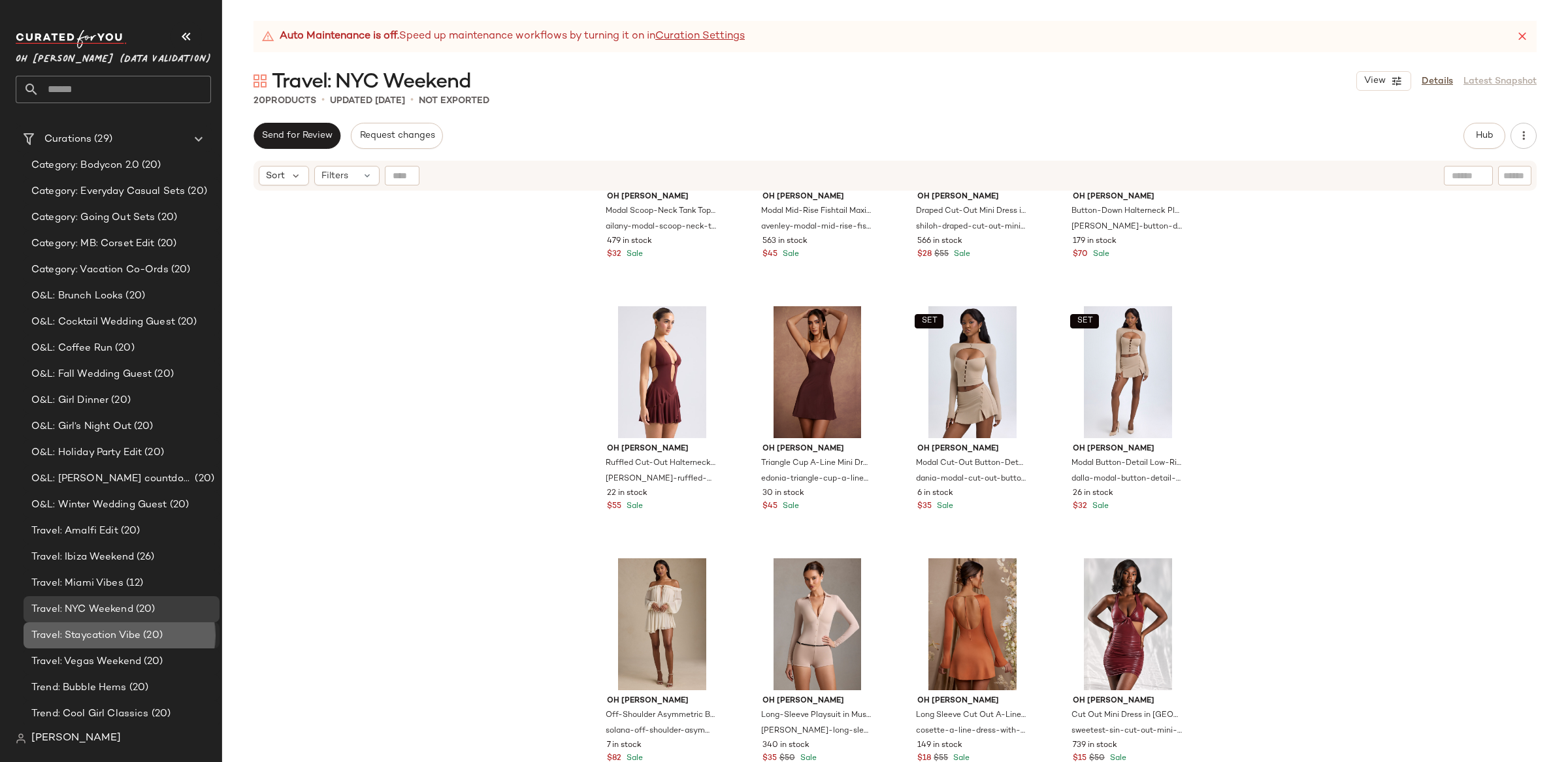
click at [138, 633] on span "Travel: Staycation Vibe" at bounding box center [86, 636] width 109 height 15
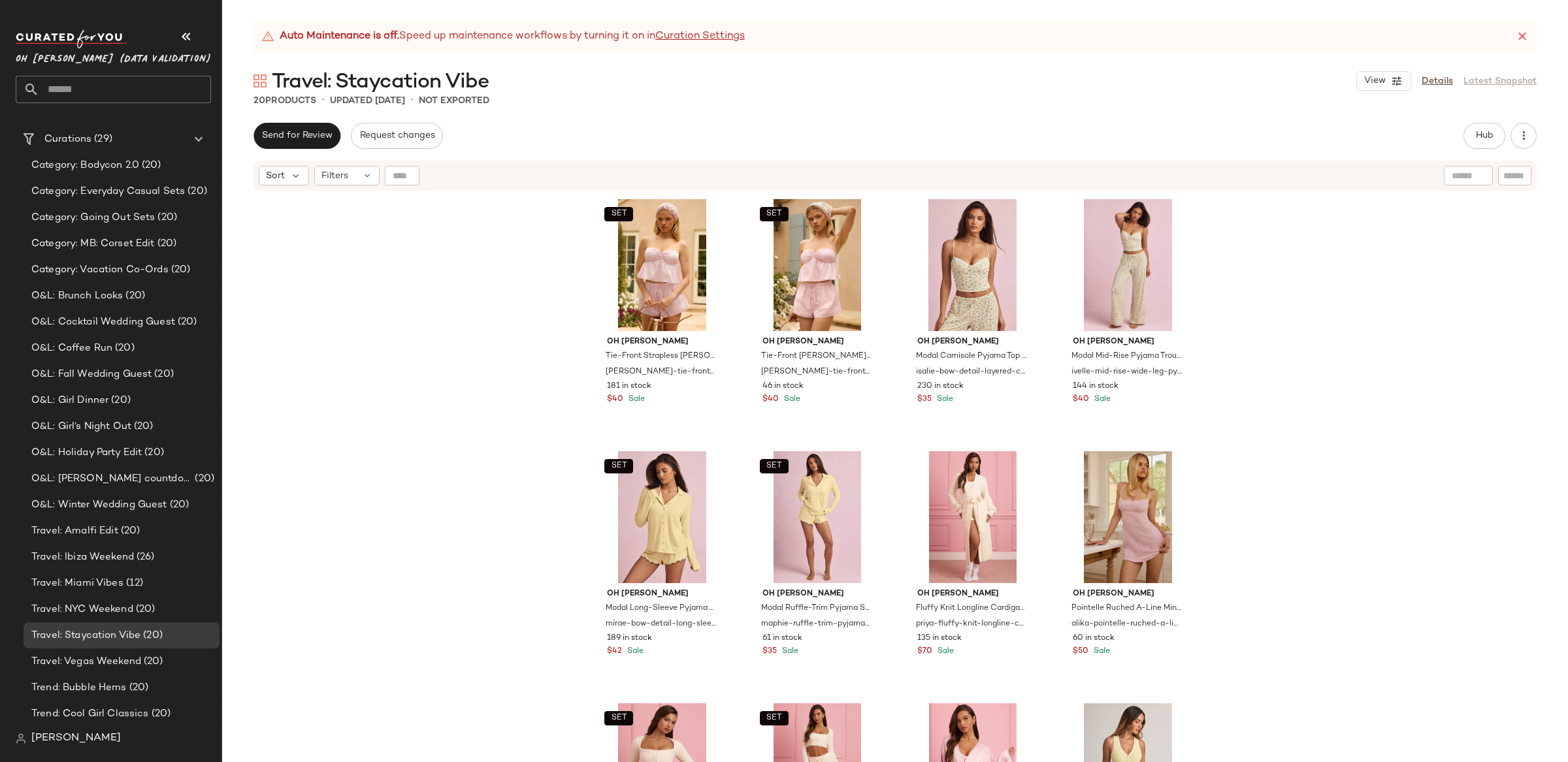
click at [1332, 323] on div "SET Oh Polly Tie-Front Strapless Cotton-Poplin Crop Top in Pink White Stripe al…" at bounding box center [895, 493] width 1346 height 603
click at [1369, 410] on div "SET Oh Polly Tie-Front Strapless Cotton-Poplin Crop Top in Pink White Stripe al…" at bounding box center [895, 493] width 1346 height 603
click at [156, 660] on span "(20)" at bounding box center [152, 662] width 22 height 15
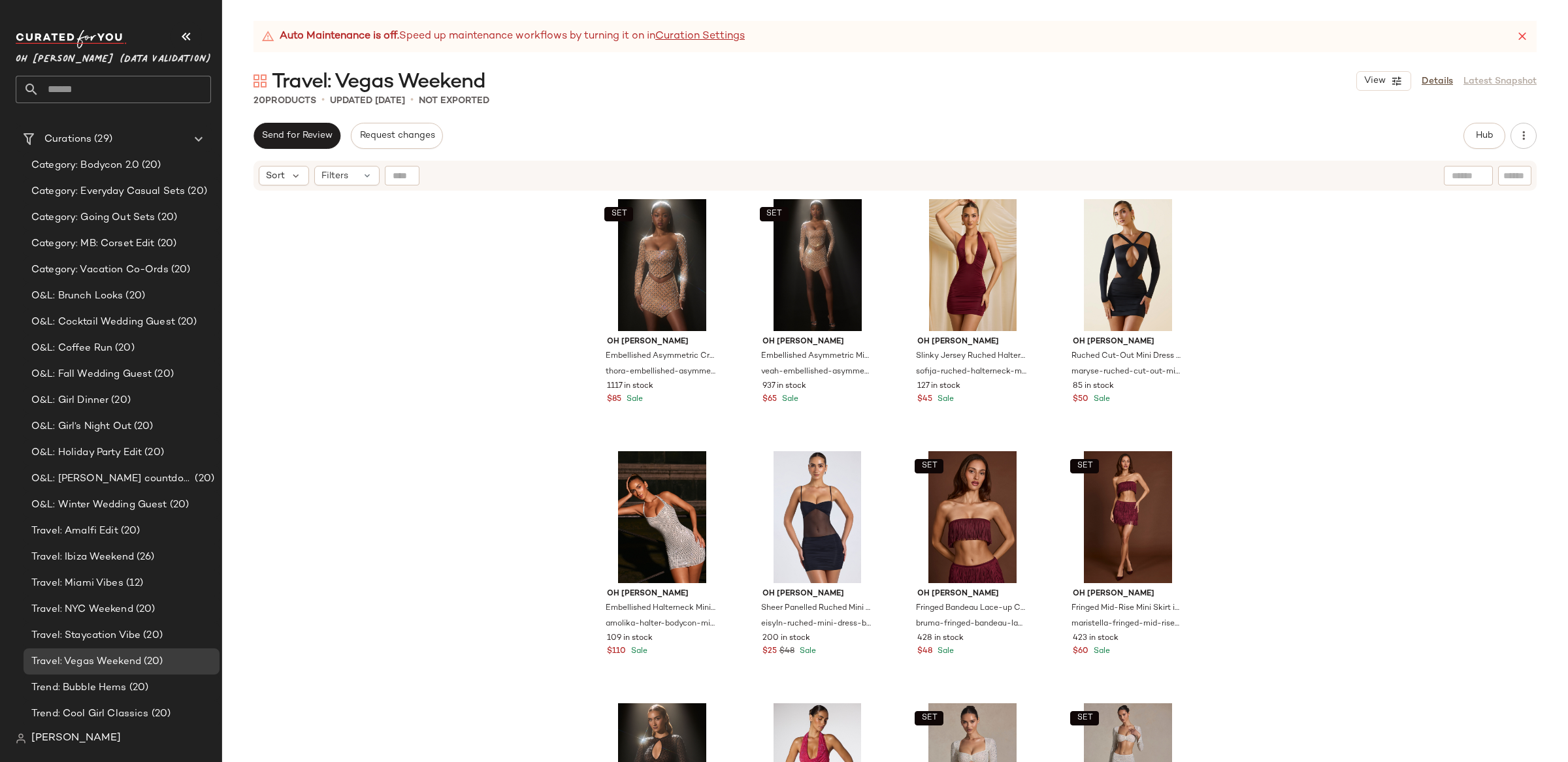
click at [1300, 354] on div "SET Oh Polly Embellished Asymmetric Crop Top in Almond thora-embellished-asymme…" at bounding box center [895, 493] width 1346 height 603
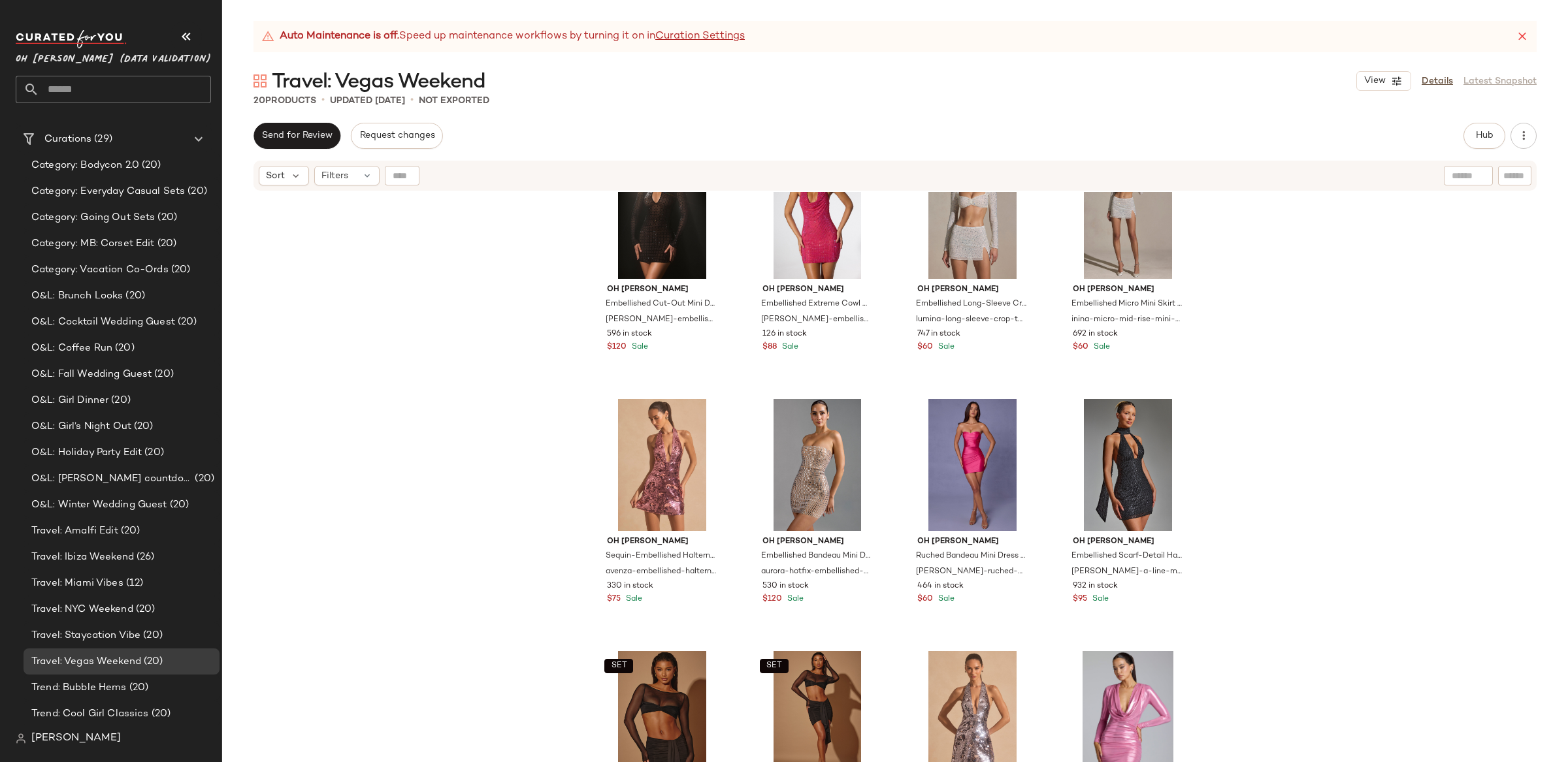
scroll to position [660, 0]
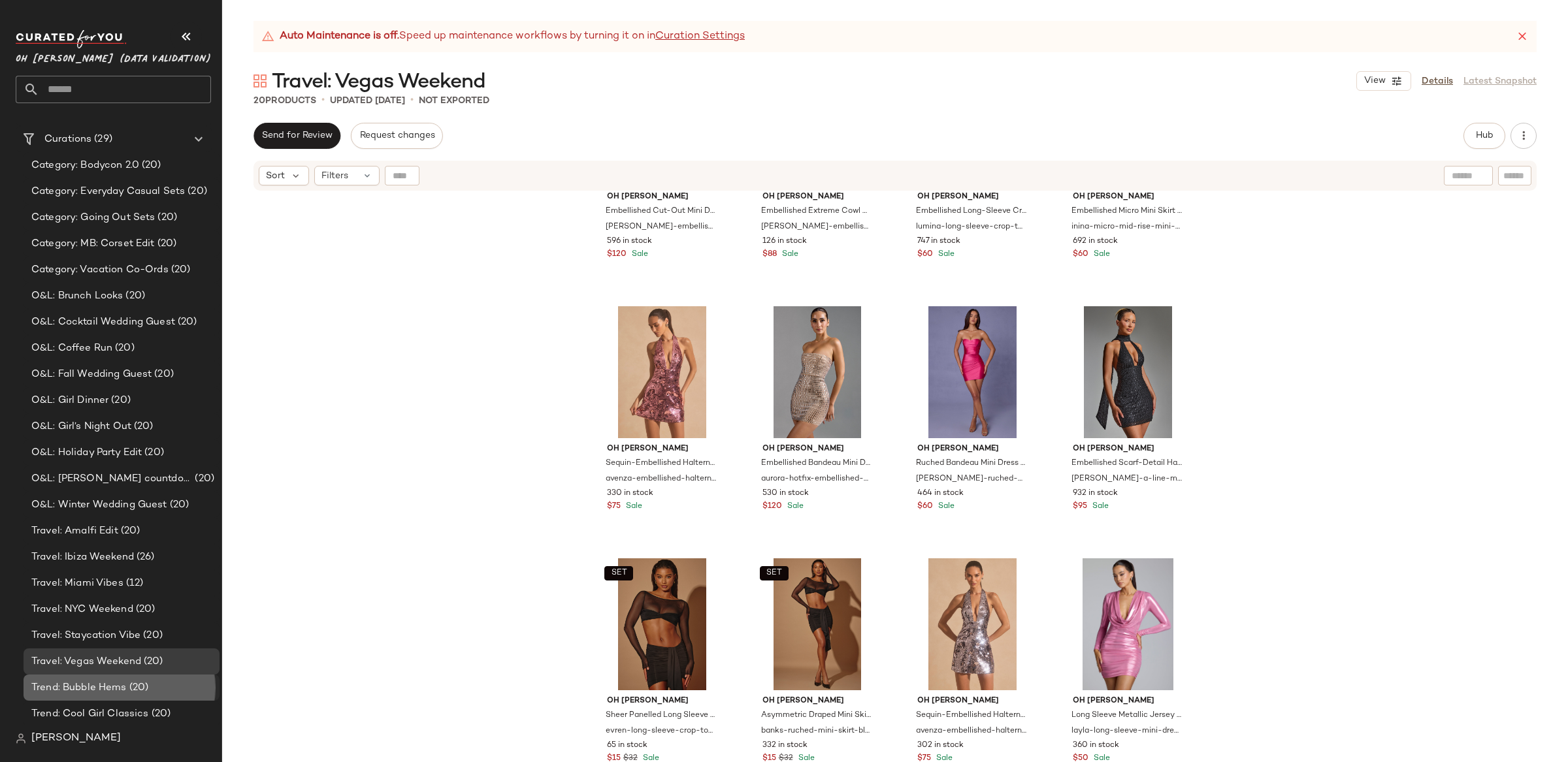
click at [117, 681] on span "Trend: Bubble Hems" at bounding box center [79, 688] width 96 height 15
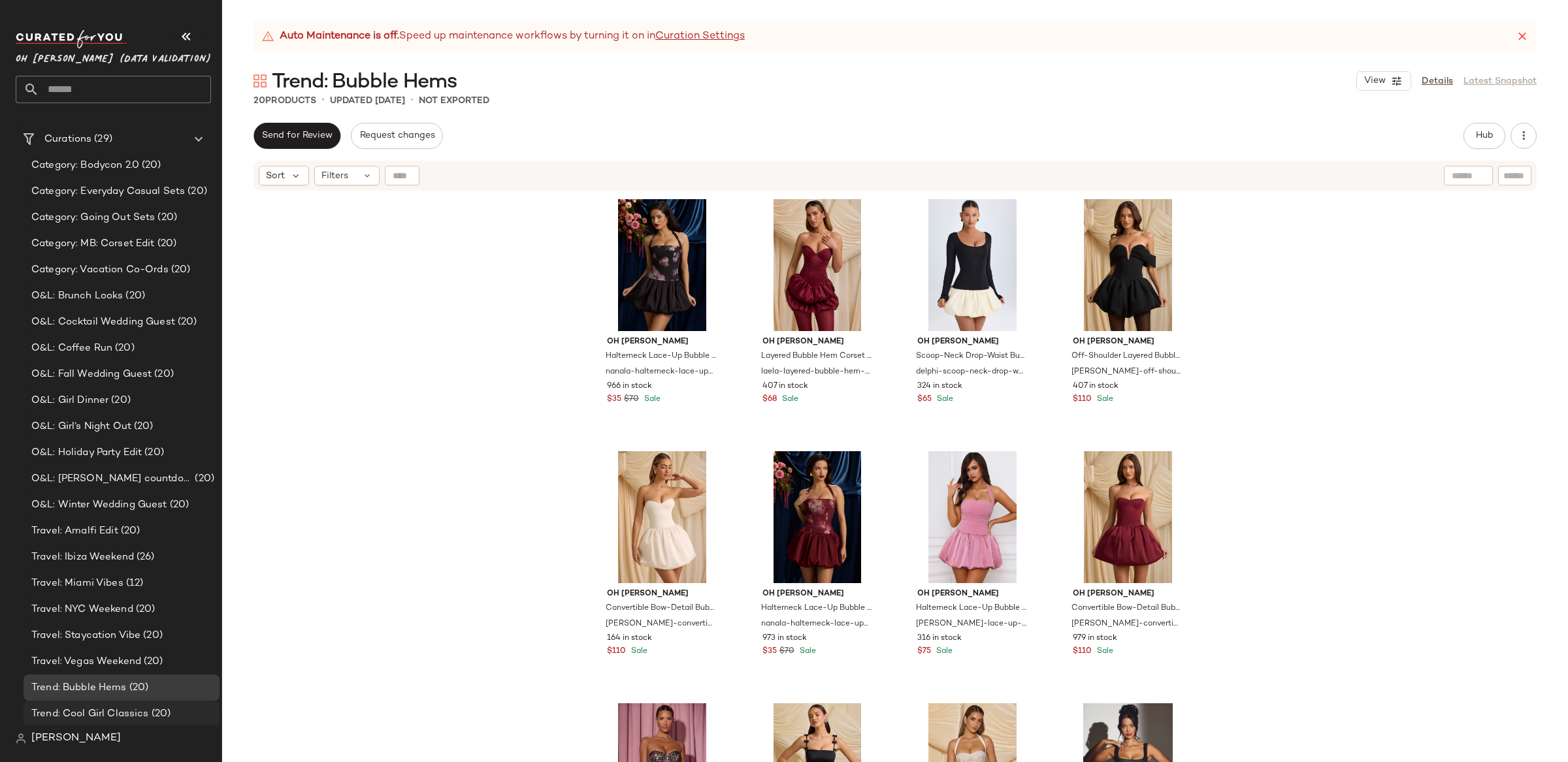
click at [150, 710] on span "(20)" at bounding box center [160, 714] width 22 height 15
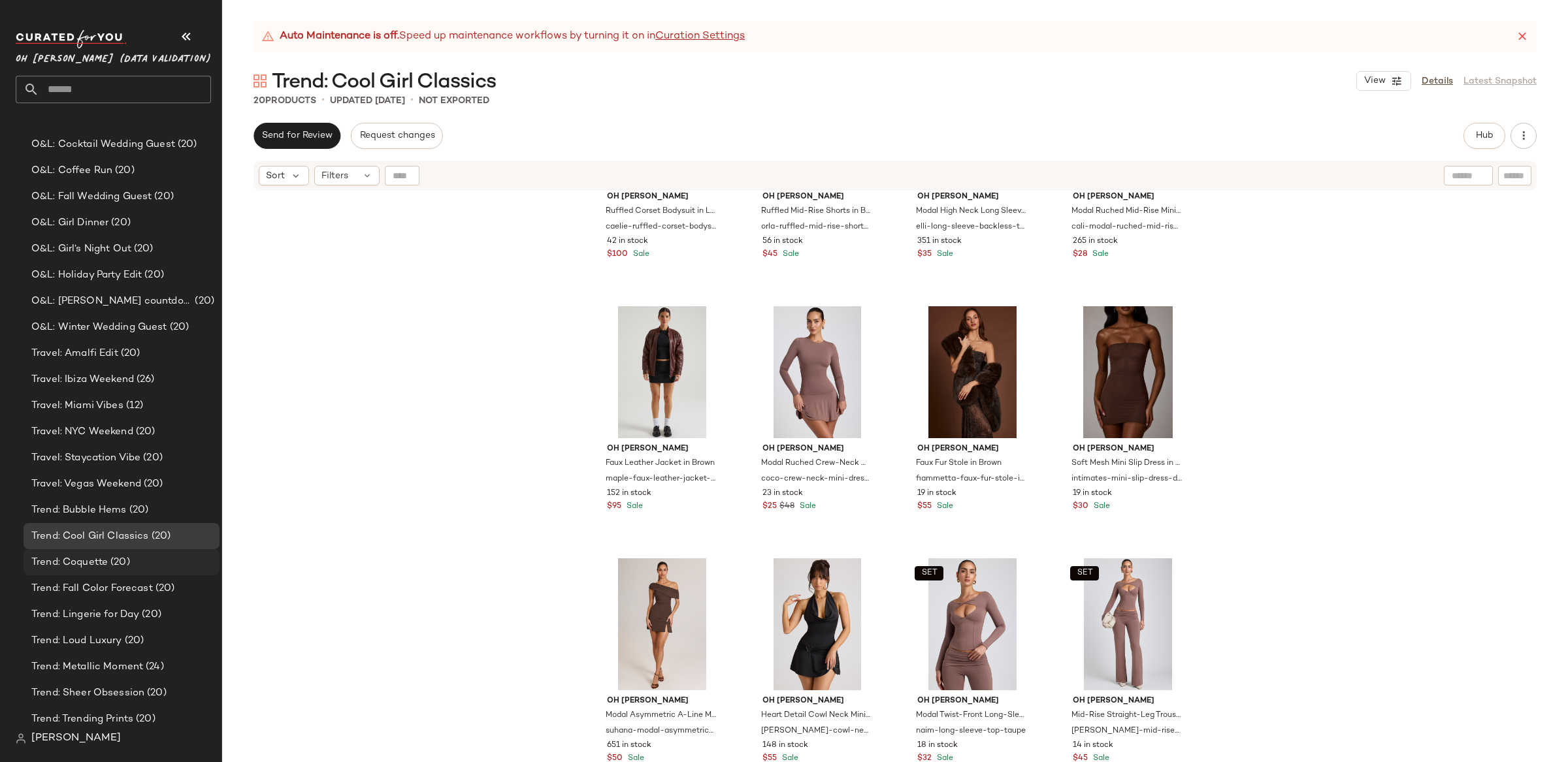
scroll to position [259, 0]
click at [109, 553] on span "(20)" at bounding box center [119, 556] width 22 height 15
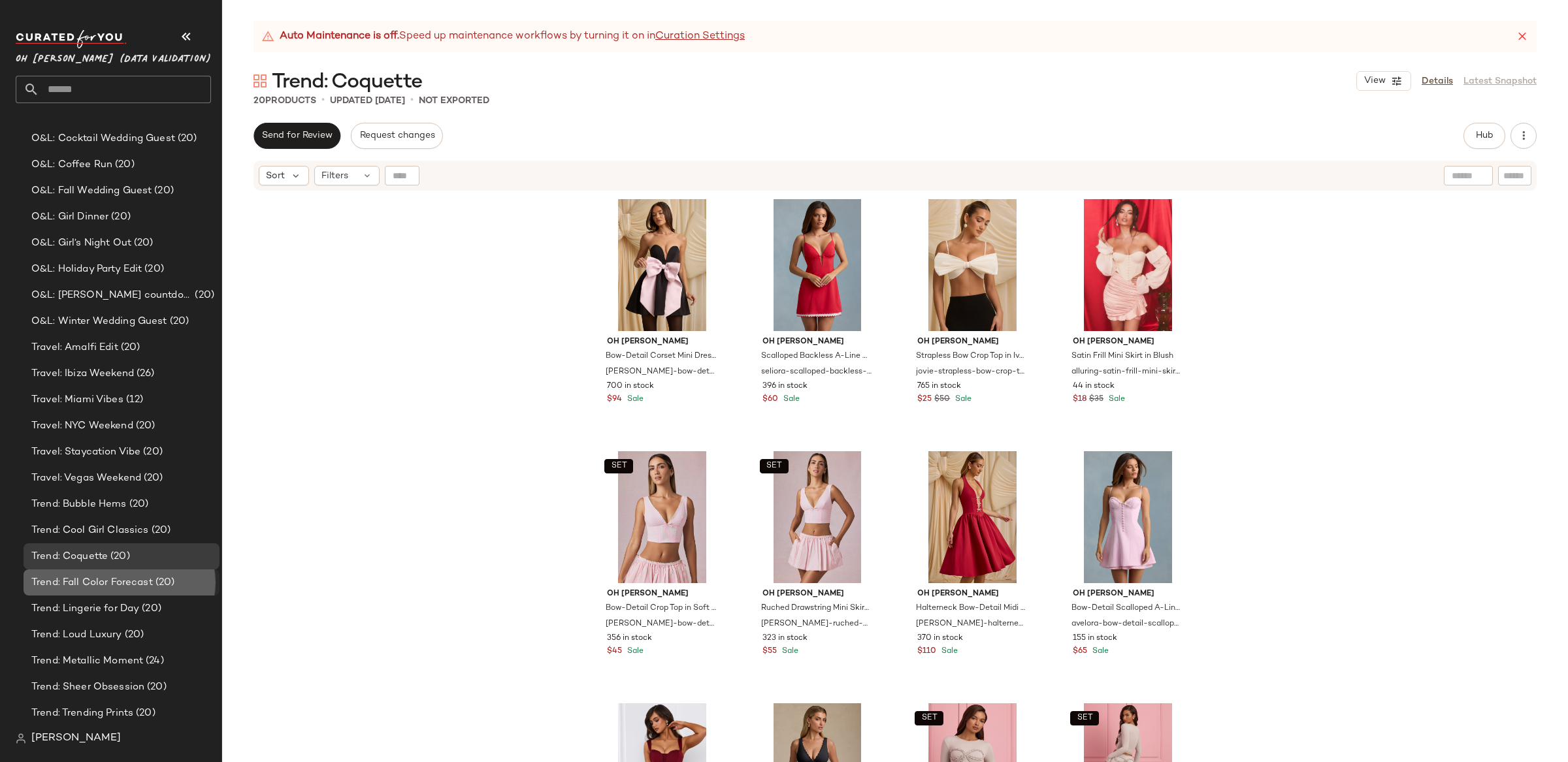
click at [115, 588] on span "Trend: Fall Color Forecast" at bounding box center [92, 582] width 121 height 15
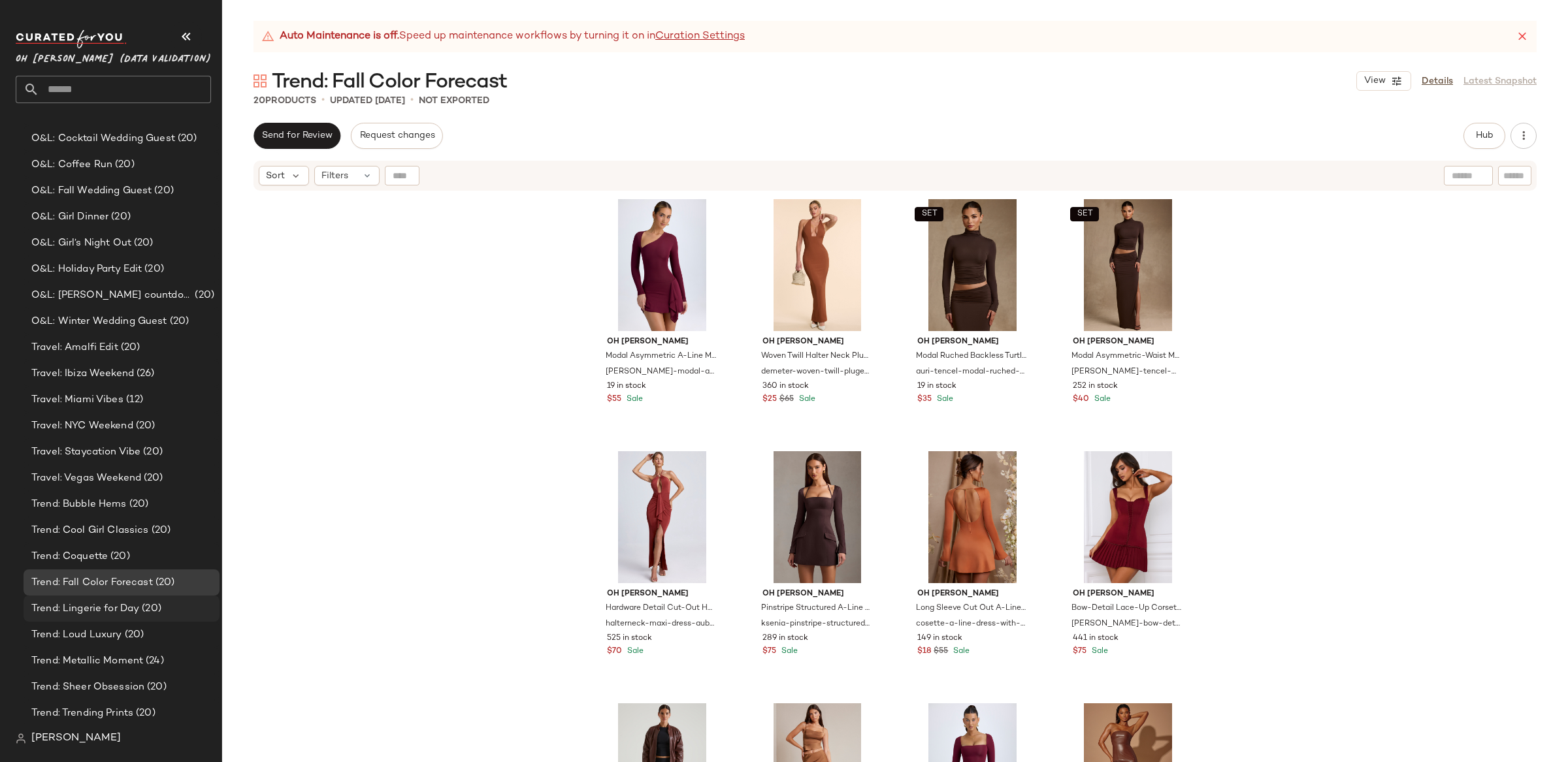
click at [123, 602] on span "Trend: Lingerie for Day" at bounding box center [85, 609] width 108 height 15
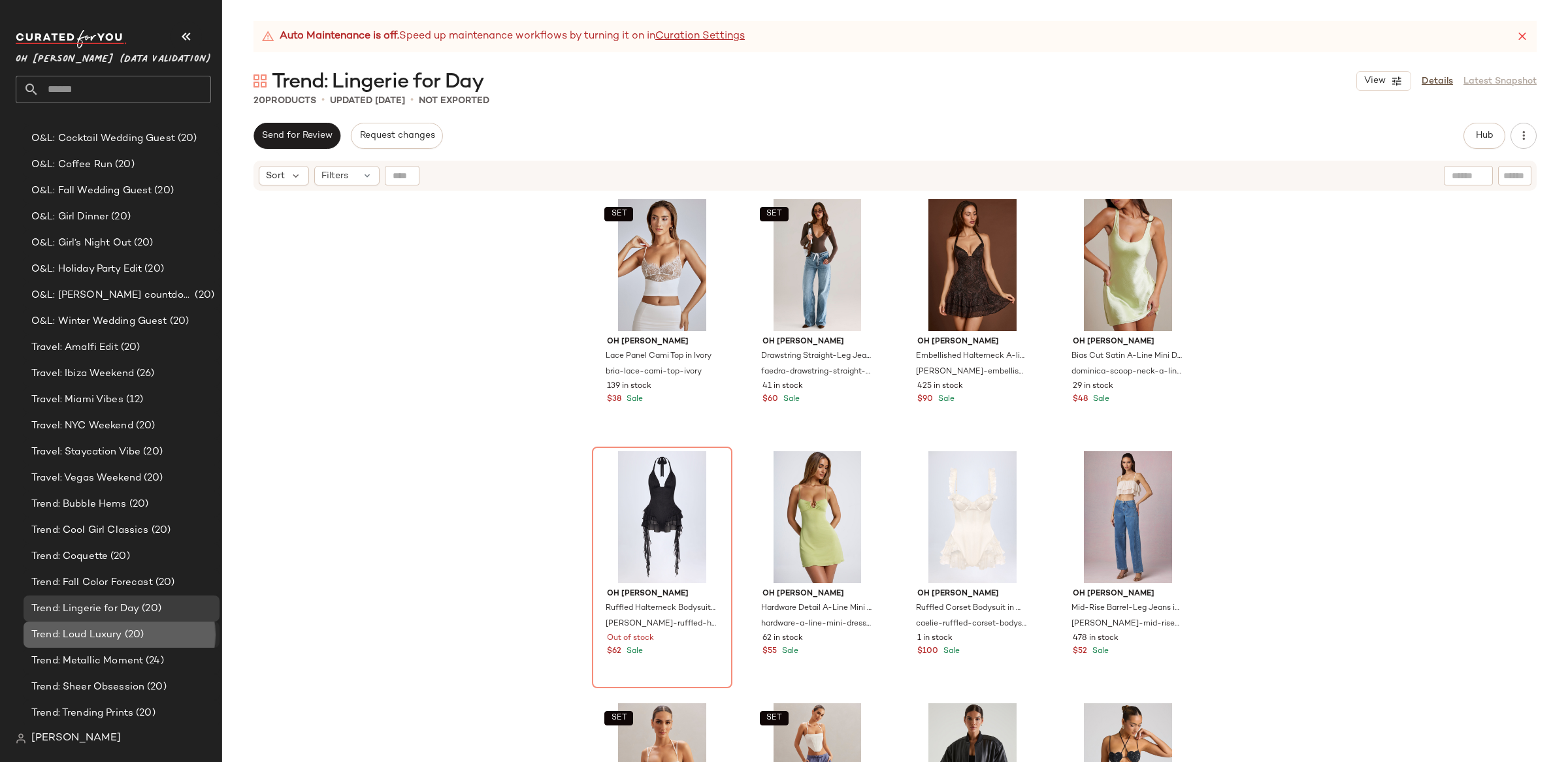
drag, startPoint x: 92, startPoint y: 638, endPoint x: 83, endPoint y: 641, distance: 9.5
click at [92, 638] on span "Trend: Loud Luxury" at bounding box center [77, 635] width 91 height 15
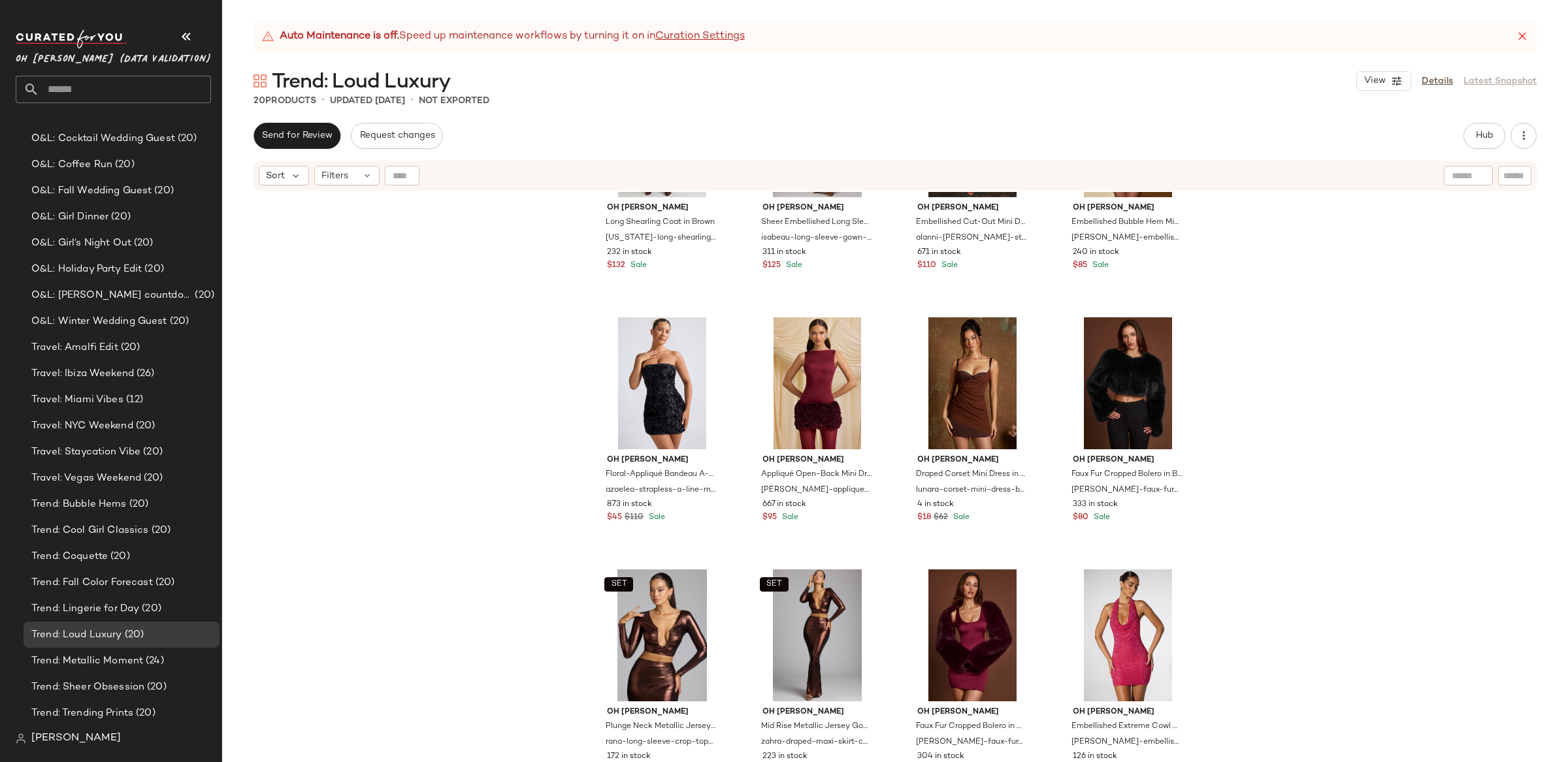
scroll to position [660, 0]
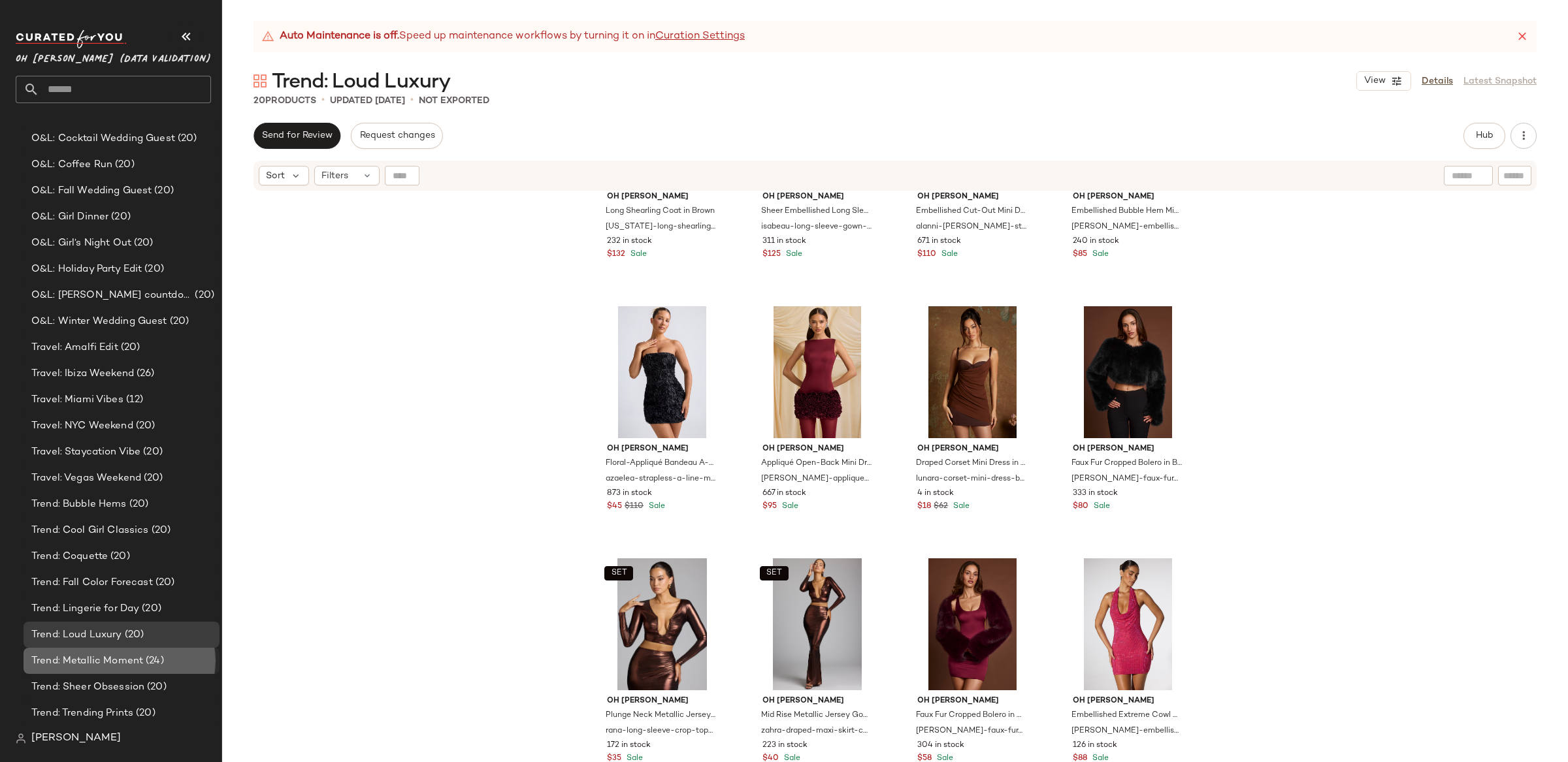
click at [100, 660] on span "Trend: Metallic Moment" at bounding box center [87, 661] width 111 height 15
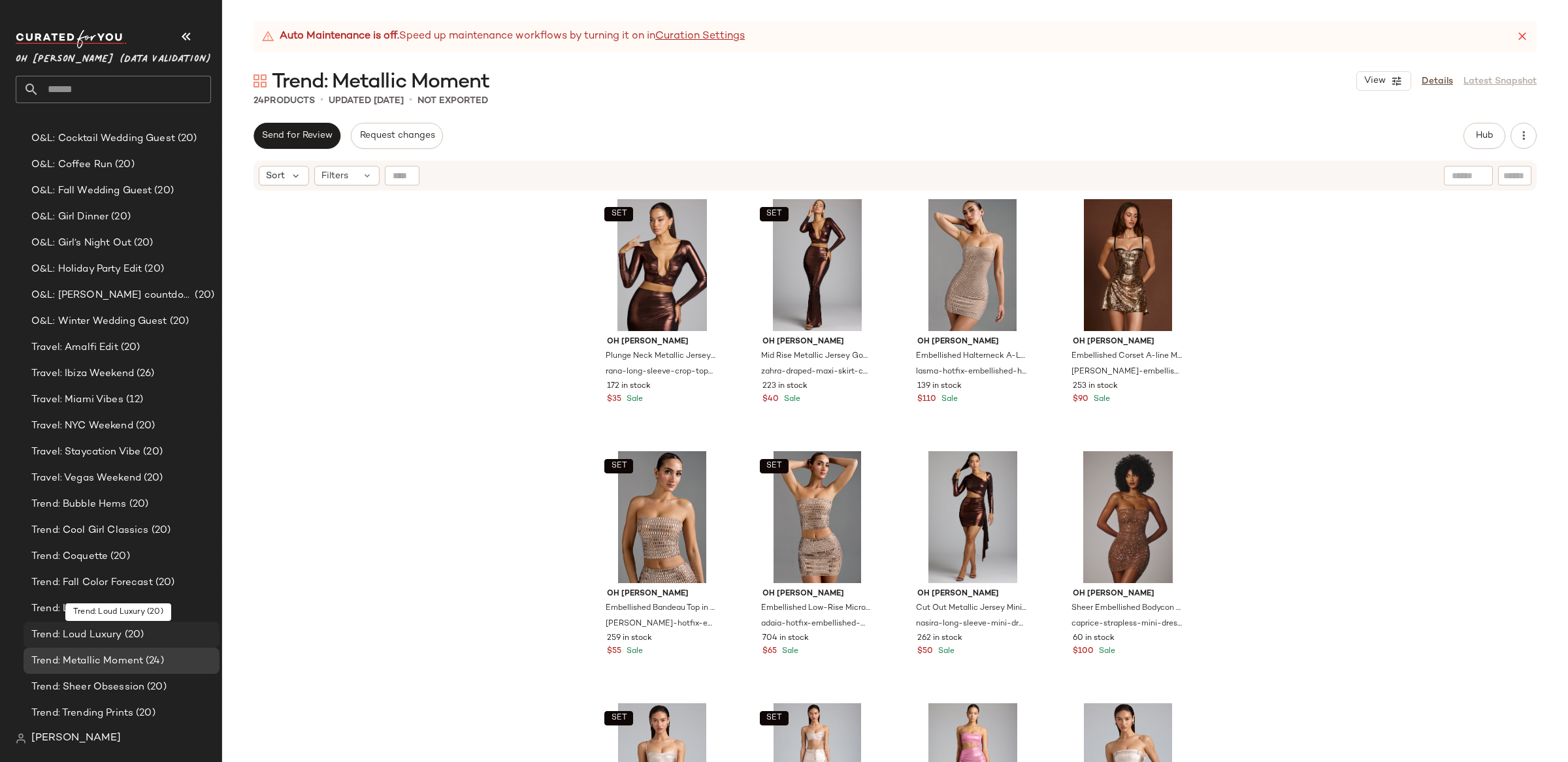
click at [88, 632] on span "Trend: Loud Luxury" at bounding box center [77, 635] width 91 height 15
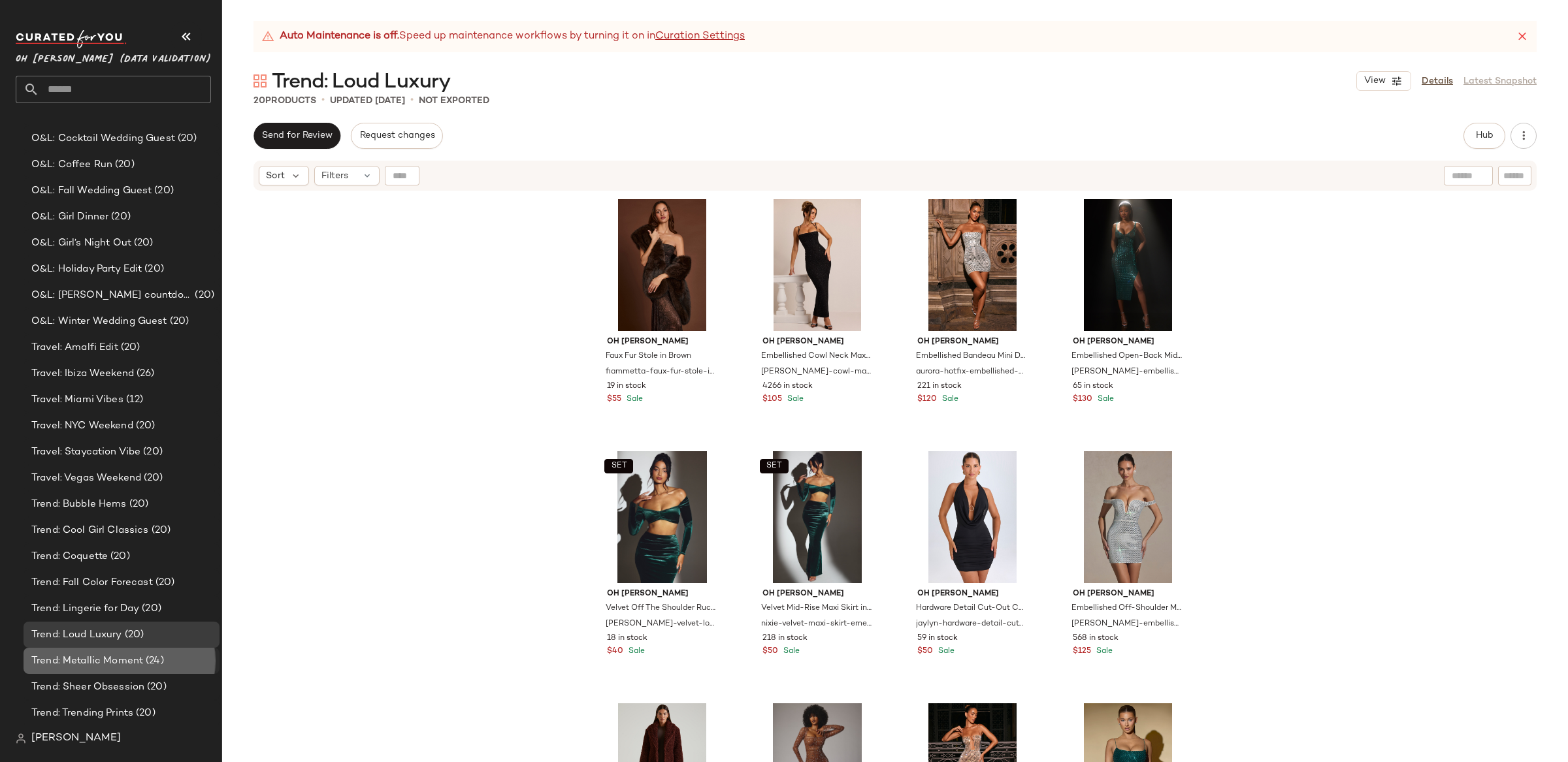
click at [75, 654] on span "Trend: Metallic Moment" at bounding box center [87, 661] width 111 height 15
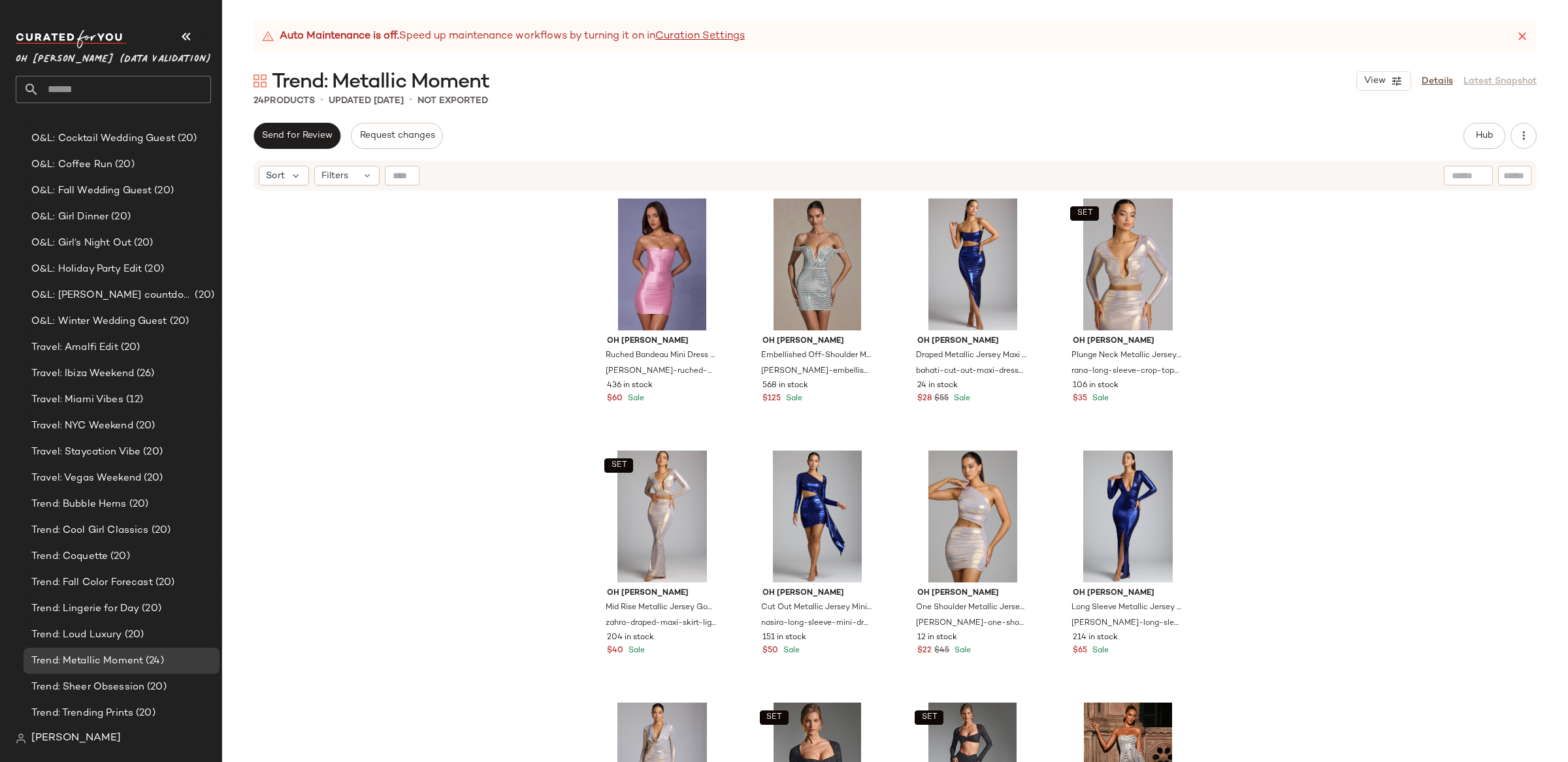
scroll to position [911, 0]
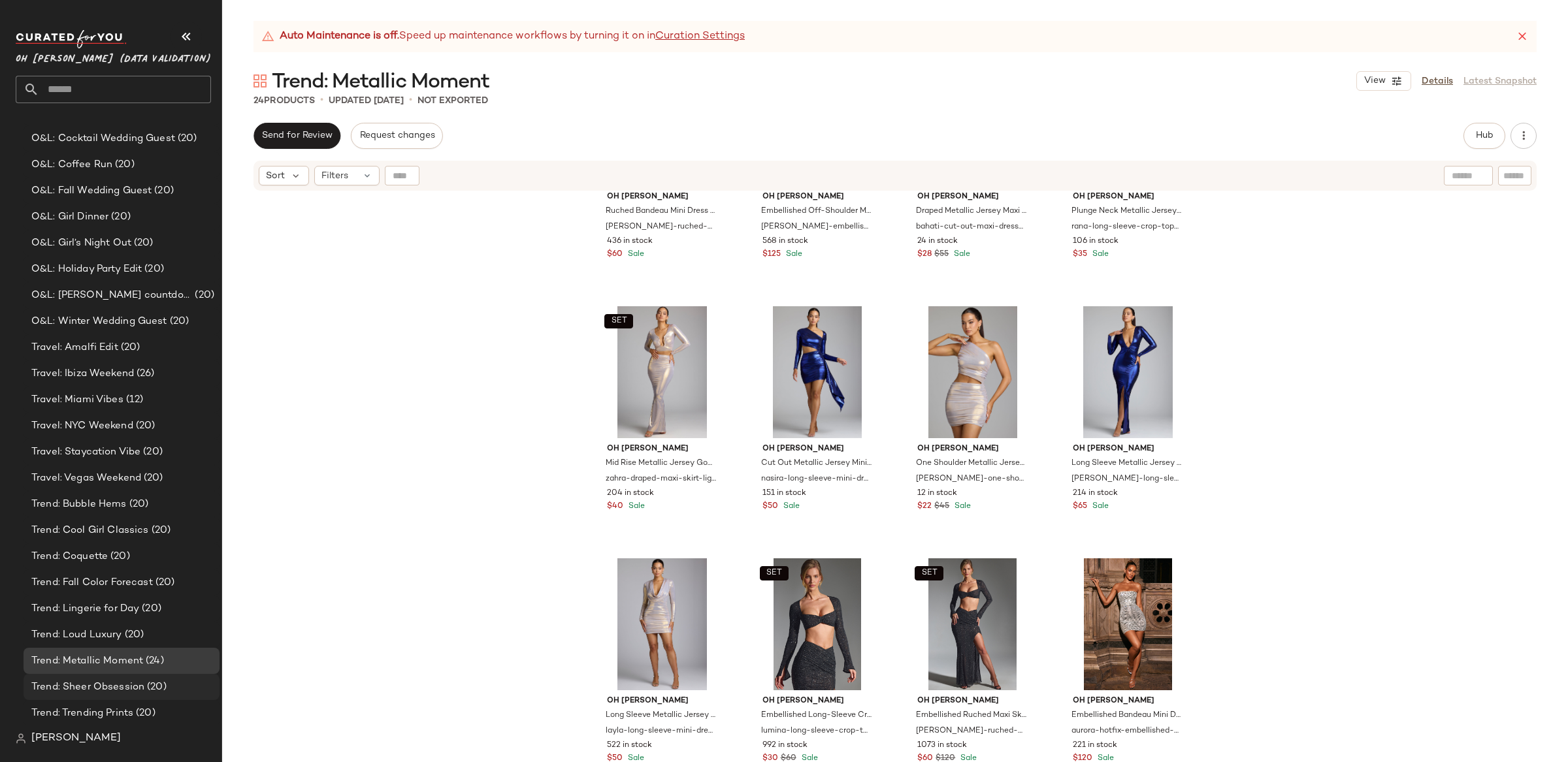
click at [144, 694] on span "(20)" at bounding box center [155, 687] width 22 height 15
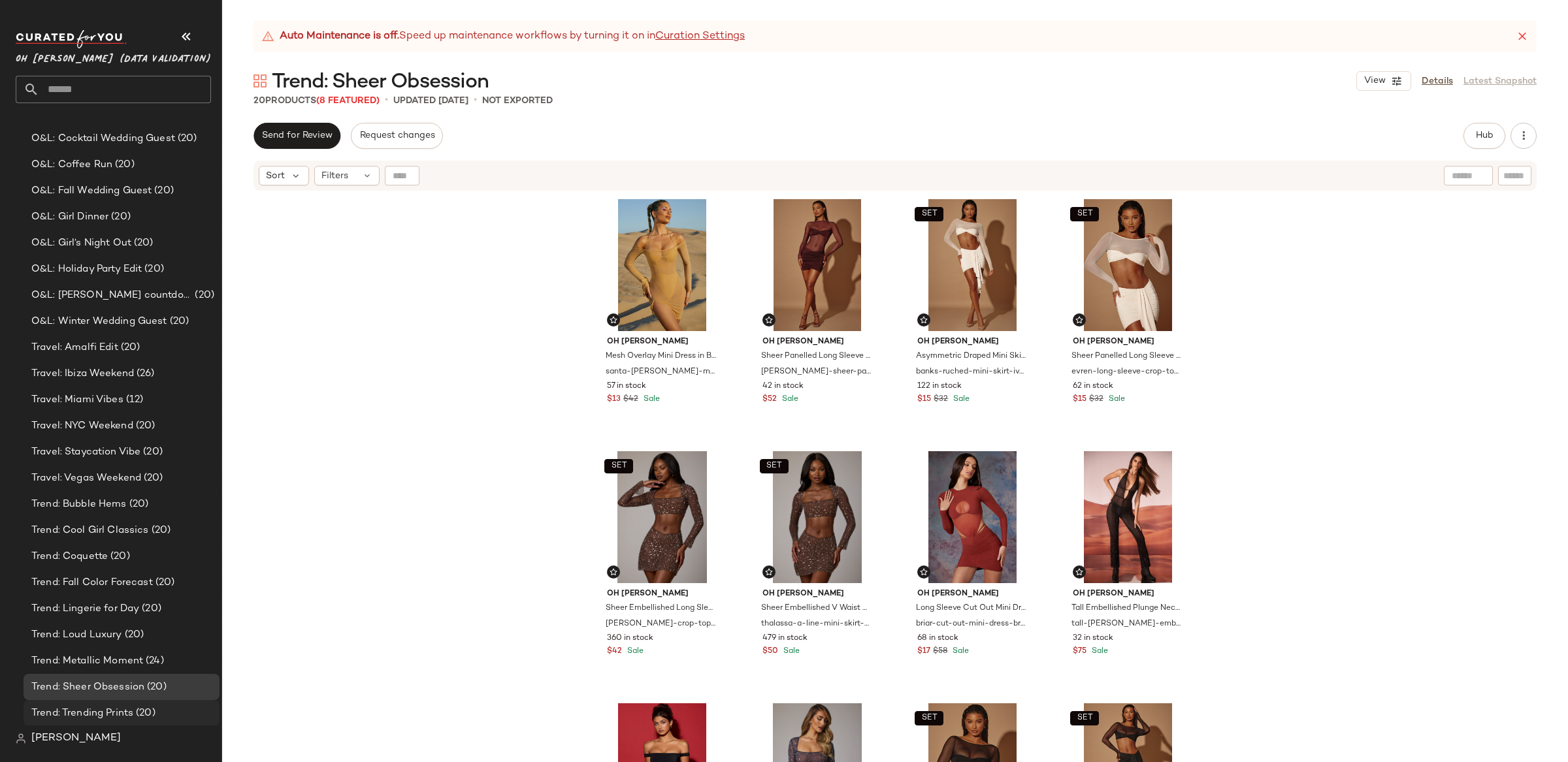
click at [133, 708] on span "(20)" at bounding box center [144, 713] width 22 height 15
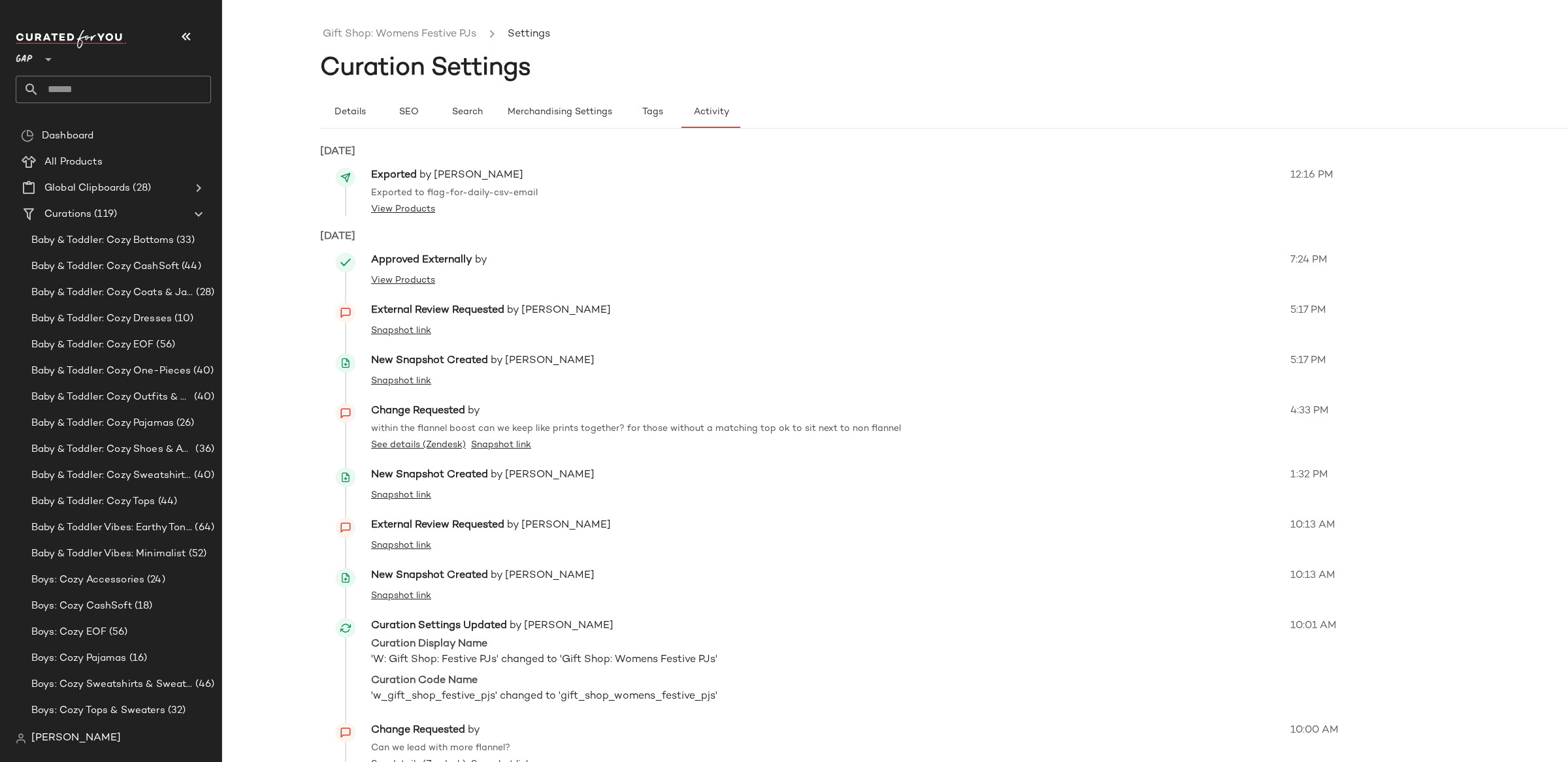
scroll to position [1953, 0]
